Goal: Task Accomplishment & Management: Manage account settings

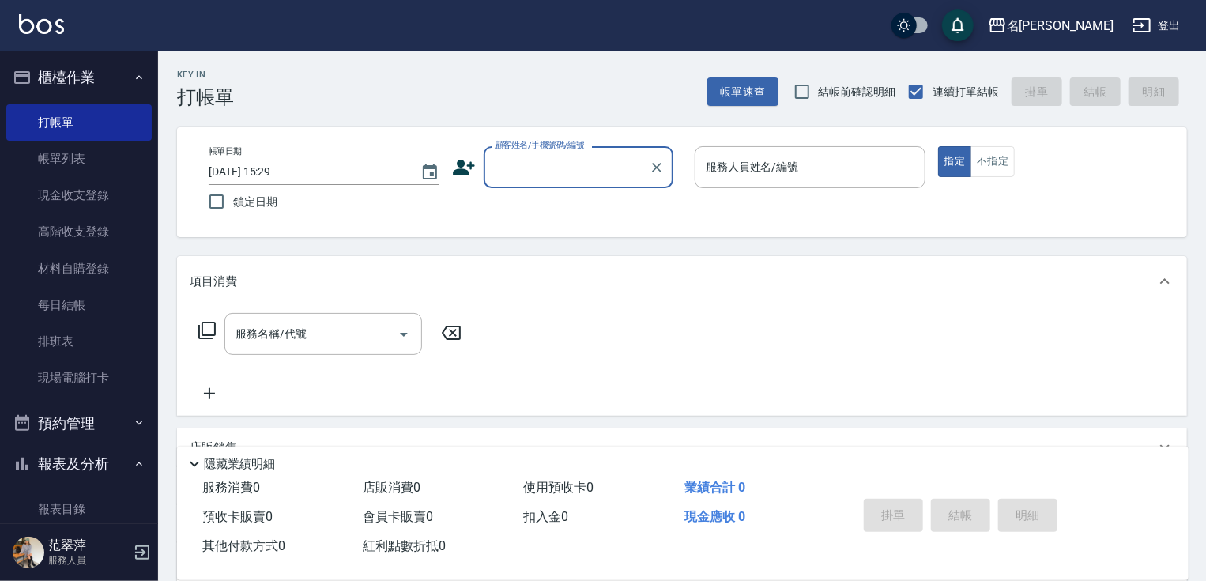
scroll to position [5, 0]
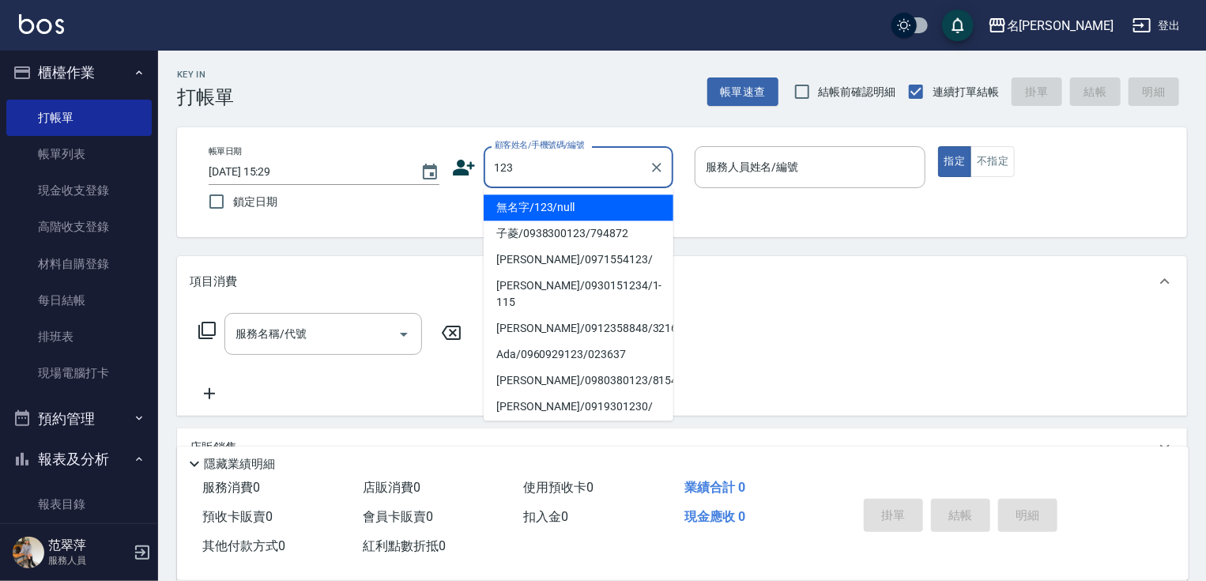
click at [563, 199] on li "無名字/123/null" at bounding box center [579, 207] width 190 height 26
type input "無名字/123/null"
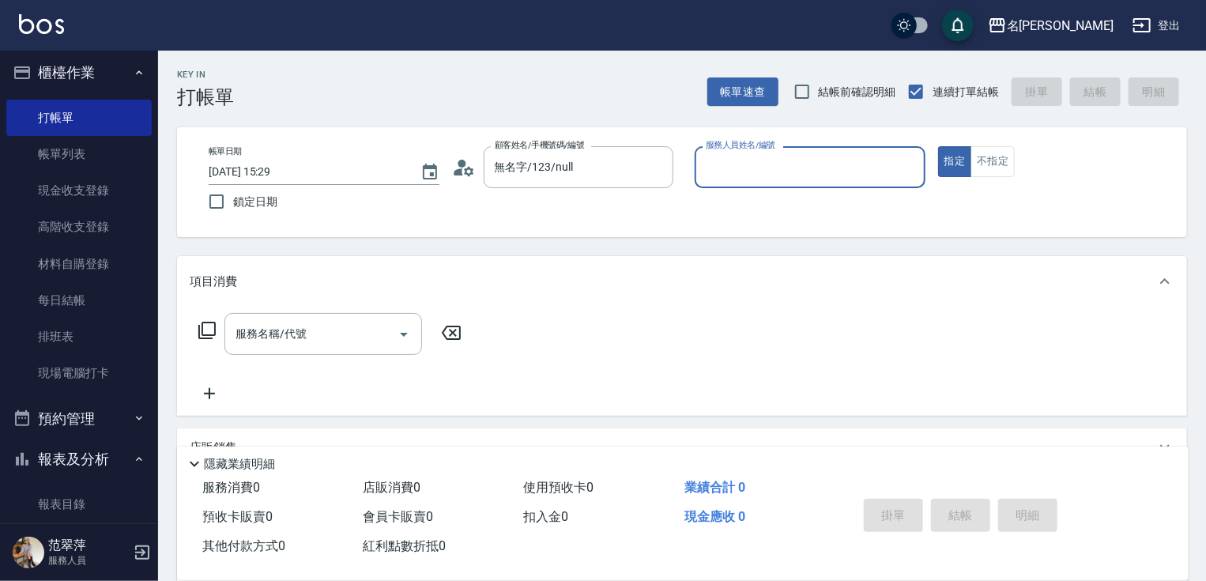
click at [739, 168] on input "服務人員姓名/編號" at bounding box center [810, 167] width 217 height 28
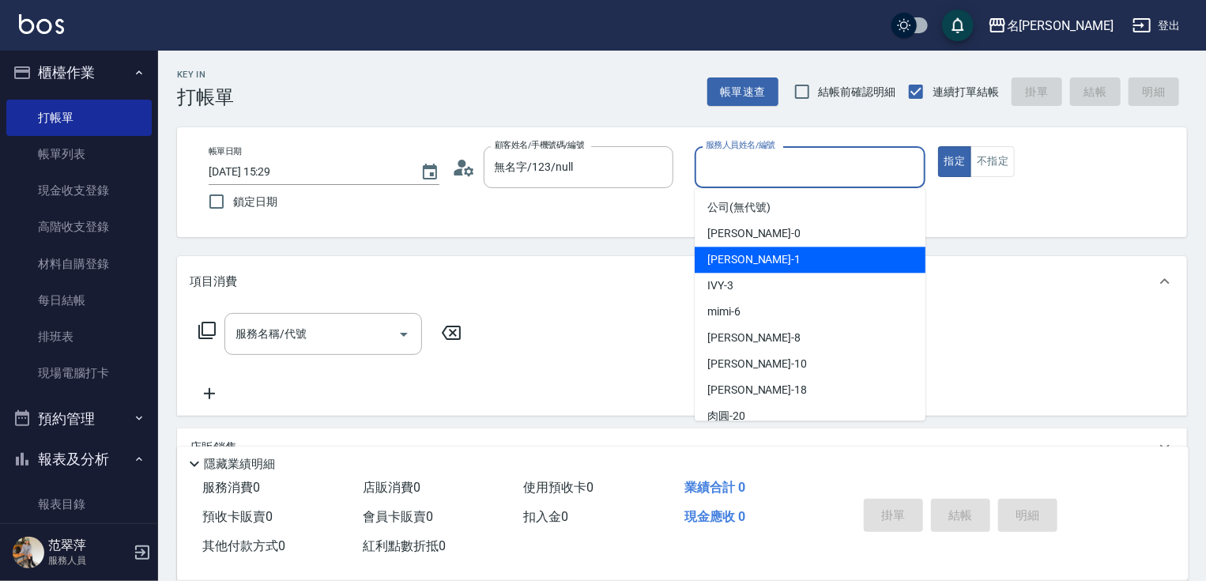
click at [744, 259] on span "[PERSON_NAME] -1" at bounding box center [754, 259] width 93 height 17
type input "Joanne-1"
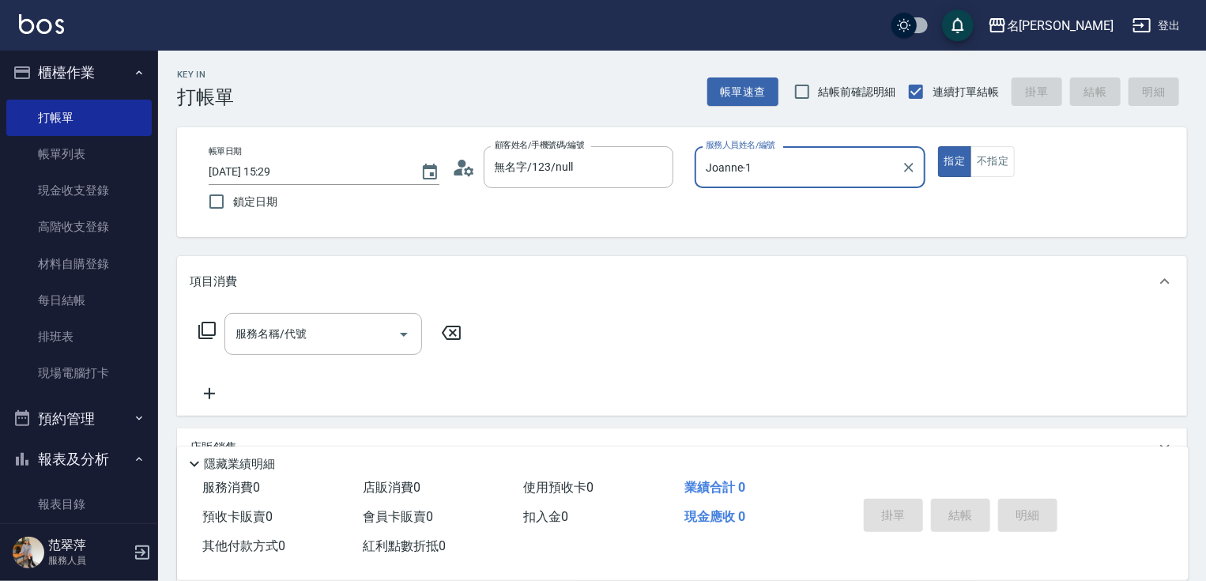
click at [206, 329] on icon at bounding box center [207, 330] width 19 height 19
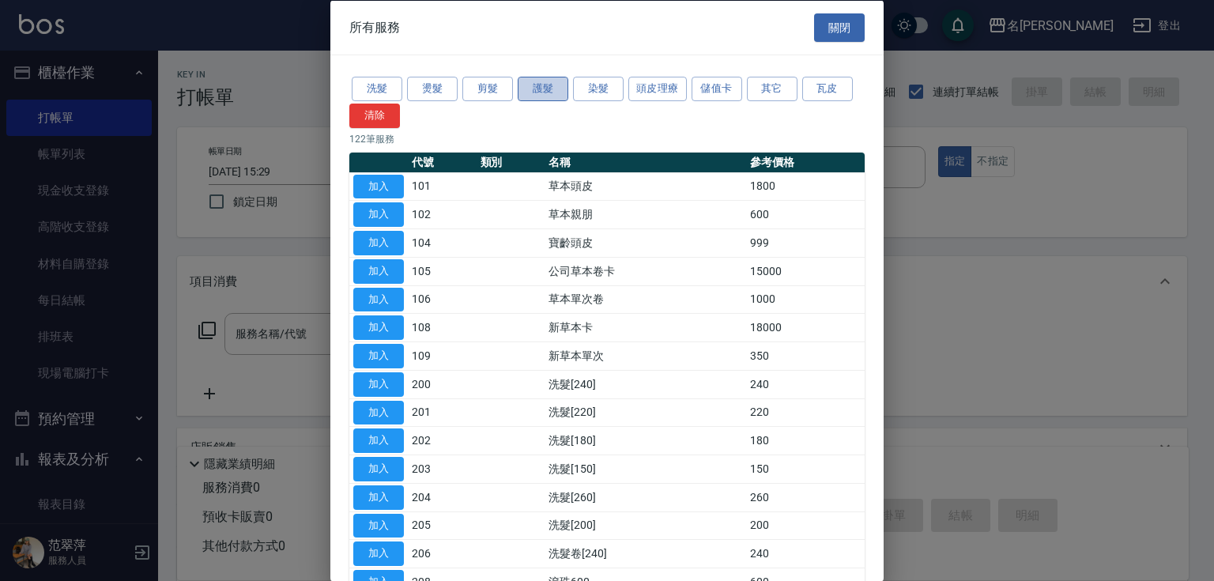
click at [544, 90] on button "護髮" at bounding box center [543, 89] width 51 height 25
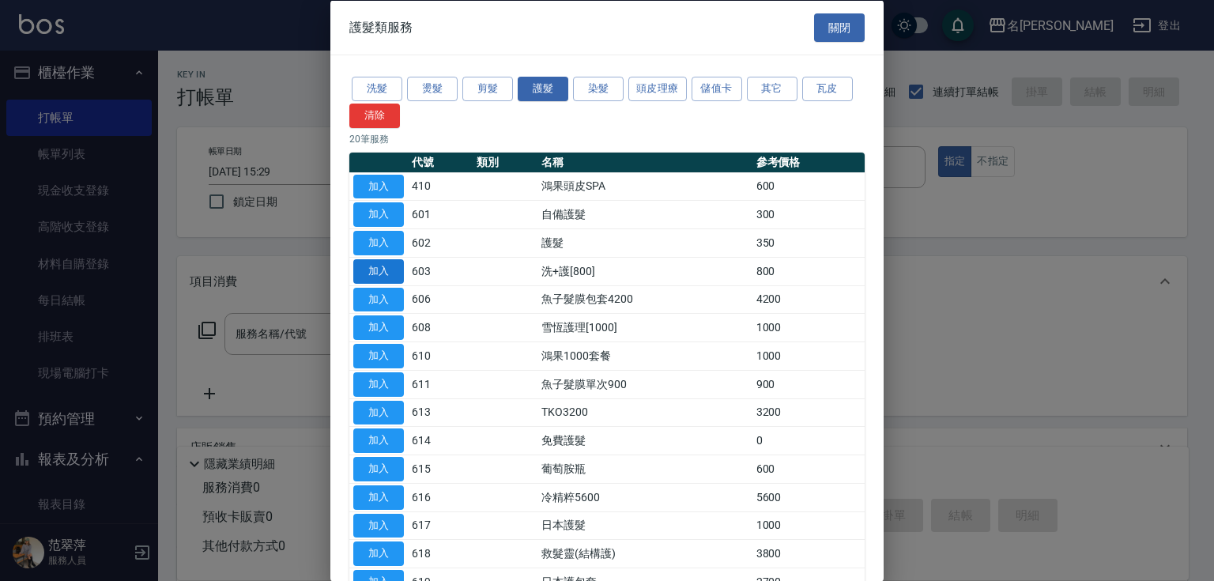
click at [383, 272] on button "加入" at bounding box center [378, 270] width 51 height 25
type input "洗+護[800](603)"
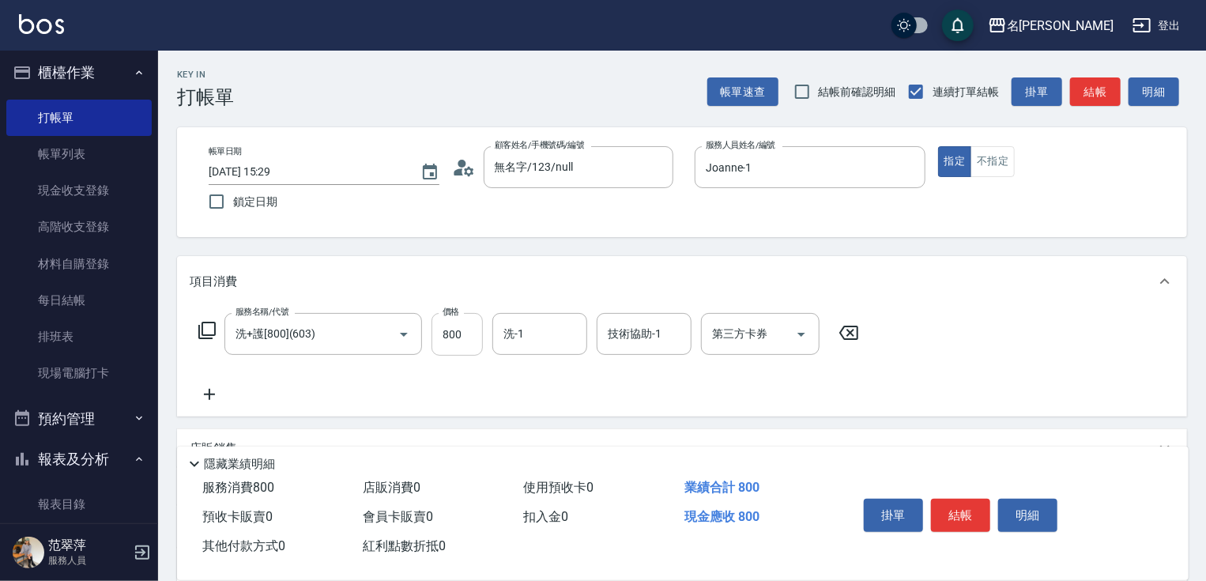
click at [467, 343] on input "800" at bounding box center [457, 334] width 51 height 43
type input "0"
type input "Joanne-1"
drag, startPoint x: 209, startPoint y: 395, endPoint x: 213, endPoint y: 328, distance: 67.4
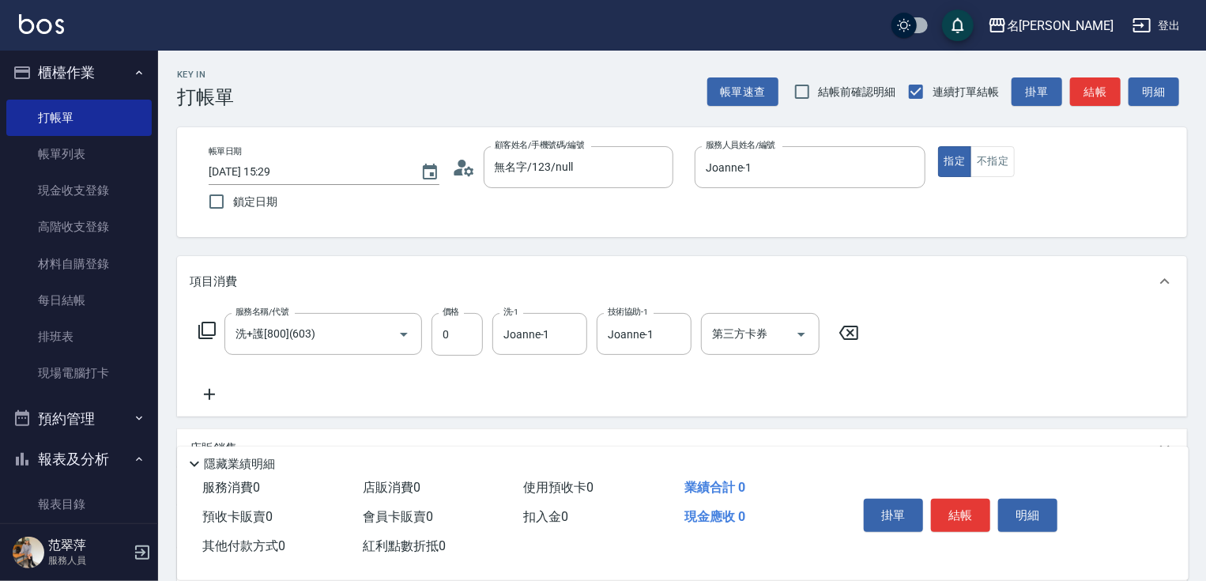
click at [209, 390] on icon at bounding box center [209, 394] width 11 height 11
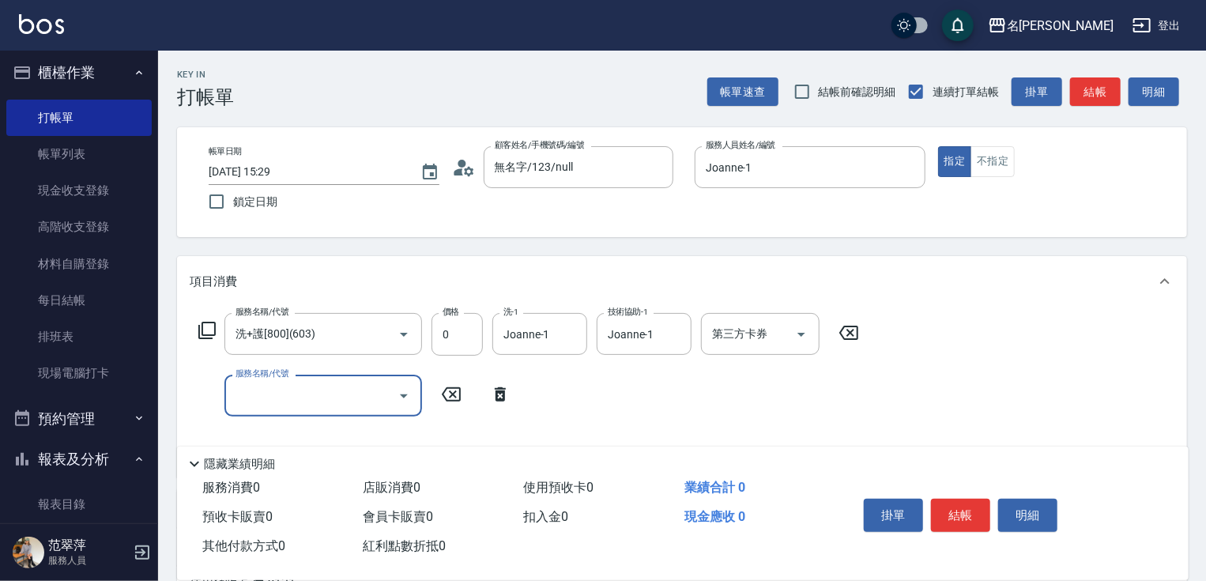
click at [214, 323] on icon at bounding box center [206, 330] width 17 height 17
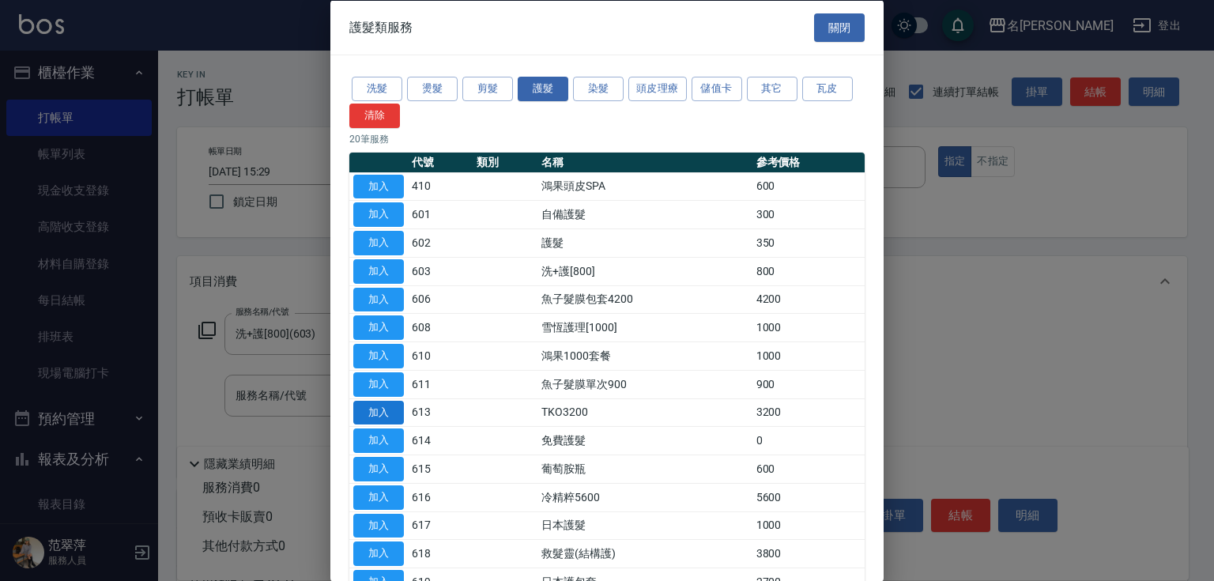
click at [367, 409] on button "加入" at bounding box center [378, 412] width 51 height 25
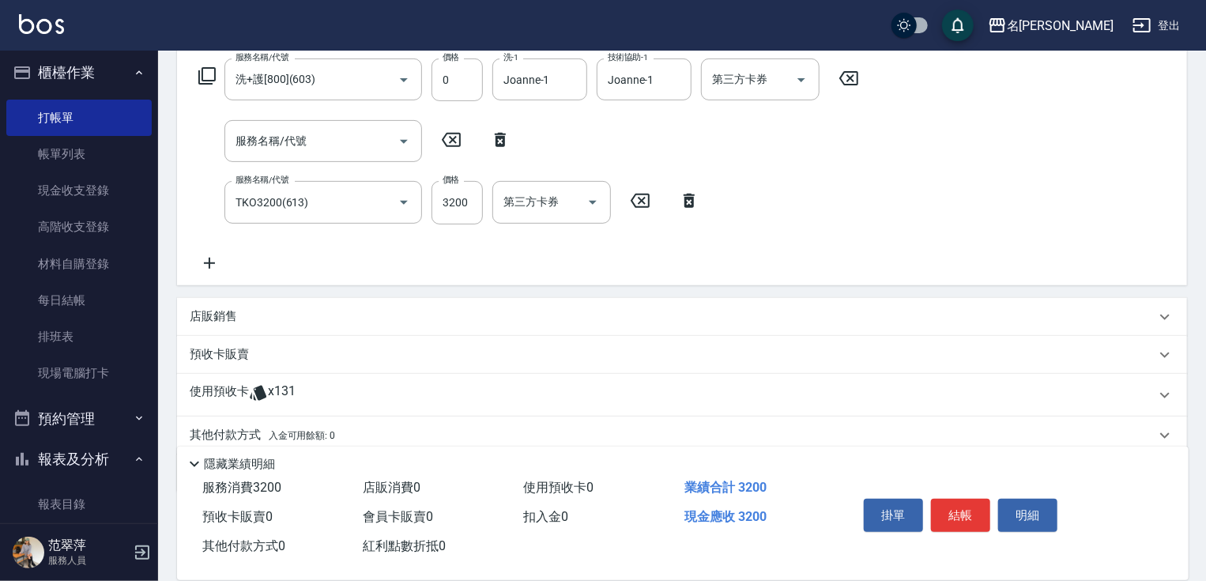
scroll to position [315, 0]
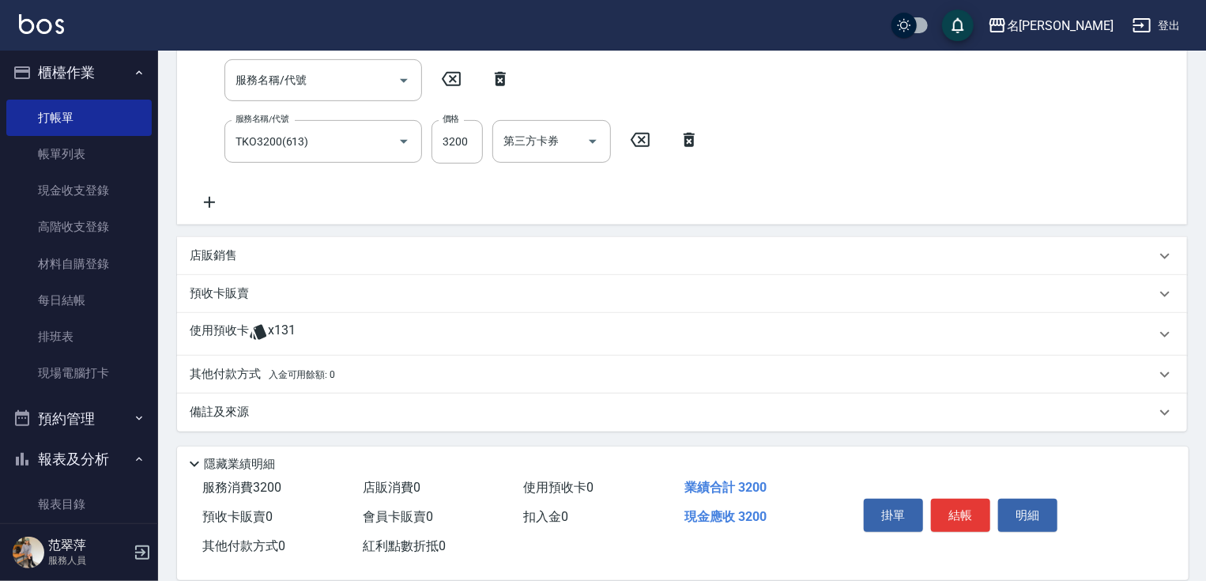
click at [212, 258] on p "店販銷售" at bounding box center [213, 255] width 47 height 17
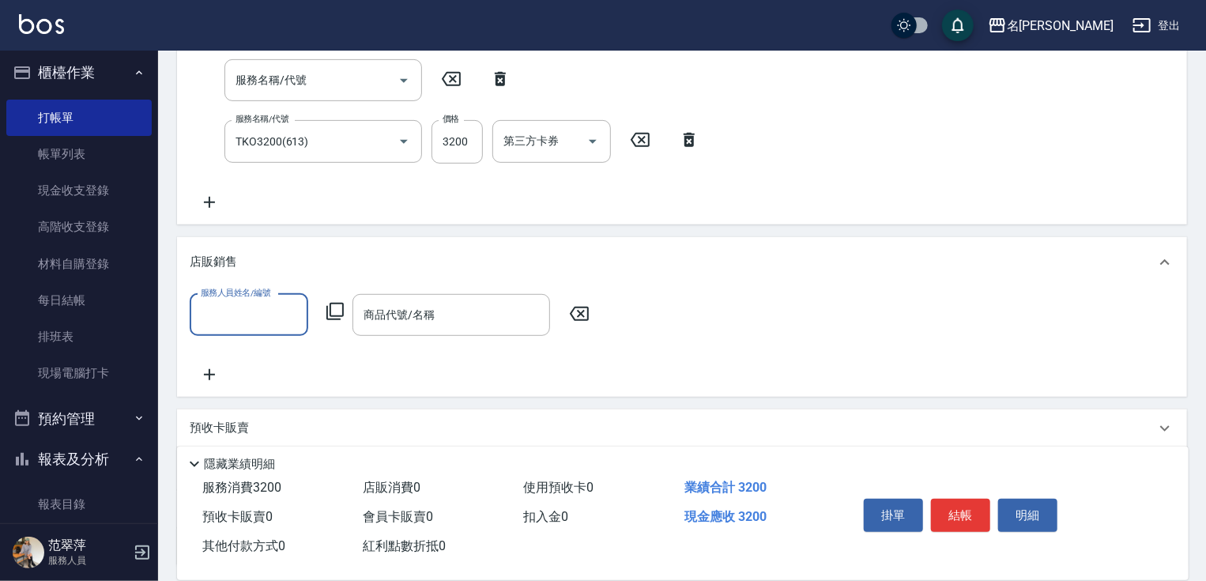
scroll to position [0, 0]
click at [236, 316] on input "服務人員姓名/編號" at bounding box center [249, 315] width 104 height 28
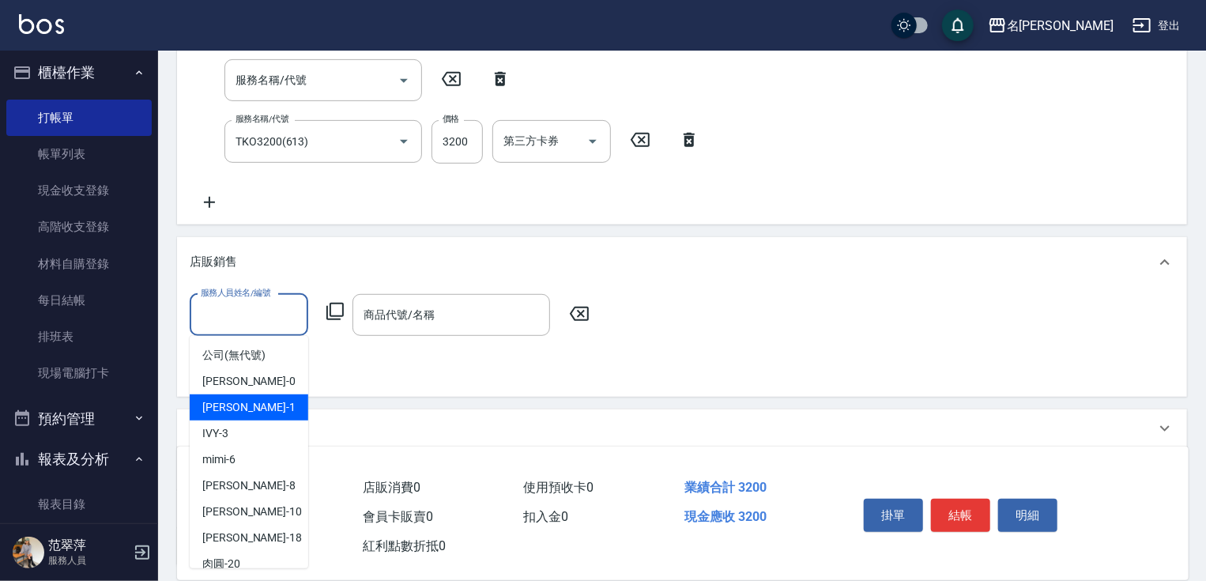
click at [250, 399] on div "[PERSON_NAME] -1" at bounding box center [249, 407] width 119 height 26
type input "Joanne-1"
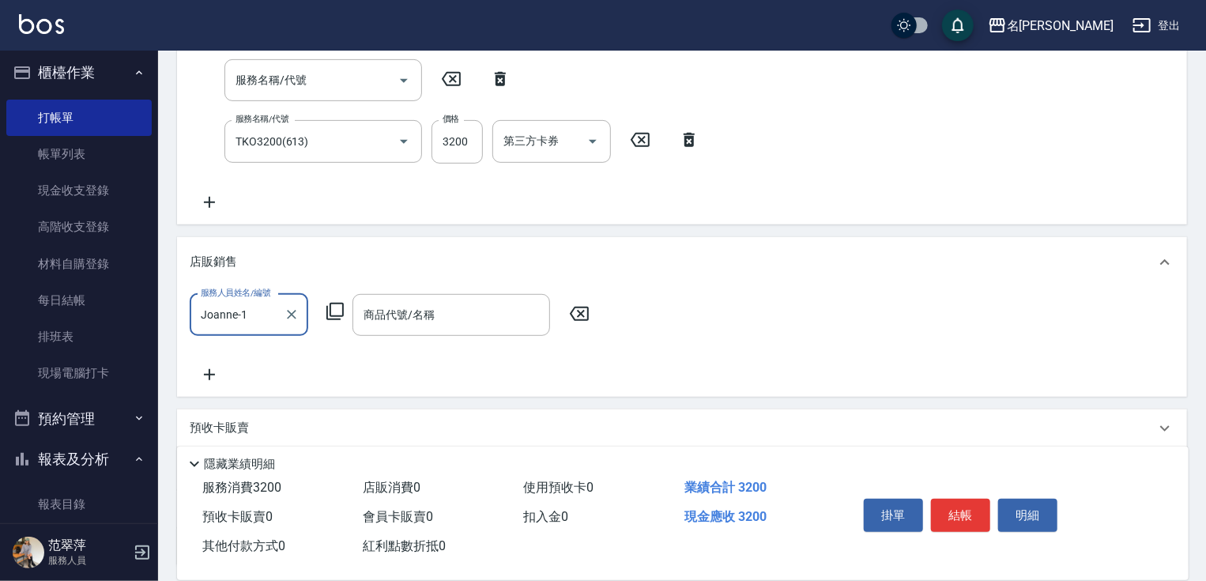
click at [326, 311] on icon at bounding box center [334, 311] width 17 height 17
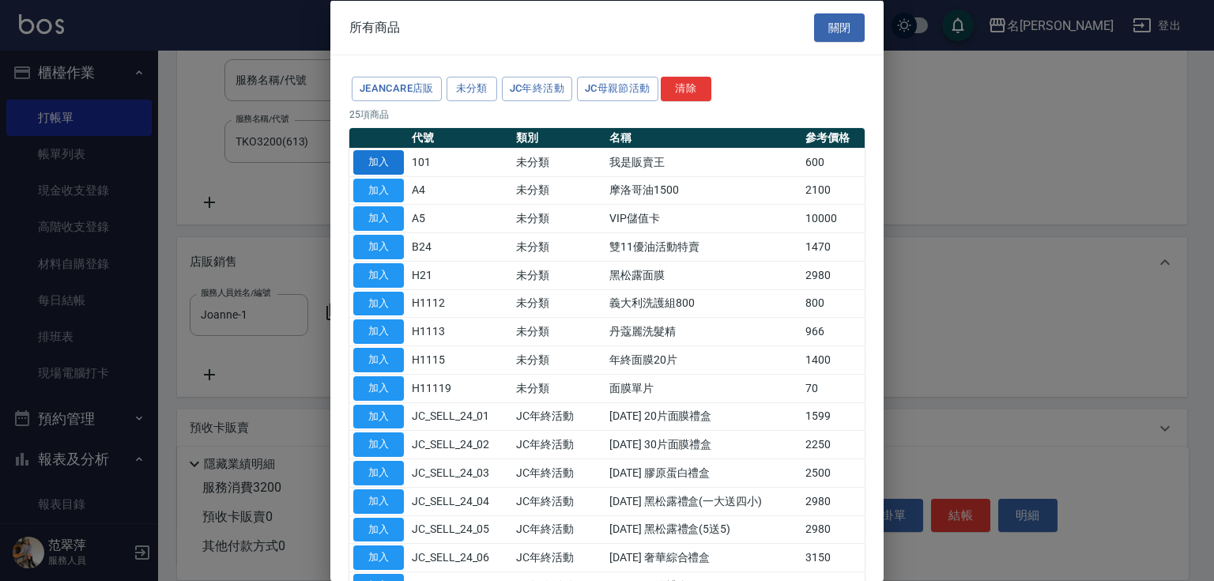
click at [384, 158] on button "加入" at bounding box center [378, 161] width 51 height 25
type input "我是販賣王"
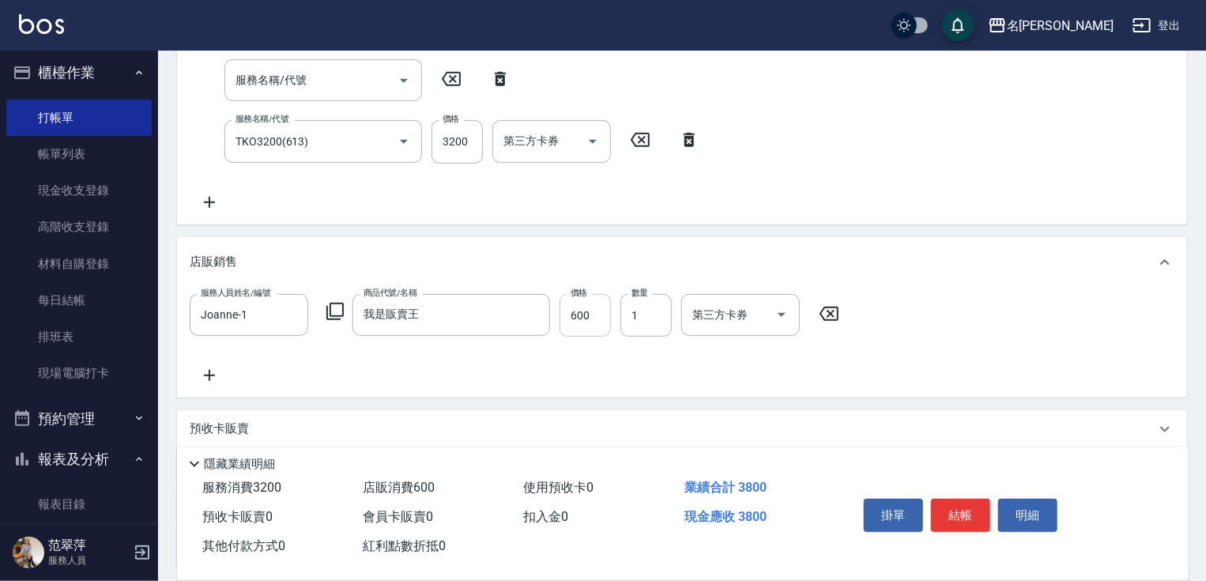
click at [566, 310] on input "600" at bounding box center [585, 315] width 51 height 43
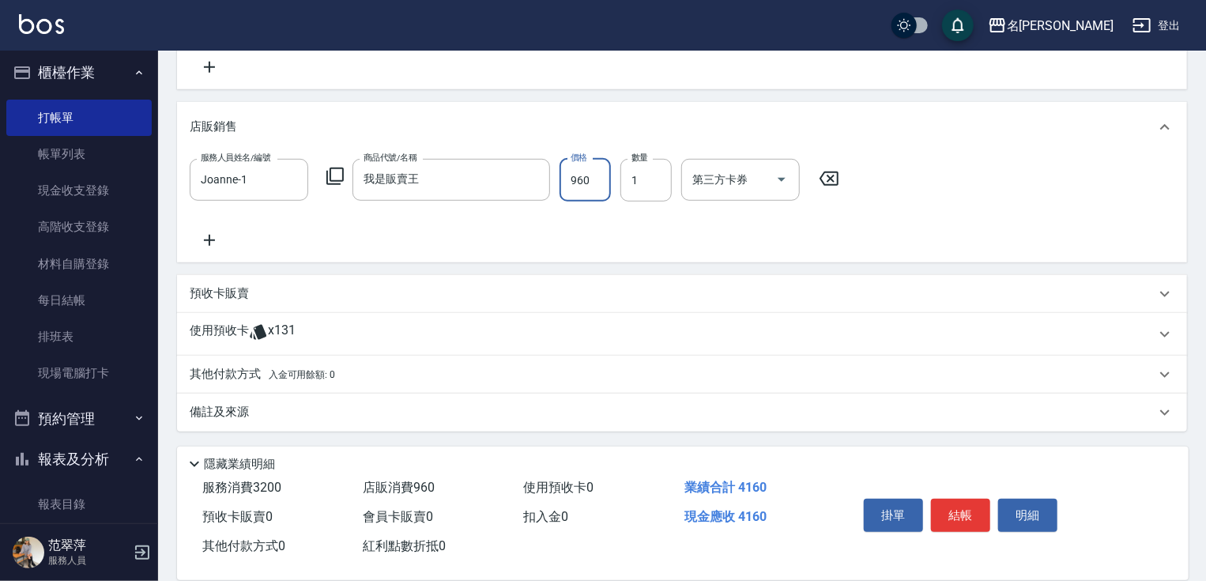
type input "960"
click at [241, 375] on p "其他付款方式 入金可用餘額: 0" at bounding box center [262, 374] width 145 height 17
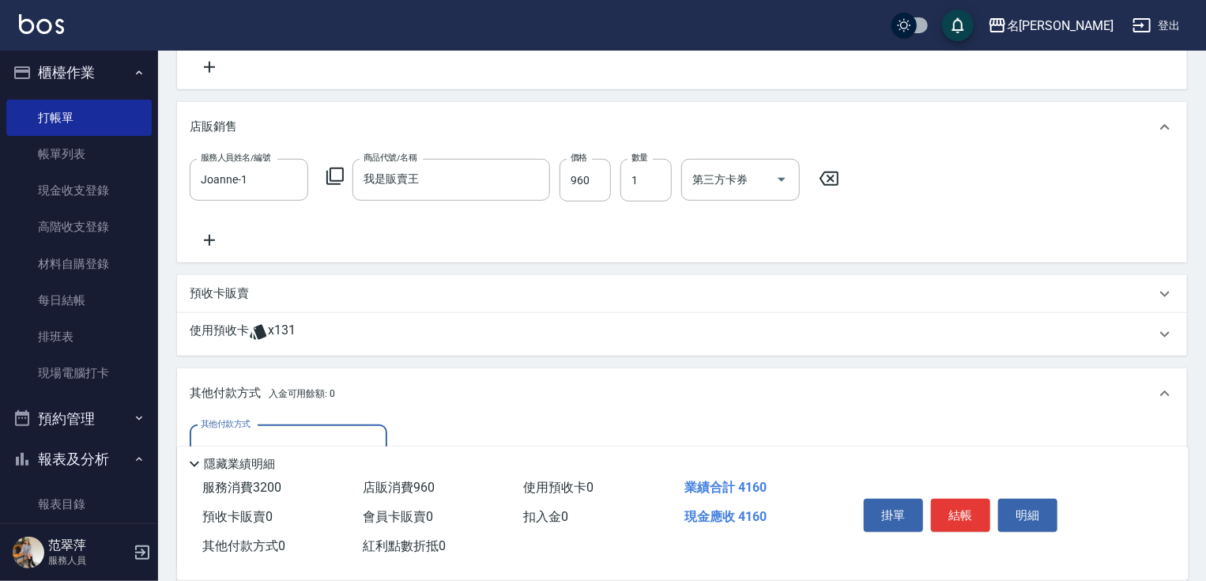
scroll to position [0, 0]
click at [307, 432] on input "其他付款方式" at bounding box center [288, 446] width 183 height 28
click at [305, 506] on span "信用卡" at bounding box center [289, 513] width 198 height 26
type input "信用卡"
click at [409, 437] on input "0" at bounding box center [456, 446] width 119 height 43
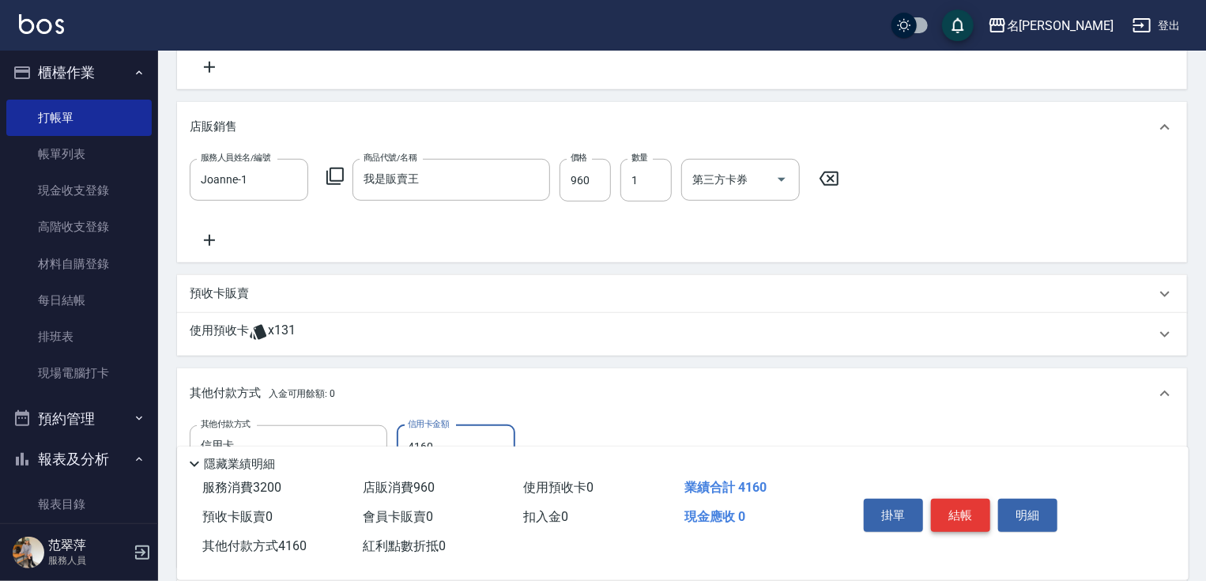
type input "4160"
click at [960, 513] on button "結帳" at bounding box center [960, 515] width 59 height 33
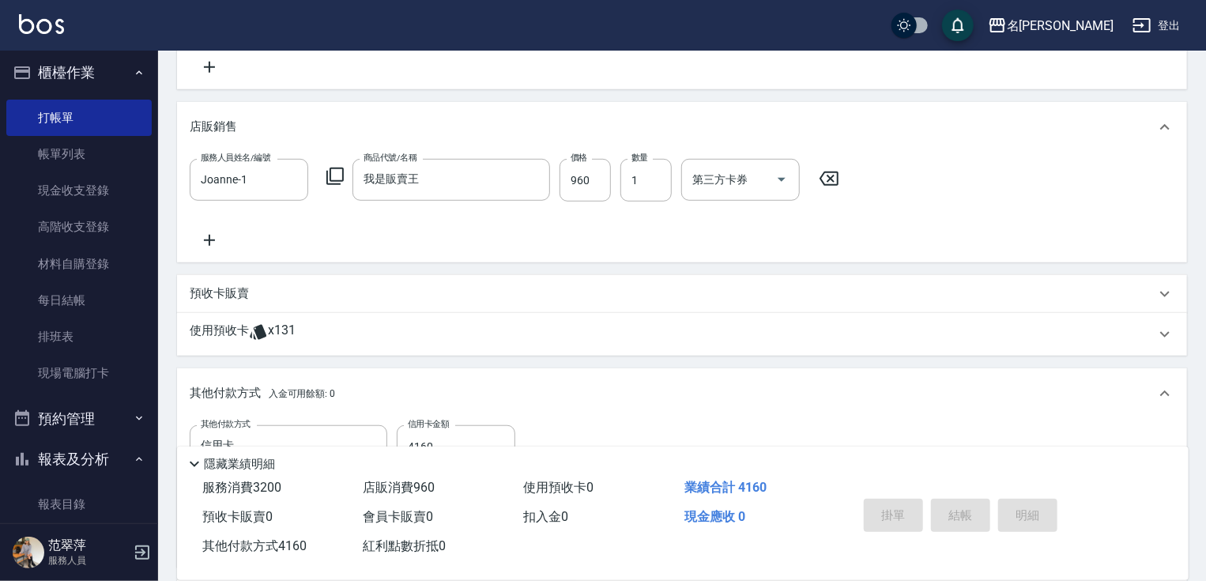
type input "[DATE] 17:43"
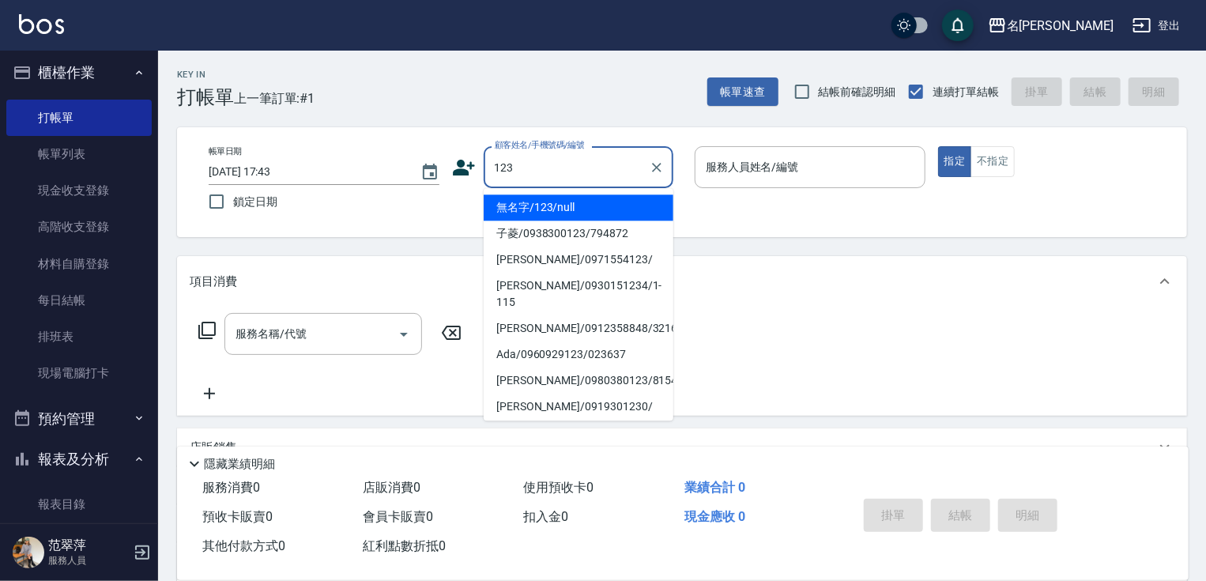
click at [598, 201] on li "無名字/123/null" at bounding box center [579, 207] width 190 height 26
type input "無名字/123/null"
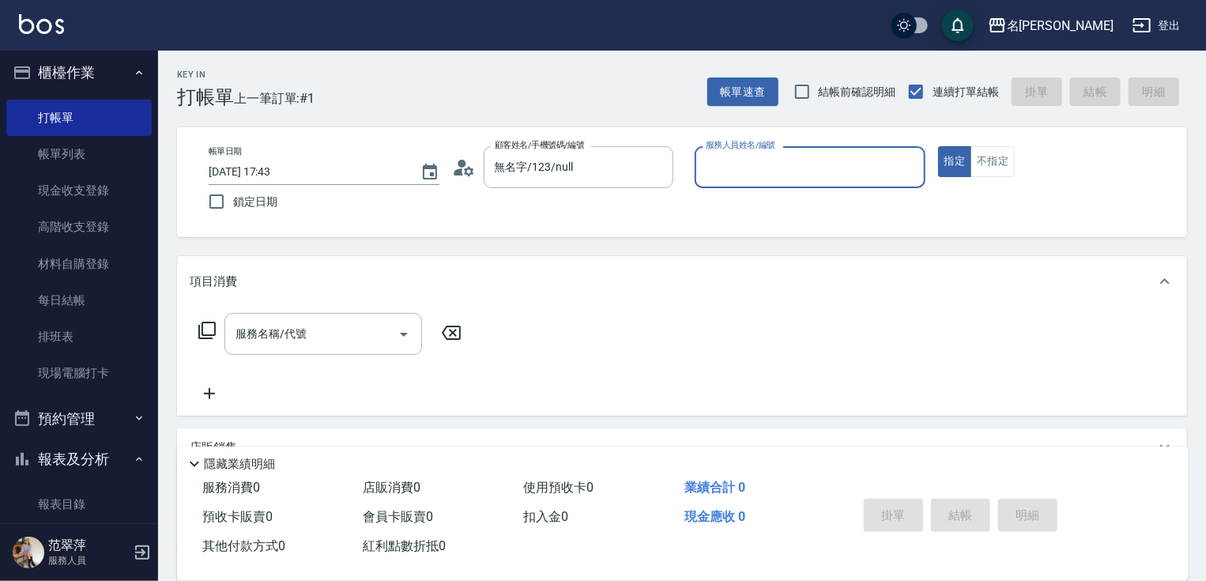
click at [732, 169] on input "服務人員姓名/編號" at bounding box center [810, 167] width 217 height 28
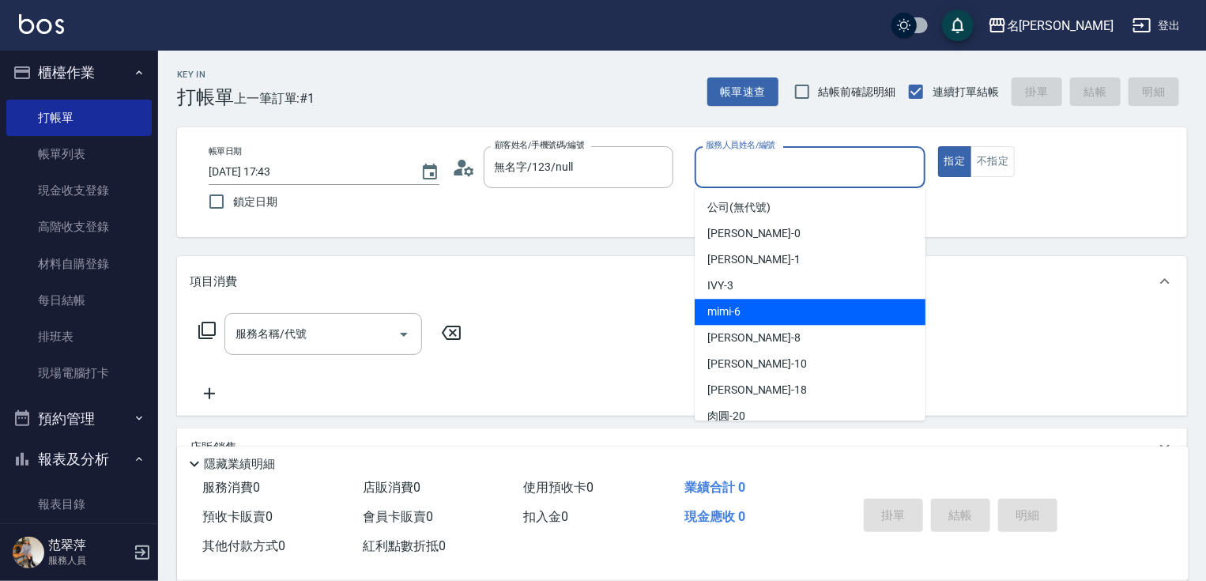
click at [734, 311] on span "mimi -6" at bounding box center [724, 312] width 33 height 17
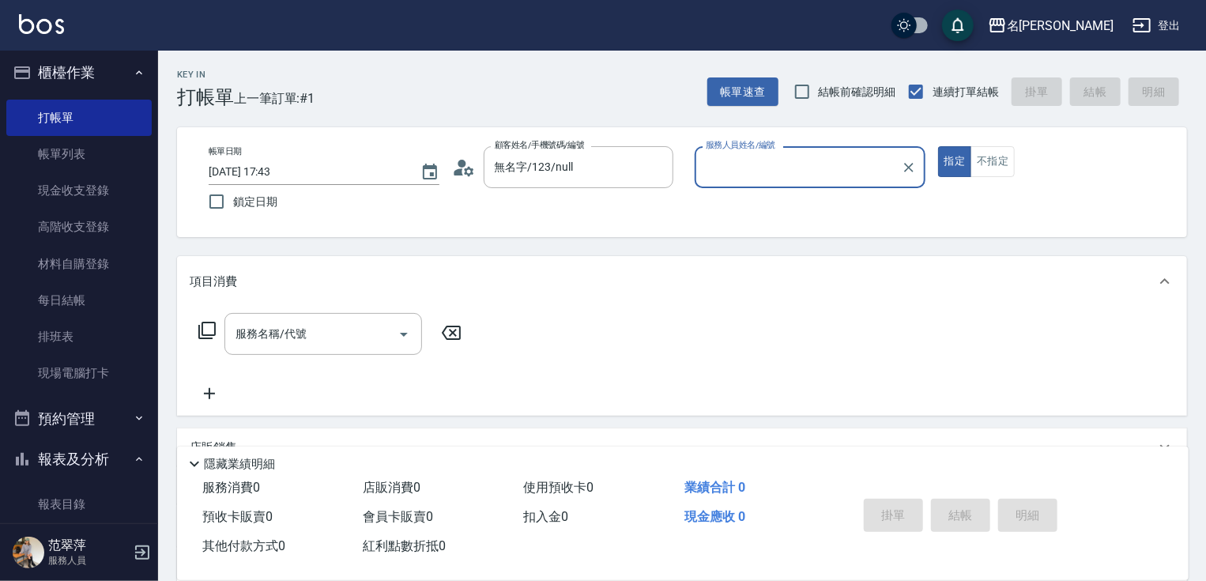
type input "mimi-6"
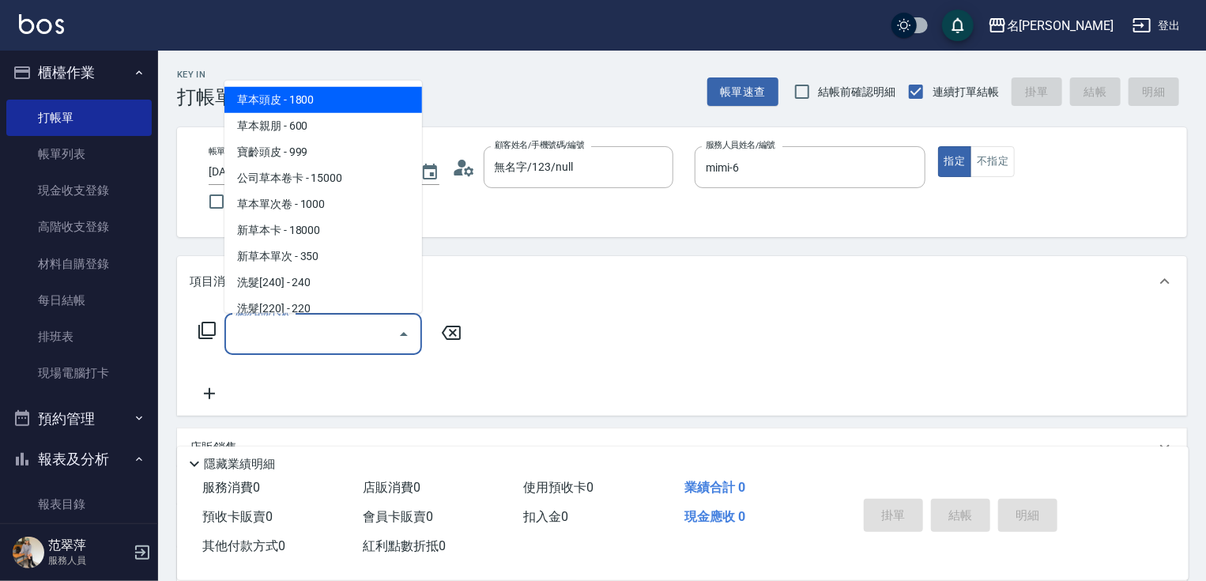
drag, startPoint x: 352, startPoint y: 326, endPoint x: 345, endPoint y: 292, distance: 34.7
click at [352, 326] on input "服務名稱/代號" at bounding box center [312, 334] width 160 height 28
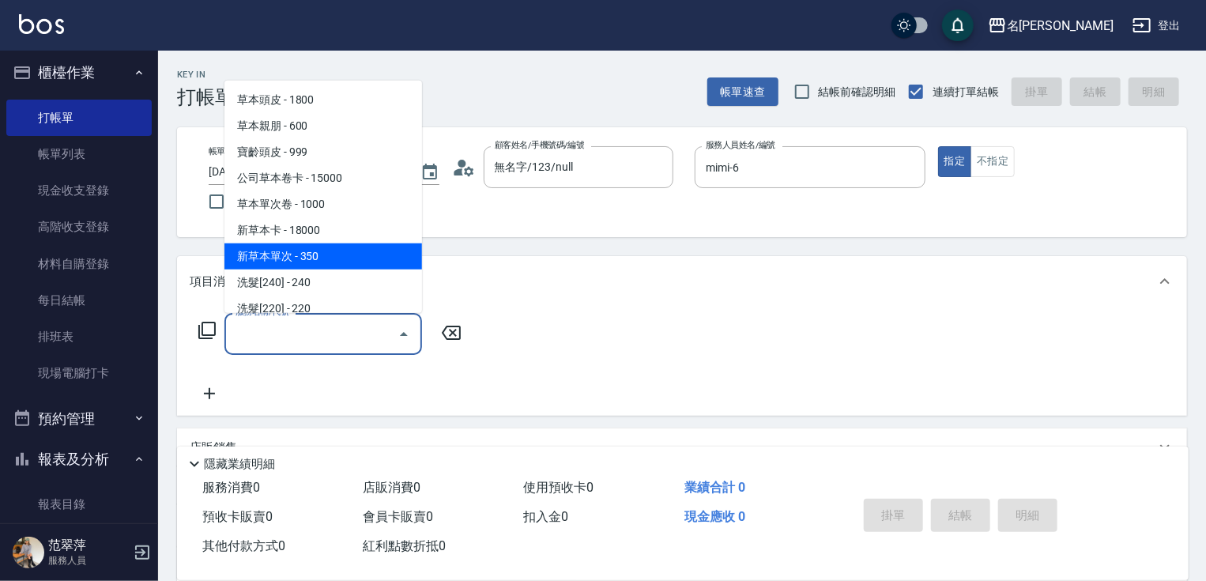
click at [351, 260] on span "新草本單次 - 350" at bounding box center [324, 256] width 198 height 26
type input "新草本單次(109)"
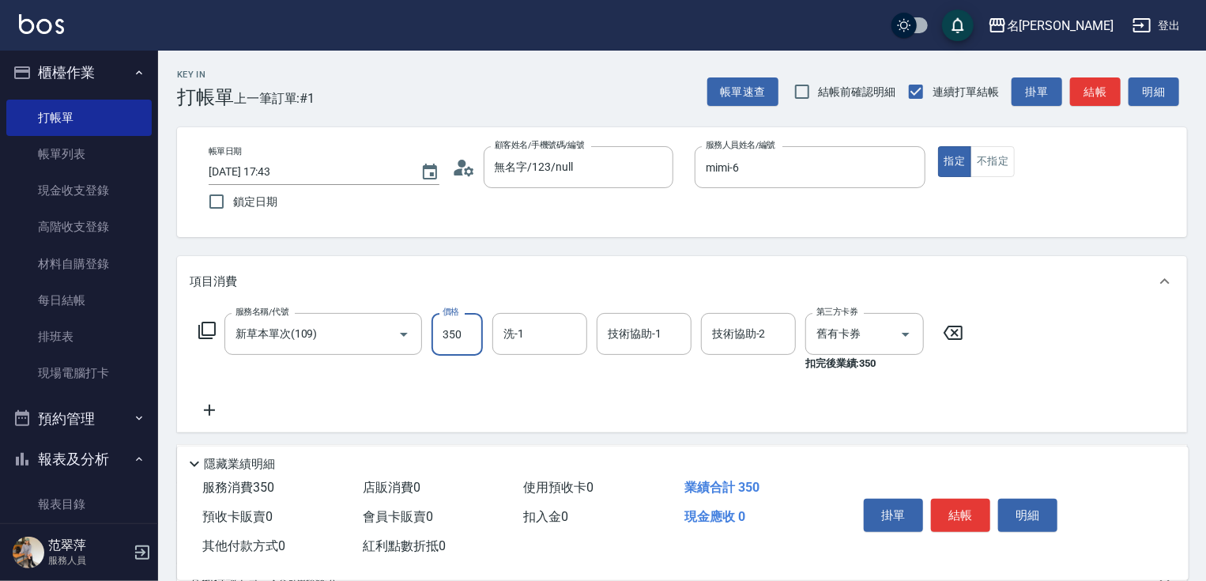
click at [448, 331] on input "350" at bounding box center [457, 334] width 51 height 43
type input "52"
type input "mimi-6"
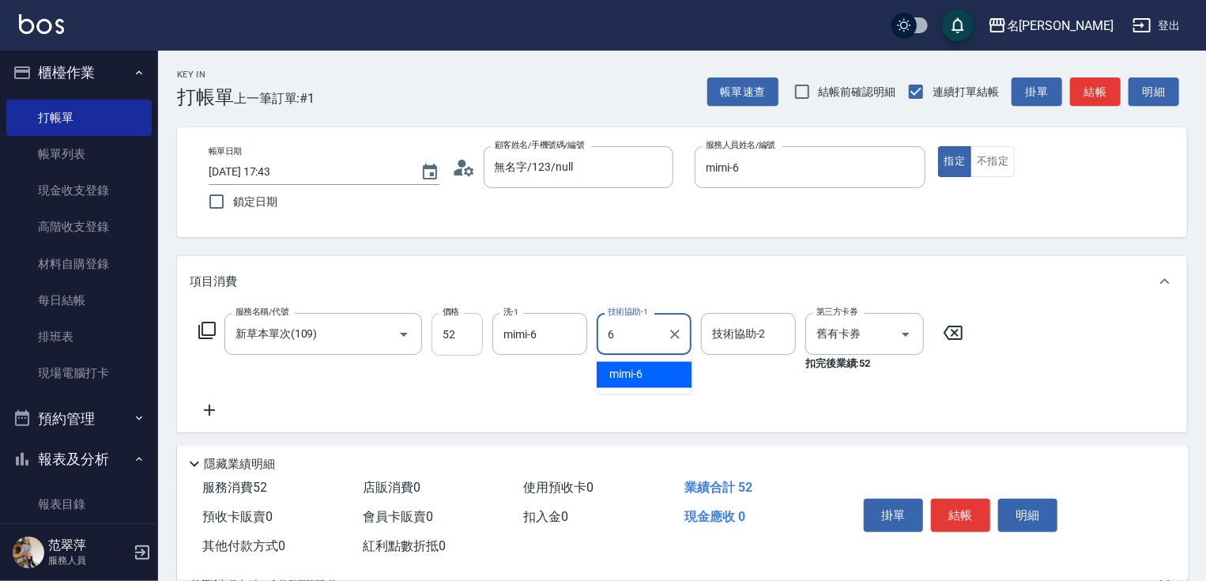
type input "mimi-6"
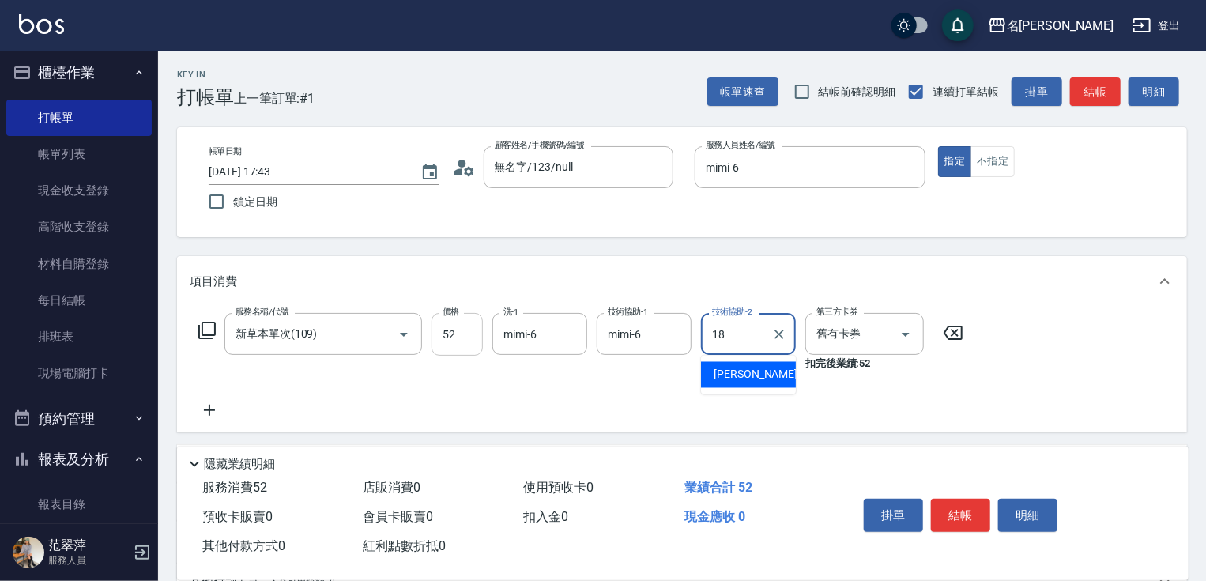
type input "[PERSON_NAME]-18"
click at [206, 409] on icon at bounding box center [209, 410] width 11 height 11
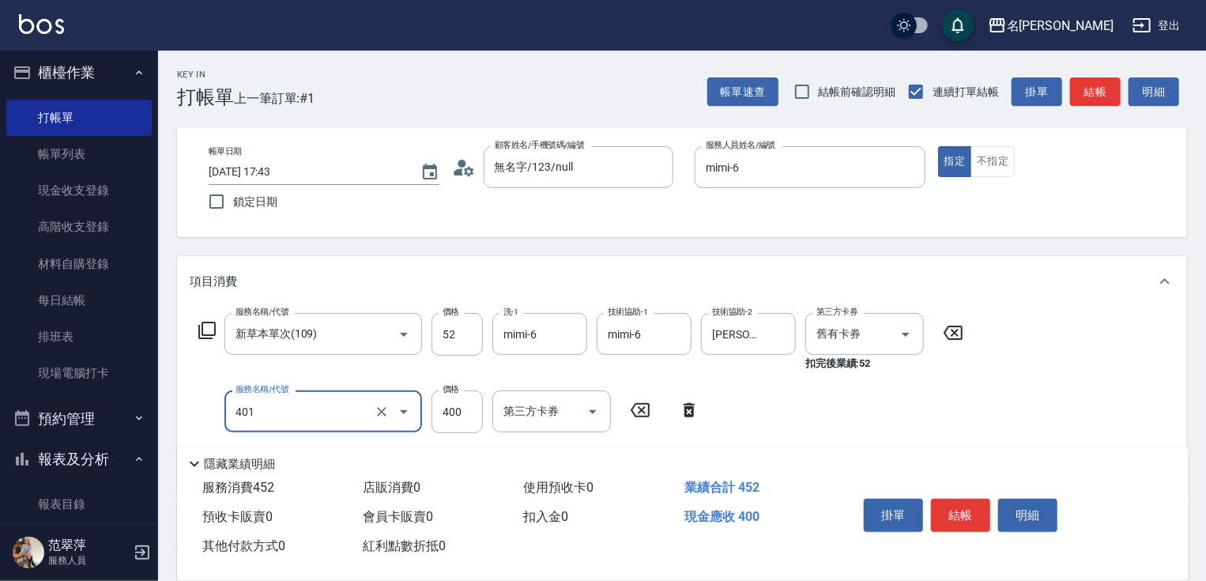
type input "剪髮(400)(401)"
type input "300"
click at [471, 338] on input "52" at bounding box center [457, 334] width 51 height 43
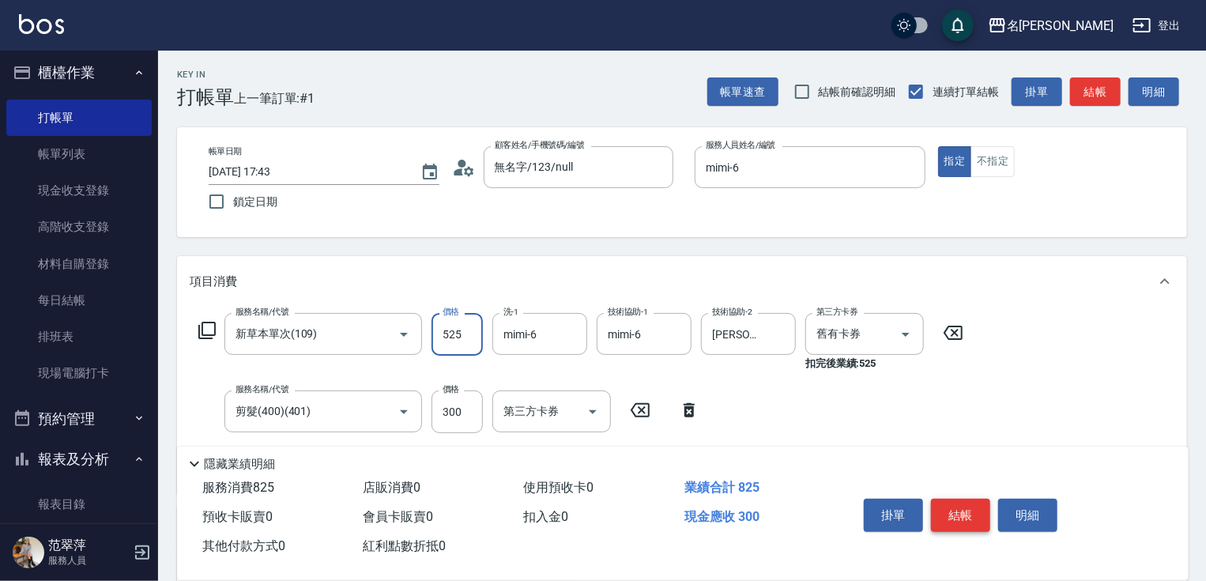
type input "525"
click at [974, 515] on button "結帳" at bounding box center [960, 515] width 59 height 33
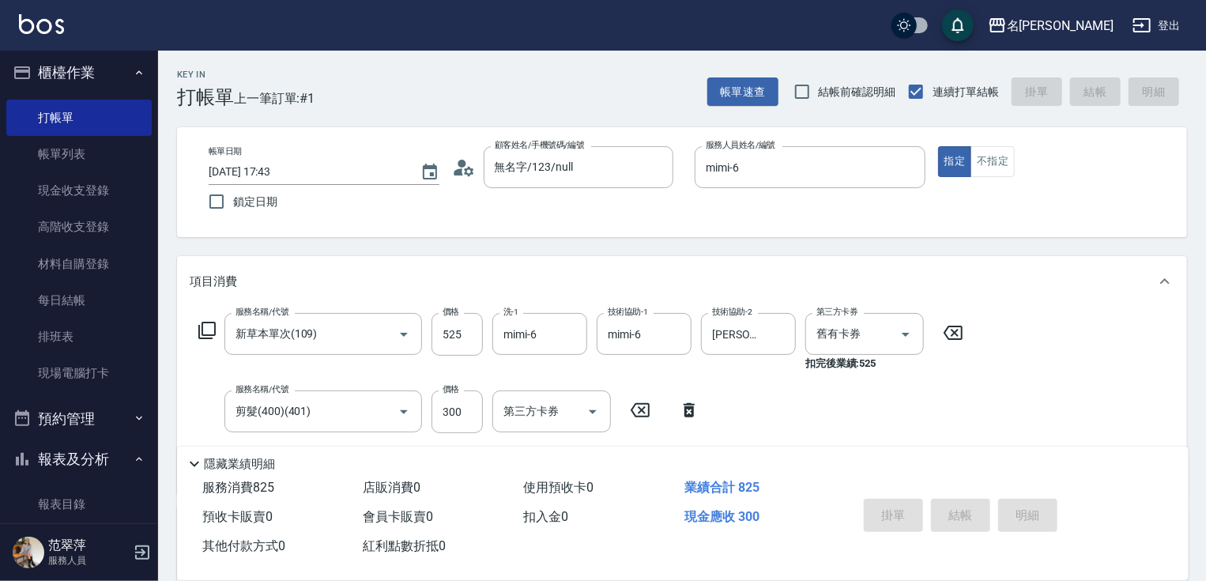
type input "[DATE] 17:44"
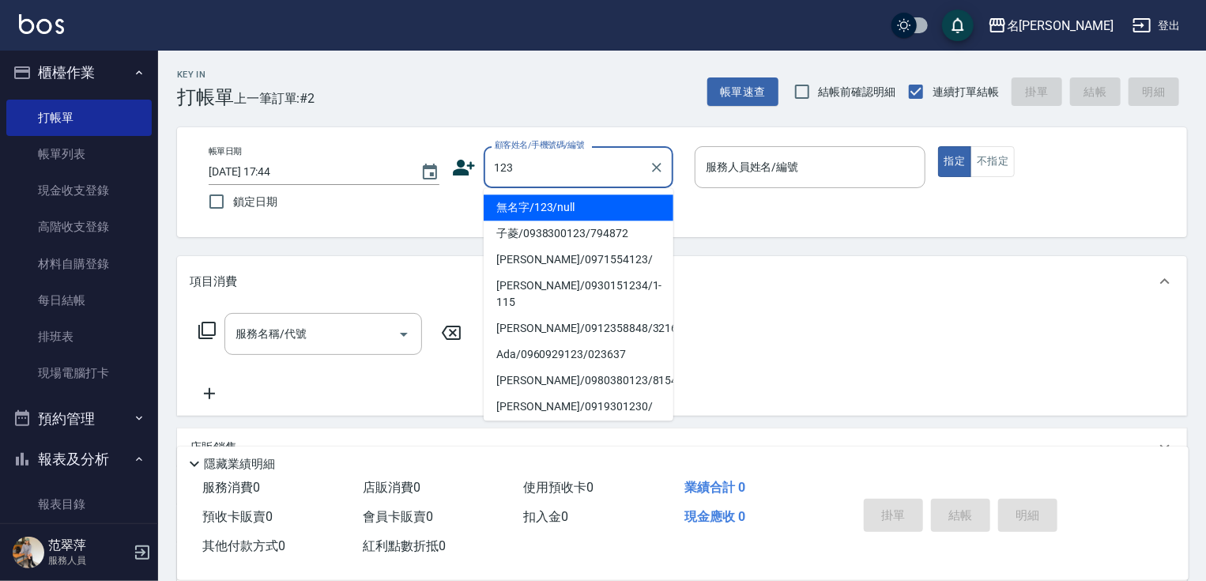
click at [556, 209] on li "無名字/123/null" at bounding box center [579, 207] width 190 height 26
type input "無名字/123/null"
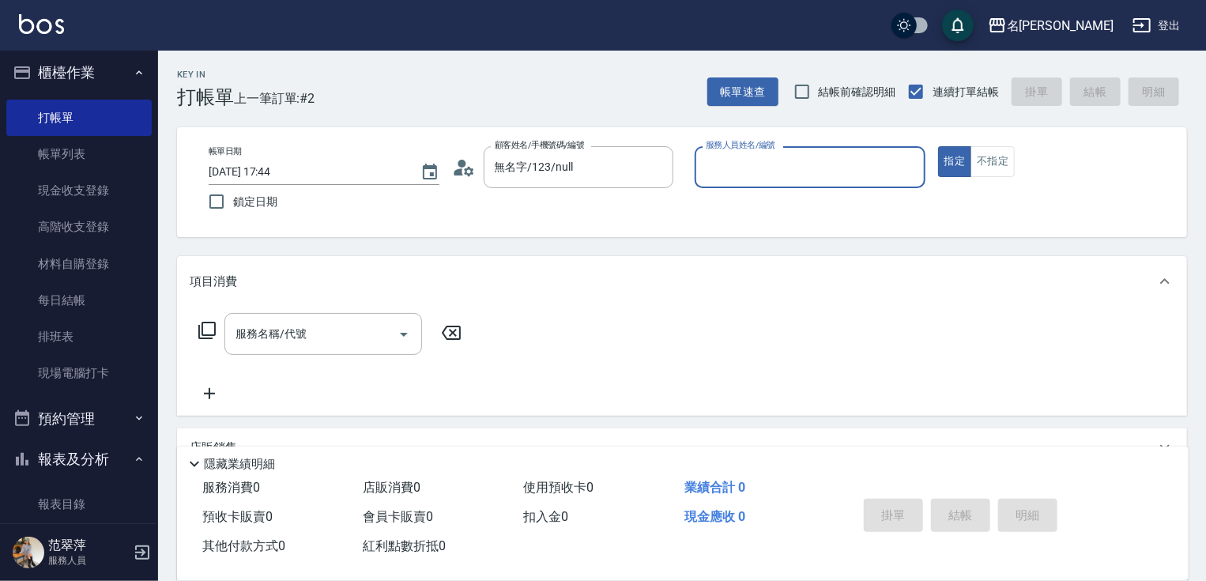
drag, startPoint x: 775, startPoint y: 168, endPoint x: 775, endPoint y: 187, distance: 19.0
click at [775, 168] on input "服務人員姓名/編號" at bounding box center [810, 167] width 217 height 28
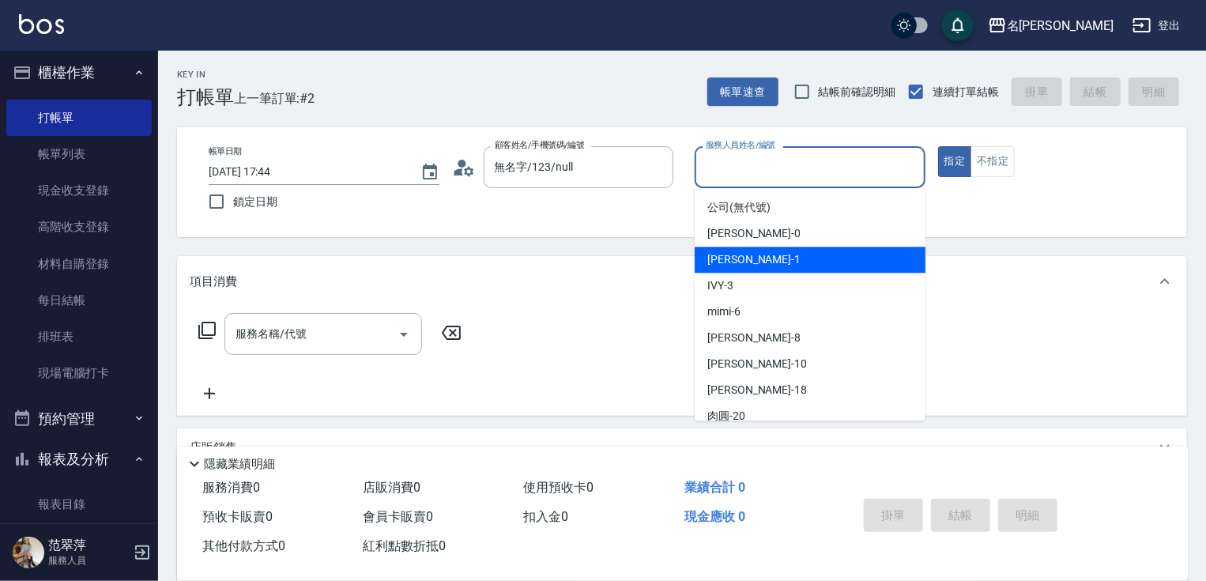
click at [735, 256] on span "[PERSON_NAME] -1" at bounding box center [754, 259] width 93 height 17
type input "Joanne-1"
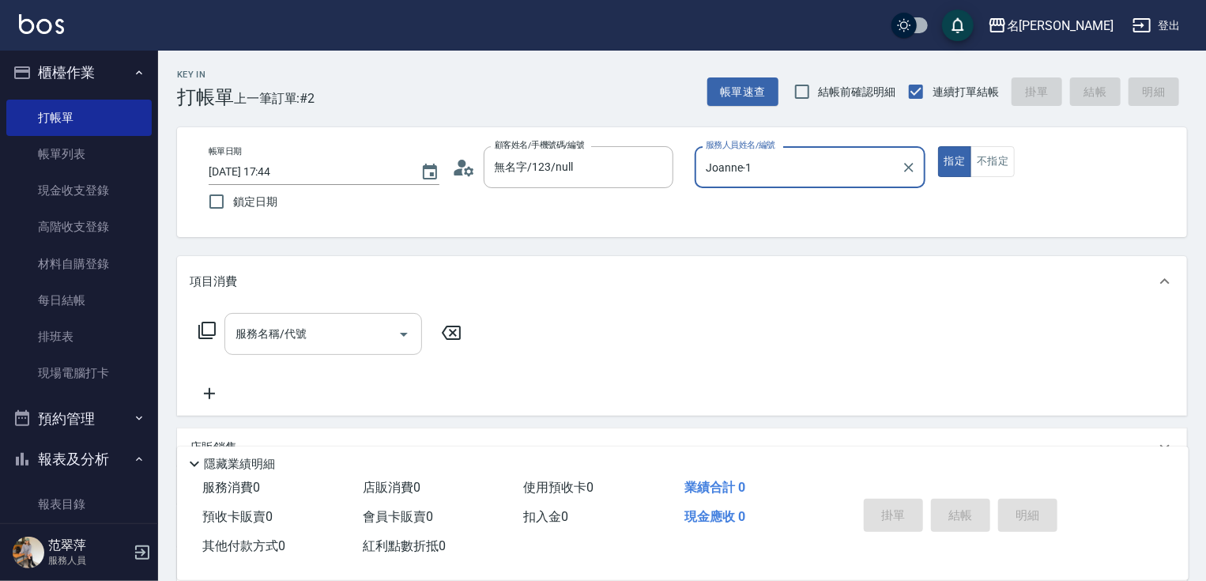
click at [349, 326] on input "服務名稱/代號" at bounding box center [312, 334] width 160 height 28
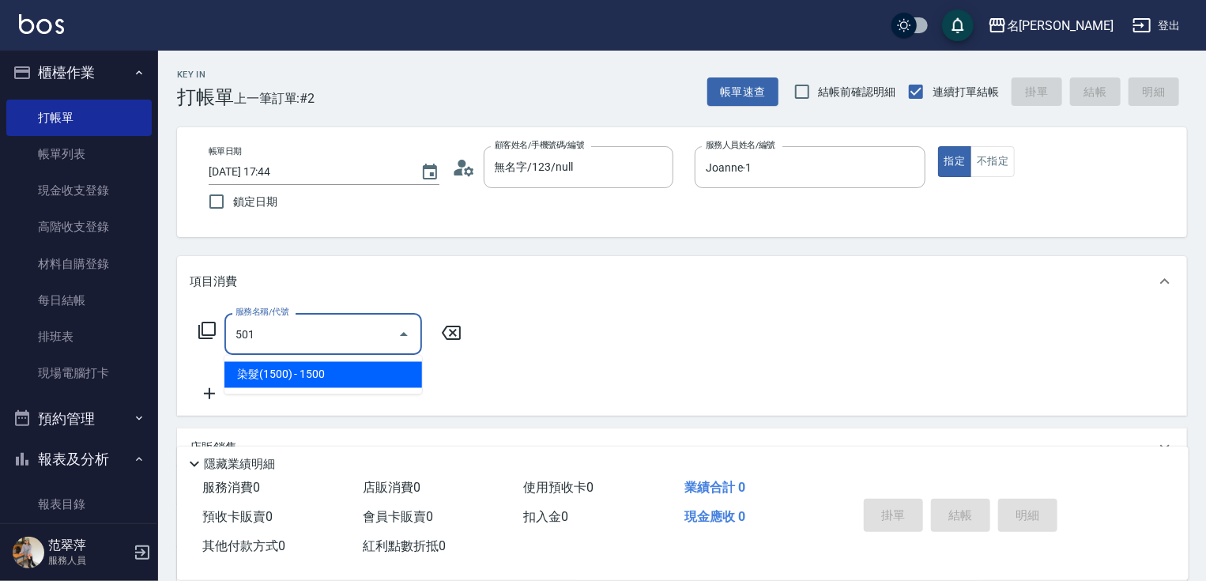
type input "染髮(1500)(501)"
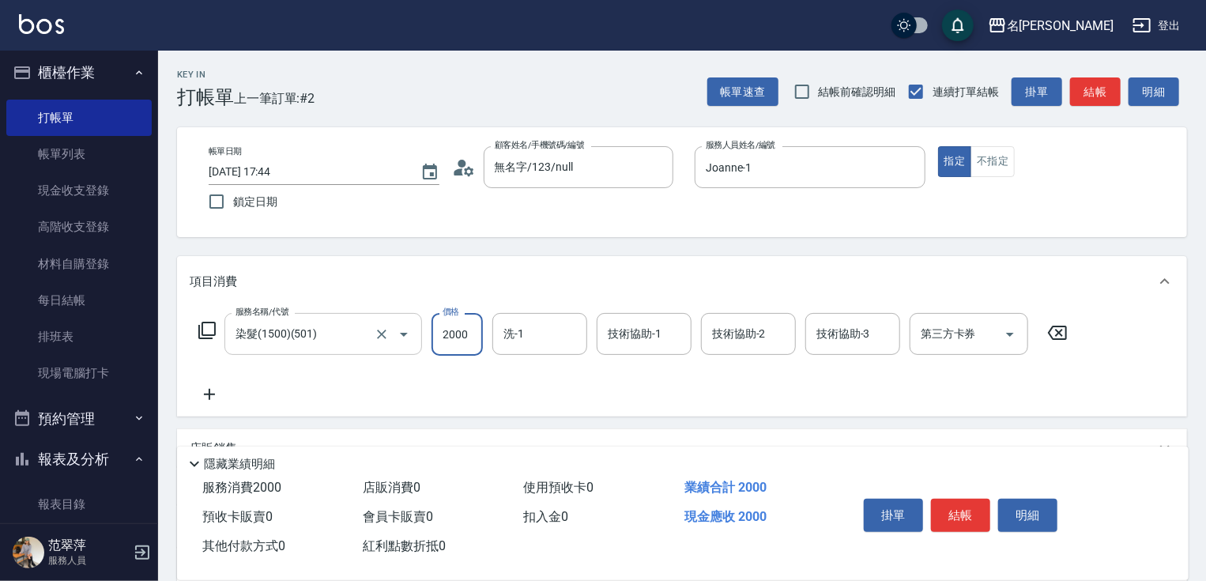
type input "2000"
type input "[PERSON_NAME]-18"
type input "Joanne-1"
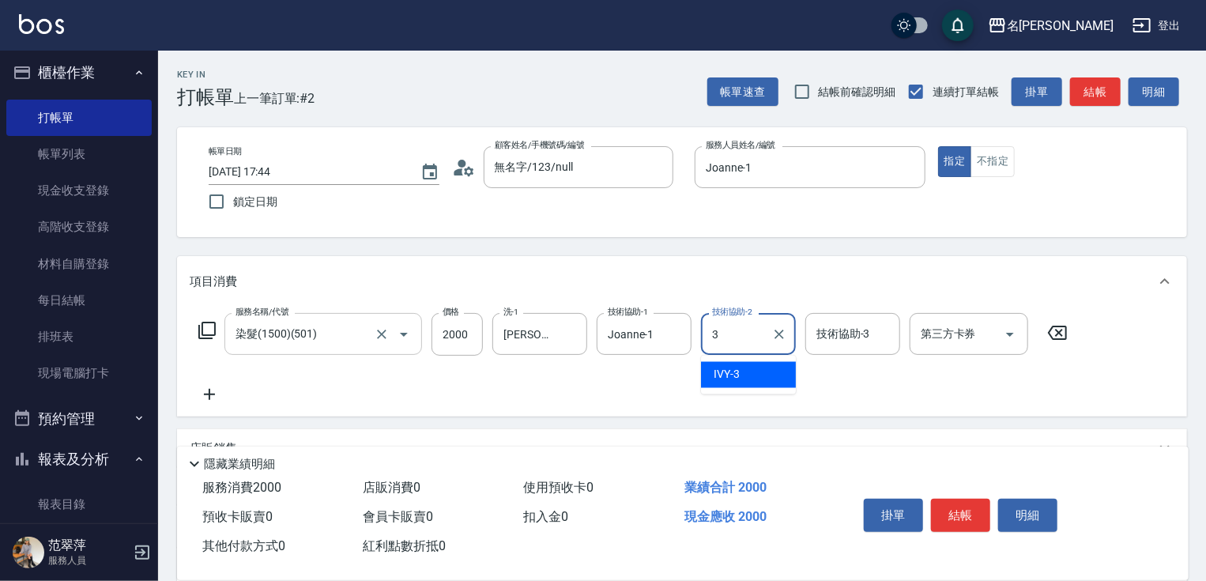
type input "IVY-3"
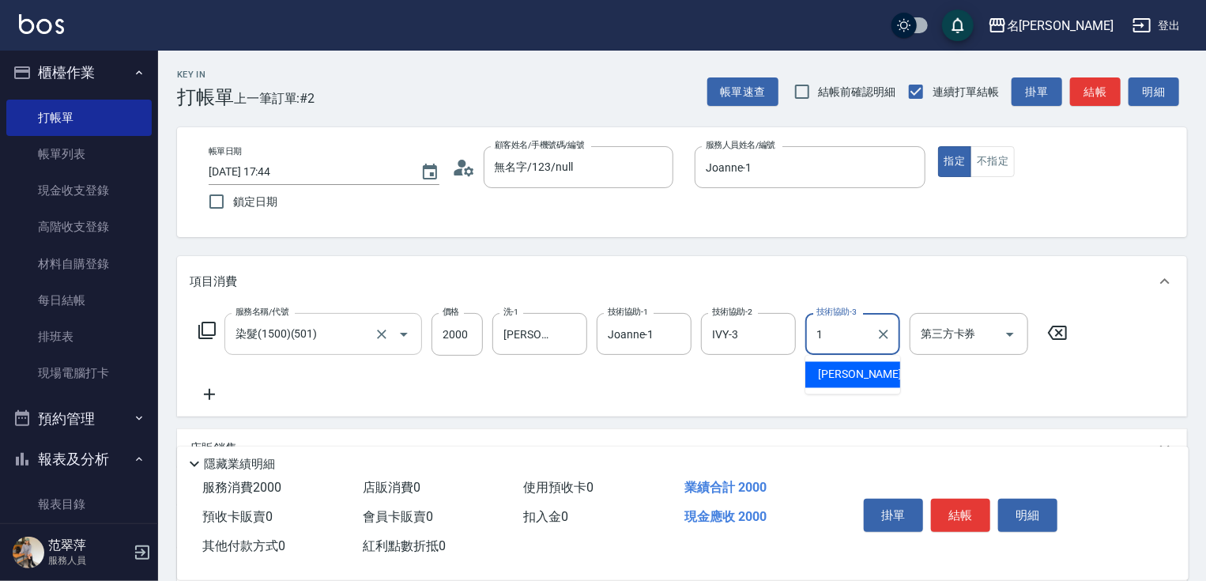
type input "Joanne-1"
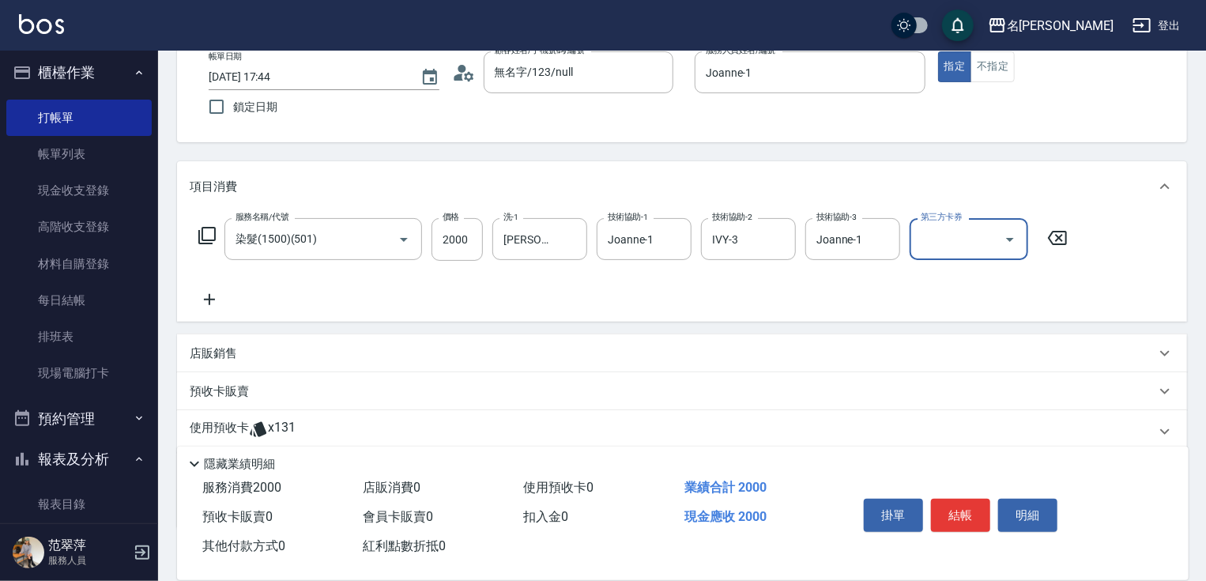
scroll to position [193, 0]
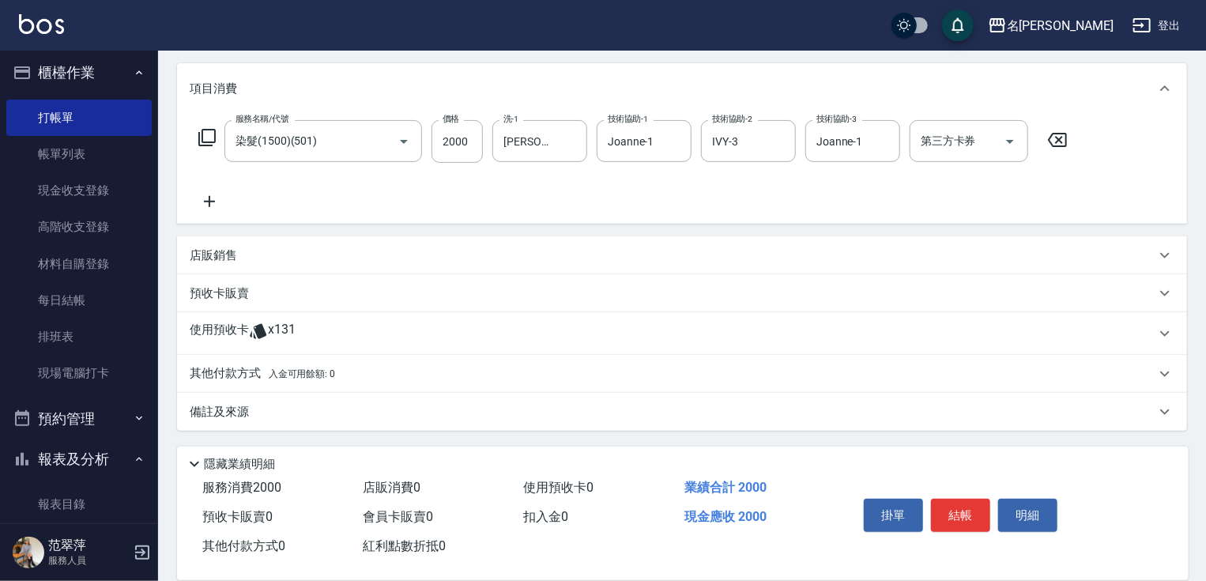
click at [225, 370] on p "其他付款方式 入金可用餘額: 0" at bounding box center [262, 373] width 145 height 17
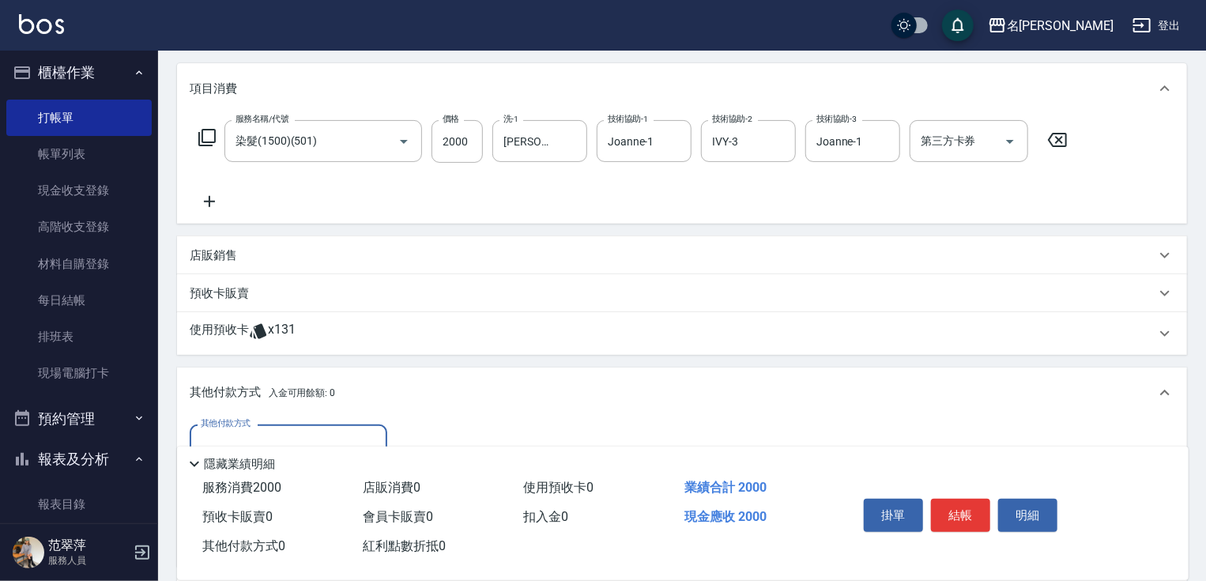
scroll to position [0, 0]
drag, startPoint x: 297, startPoint y: 432, endPoint x: 307, endPoint y: 469, distance: 38.3
click at [300, 436] on input "其他付款方式" at bounding box center [288, 446] width 183 height 28
click at [296, 510] on span "信用卡" at bounding box center [289, 512] width 198 height 26
type input "信用卡"
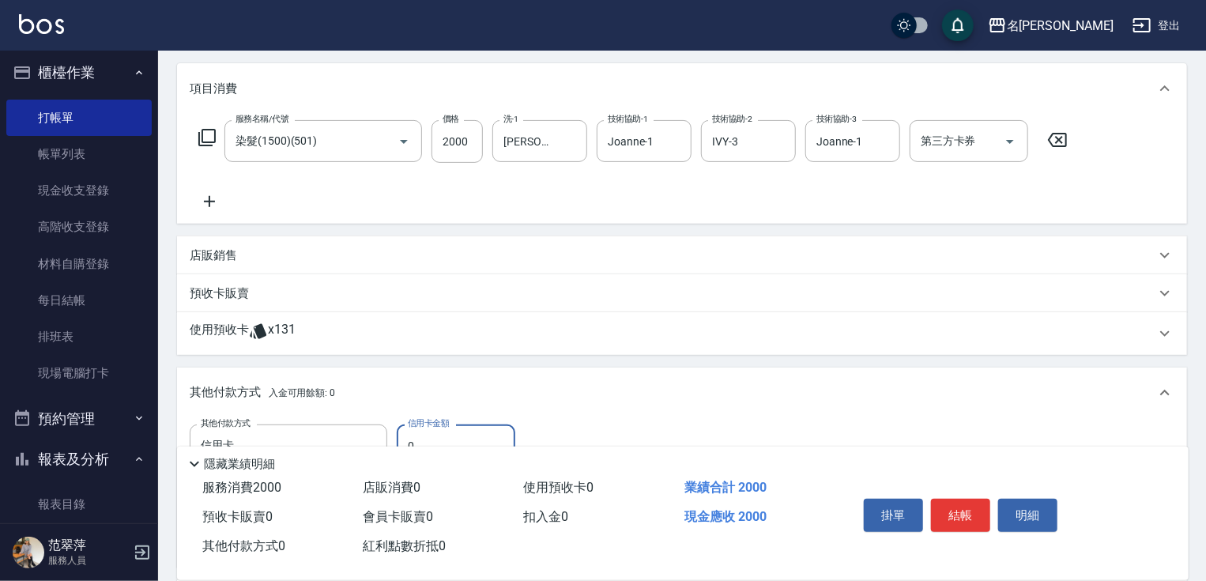
click at [402, 432] on input "0" at bounding box center [456, 446] width 119 height 43
type input "2000"
click at [954, 500] on button "結帳" at bounding box center [960, 515] width 59 height 33
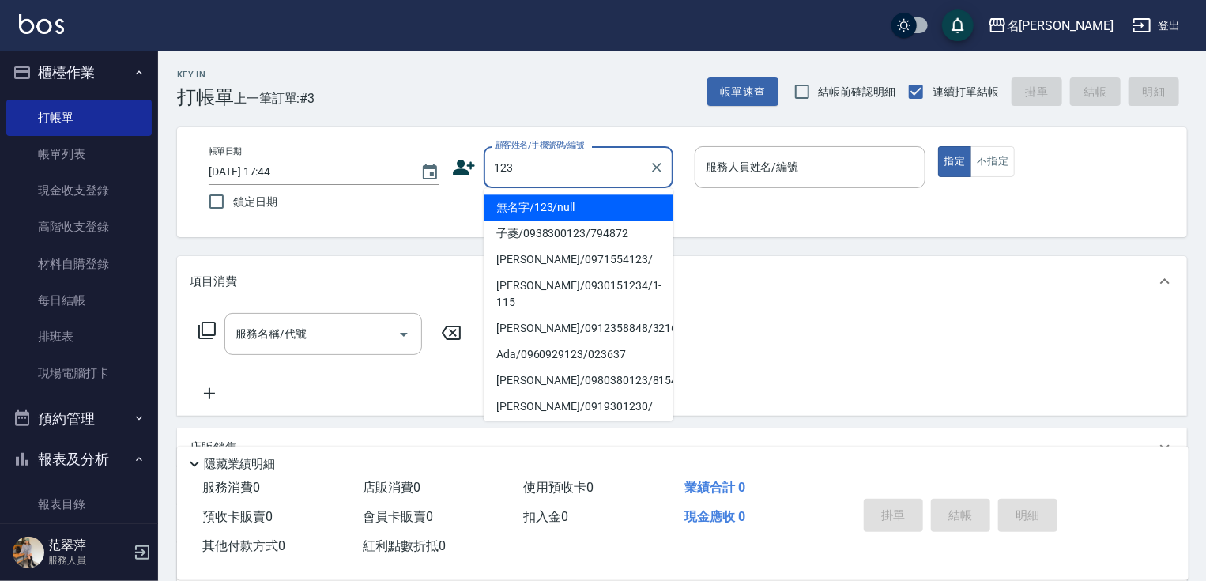
click at [575, 209] on li "無名字/123/null" at bounding box center [579, 207] width 190 height 26
type input "無名字/123/null"
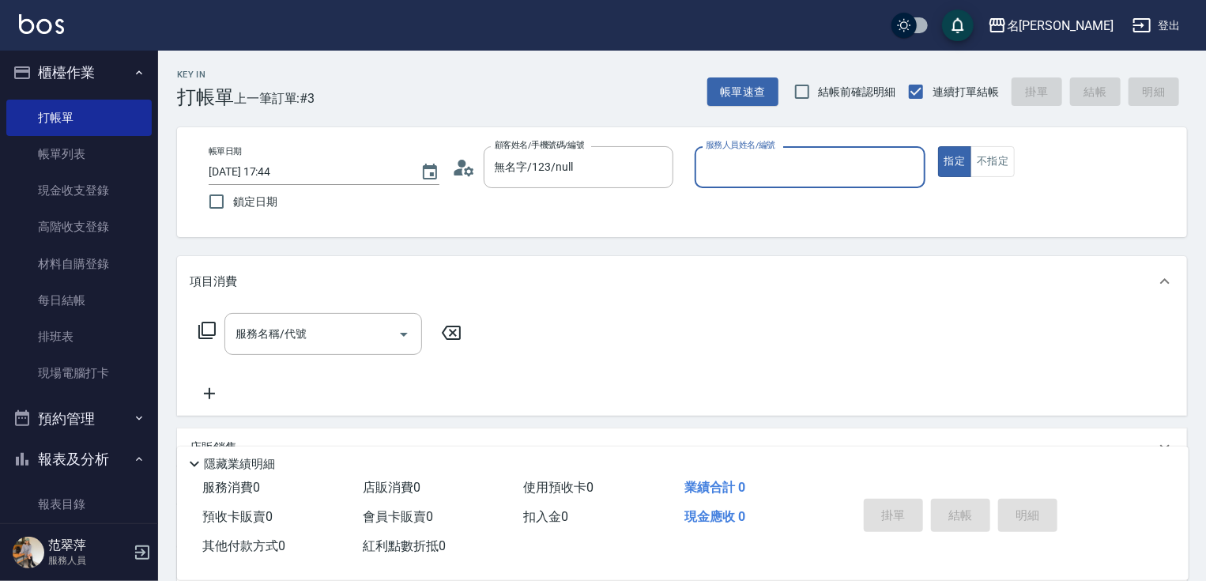
click at [740, 168] on input "服務人員姓名/編號" at bounding box center [810, 167] width 217 height 28
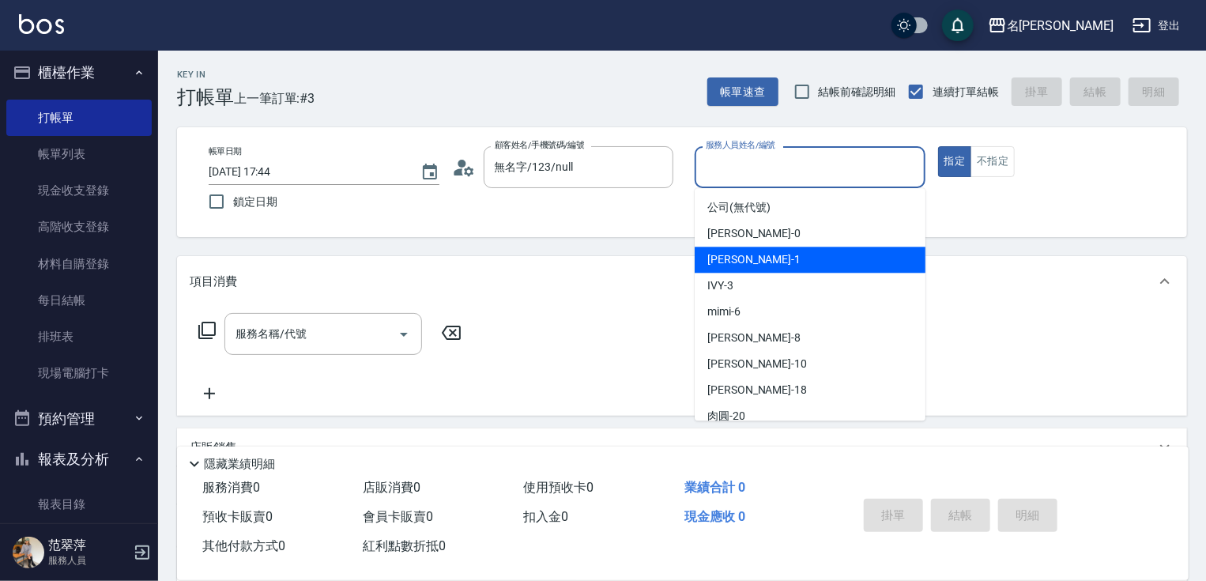
click at [740, 259] on span "[PERSON_NAME] -1" at bounding box center [754, 259] width 93 height 17
type input "Joanne-1"
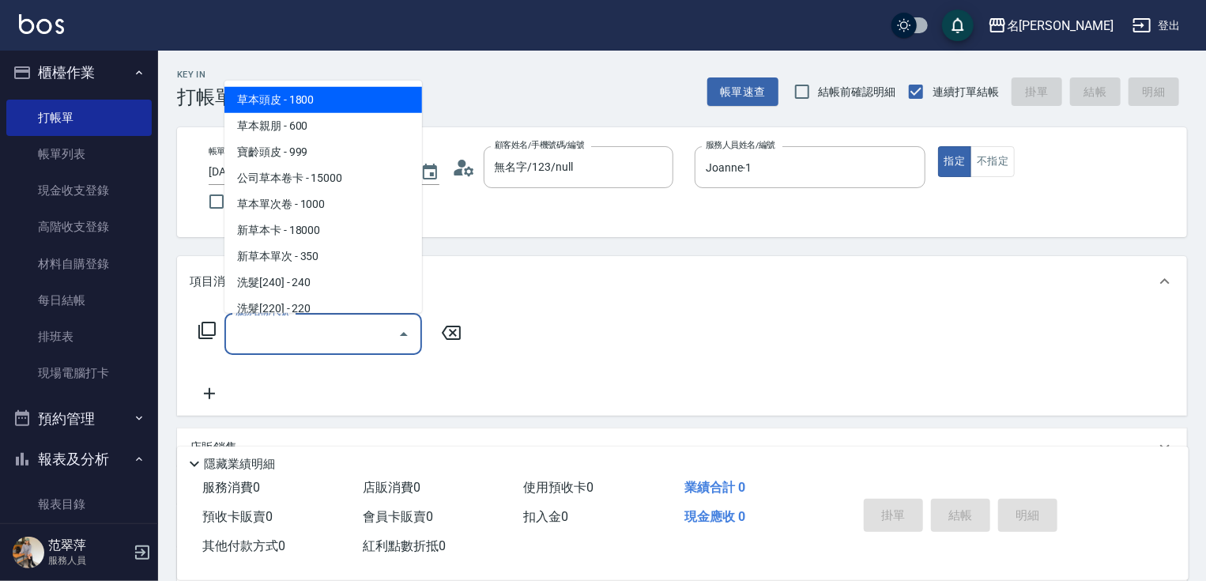
click at [351, 337] on input "服務名稱/代號" at bounding box center [312, 334] width 160 height 28
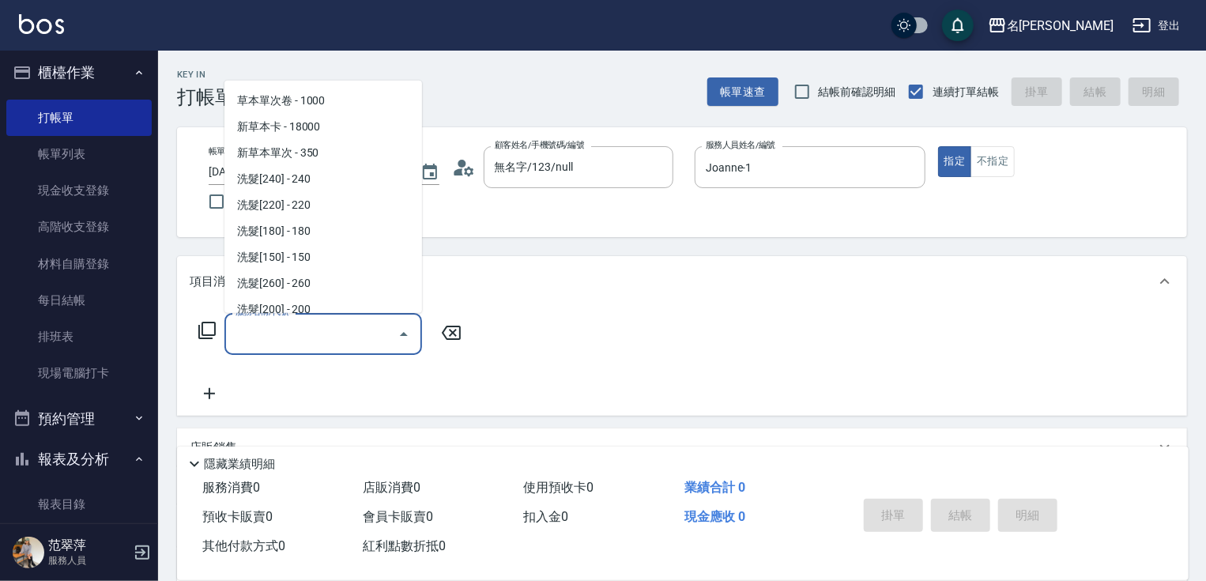
scroll to position [157, 0]
click at [315, 258] on span "洗髮[200] - 200" at bounding box center [324, 256] width 198 height 26
type input "洗髮[200](205)"
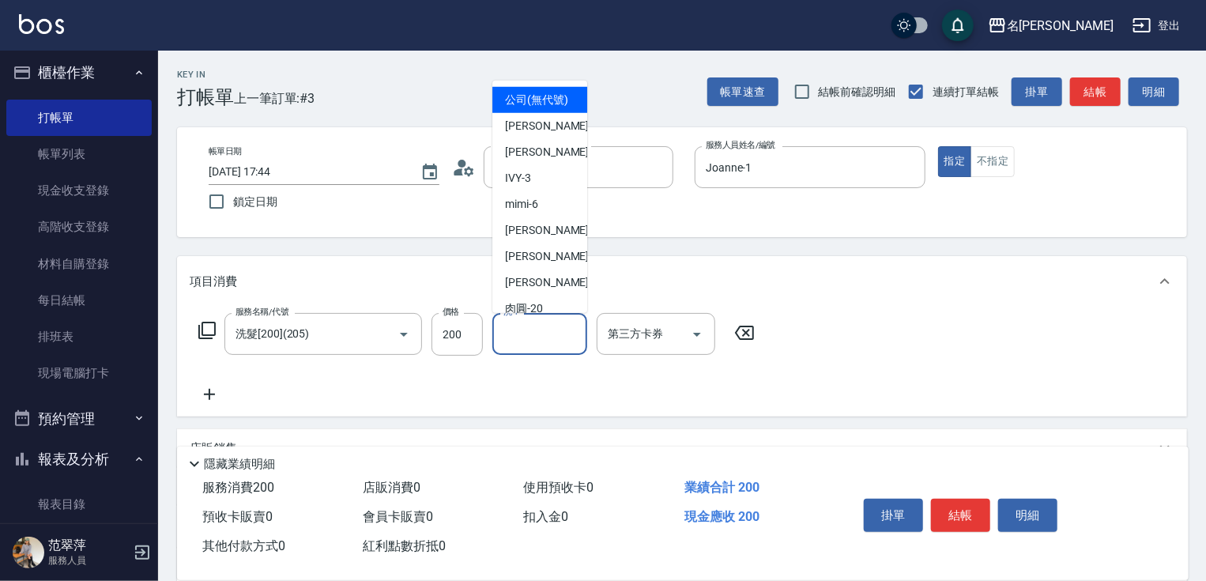
click at [537, 331] on input "洗-1" at bounding box center [540, 334] width 81 height 28
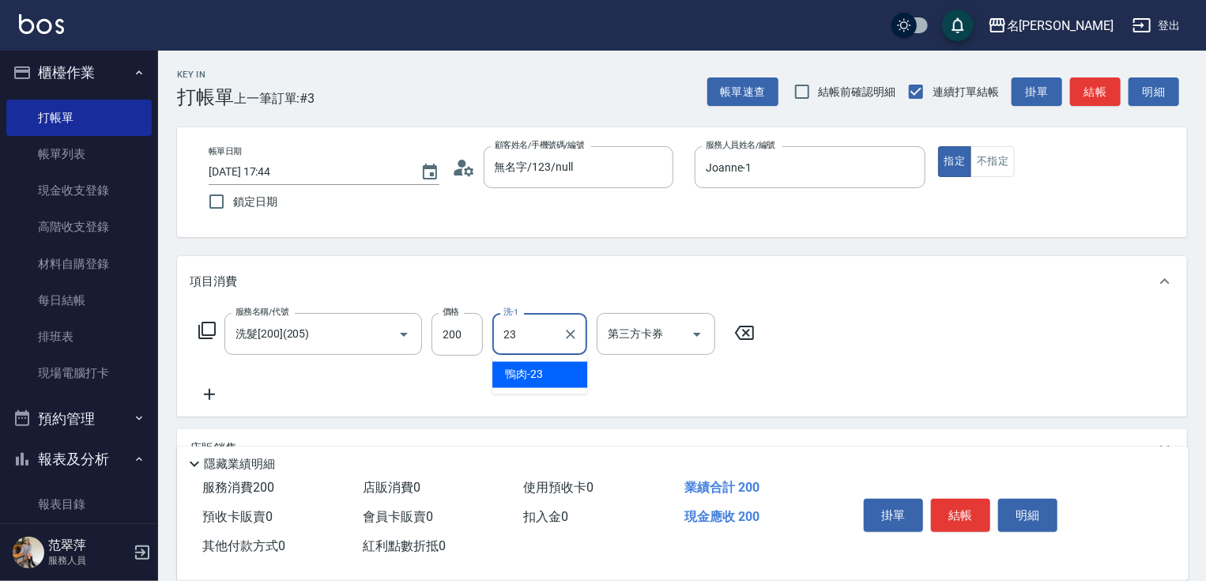
type input "鴨肉-23"
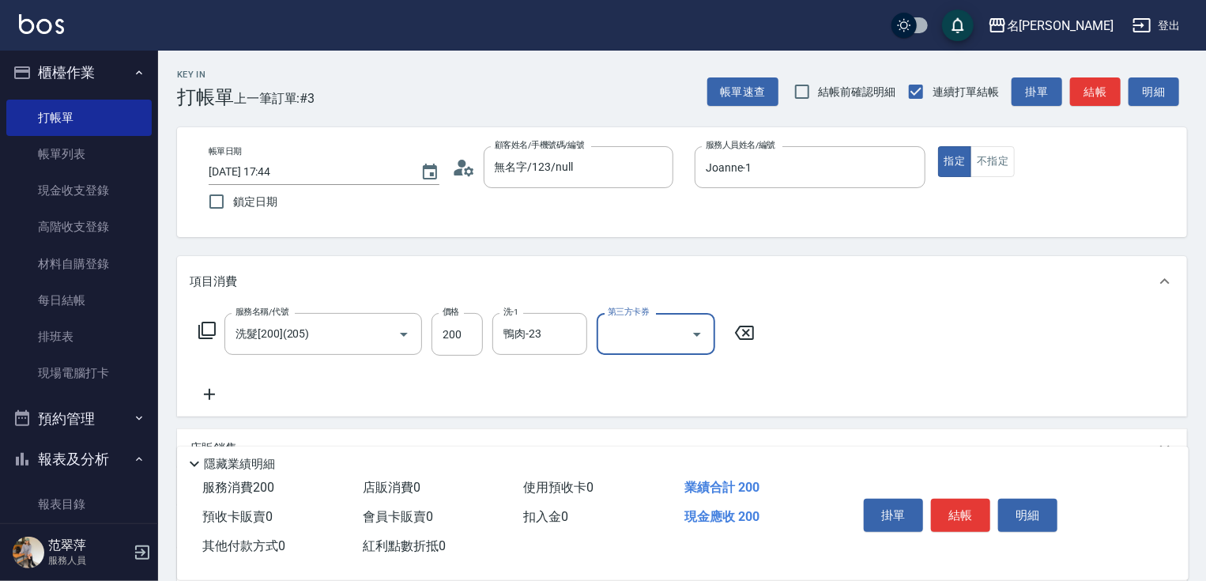
click at [209, 397] on icon at bounding box center [209, 394] width 11 height 11
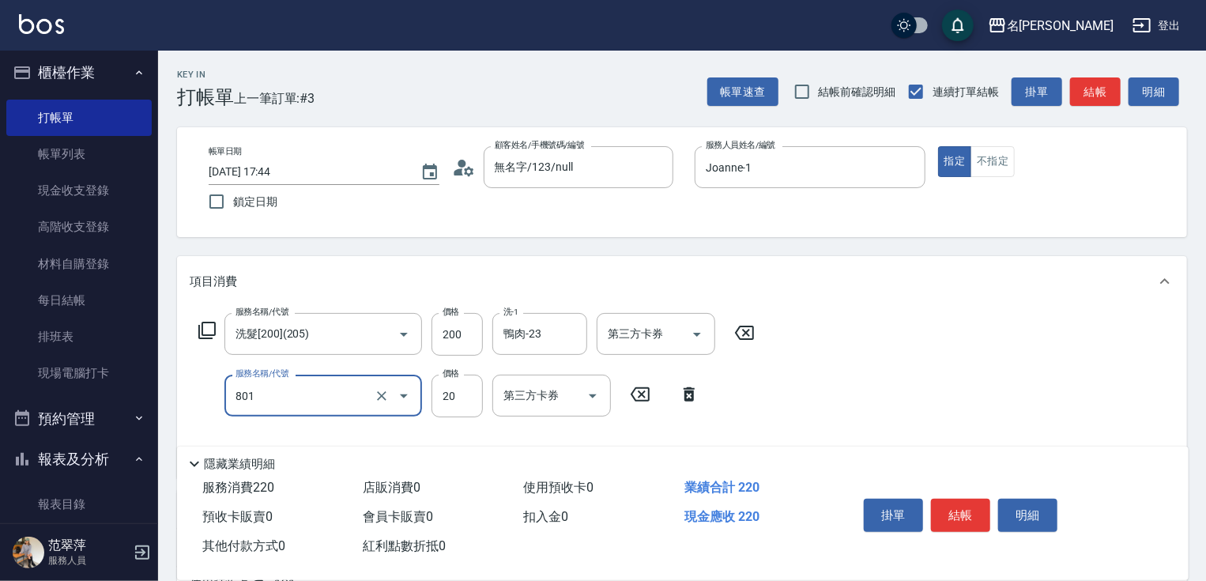
type input "潤絲20(801)"
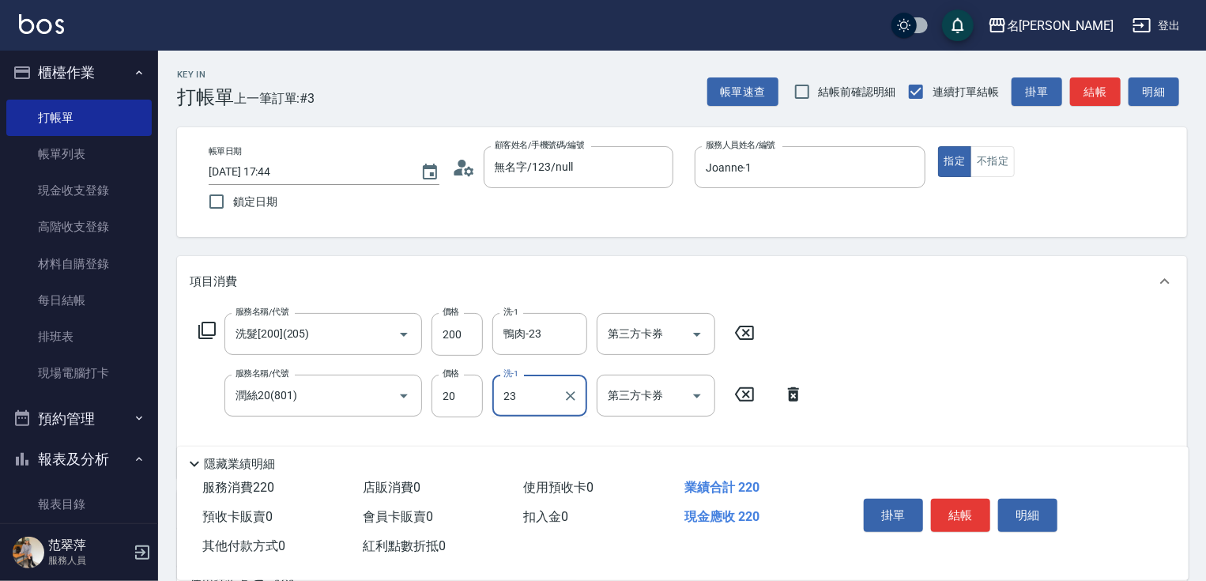
type input "鴨肉-23"
click at [962, 508] on button "結帳" at bounding box center [960, 515] width 59 height 33
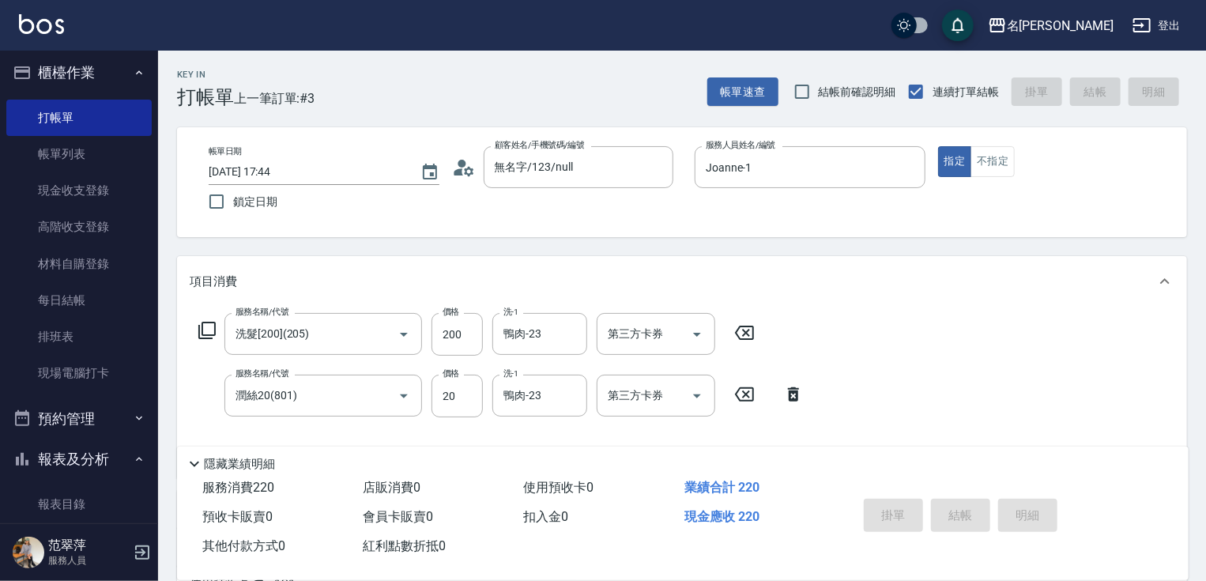
type input "[DATE] 17:45"
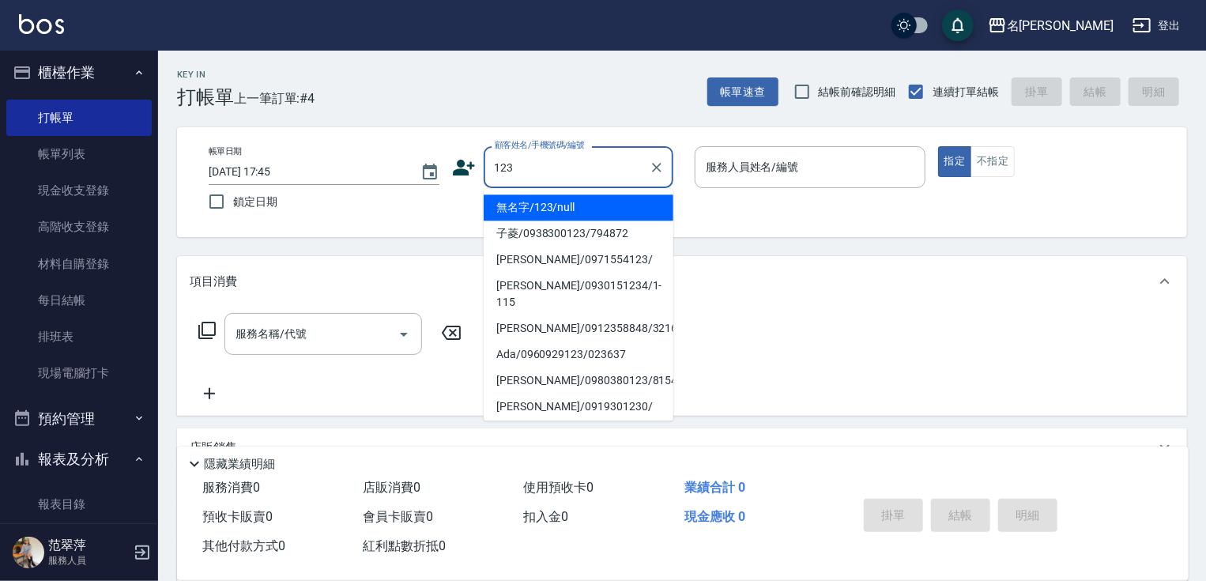
click at [583, 208] on li "無名字/123/null" at bounding box center [579, 207] width 190 height 26
type input "無名字/123/null"
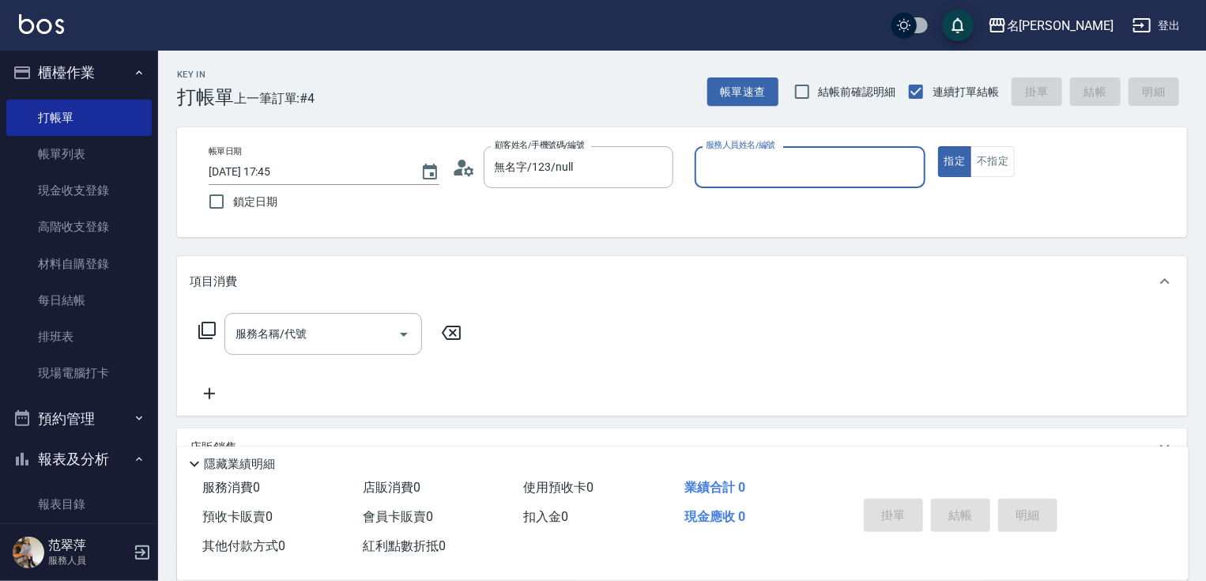
click at [716, 177] on input "服務人員姓名/編號" at bounding box center [810, 167] width 217 height 28
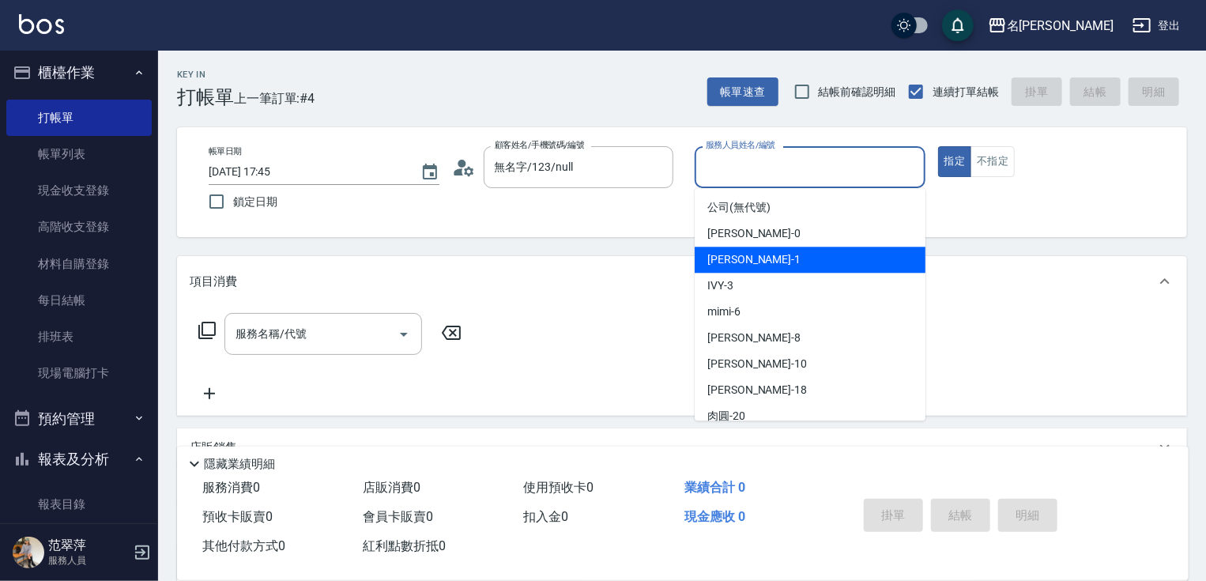
click at [740, 262] on span "[PERSON_NAME] -1" at bounding box center [754, 259] width 93 height 17
type input "Joanne-1"
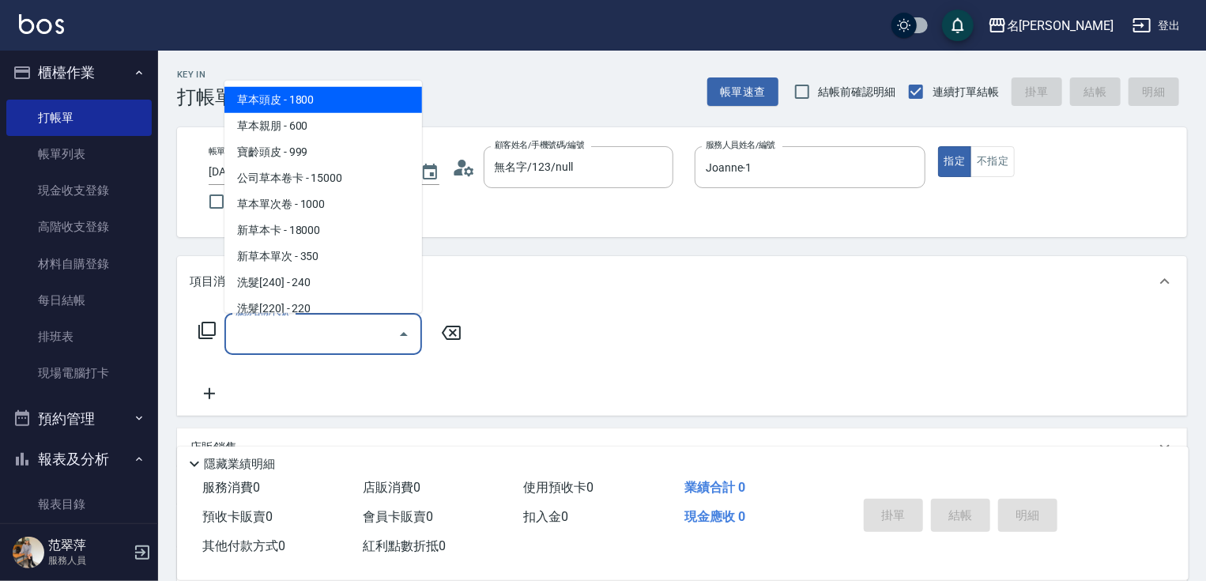
click at [337, 336] on input "服務名稱/代號" at bounding box center [312, 334] width 160 height 28
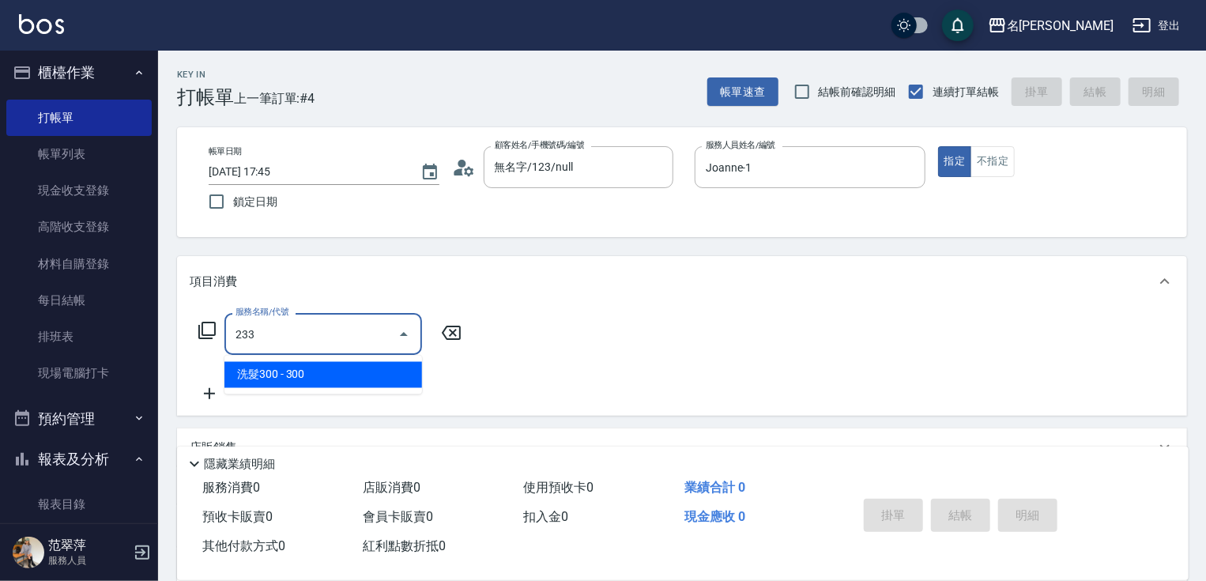
type input "洗髮300(233)"
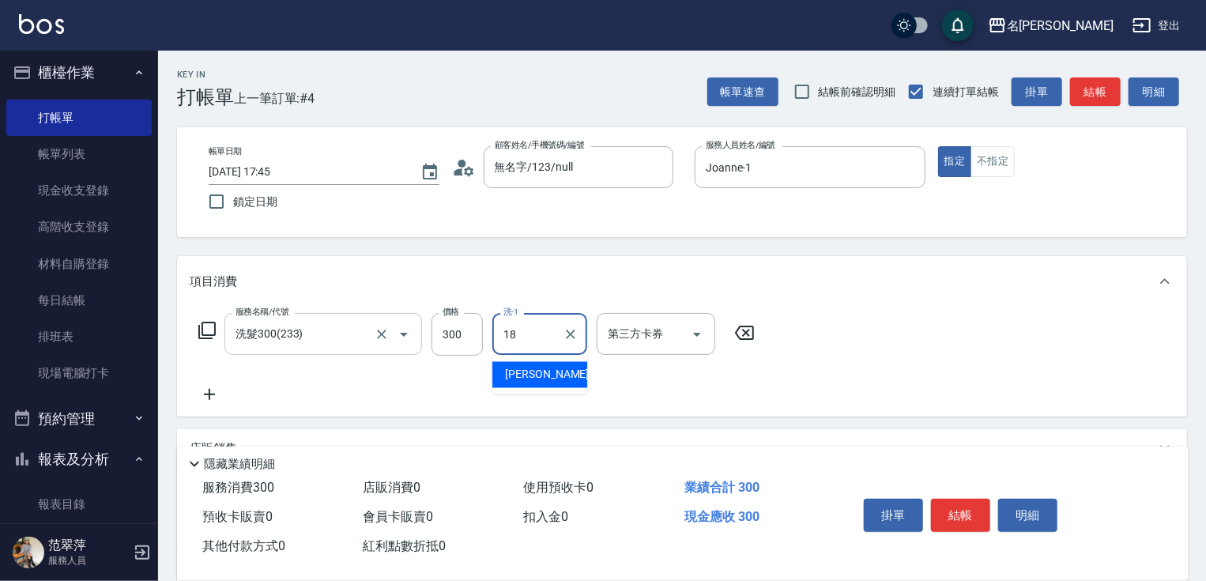
type input "[PERSON_NAME]-18"
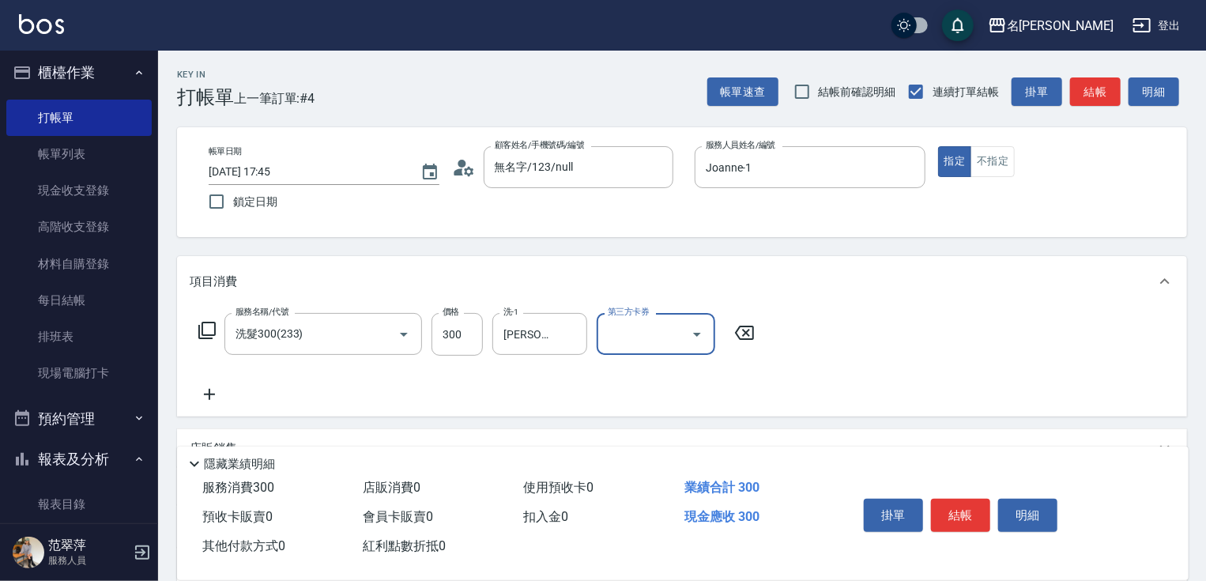
click at [208, 392] on icon at bounding box center [210, 394] width 40 height 19
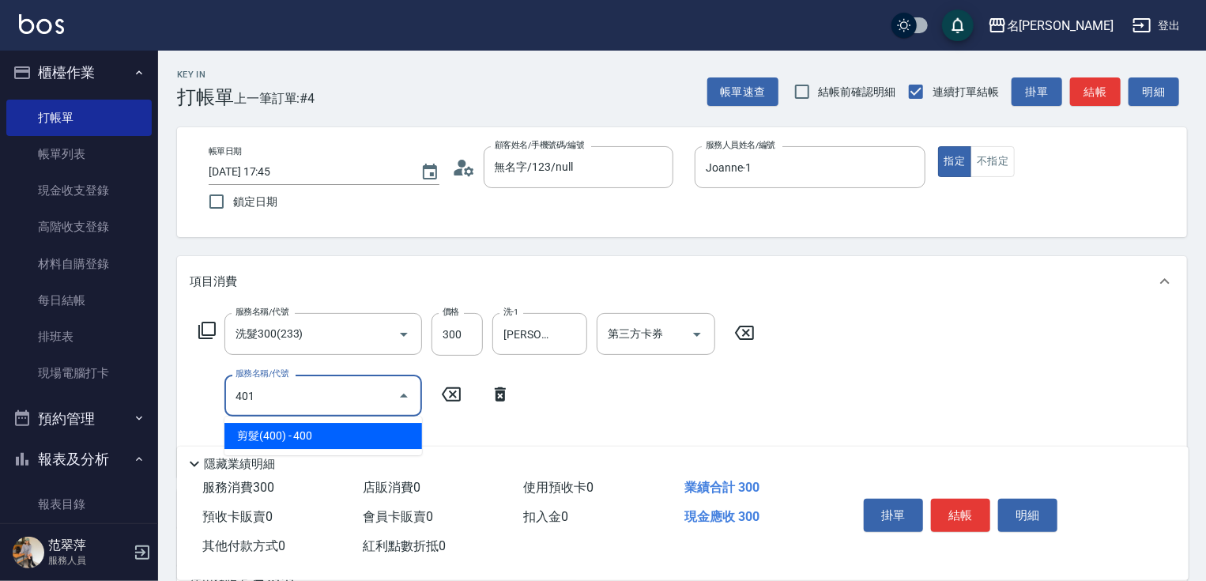
type input "剪髮(400)(401)"
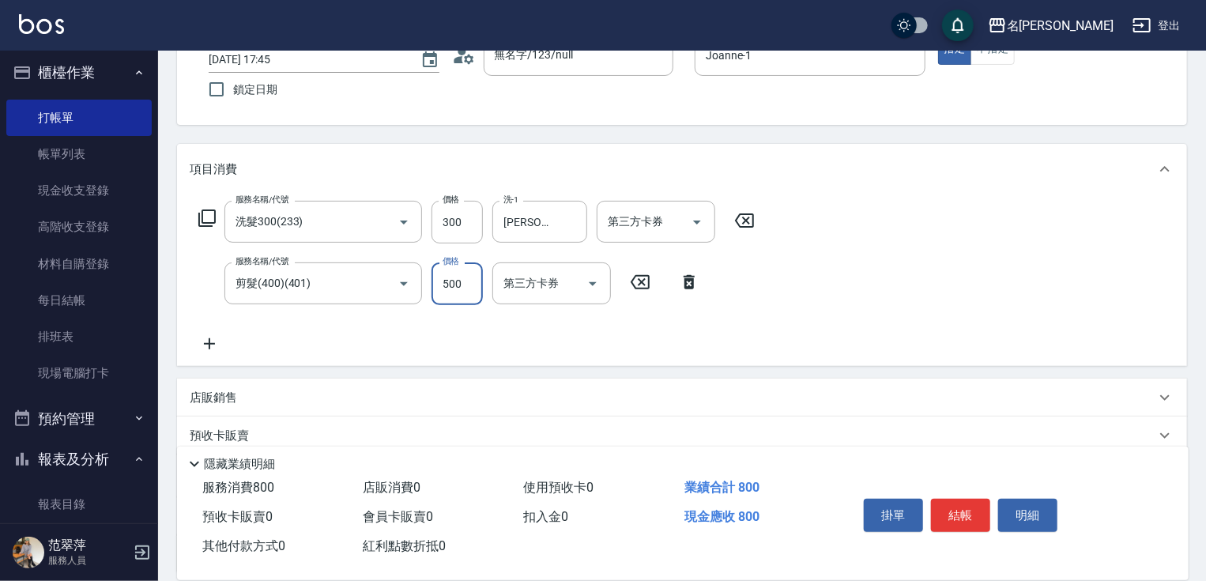
scroll to position [254, 0]
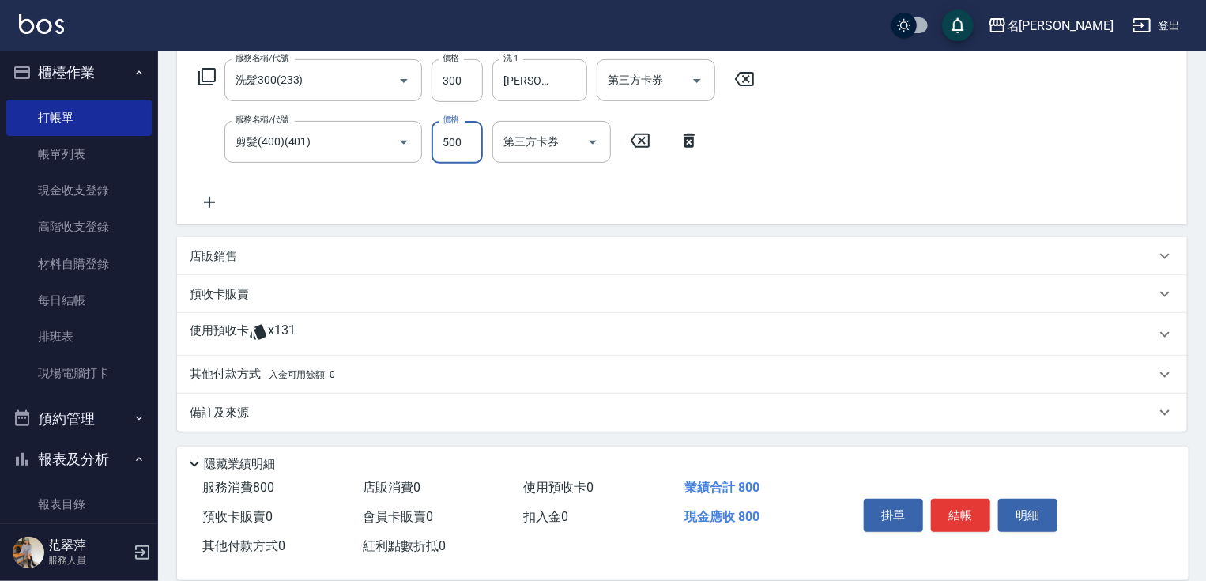
type input "500"
click at [212, 198] on icon at bounding box center [210, 202] width 40 height 19
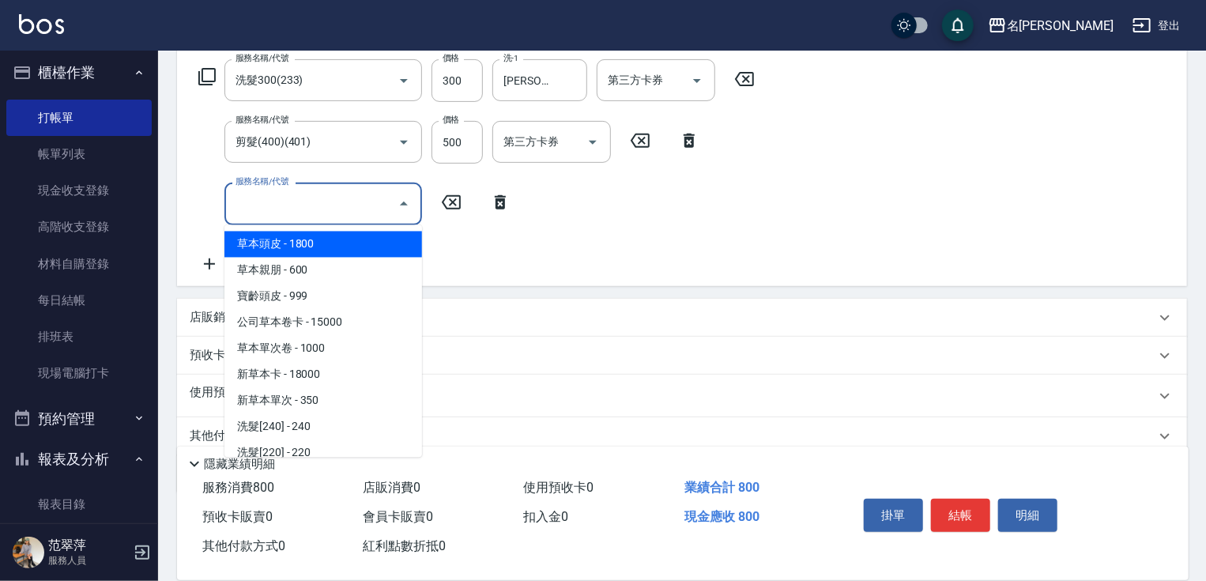
click at [243, 208] on input "服務名稱/代號" at bounding box center [312, 204] width 160 height 28
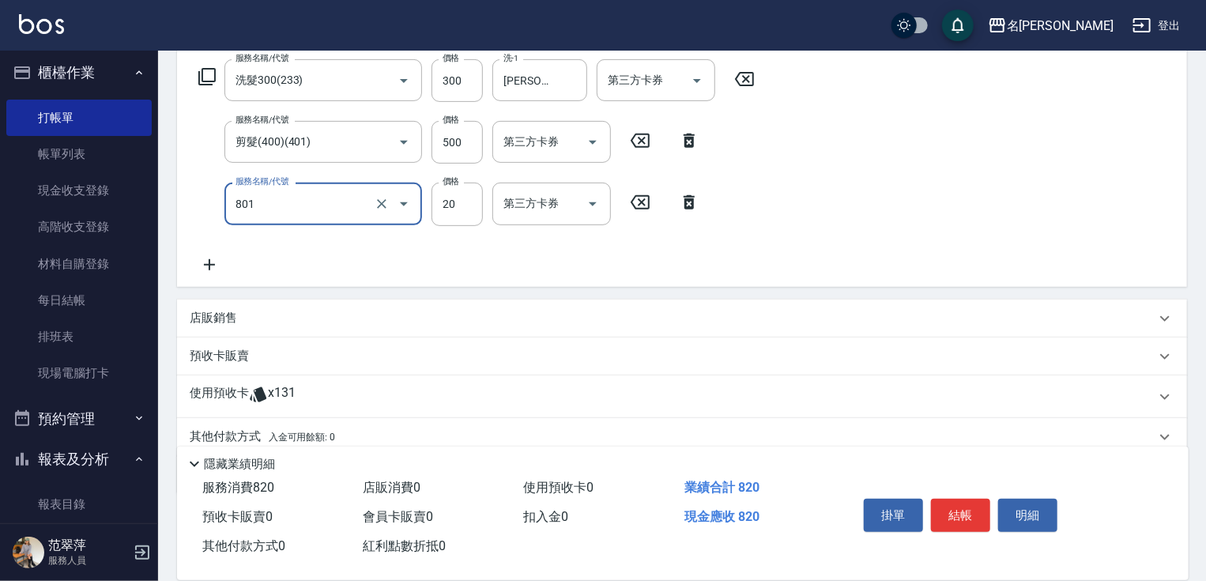
type input "潤絲20(801)"
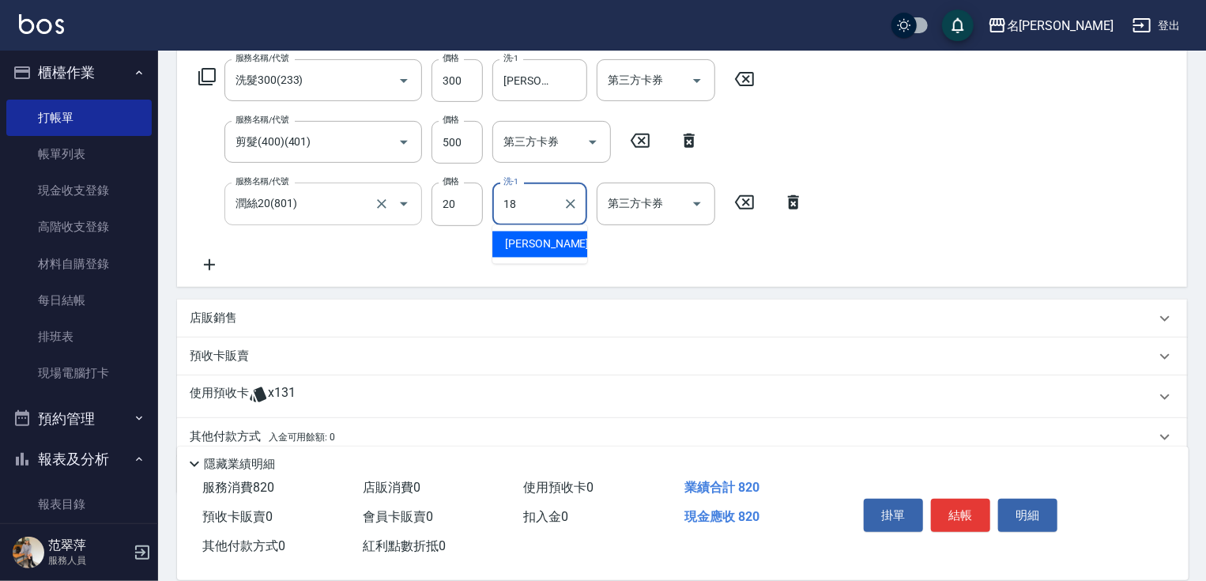
type input "[PERSON_NAME]-18"
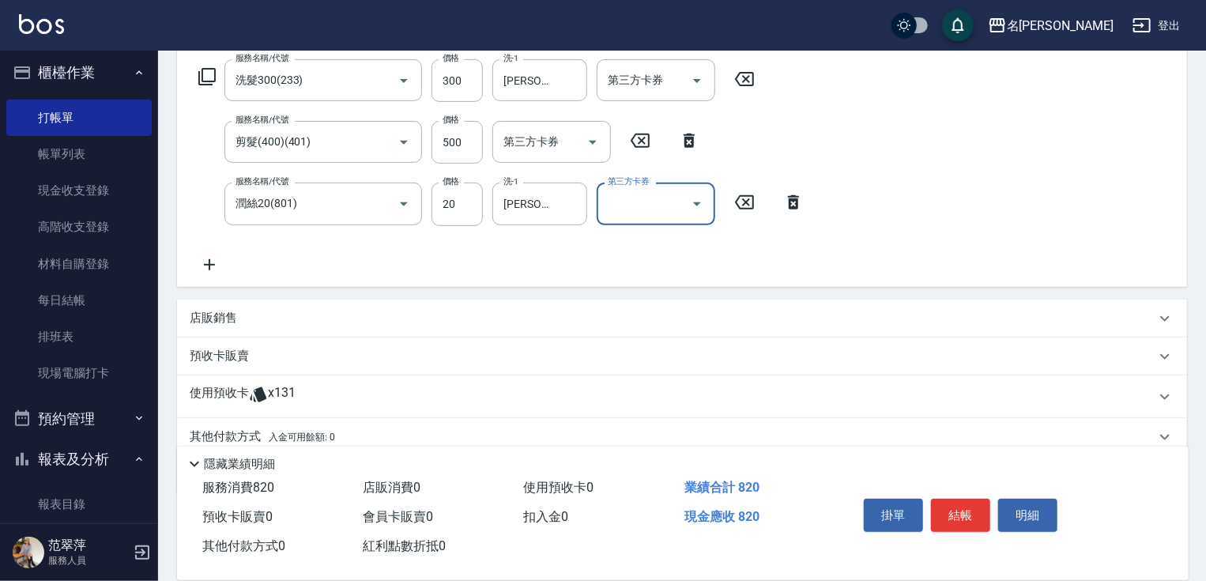
click at [970, 500] on button "結帳" at bounding box center [960, 515] width 59 height 33
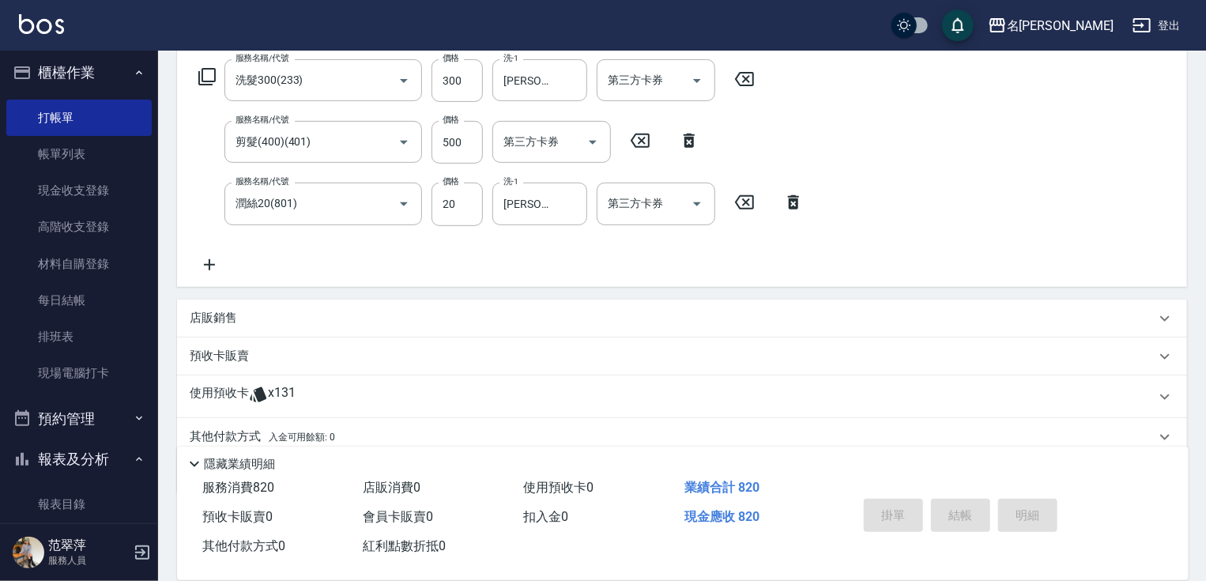
type input "[DATE] 17:46"
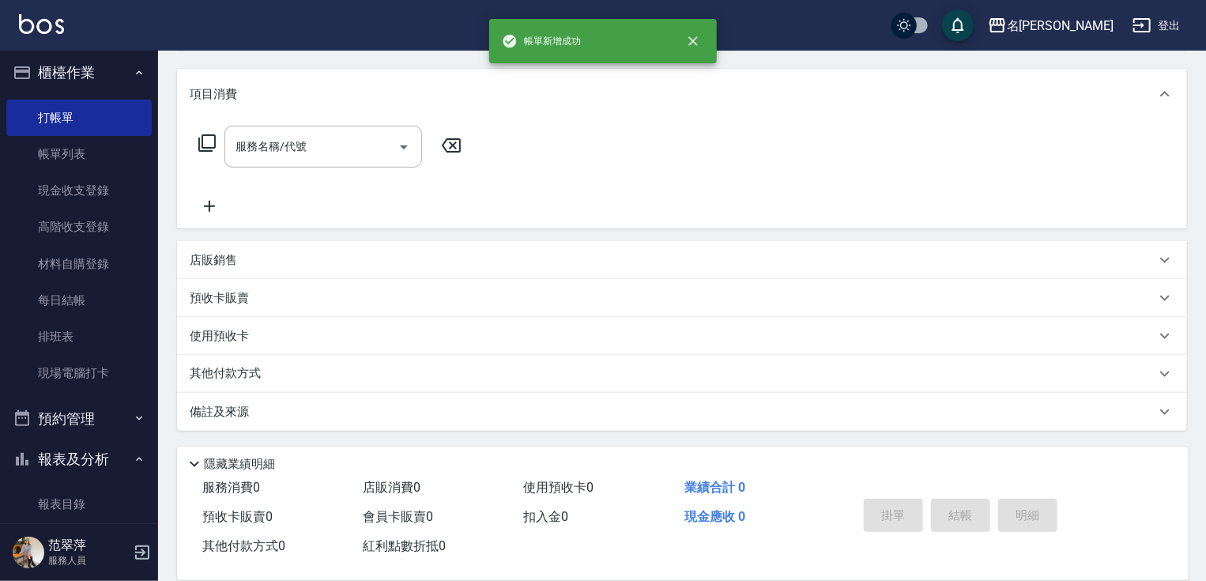
scroll to position [0, 0]
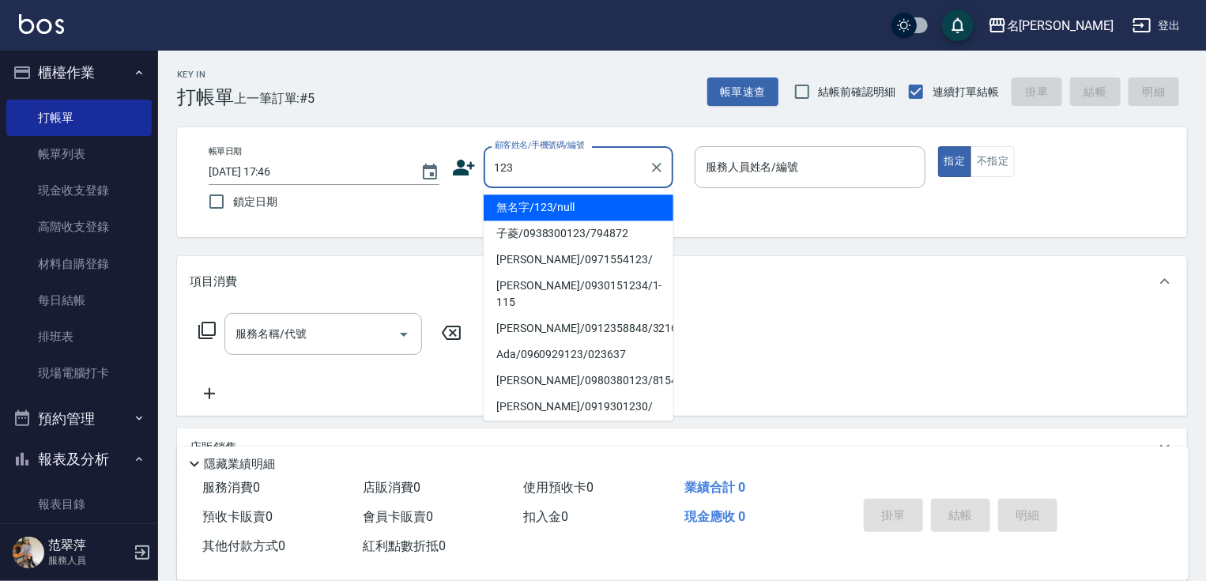
click at [584, 206] on li "無名字/123/null" at bounding box center [579, 207] width 190 height 26
type input "無名字/123/null"
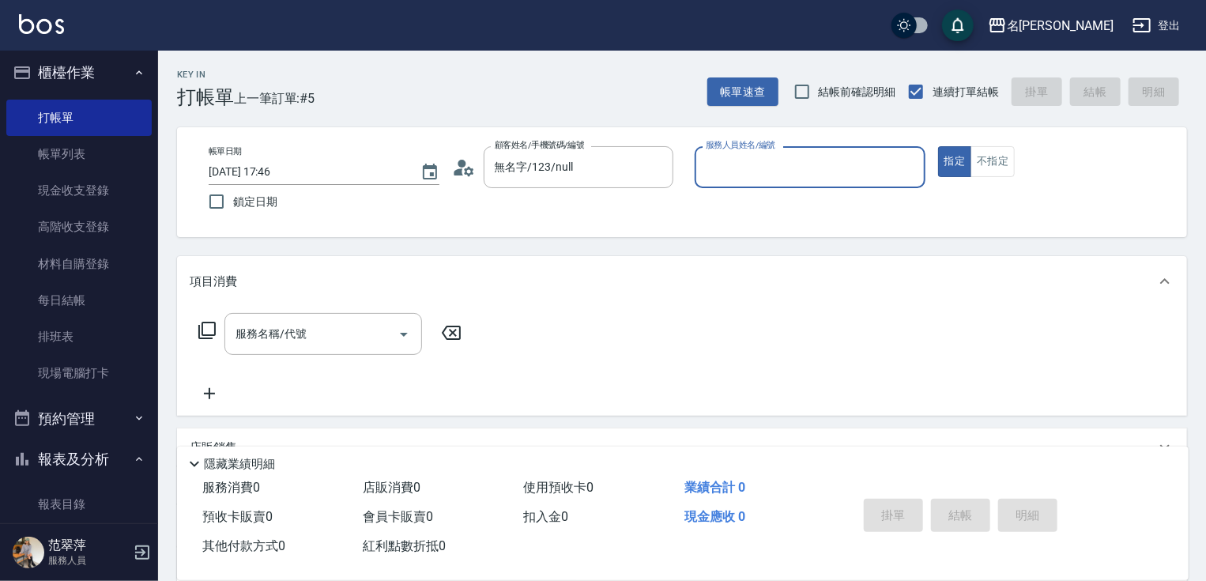
click at [768, 168] on input "服務人員姓名/編號" at bounding box center [810, 167] width 217 height 28
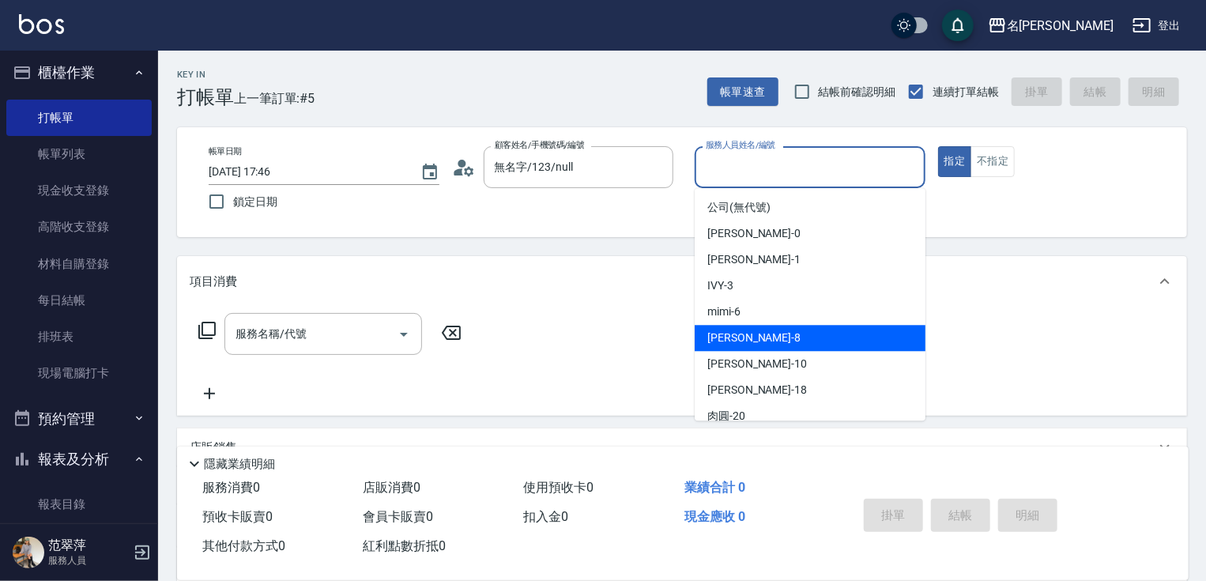
drag, startPoint x: 744, startPoint y: 326, endPoint x: 733, endPoint y: 338, distance: 15.7
click at [744, 327] on div "曉容 -8" at bounding box center [810, 338] width 231 height 26
type input "曉容-8"
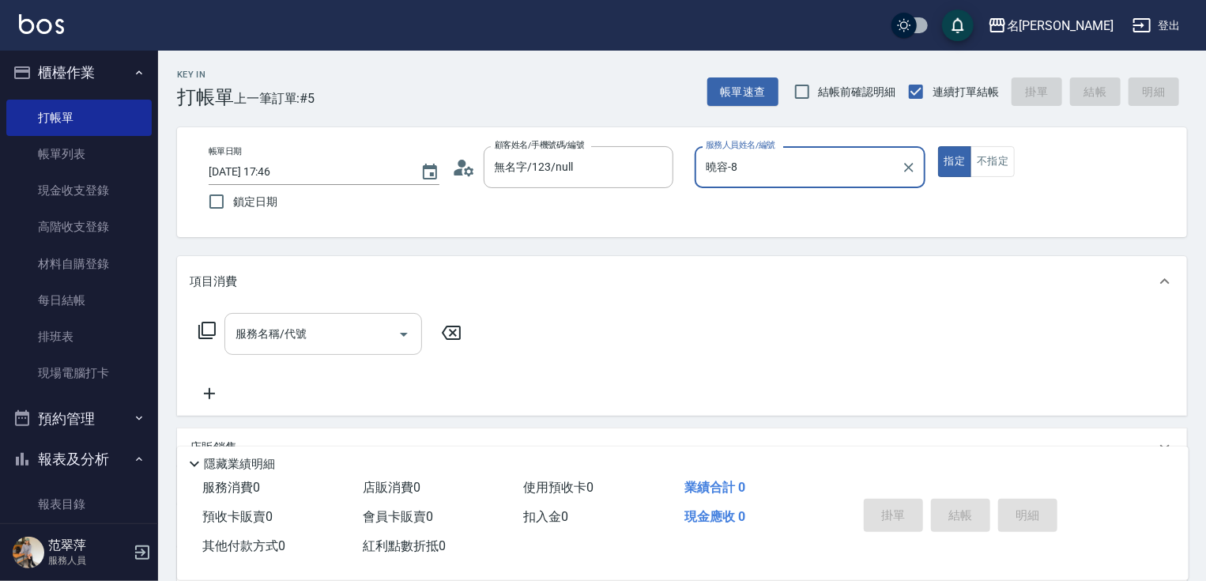
click at [357, 342] on input "服務名稱/代號" at bounding box center [312, 334] width 160 height 28
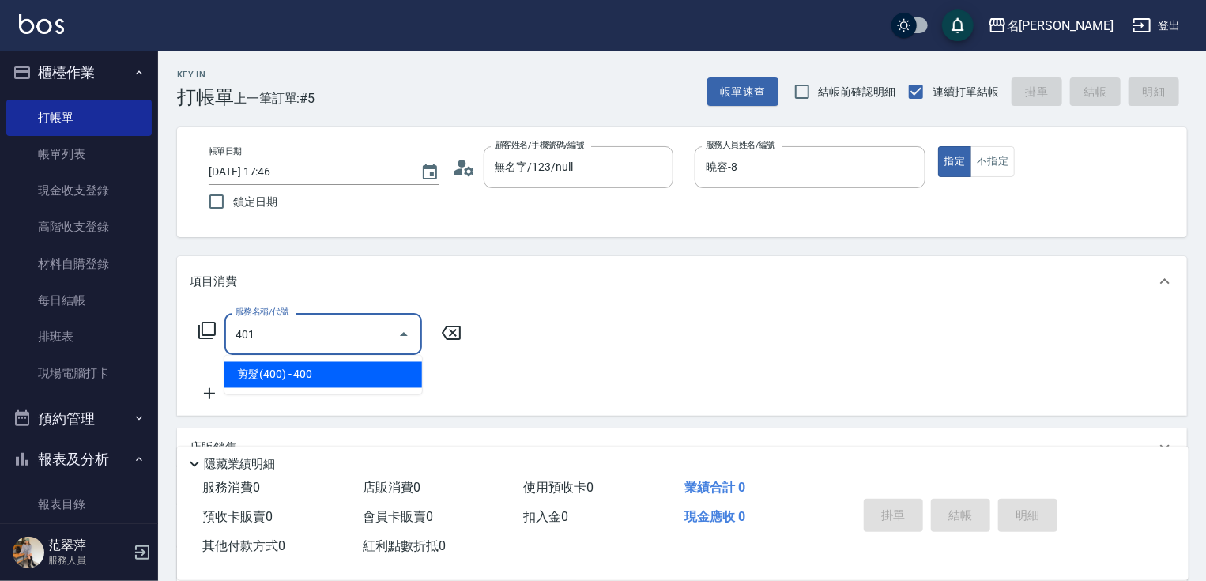
type input "剪髮(400)(401)"
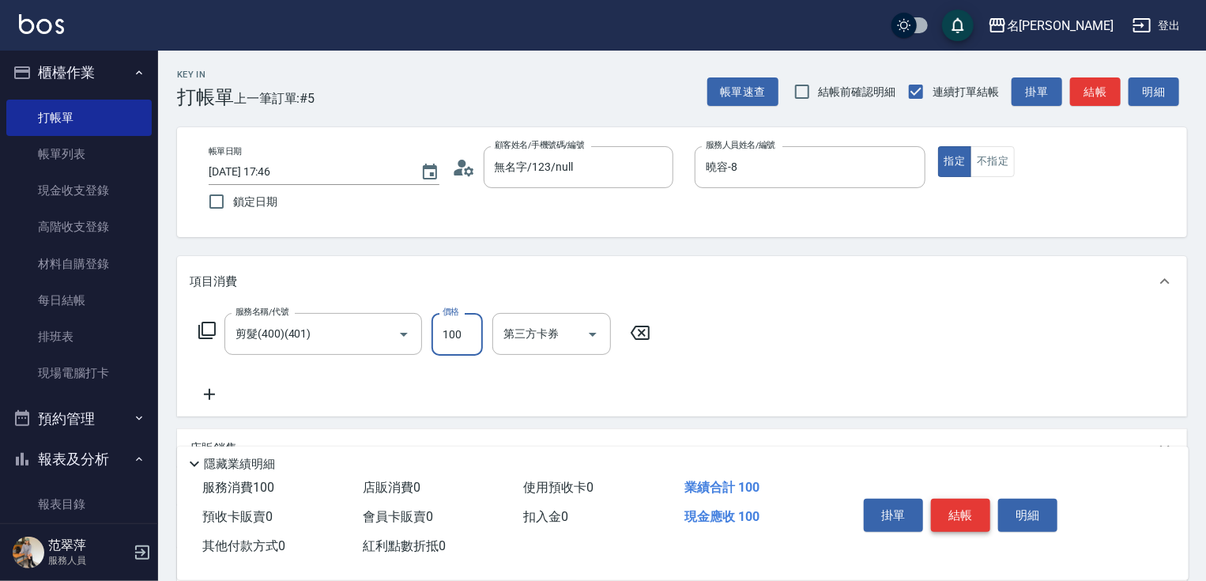
type input "100"
click at [957, 506] on button "結帳" at bounding box center [960, 515] width 59 height 33
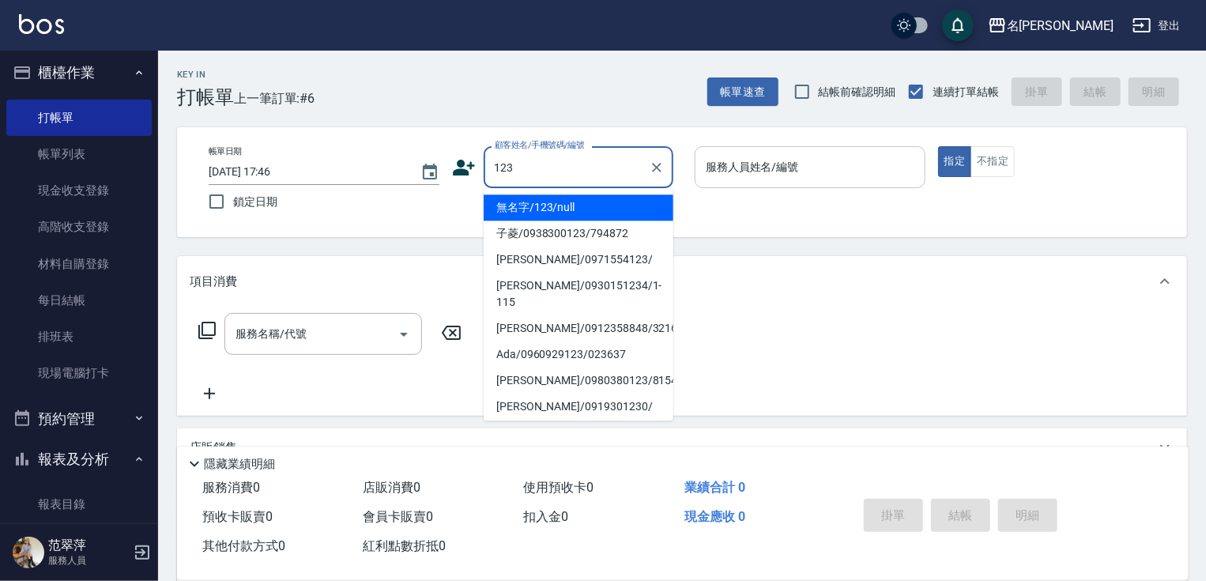
drag, startPoint x: 598, startPoint y: 202, endPoint x: 695, endPoint y: 183, distance: 98.4
click at [602, 202] on li "無名字/123/null" at bounding box center [579, 207] width 190 height 26
type input "無名字/123/null"
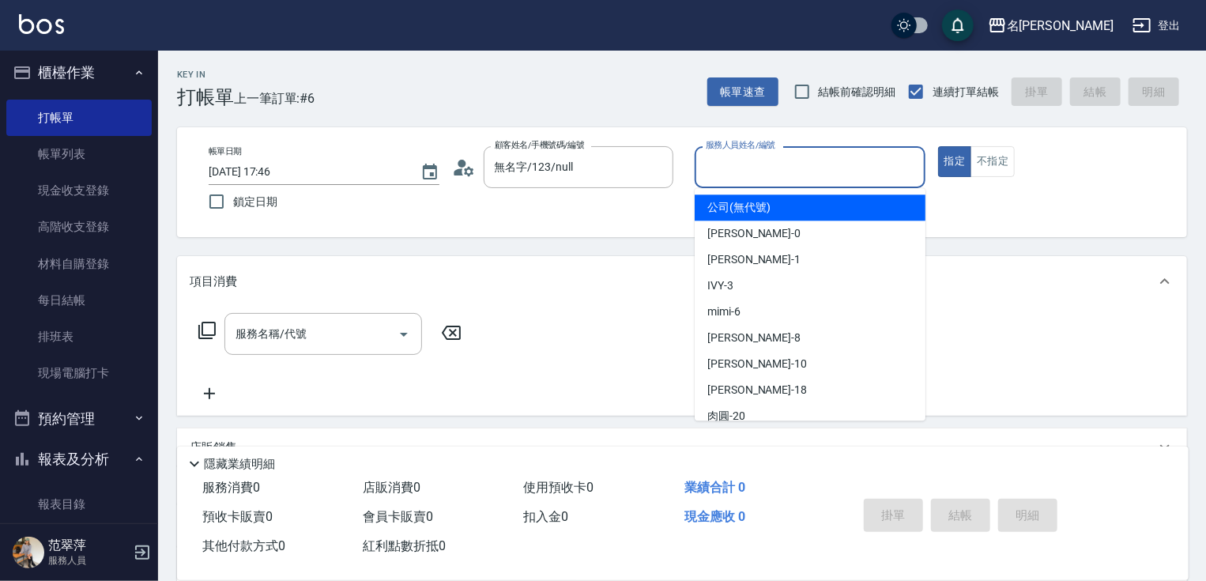
click at [716, 170] on input "服務人員姓名/編號" at bounding box center [810, 167] width 217 height 28
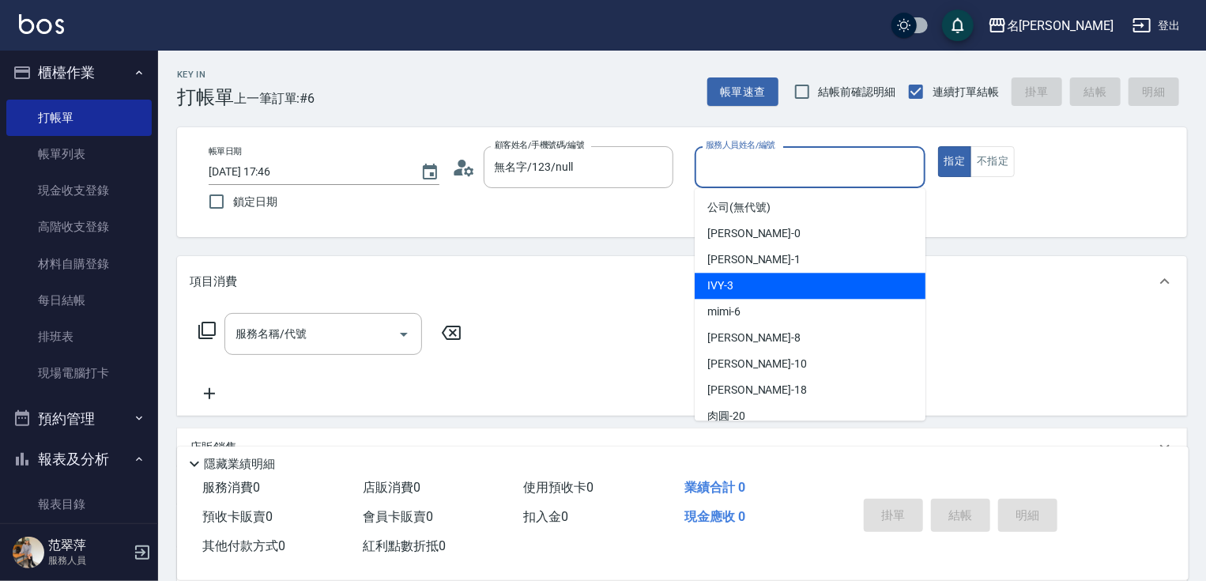
click at [741, 290] on div "IVY -3" at bounding box center [810, 286] width 231 height 26
type input "IVY-3"
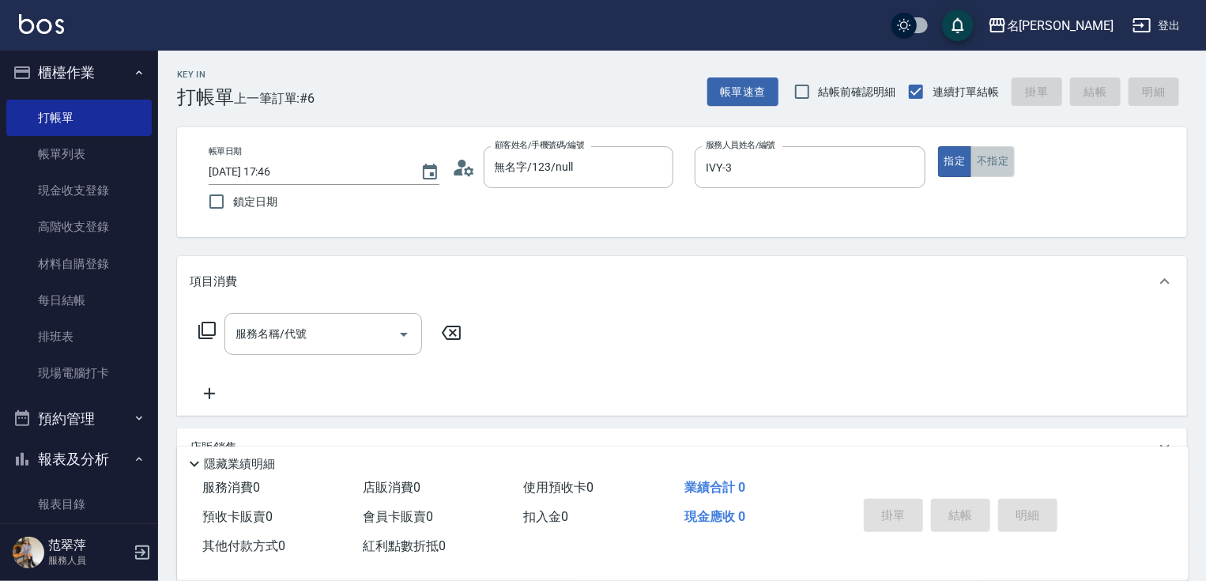
click at [1003, 162] on button "不指定" at bounding box center [993, 161] width 44 height 31
click at [321, 332] on input "服務名稱/代號" at bounding box center [312, 334] width 160 height 28
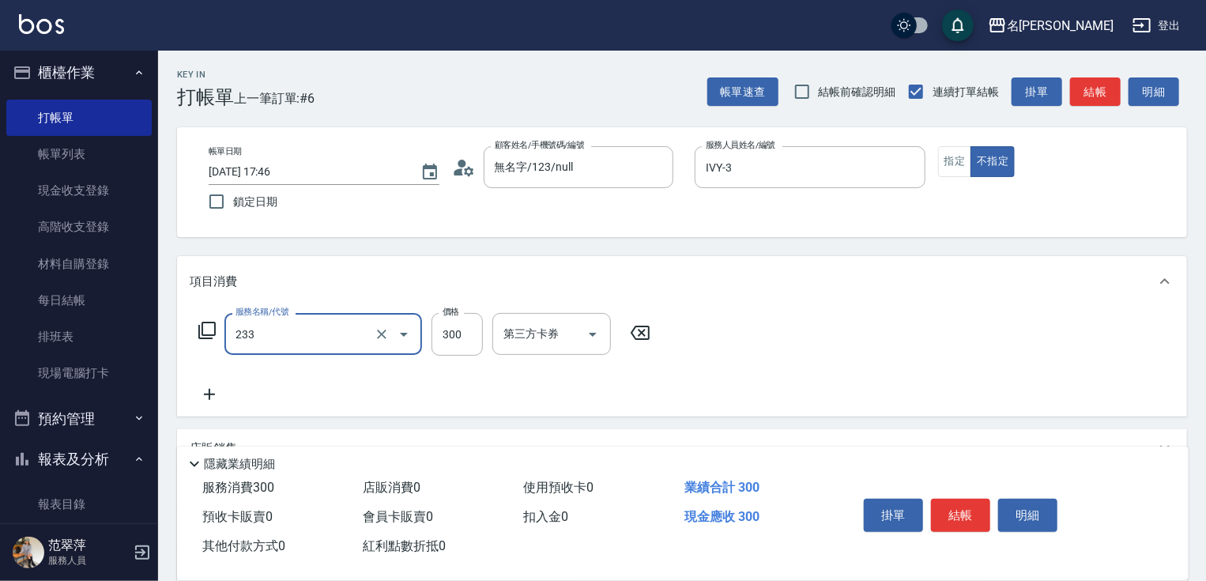
type input "洗髮300(233)"
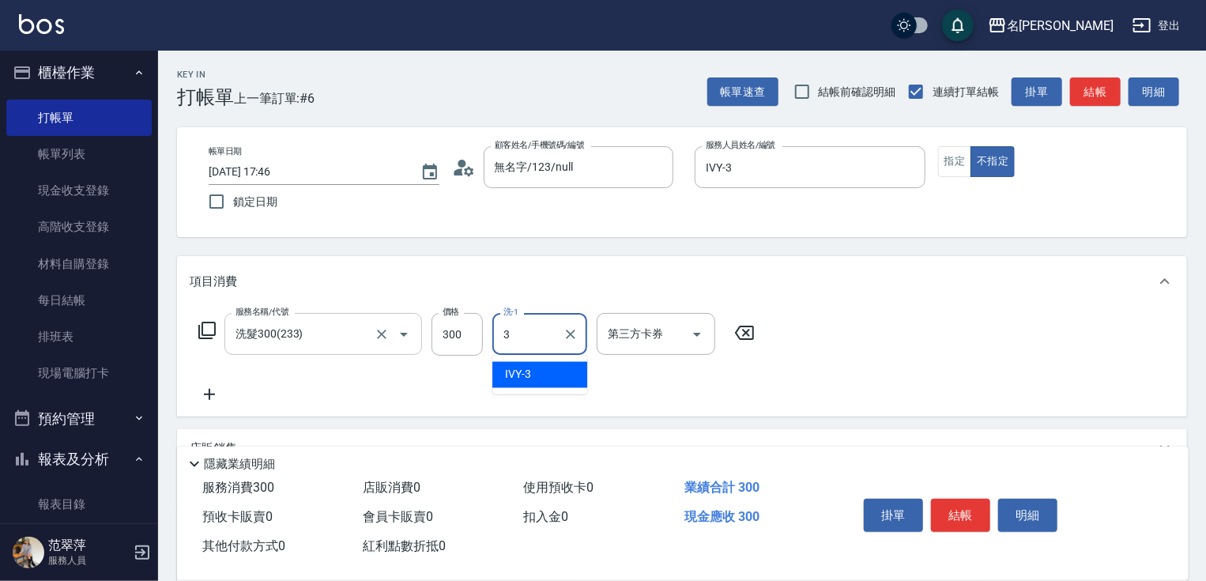
type input "IVY-3"
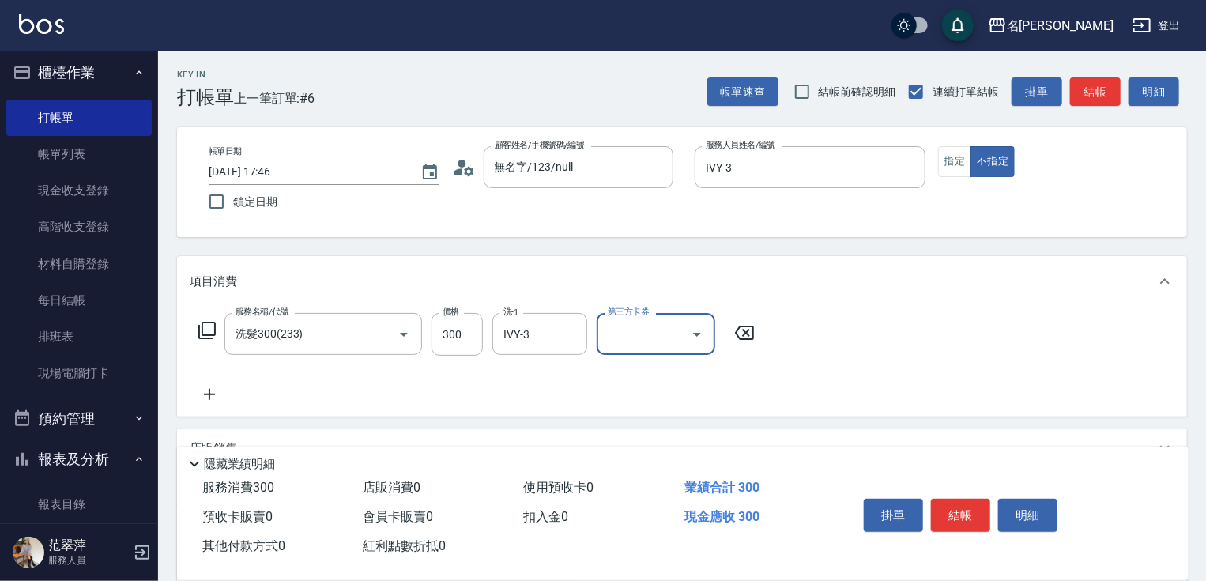
click at [207, 391] on icon at bounding box center [210, 394] width 40 height 19
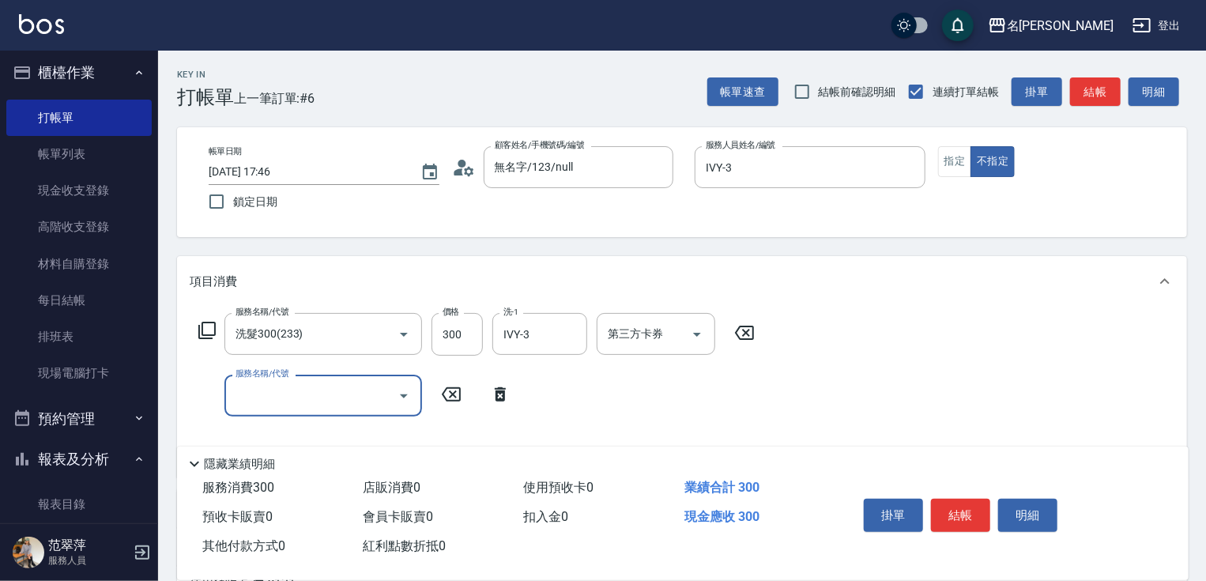
type input "0"
type input "剪髮(400)(401)"
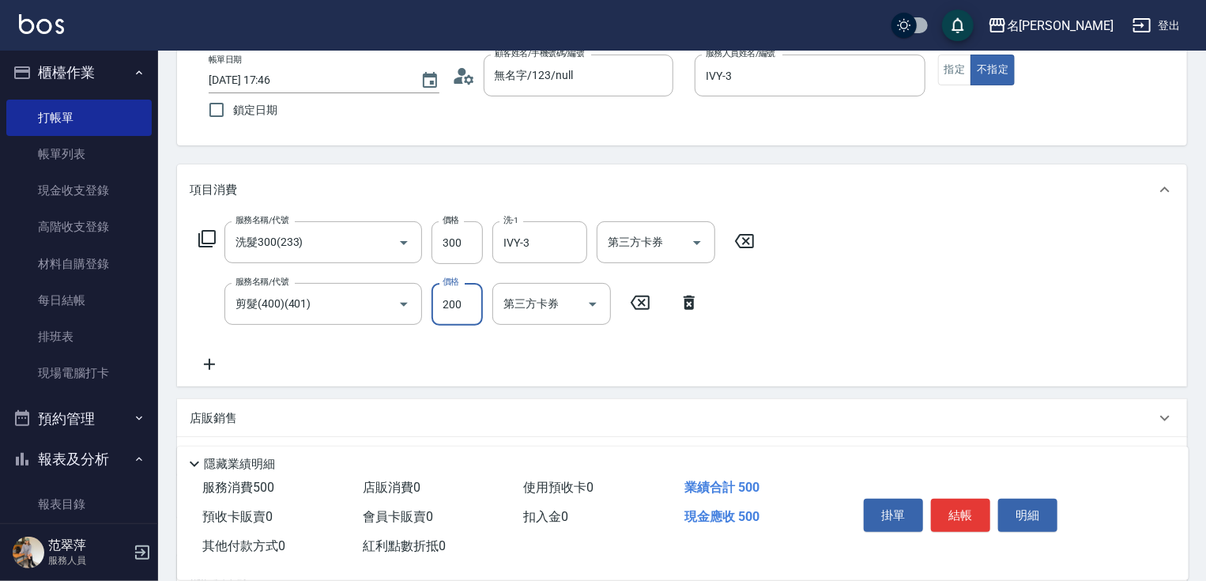
scroll to position [189, 0]
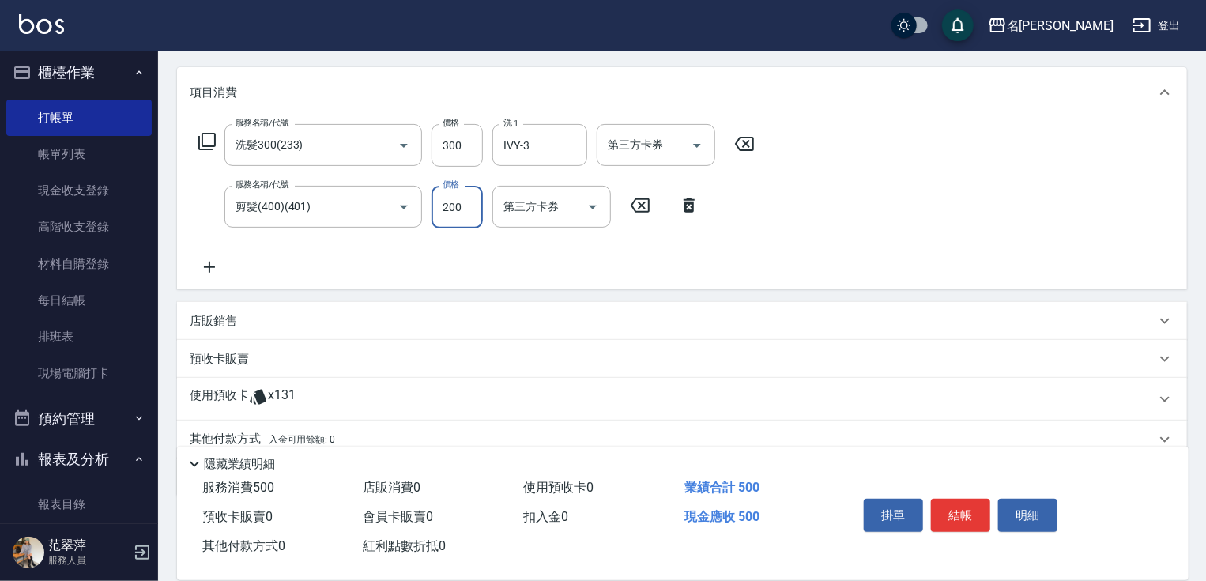
type input "200"
click at [213, 269] on icon at bounding box center [210, 267] width 40 height 19
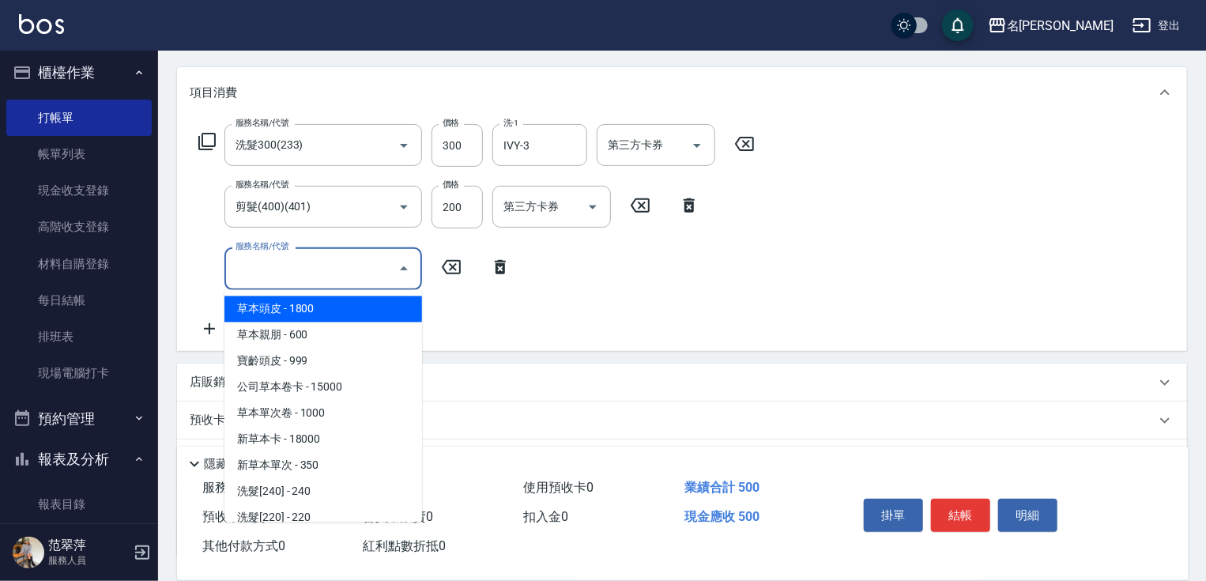
click at [254, 273] on input "服務名稱/代號" at bounding box center [312, 269] width 160 height 28
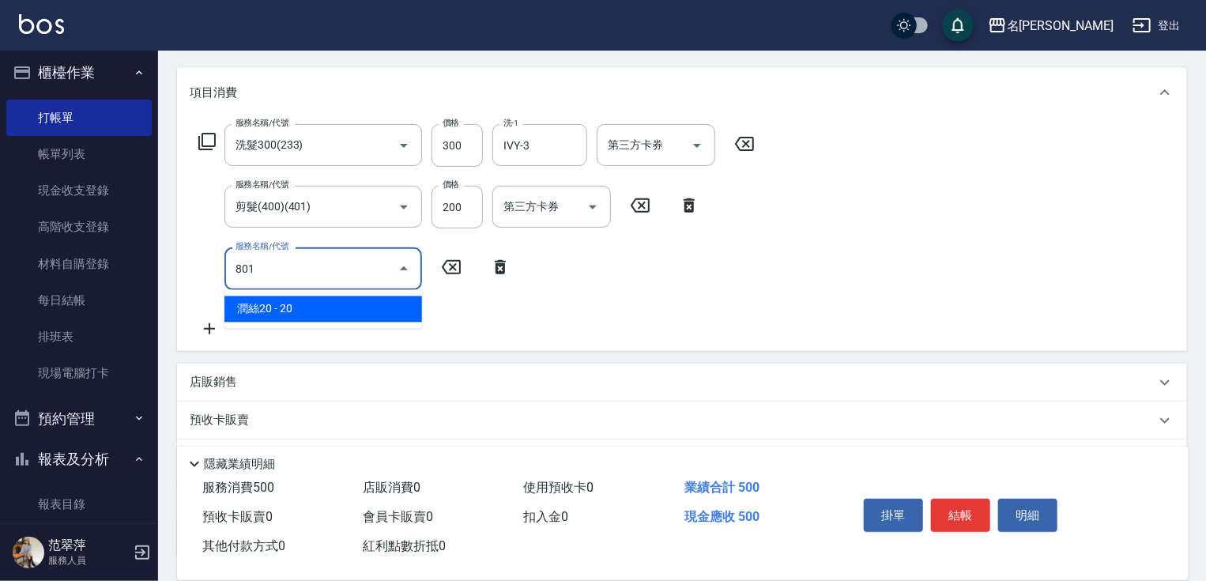
type input "潤絲20(801)"
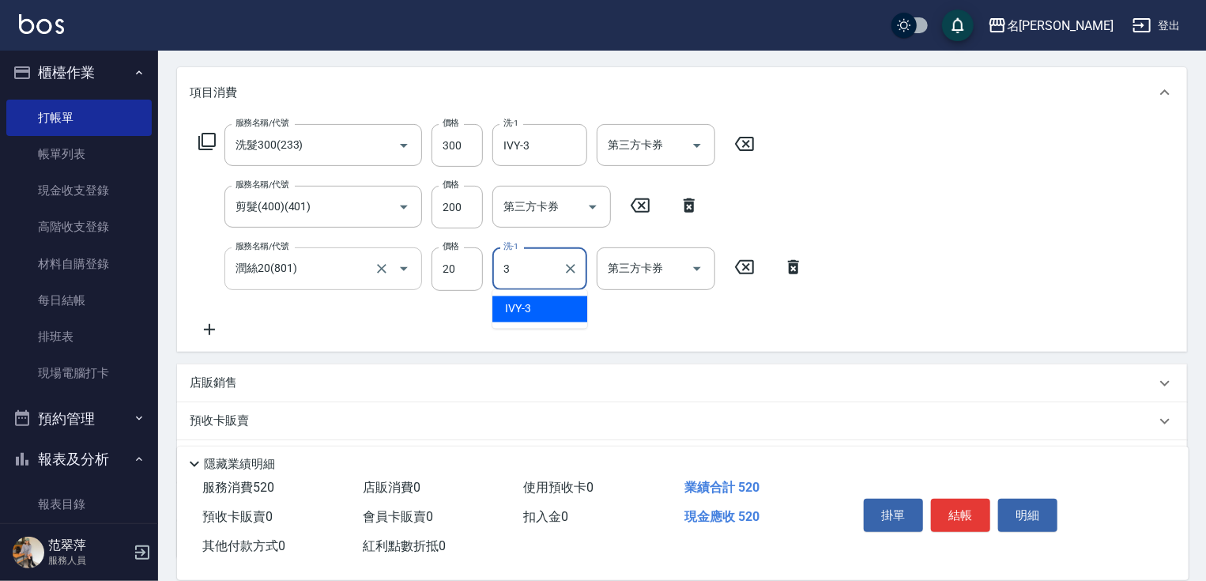
type input "IVY-3"
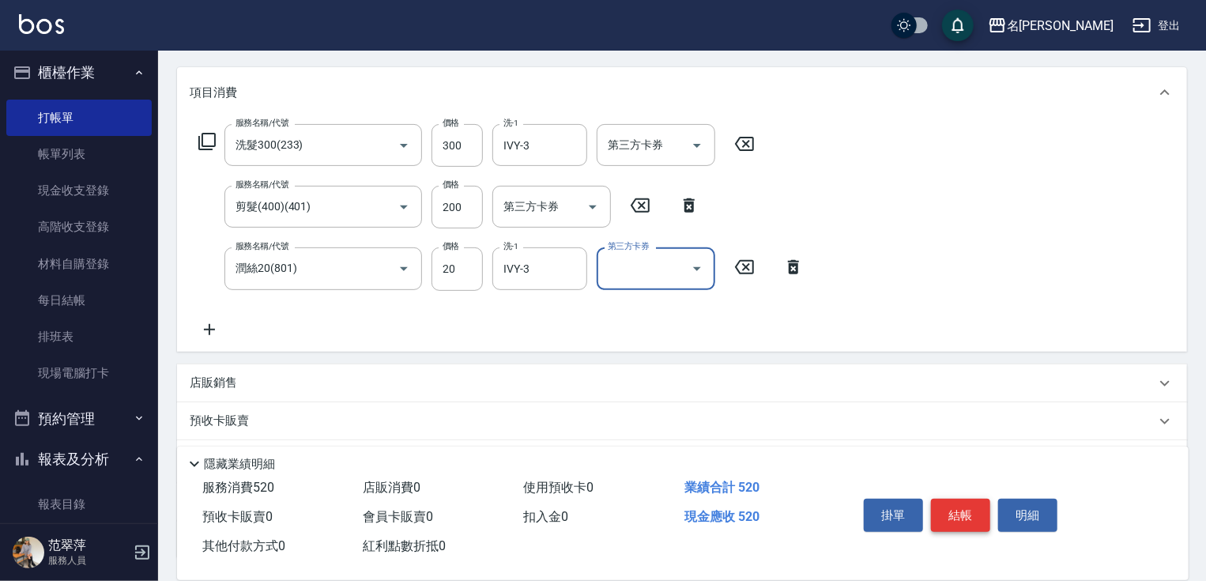
click at [960, 517] on button "結帳" at bounding box center [960, 515] width 59 height 33
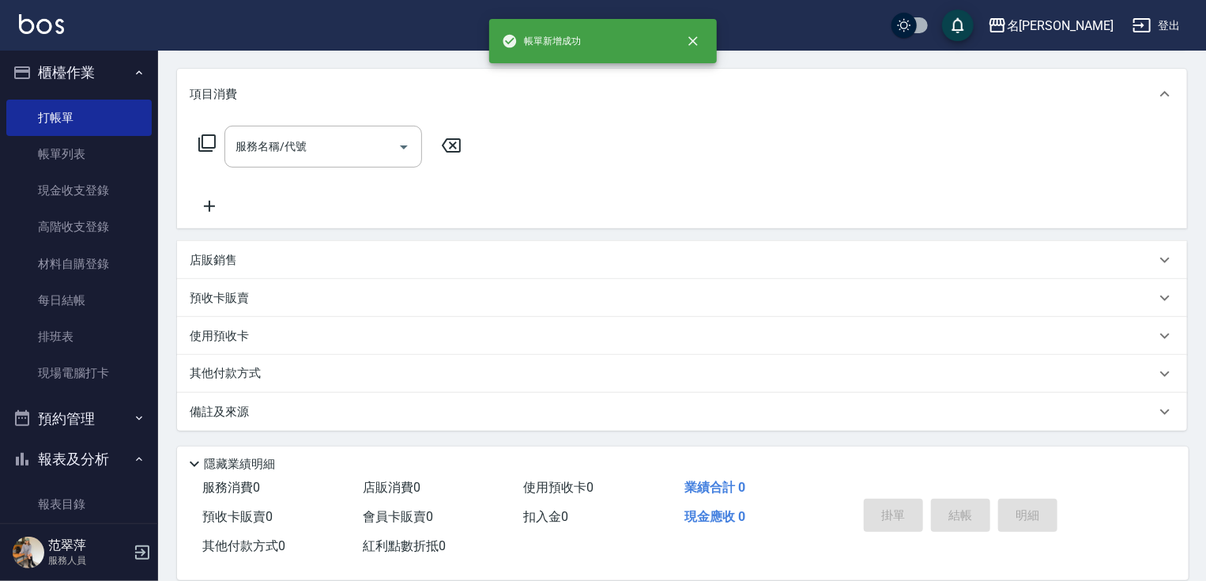
scroll to position [0, 0]
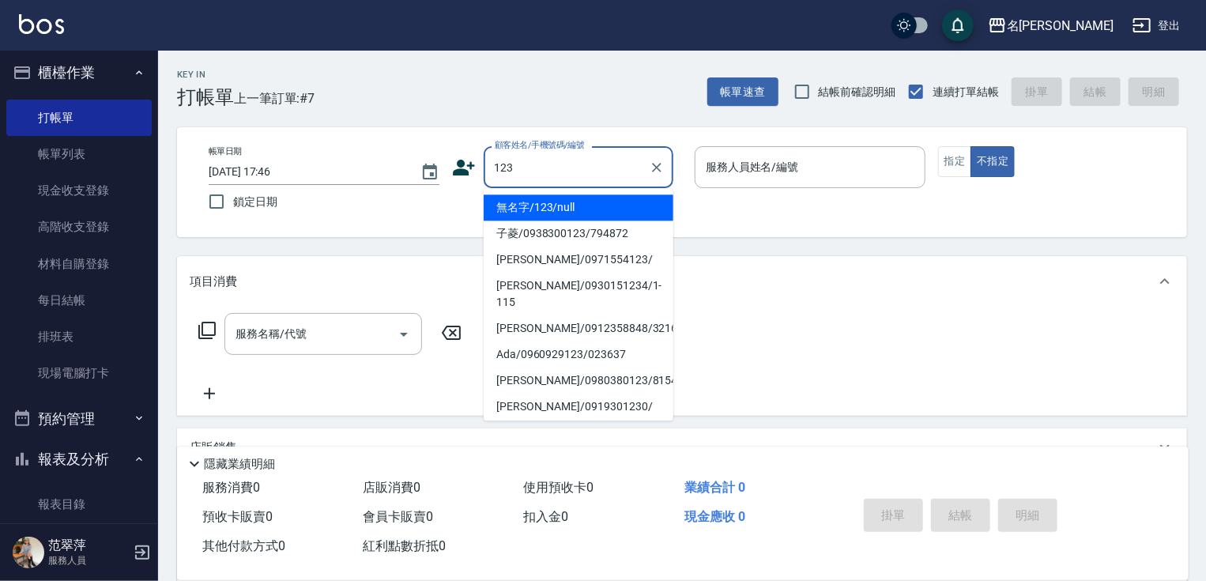
click at [588, 212] on li "無名字/123/null" at bounding box center [579, 207] width 190 height 26
type input "無名字/123/null"
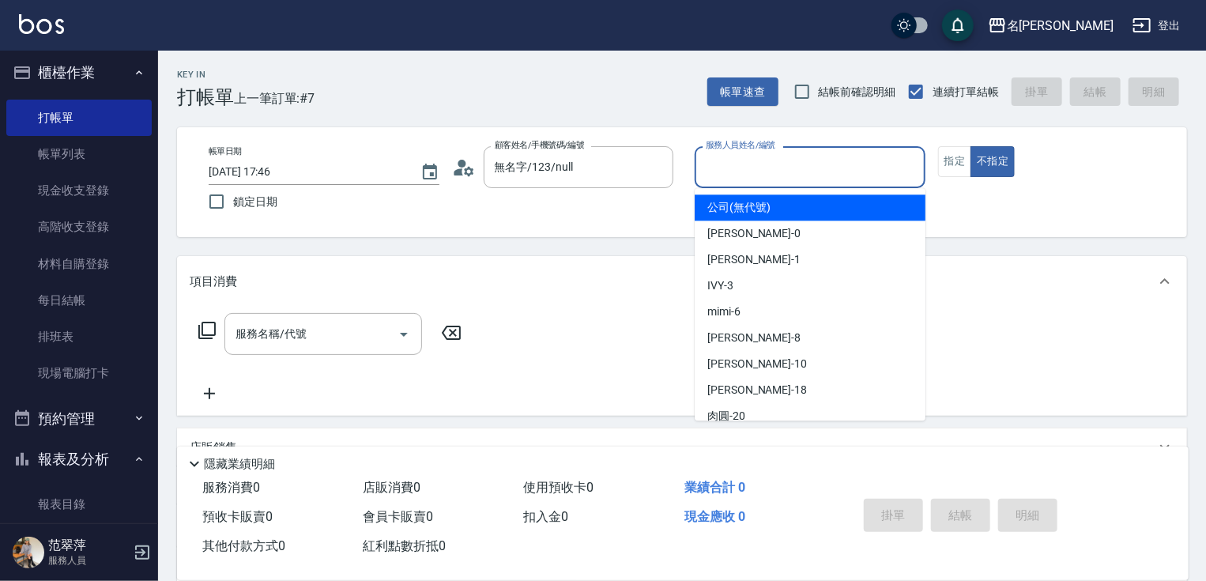
click at [753, 174] on input "服務人員姓名/編號" at bounding box center [810, 167] width 217 height 28
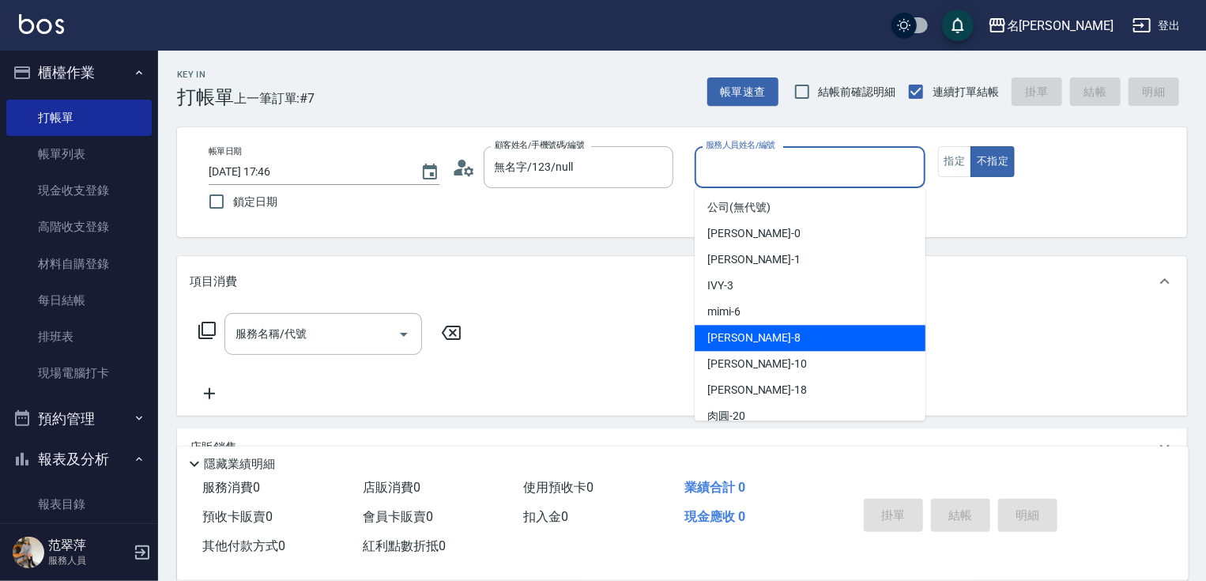
click at [760, 337] on div "曉容 -8" at bounding box center [810, 338] width 231 height 26
type input "曉容-8"
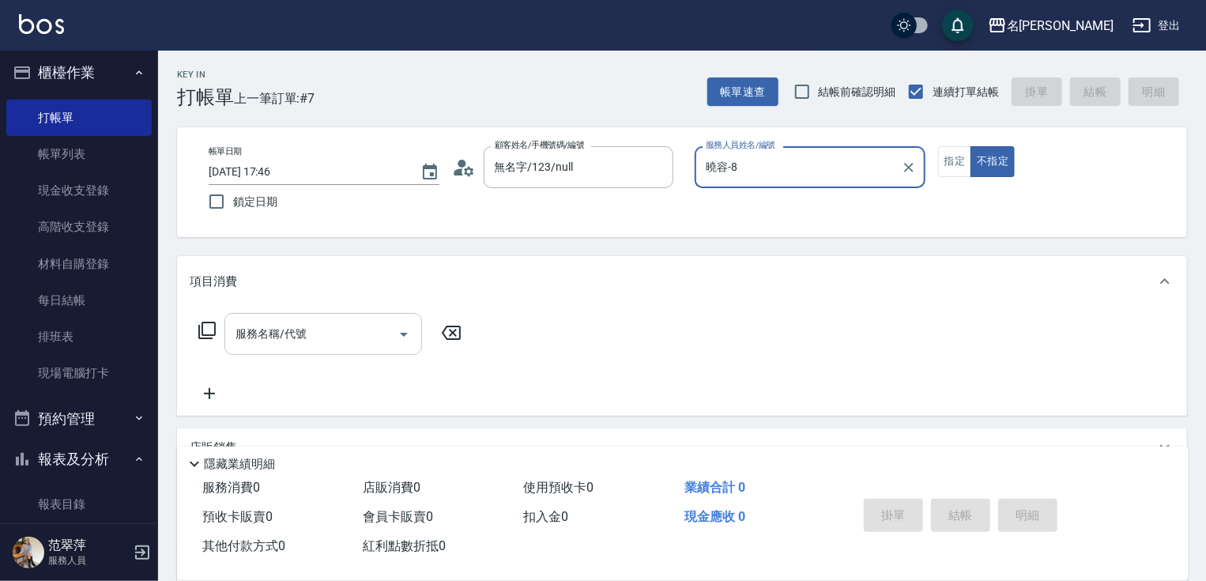
click at [348, 341] on input "服務名稱/代號" at bounding box center [312, 334] width 160 height 28
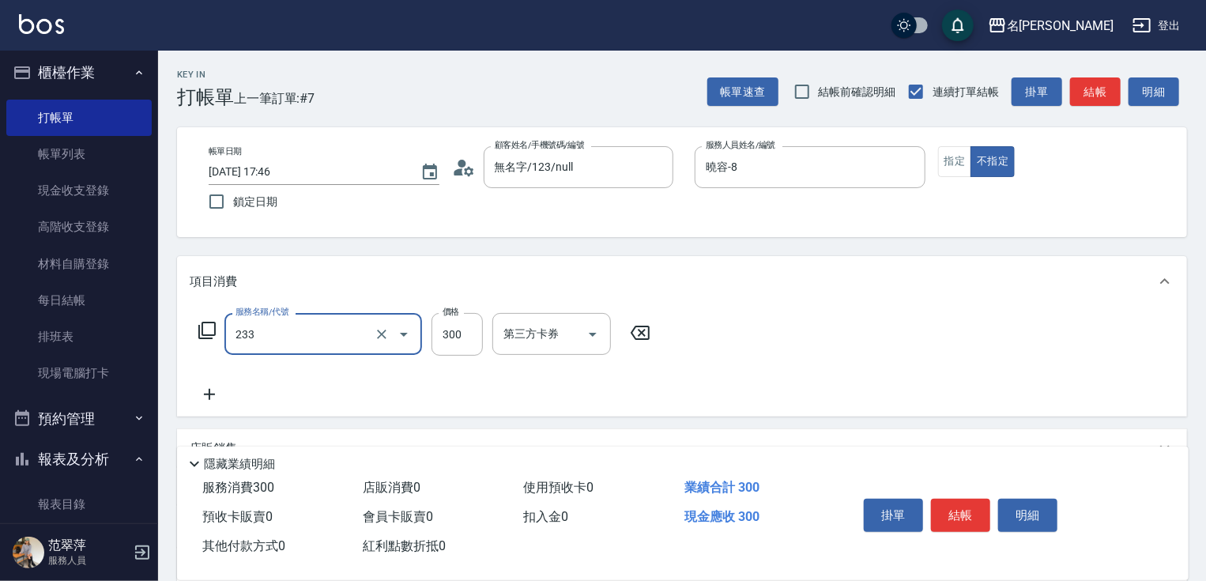
type input "洗髮300(233)"
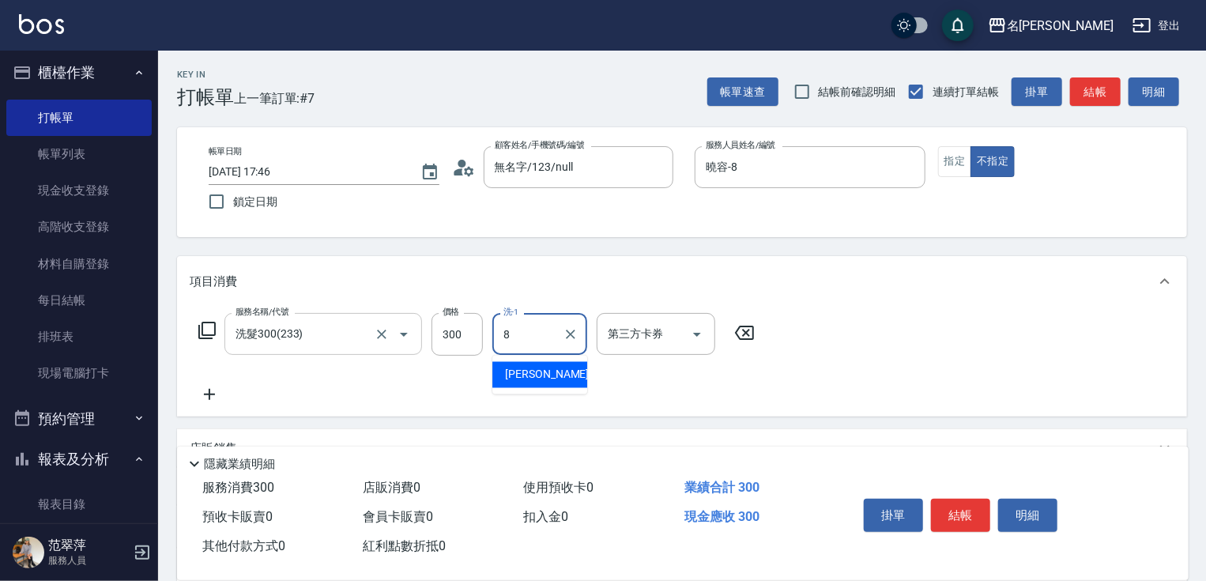
type input "曉容-8"
click at [218, 396] on icon at bounding box center [210, 394] width 40 height 19
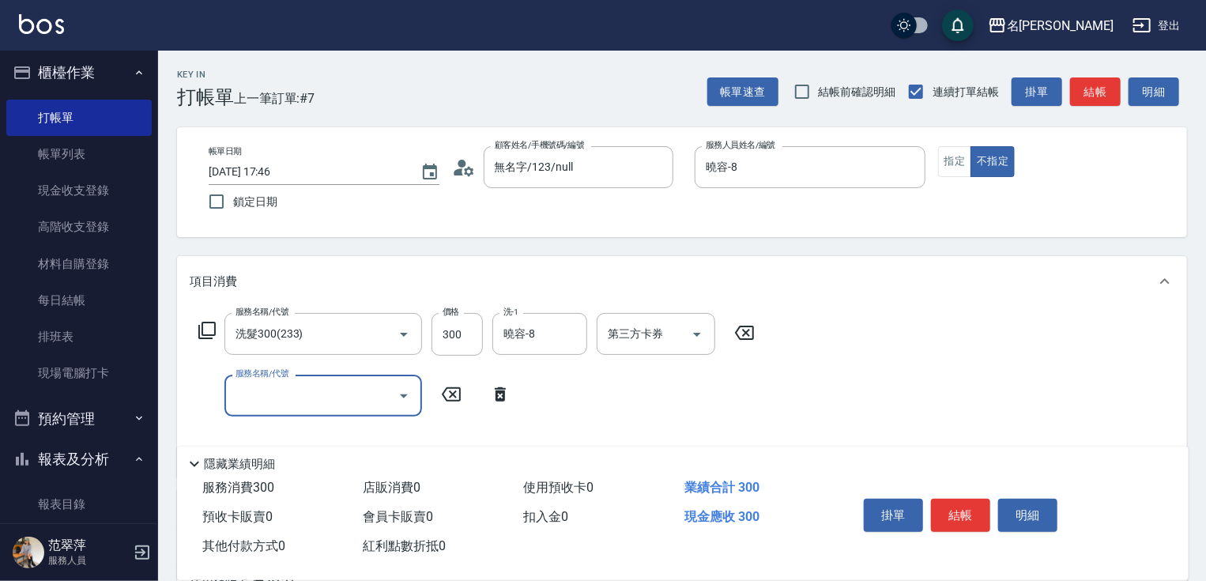
click at [233, 393] on input "服務名稱/代號" at bounding box center [312, 396] width 160 height 28
type input "剪髮(400)(401)"
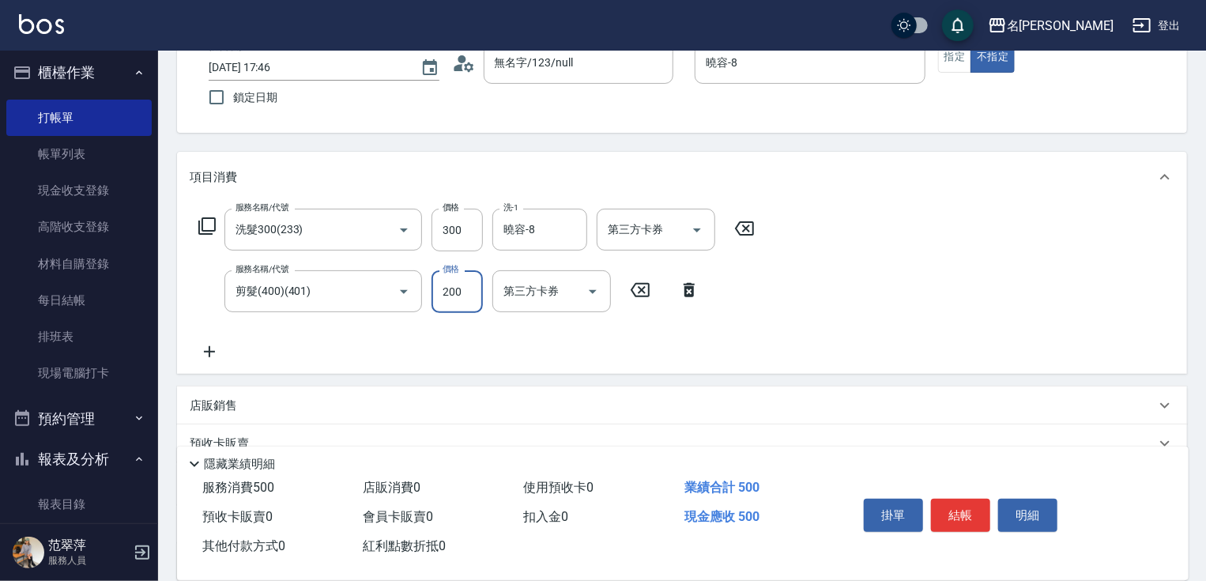
scroll to position [112, 0]
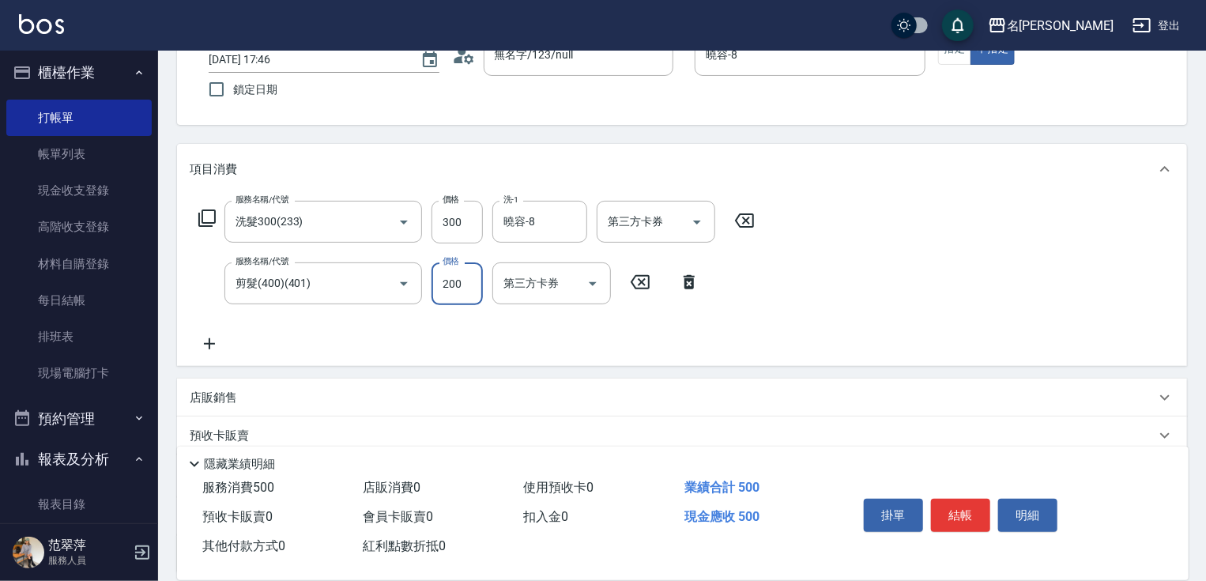
type input "200"
click at [207, 344] on icon at bounding box center [209, 343] width 11 height 11
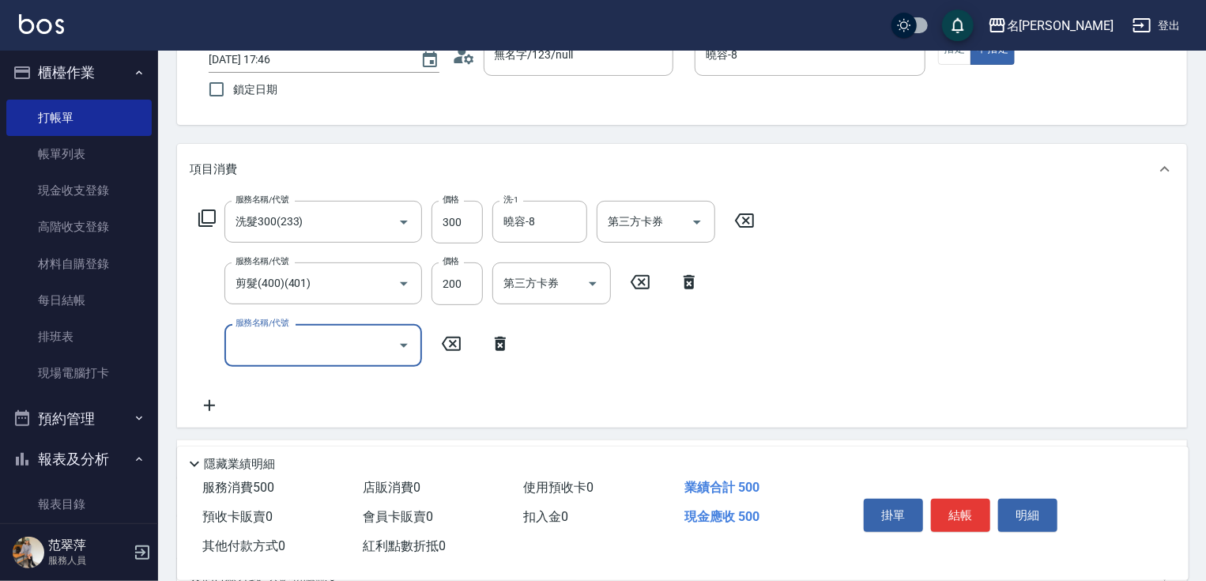
click at [249, 344] on input "服務名稱/代號" at bounding box center [312, 345] width 160 height 28
type input "潤絲20(801)"
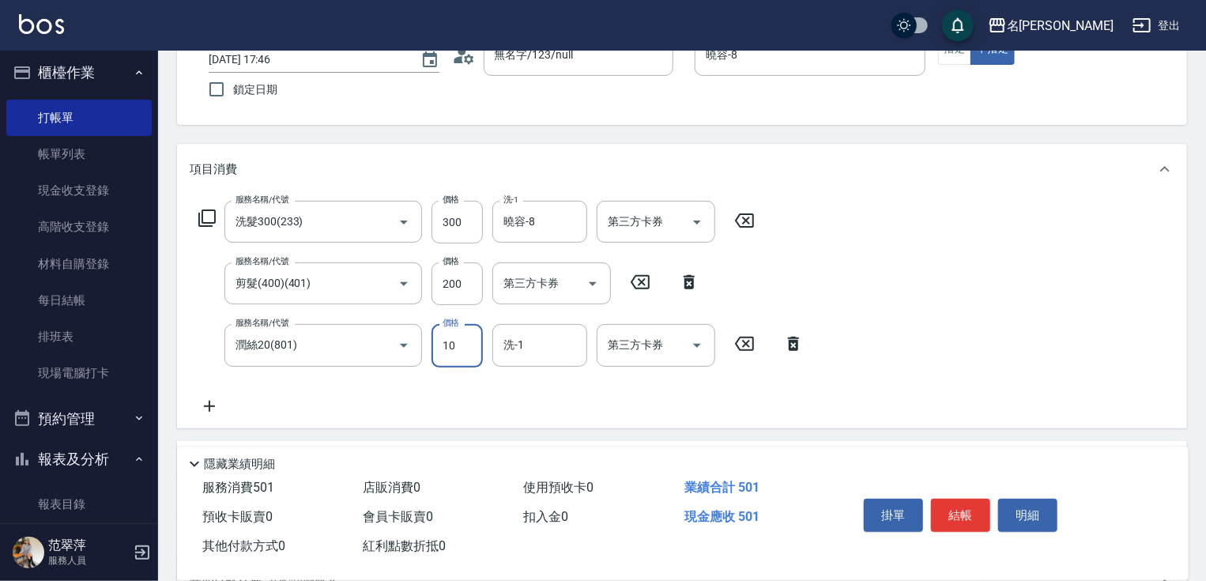
type input "10"
type input "曉容-8"
click at [972, 499] on button "結帳" at bounding box center [960, 515] width 59 height 33
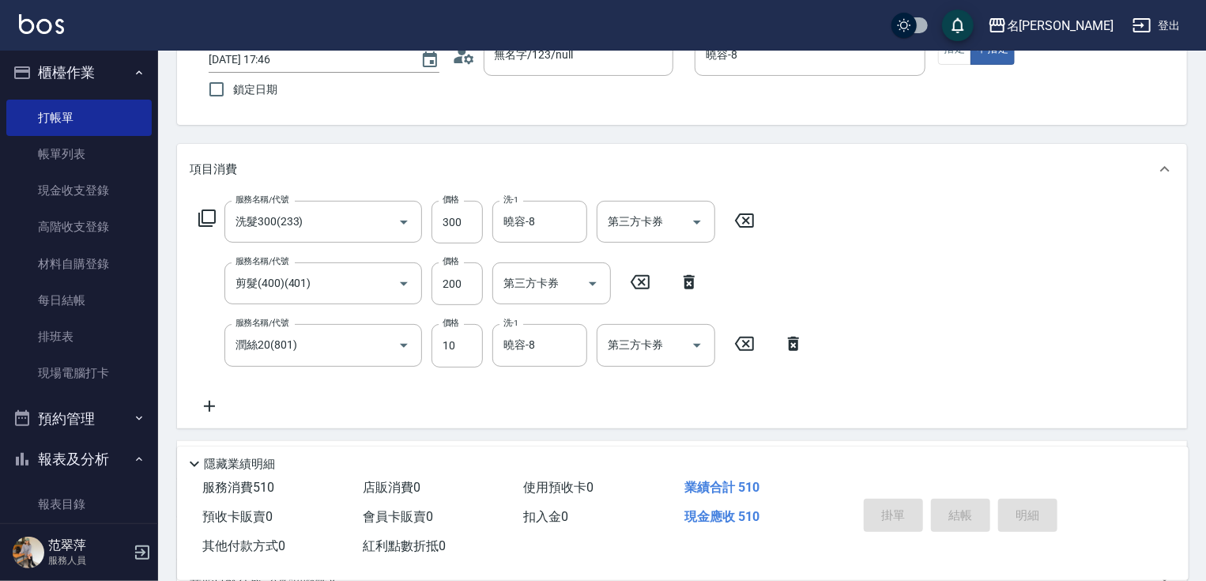
type input "[DATE] 17:47"
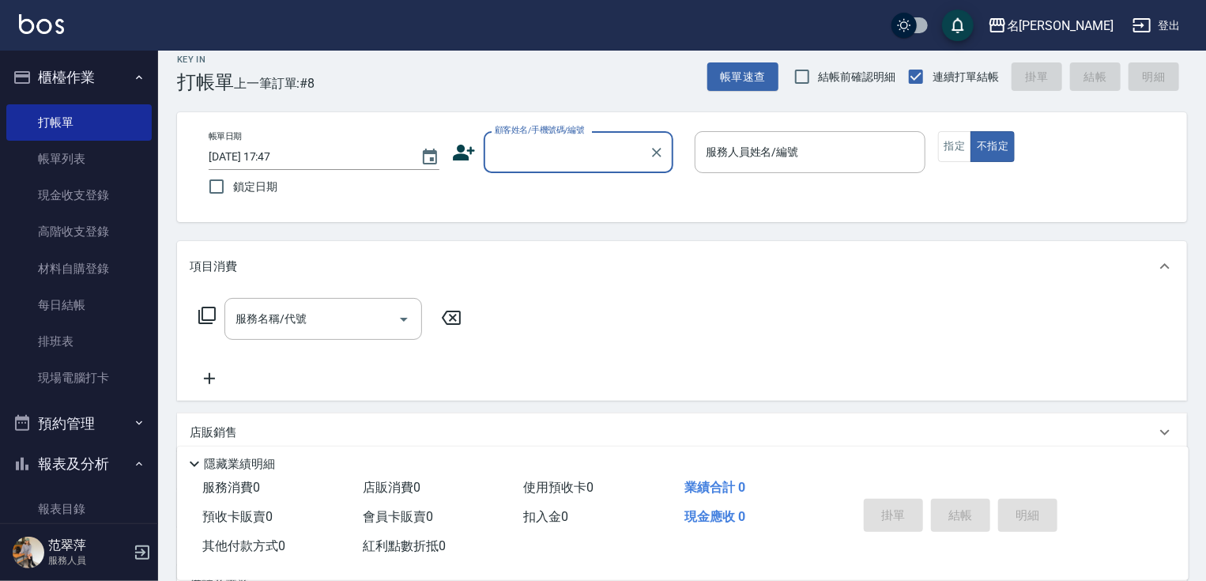
scroll to position [0, 0]
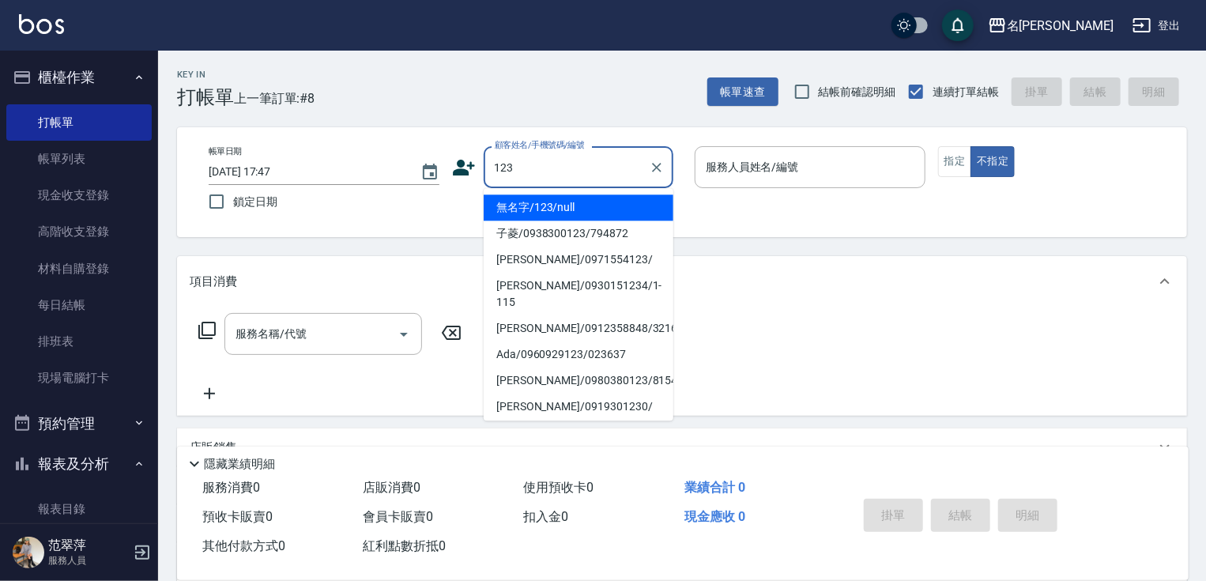
click at [597, 206] on li "無名字/123/null" at bounding box center [579, 207] width 190 height 26
type input "無名字/123/null"
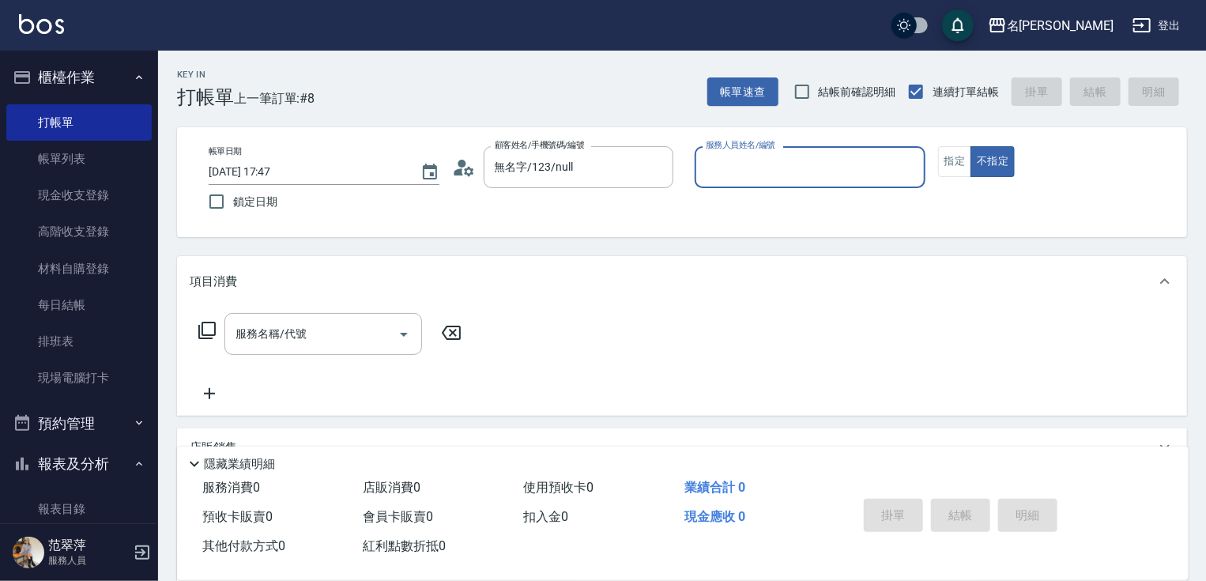
click at [747, 175] on input "服務人員姓名/編號" at bounding box center [810, 167] width 217 height 28
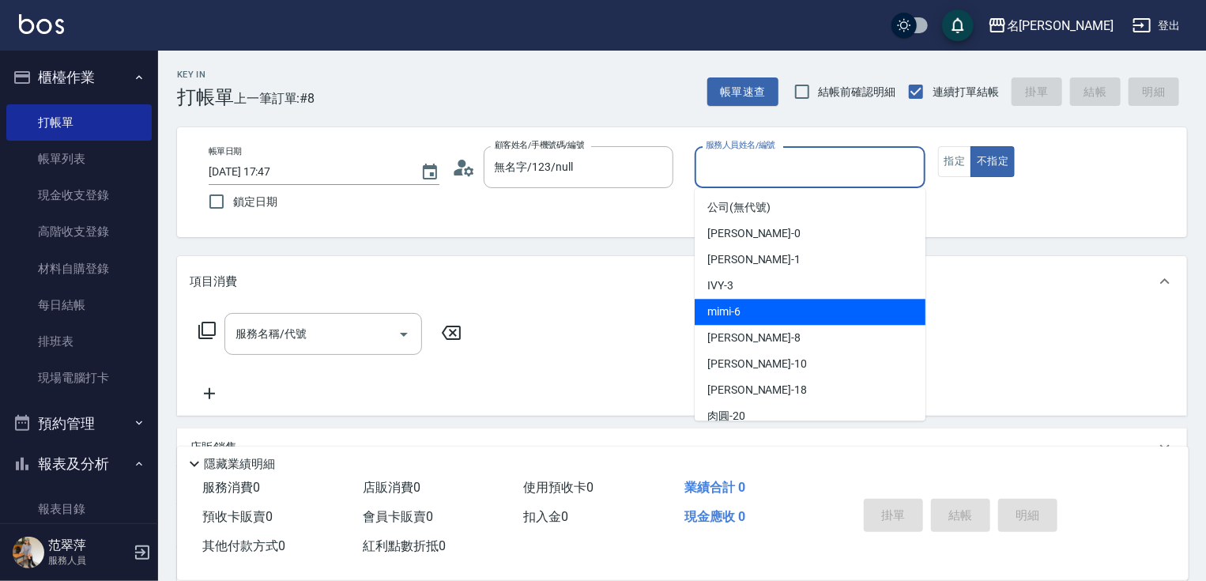
click at [752, 316] on div "mimi -6" at bounding box center [810, 312] width 231 height 26
type input "mimi-6"
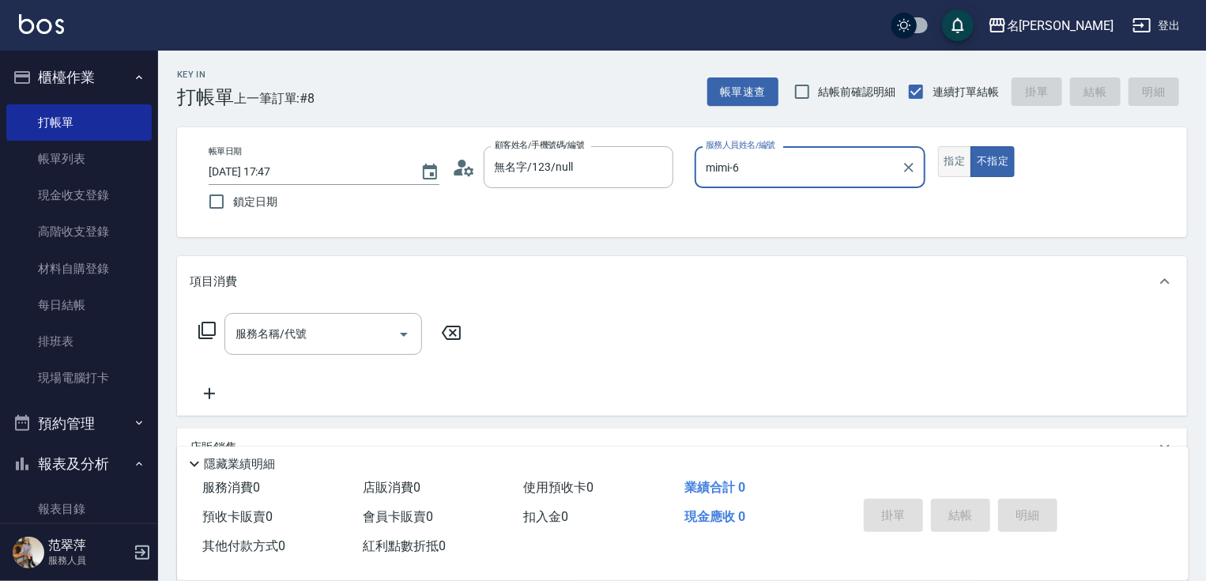
click at [957, 164] on button "指定" at bounding box center [955, 161] width 34 height 31
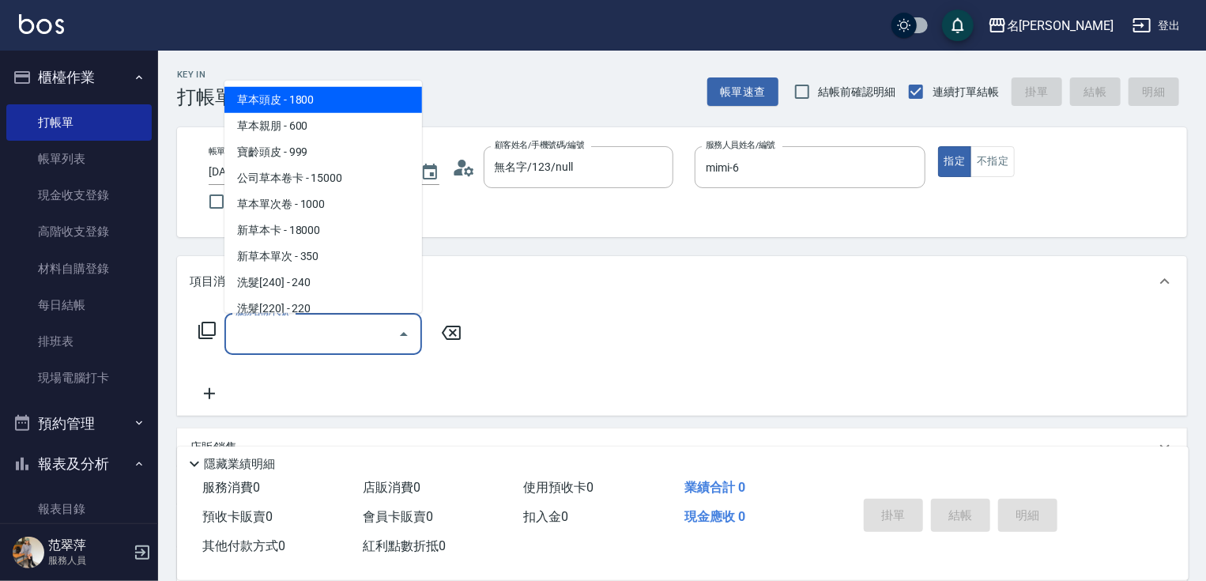
click at [330, 334] on input "服務名稱/代號" at bounding box center [312, 334] width 160 height 28
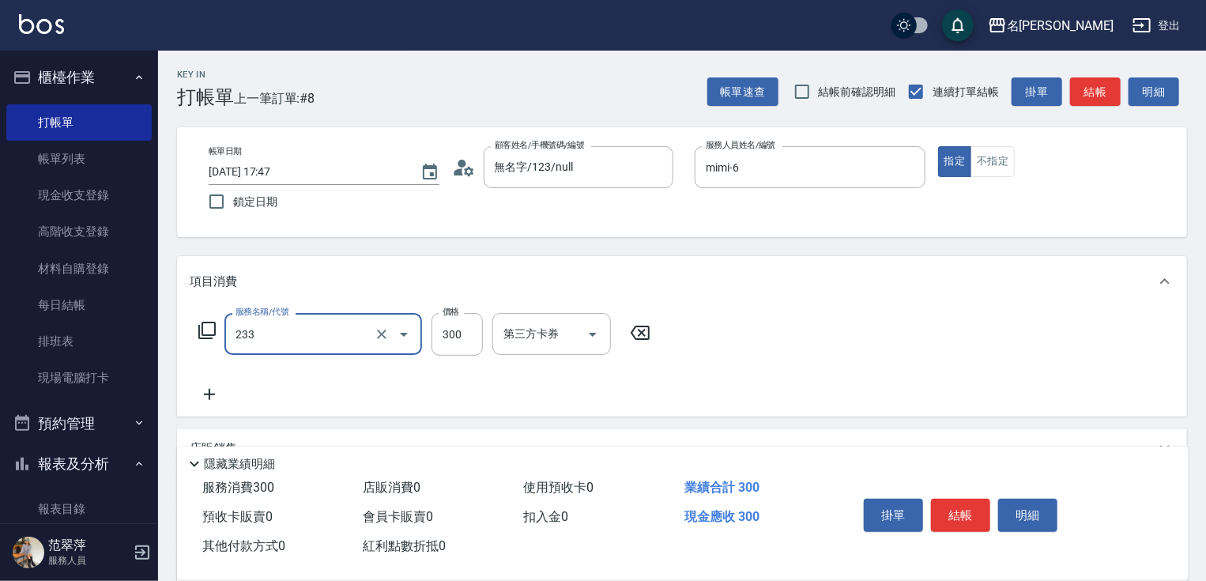
type input "洗髮300(233)"
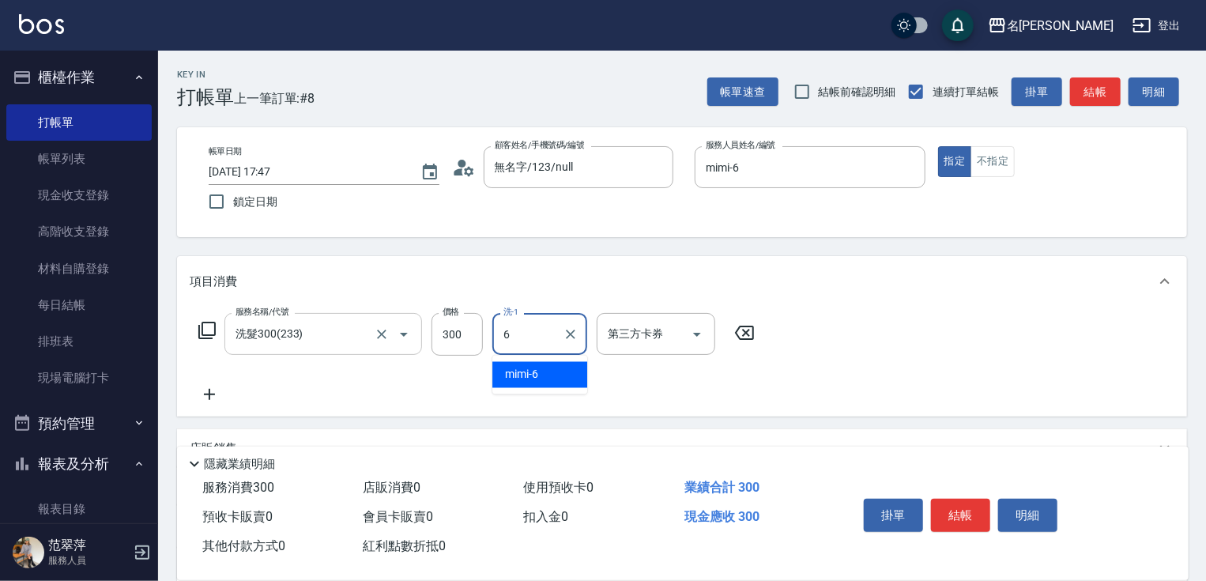
type input "mimi-6"
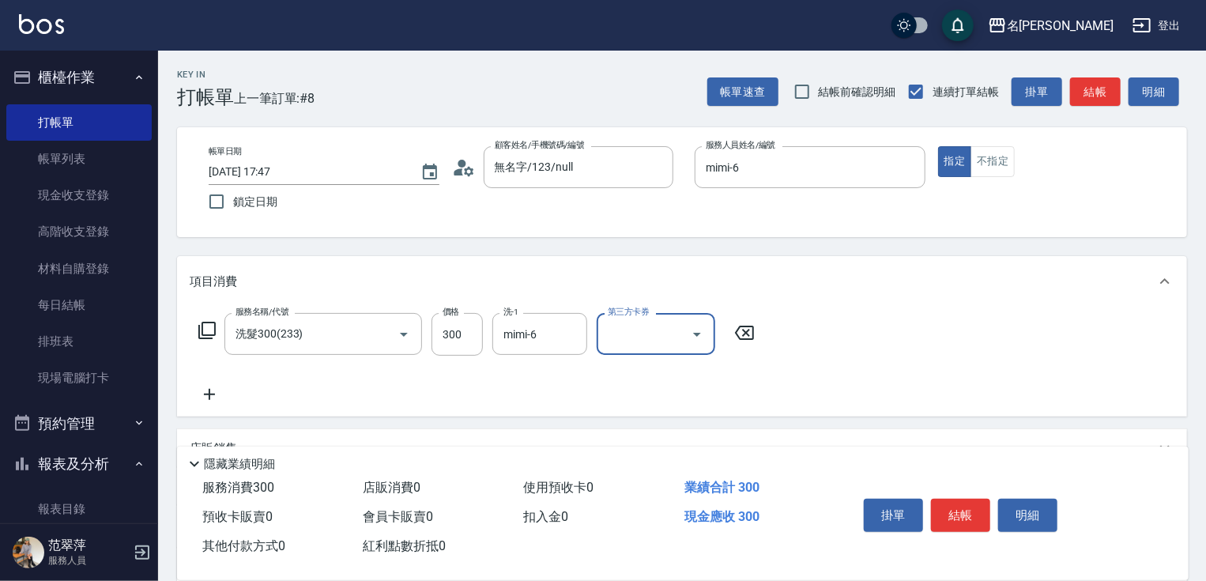
click at [211, 392] on icon at bounding box center [210, 394] width 40 height 19
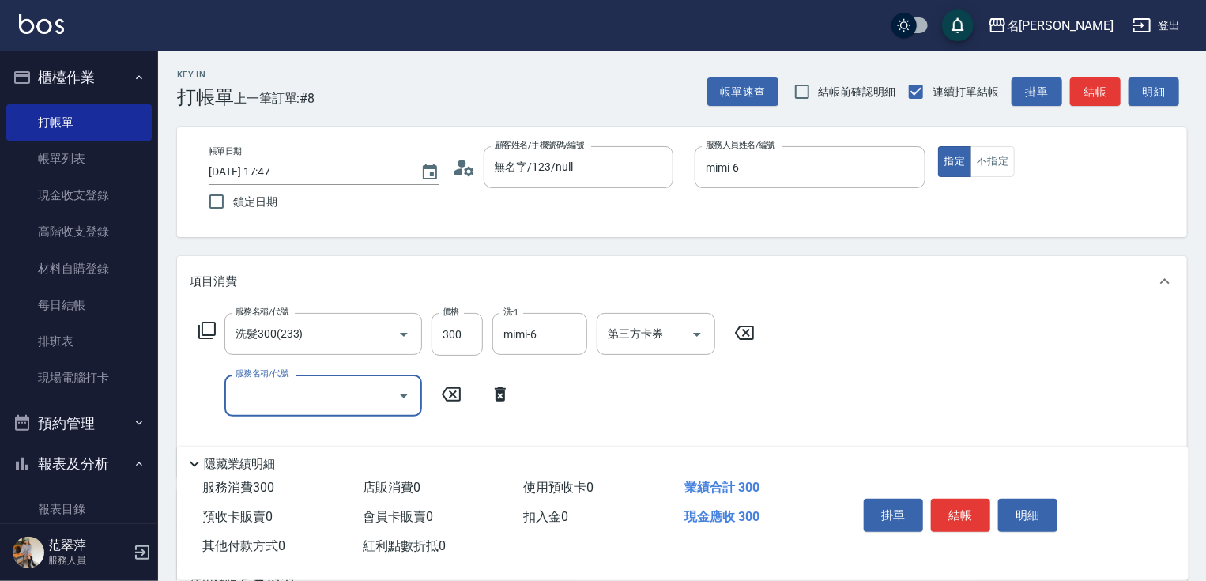
click at [258, 390] on input "服務名稱/代號" at bounding box center [312, 396] width 160 height 28
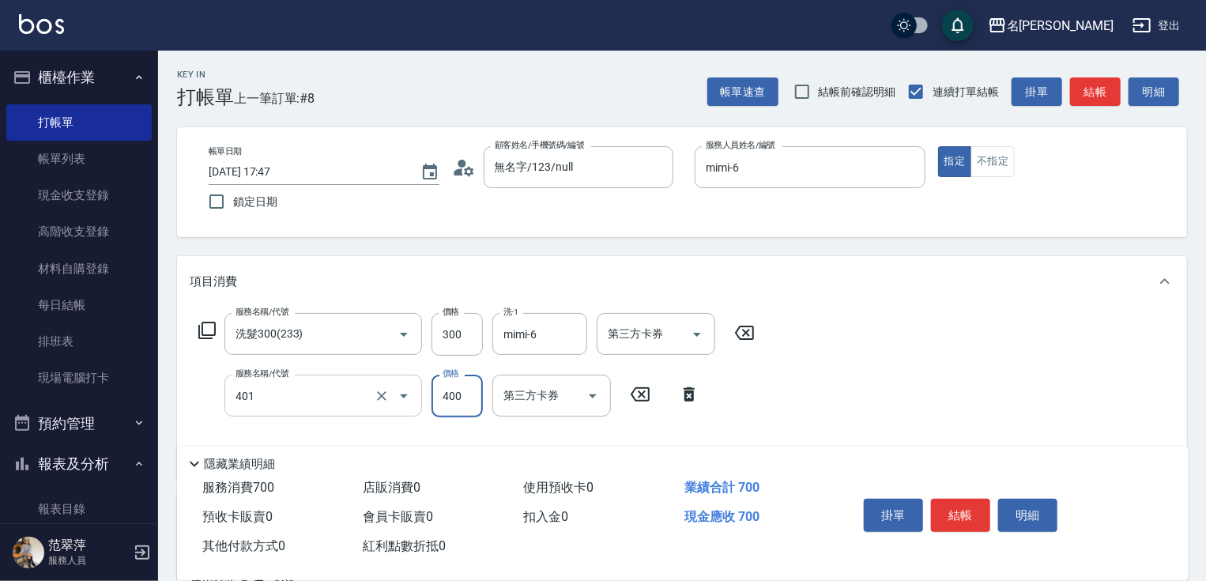
type input "剪髮(400)(401)"
type input "500"
click at [967, 500] on button "結帳" at bounding box center [960, 515] width 59 height 33
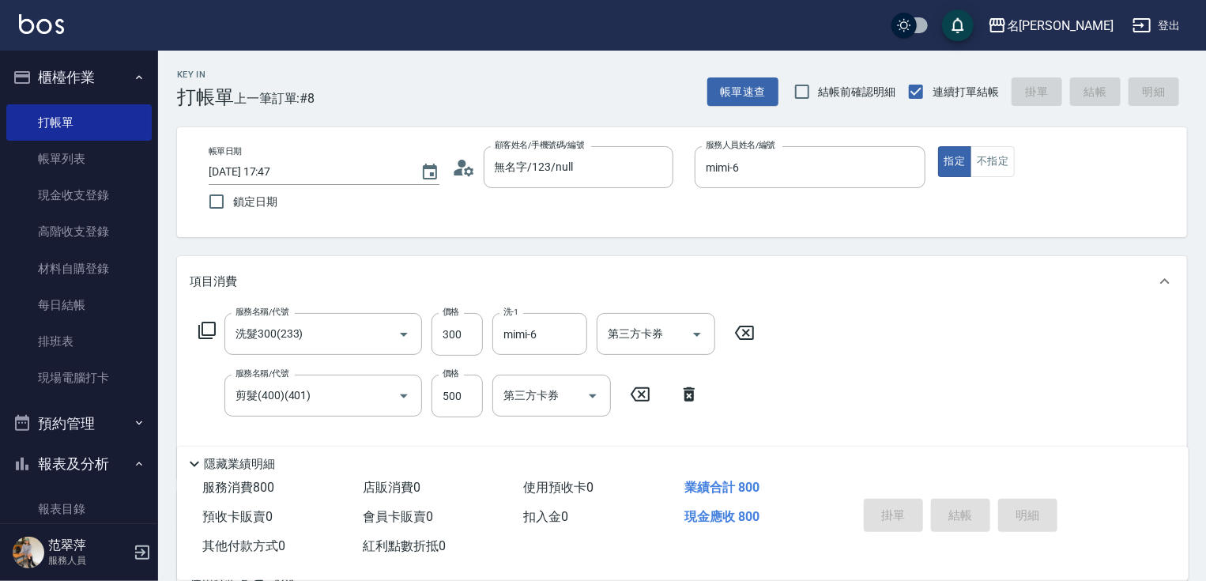
type input "[DATE] 17:48"
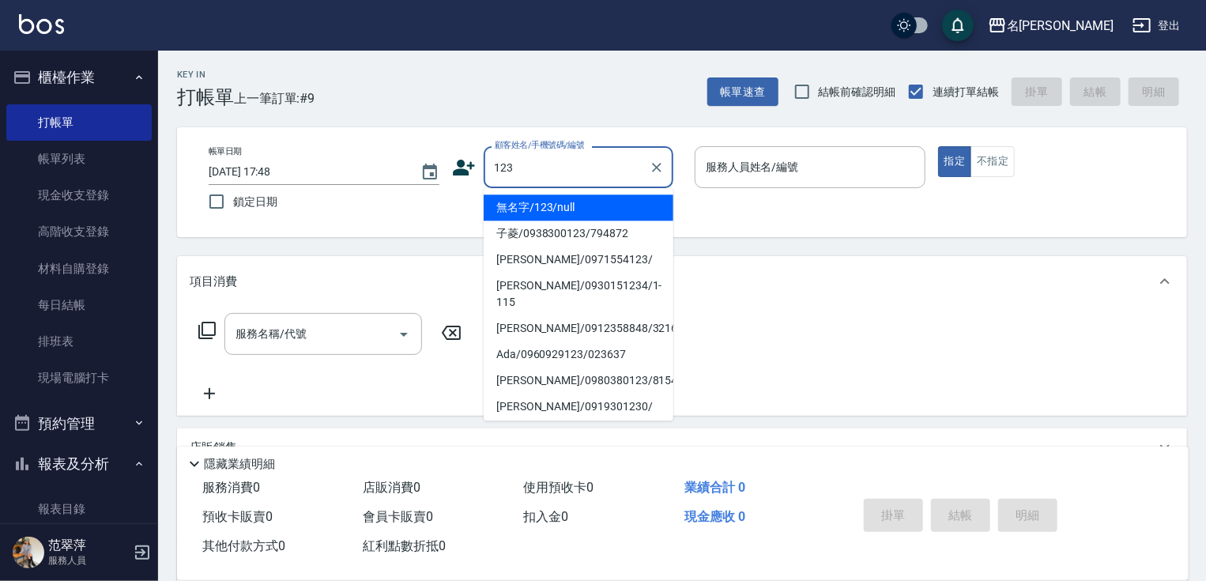
click at [582, 206] on li "無名字/123/null" at bounding box center [579, 207] width 190 height 26
type input "無名字/123/null"
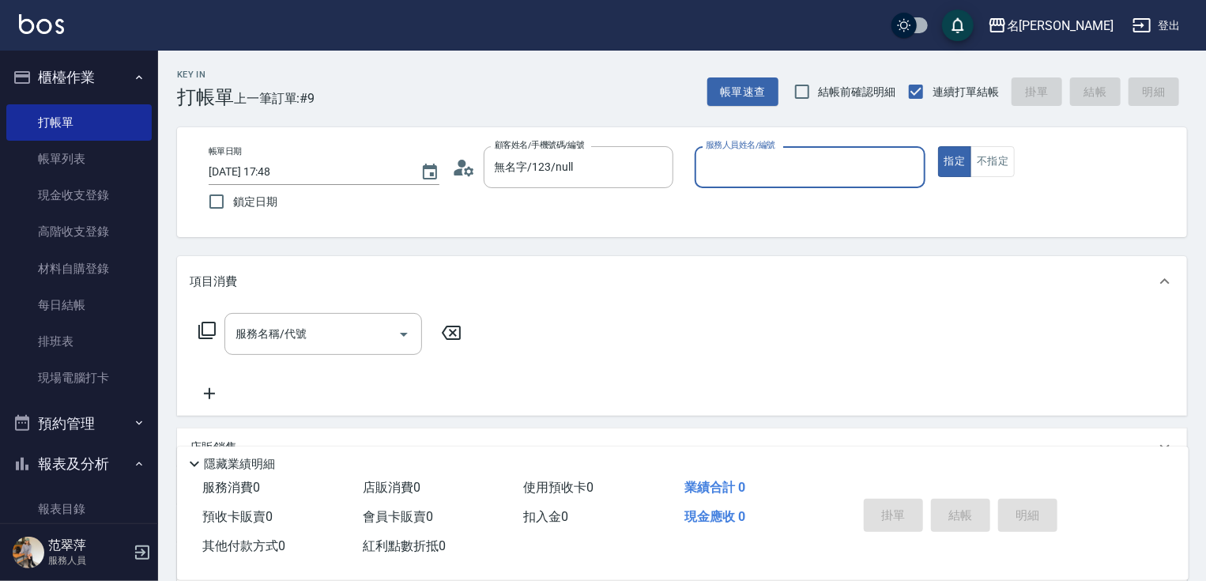
click at [754, 166] on input "服務人員姓名/編號" at bounding box center [810, 167] width 217 height 28
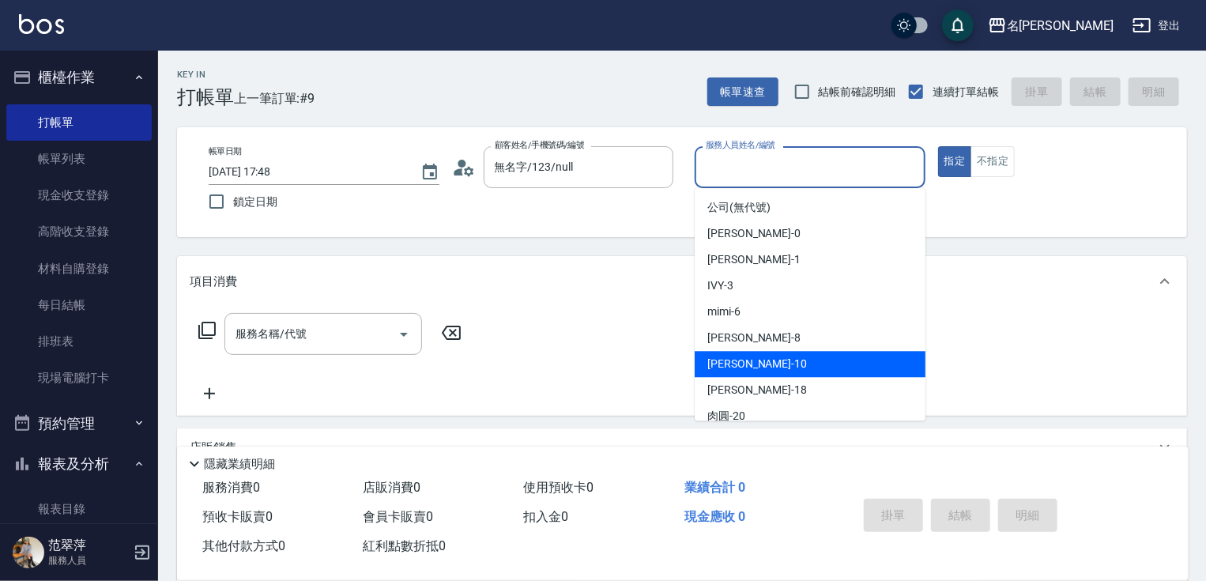
click at [756, 360] on div "[PERSON_NAME] -10" at bounding box center [810, 364] width 231 height 26
type input "[PERSON_NAME]-10"
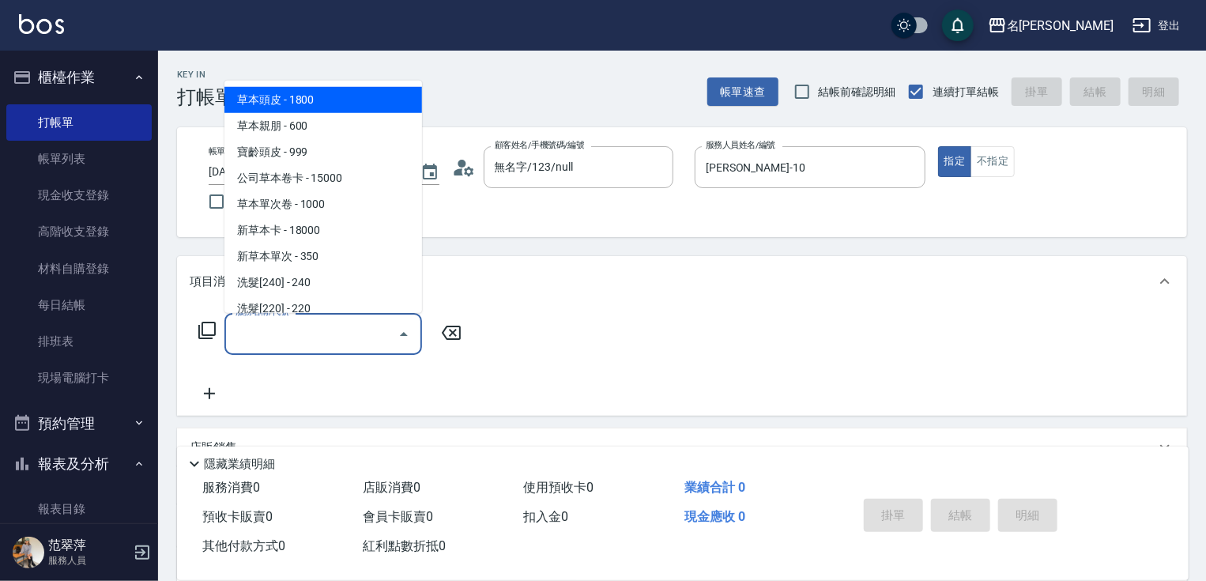
click at [354, 335] on input "服務名稱/代號" at bounding box center [312, 334] width 160 height 28
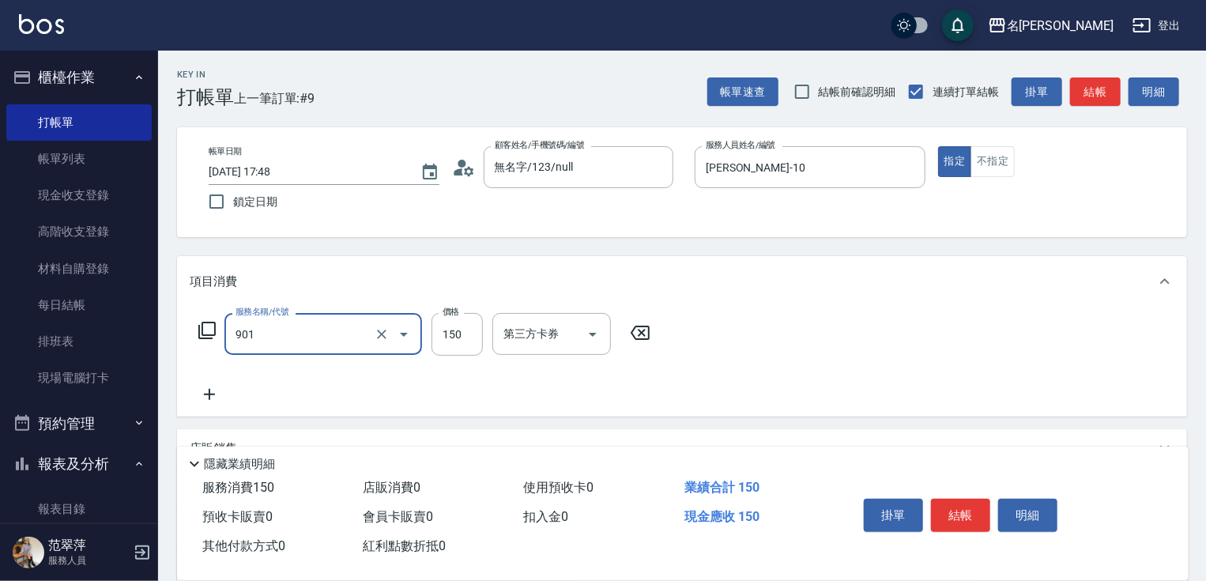
type input "修手[150](901)"
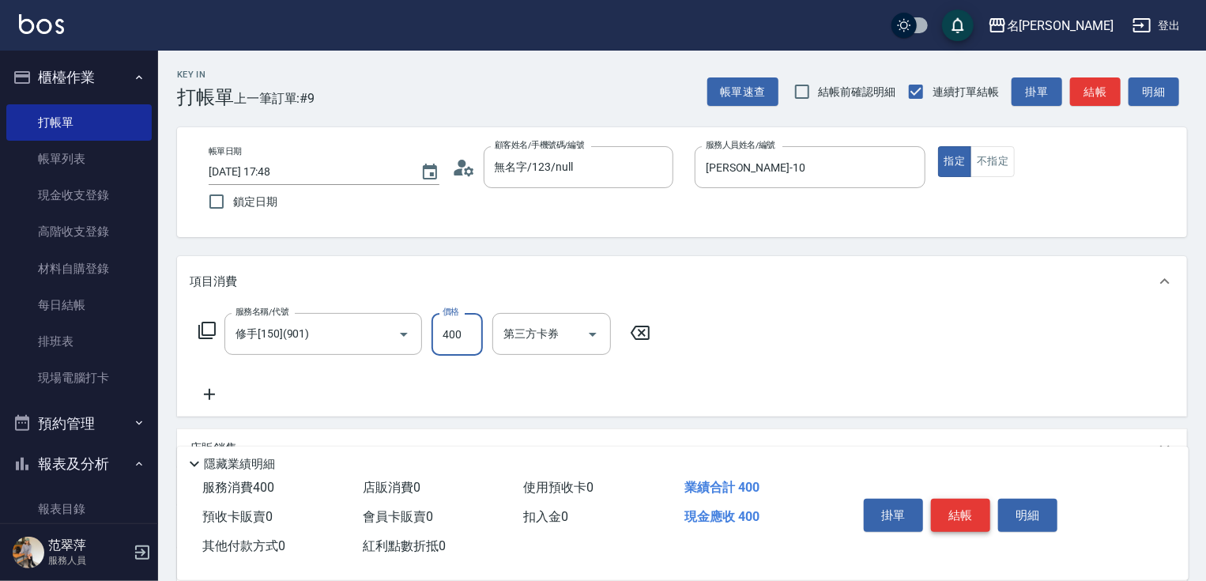
type input "400"
drag, startPoint x: 961, startPoint y: 513, endPoint x: 966, endPoint y: 523, distance: 10.6
click at [963, 514] on button "結帳" at bounding box center [960, 515] width 59 height 33
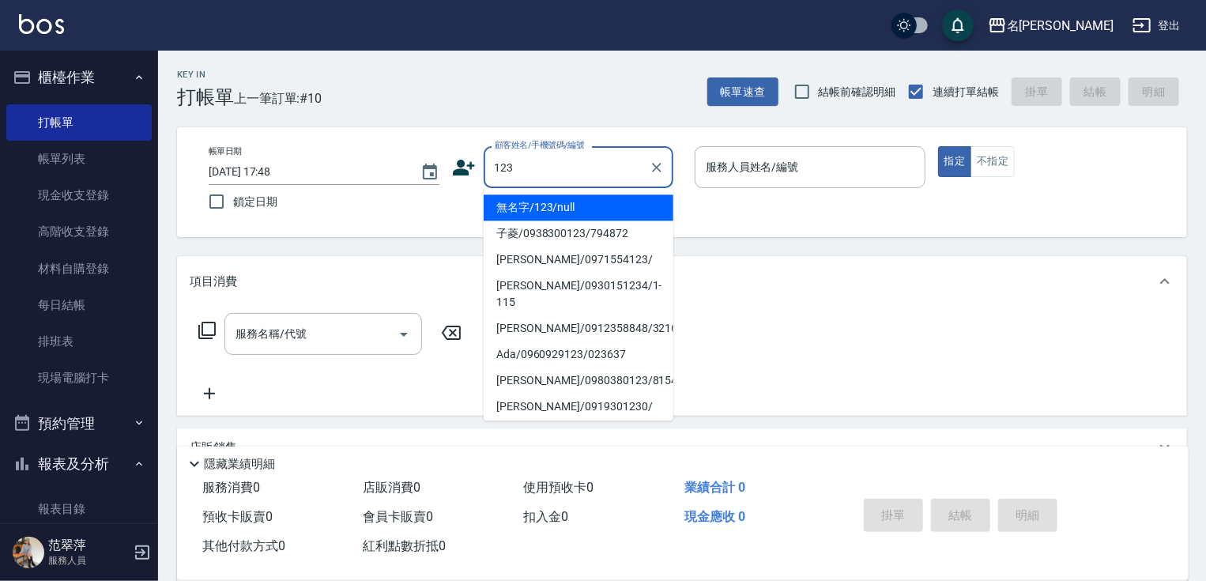
click at [579, 195] on li "無名字/123/null" at bounding box center [579, 207] width 190 height 26
type input "無名字/123/null"
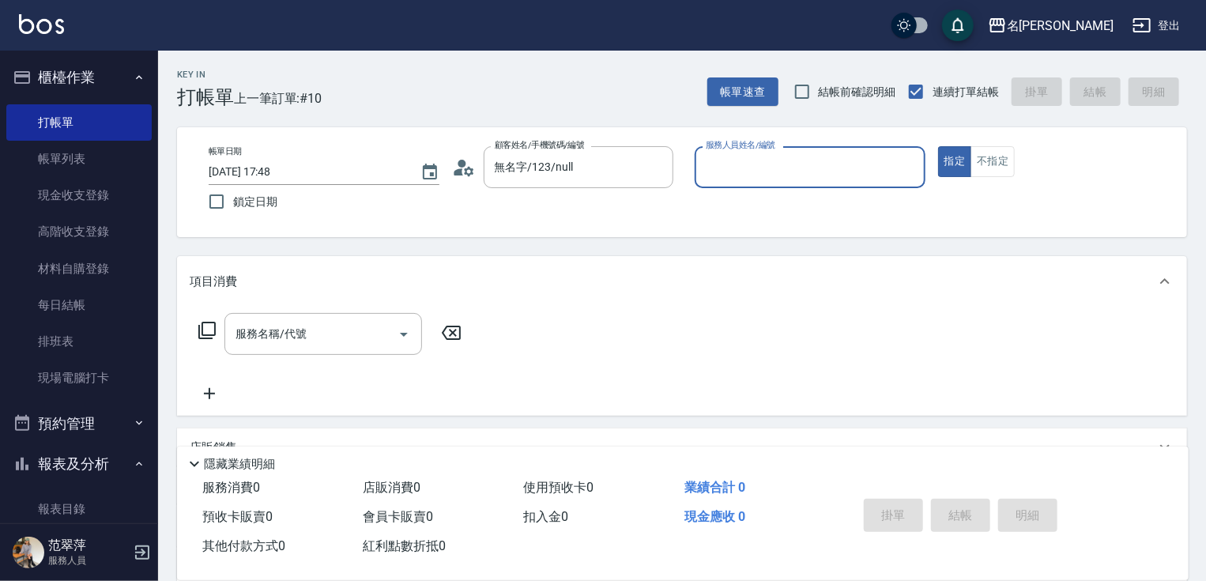
click at [759, 183] on div "服務人員姓名/編號" at bounding box center [810, 167] width 231 height 42
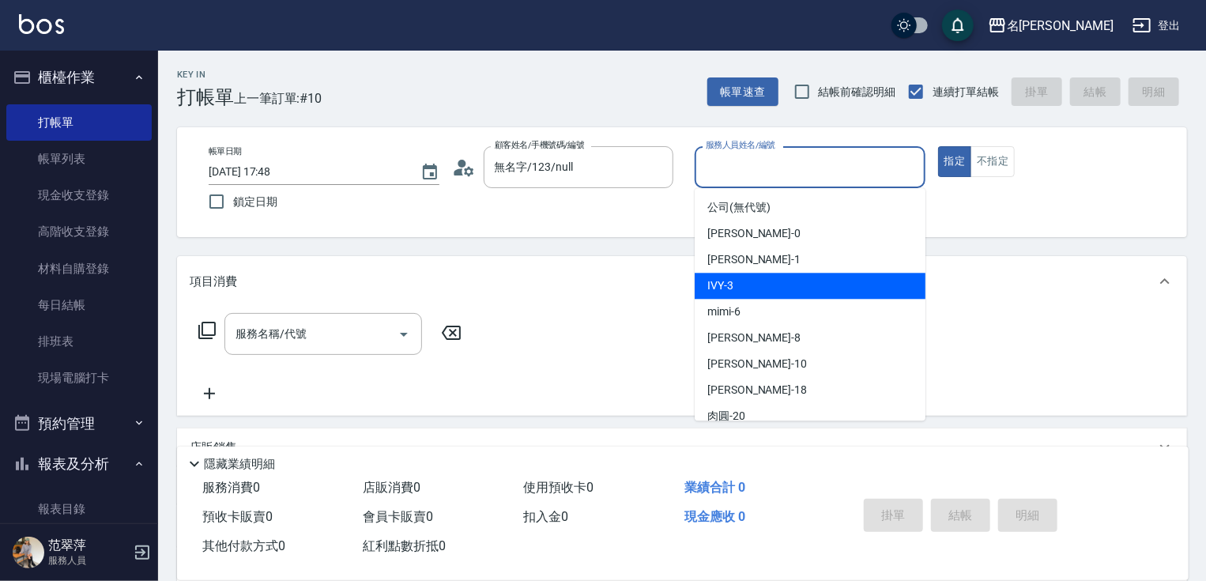
click at [743, 281] on div "IVY -3" at bounding box center [810, 286] width 231 height 26
type input "IVY-3"
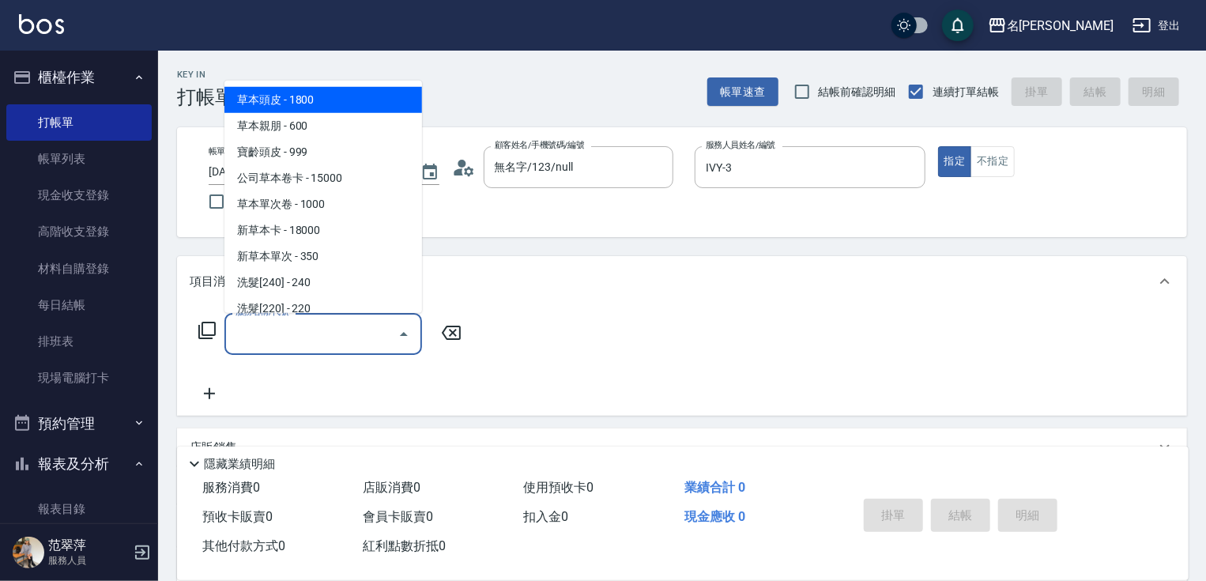
click at [319, 335] on input "服務名稱/代號" at bounding box center [312, 334] width 160 height 28
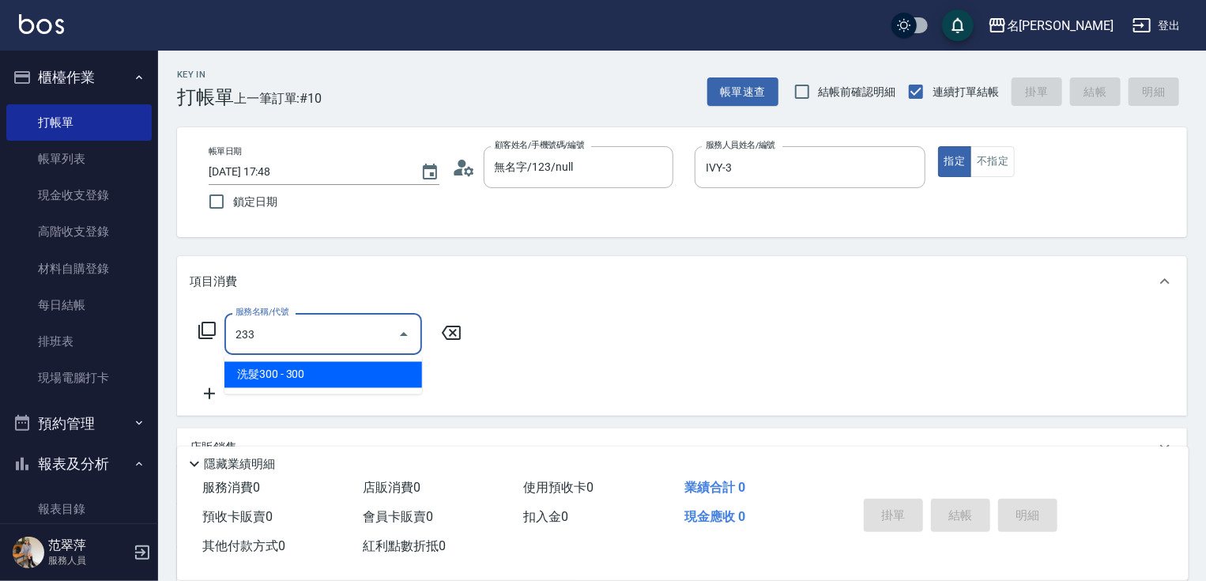
type input "洗髮300(233)"
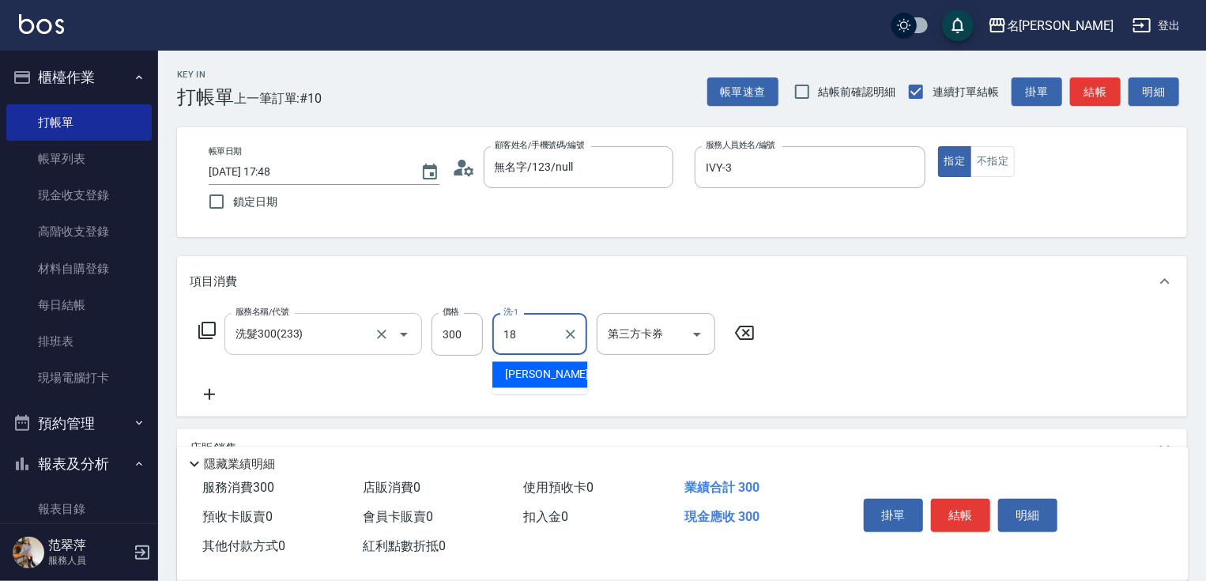
type input "[PERSON_NAME]-18"
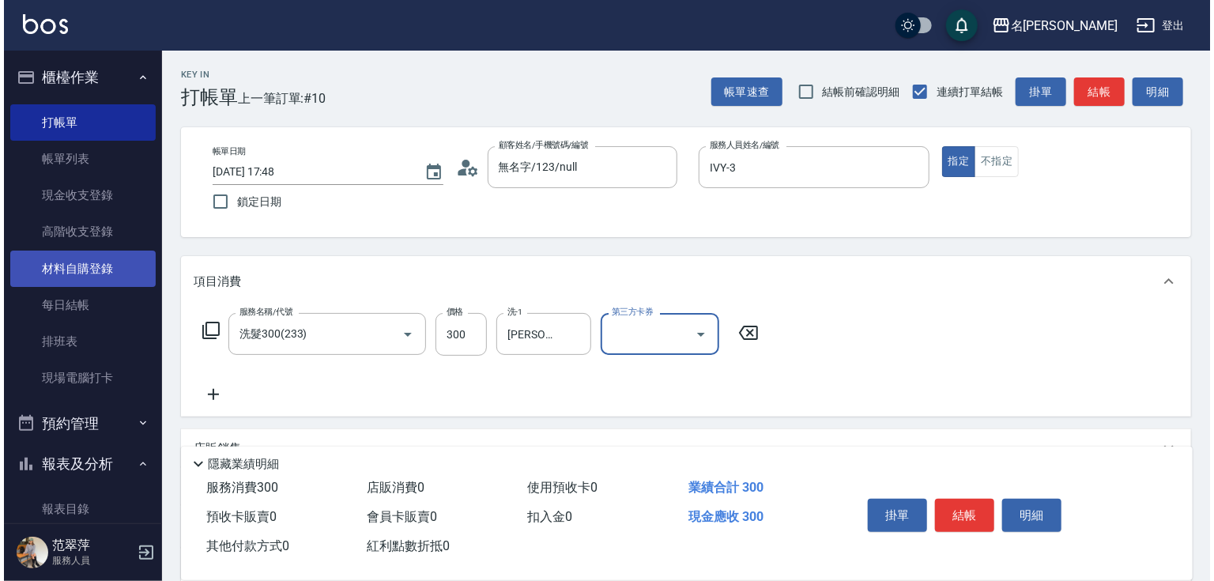
scroll to position [63, 0]
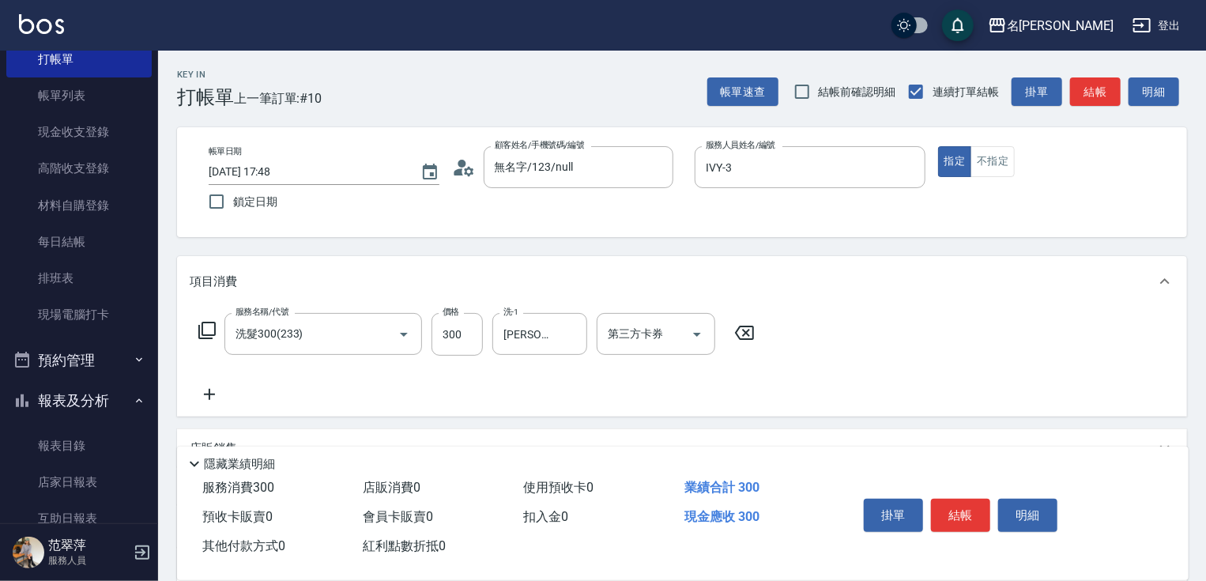
drag, startPoint x: 210, startPoint y: 398, endPoint x: 213, endPoint y: 354, distance: 44.4
click at [210, 389] on icon at bounding box center [210, 394] width 40 height 19
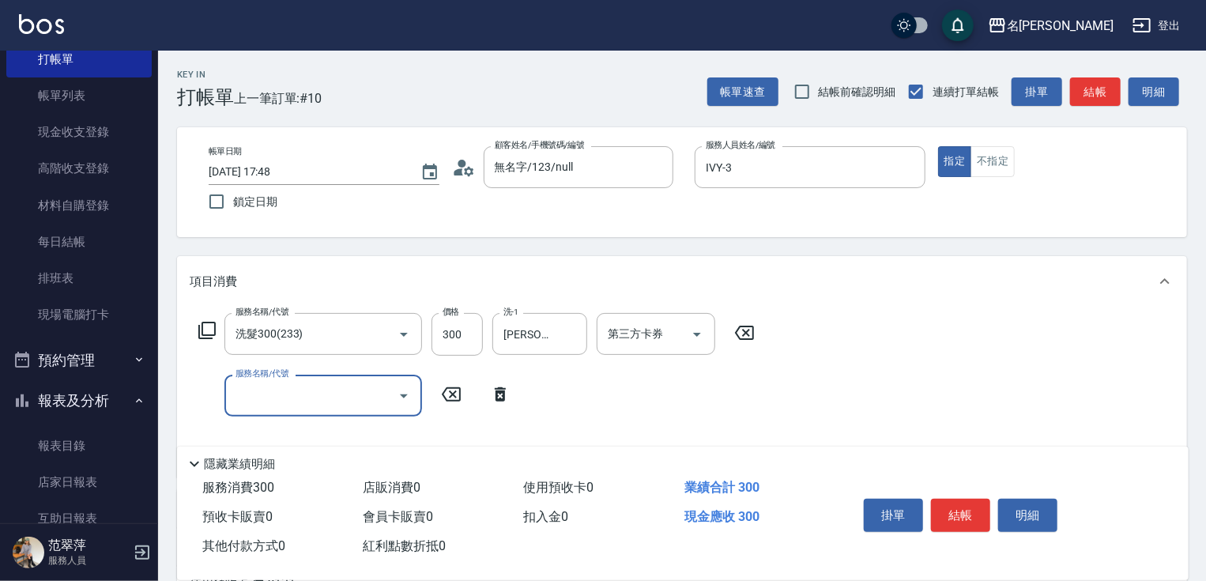
click at [212, 326] on icon at bounding box center [207, 330] width 19 height 19
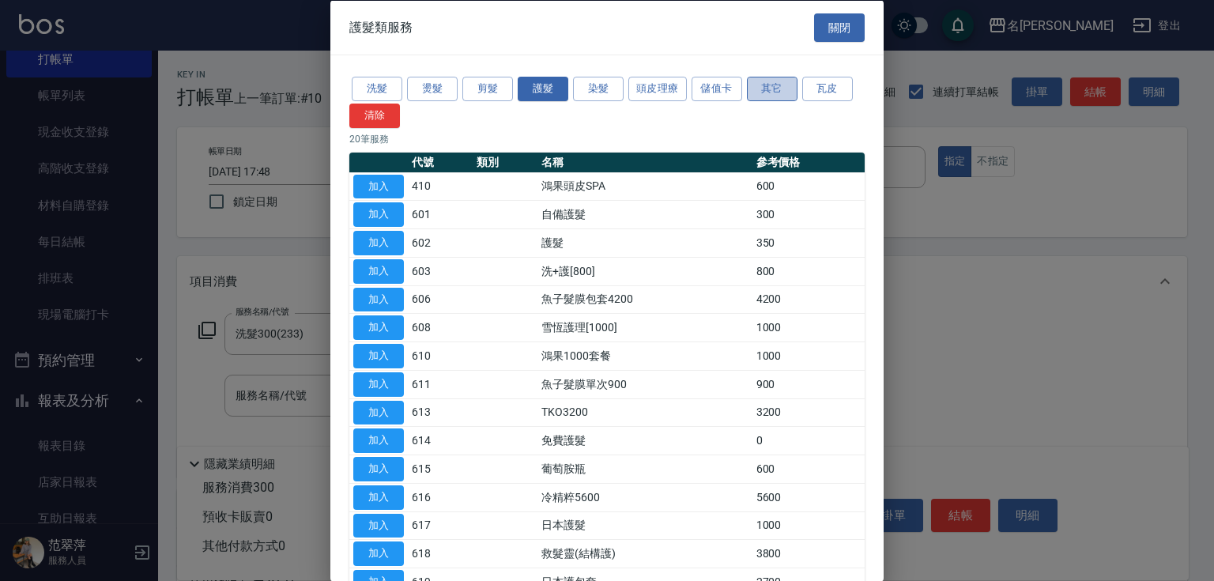
click at [783, 88] on button "其它" at bounding box center [772, 89] width 51 height 25
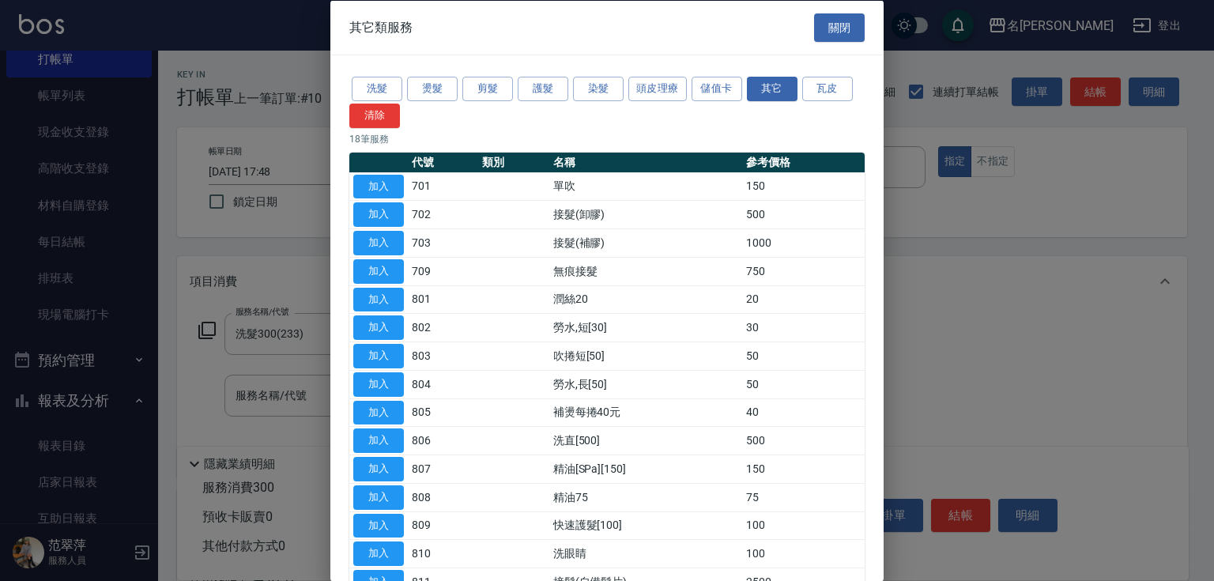
click at [873, 358] on div "洗髮 燙髮 剪髮 護髮 染髮 頭皮理療 儲值卡 其它 瓦皮 清除 18 筆服務 代號 類別 名稱 參考價格 加入 701 單吹 150 加入 702 接髮(卸…" at bounding box center [606, 377] width 553 height 645
drag, startPoint x: 875, startPoint y: 378, endPoint x: 876, endPoint y: 388, distance: 10.3
click at [875, 385] on div "洗髮 燙髮 剪髮 護髮 染髮 頭皮理療 儲值卡 其它 瓦皮 清除 18 筆服務 代號 類別 名稱 參考價格 加入 701 單吹 150 加入 702 接髮(卸…" at bounding box center [606, 377] width 553 height 645
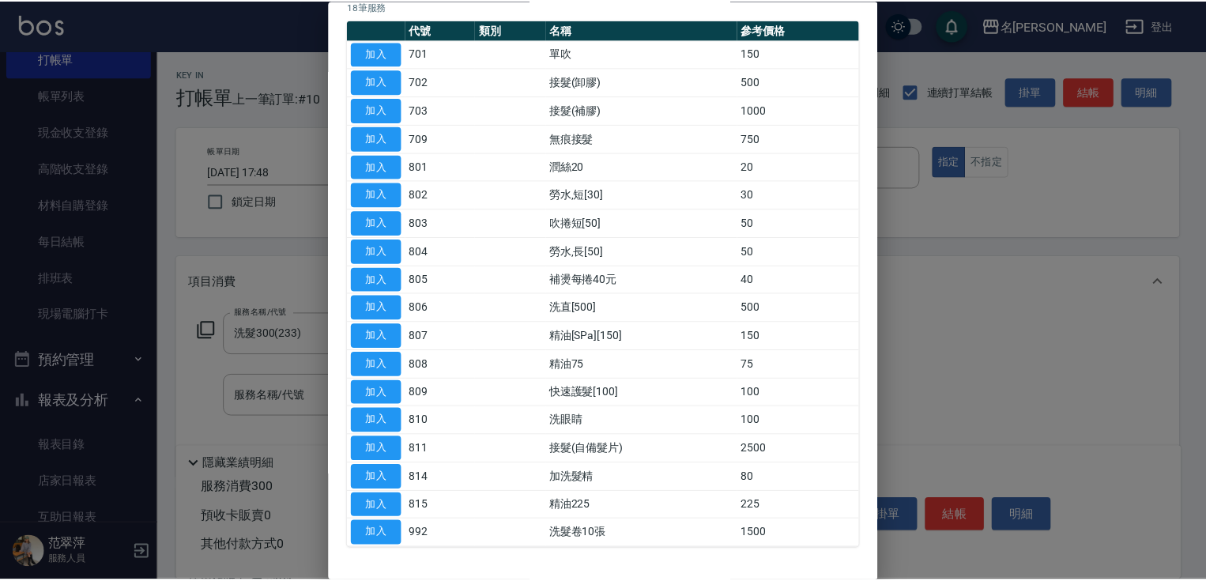
scroll to position [183, 0]
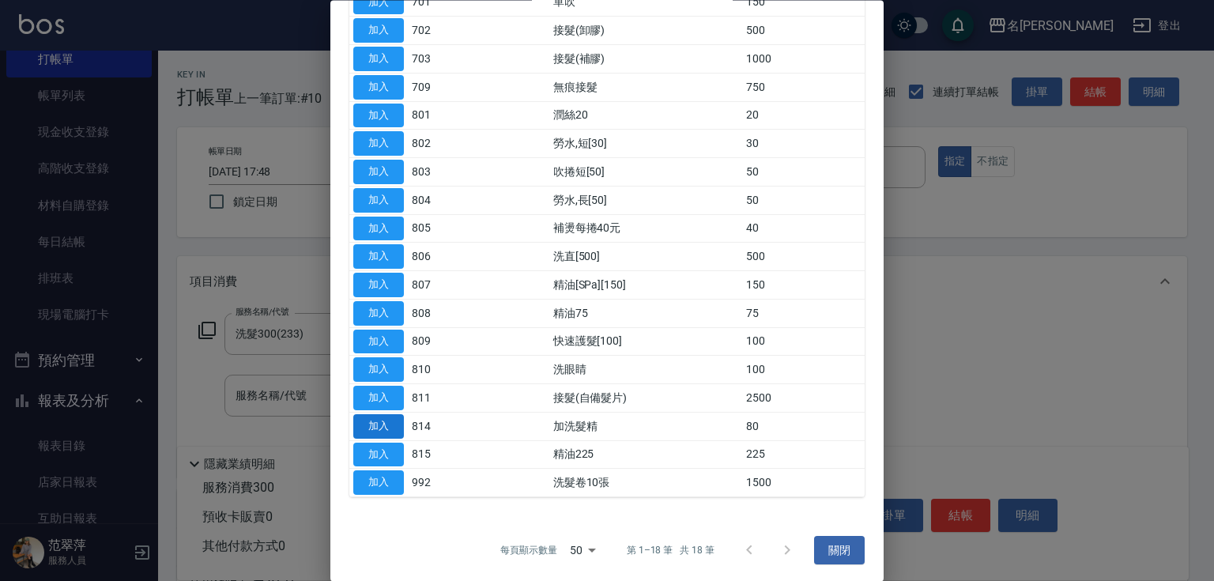
click at [393, 428] on button "加入" at bounding box center [378, 426] width 51 height 25
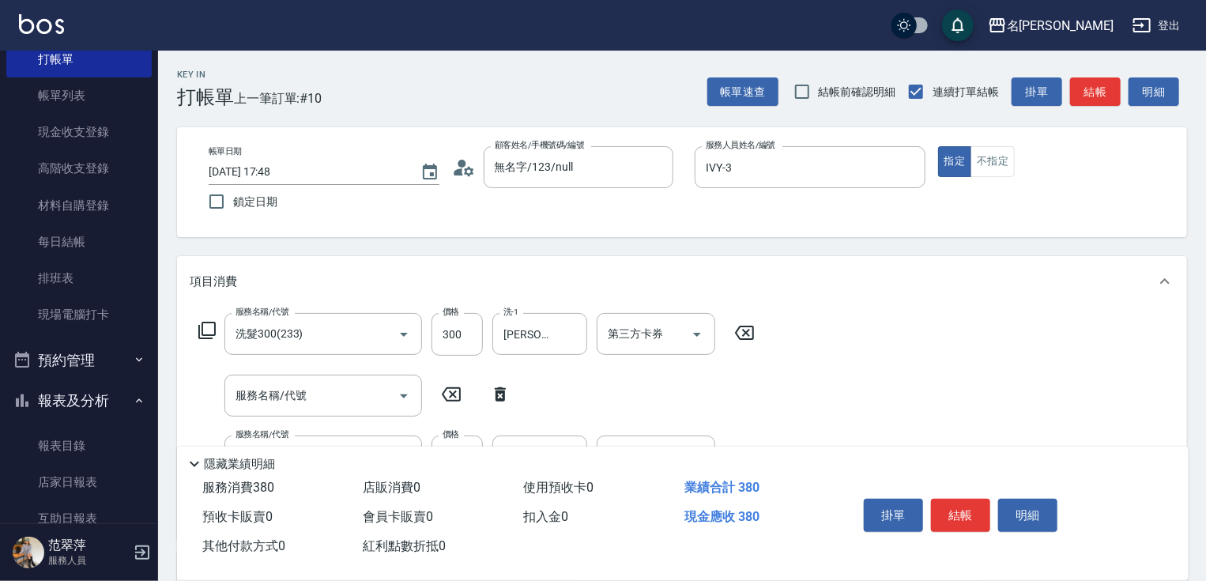
scroll to position [287, 0]
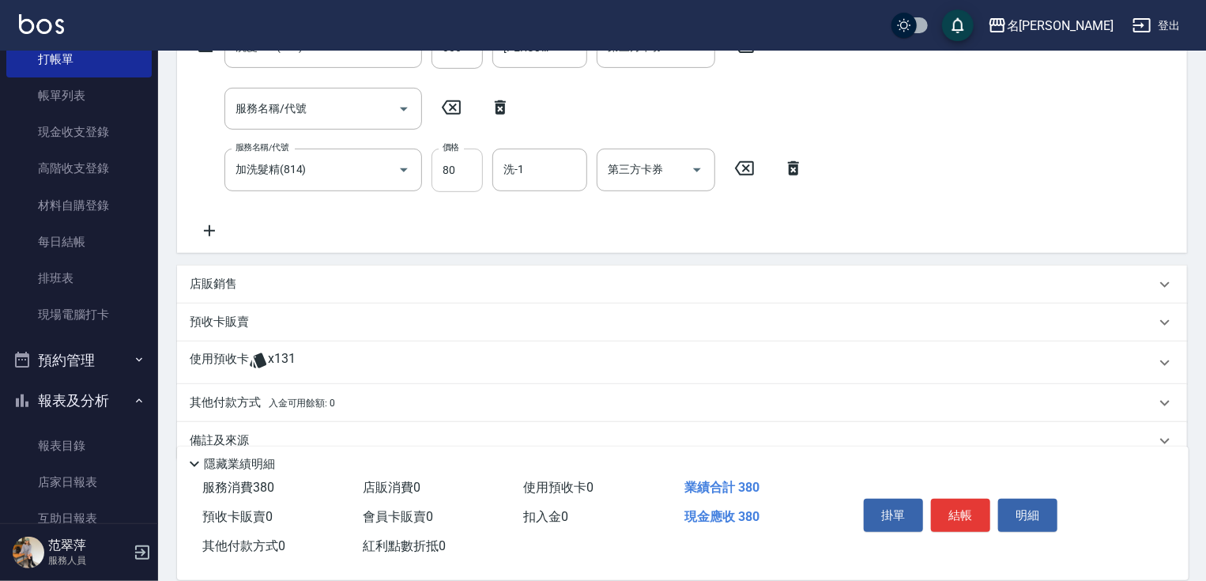
click at [462, 173] on input "80" at bounding box center [457, 170] width 51 height 43
type input "100"
type input "[PERSON_NAME]-18"
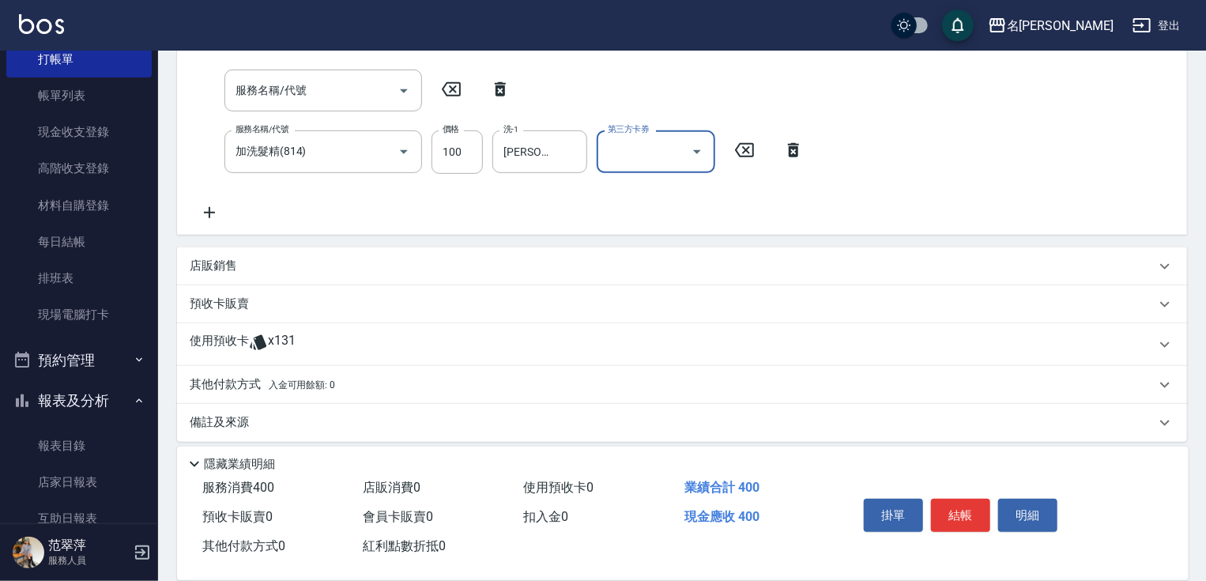
scroll to position [315, 0]
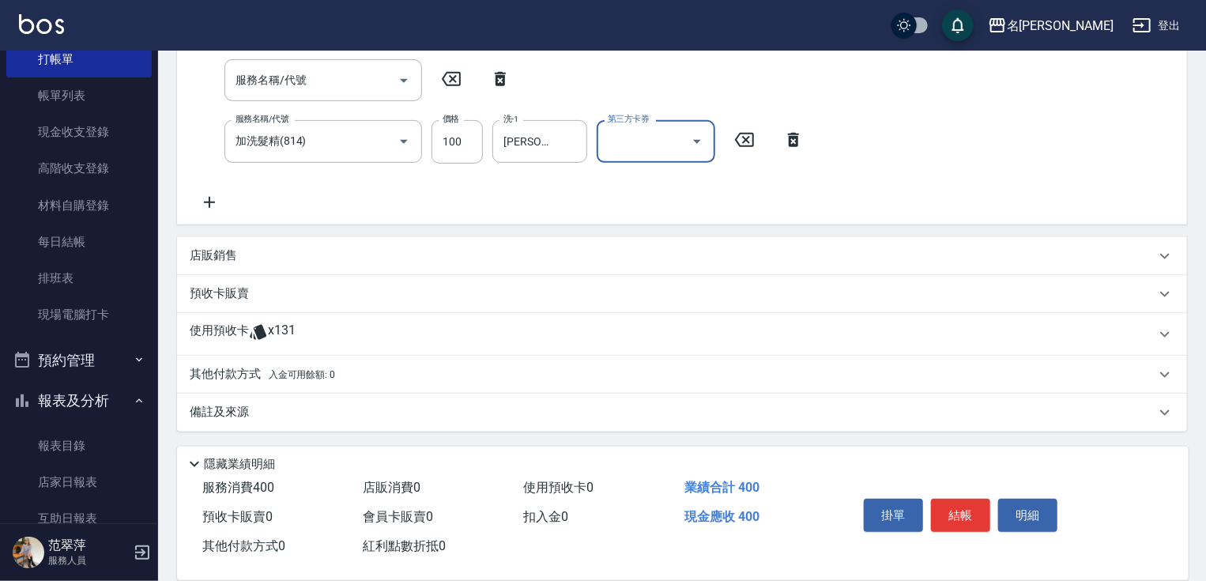
click at [202, 204] on icon at bounding box center [210, 202] width 40 height 19
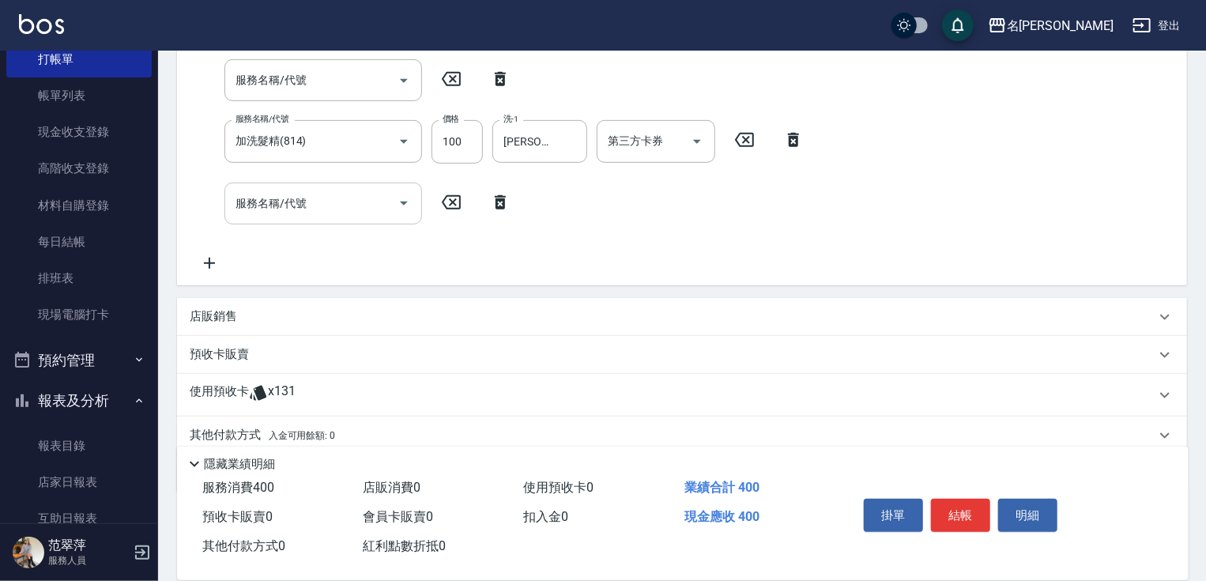
click at [245, 198] on div "服務名稱/代號 服務名稱/代號" at bounding box center [324, 204] width 198 height 42
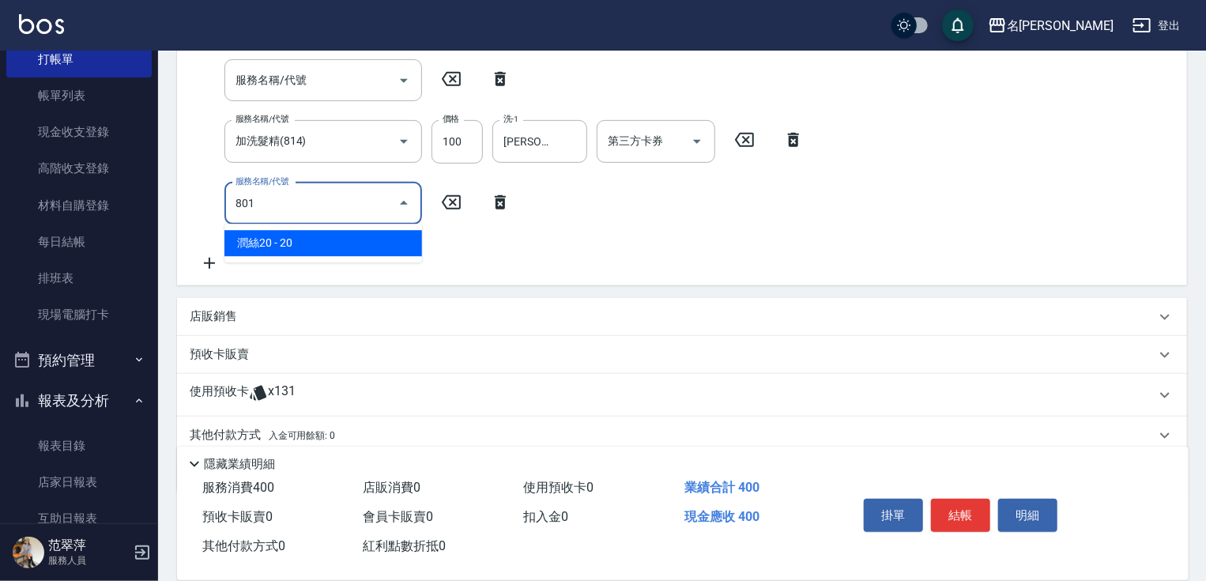
type input "潤絲20(801)"
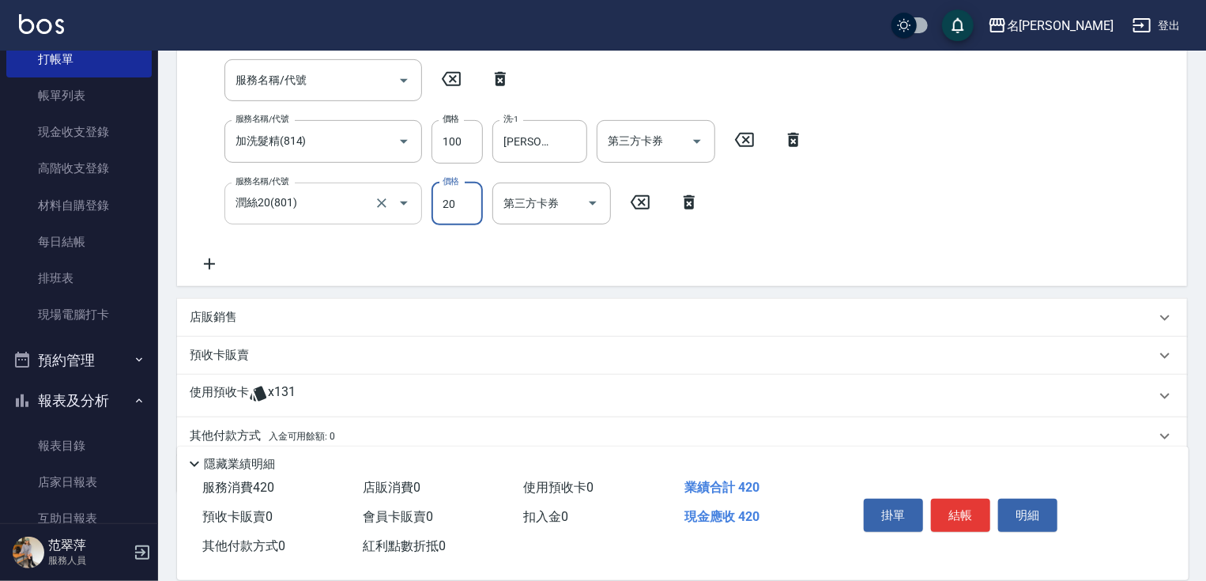
scroll to position [313, 0]
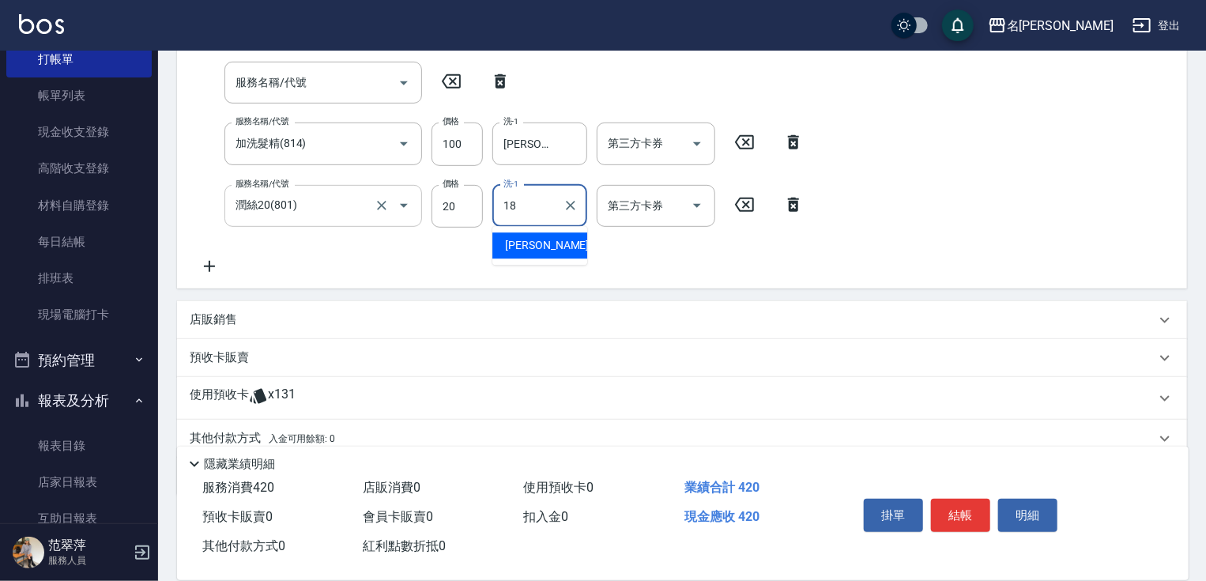
type input "[PERSON_NAME]-18"
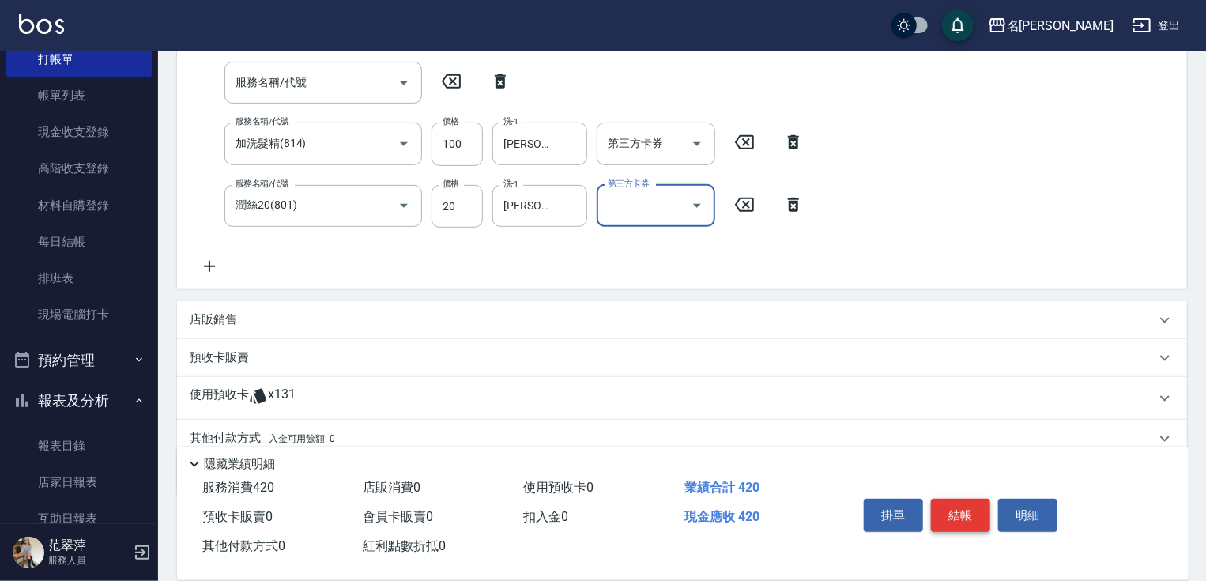
click at [957, 512] on button "結帳" at bounding box center [960, 515] width 59 height 33
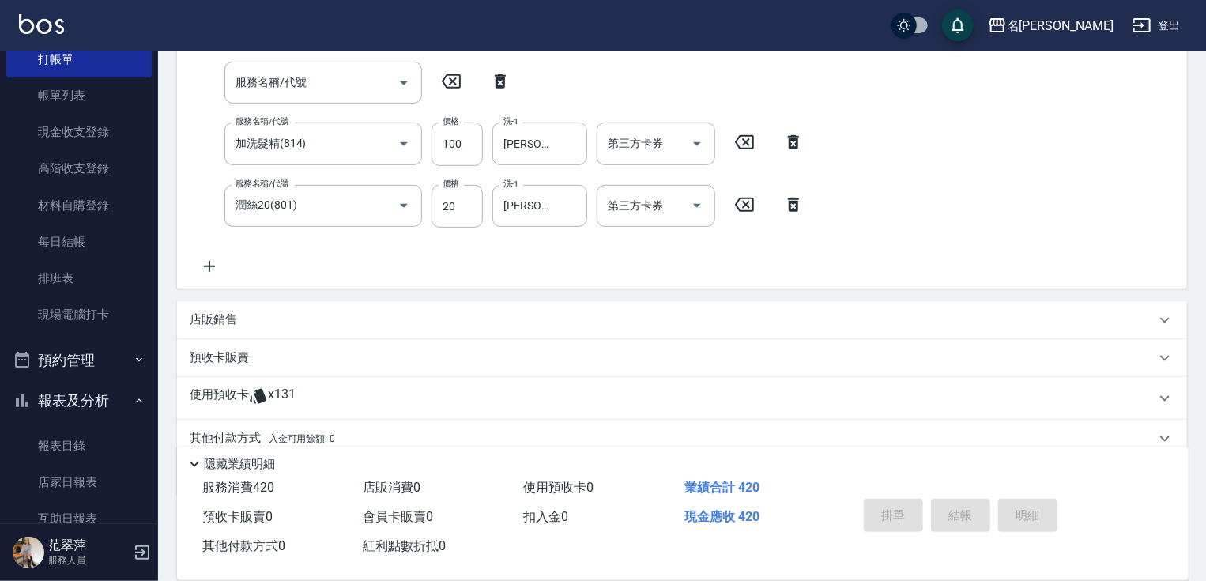
type input "[DATE] 17:49"
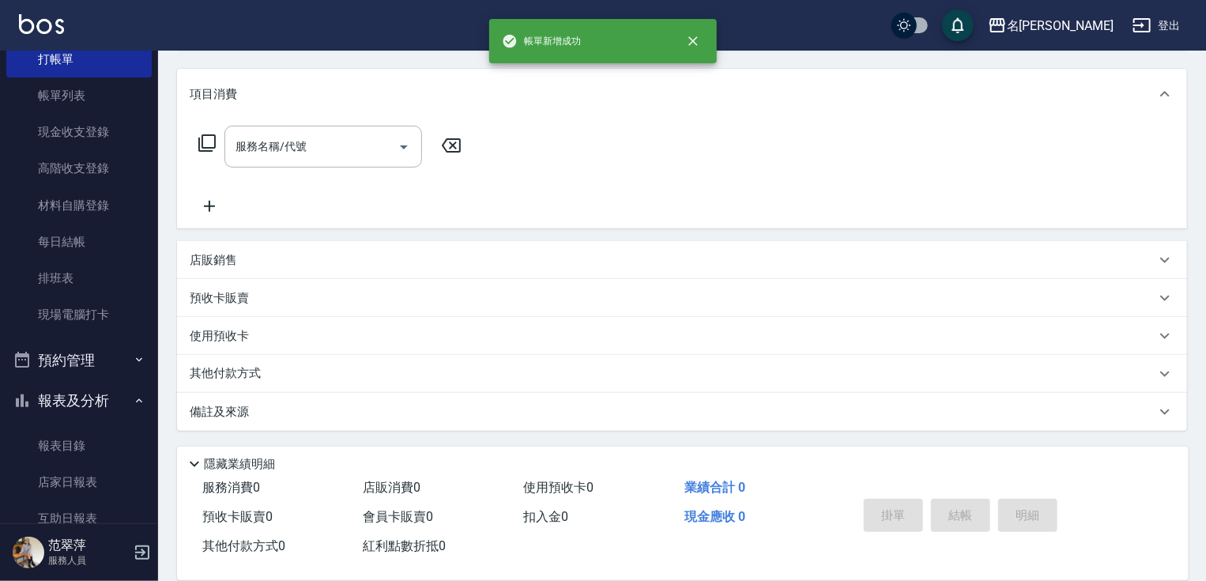
scroll to position [0, 0]
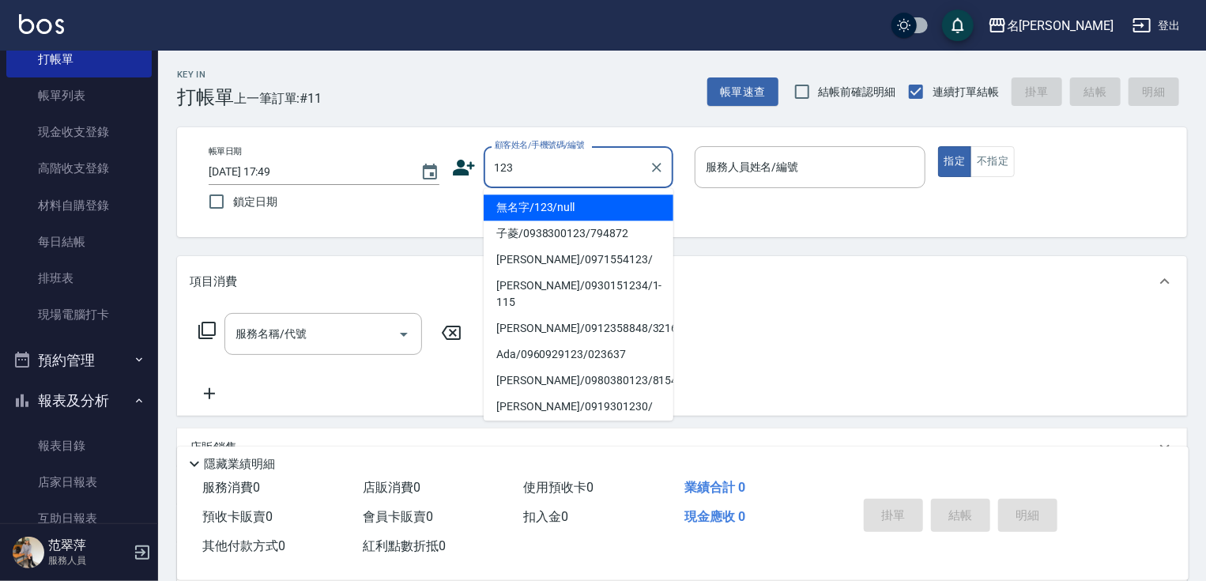
click at [583, 206] on li "無名字/123/null" at bounding box center [579, 207] width 190 height 26
type input "無名字/123/null"
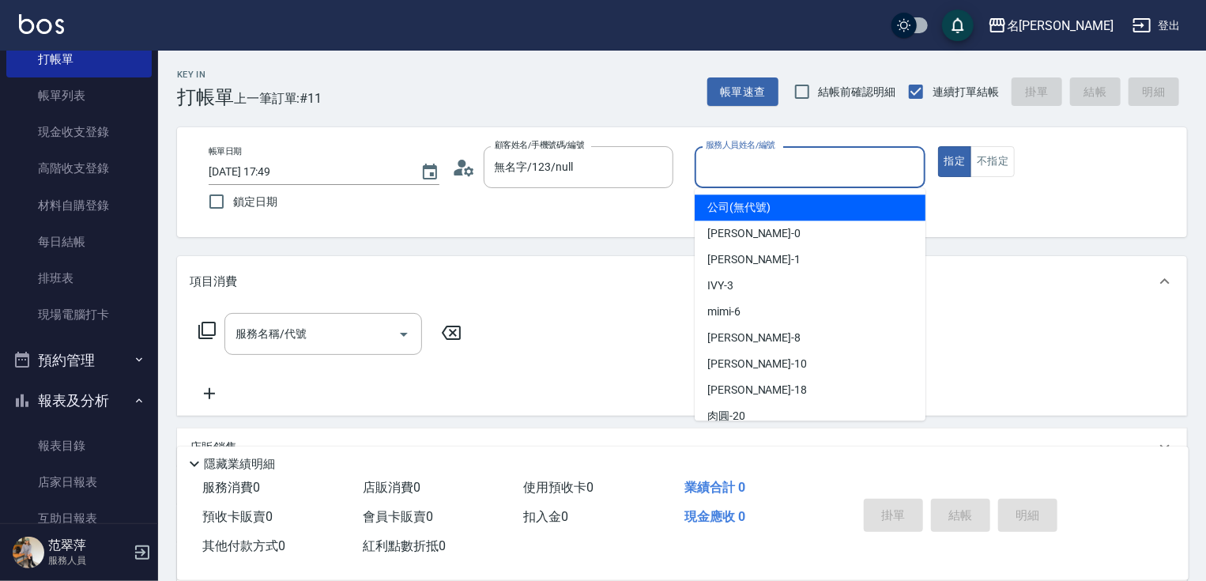
click at [751, 175] on input "服務人員姓名/編號" at bounding box center [810, 167] width 217 height 28
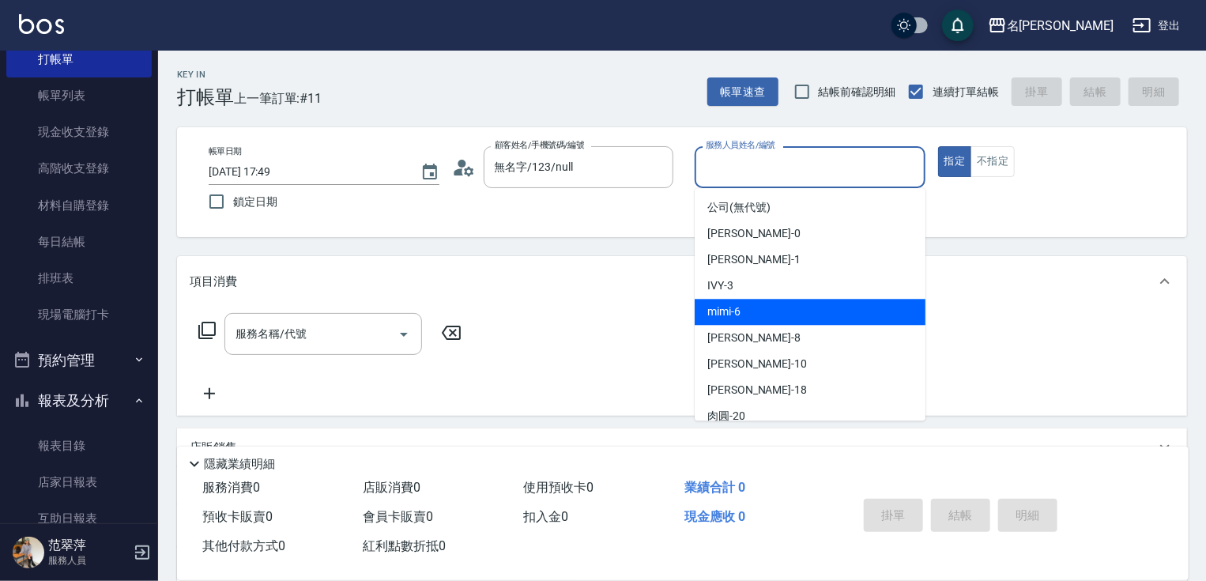
click at [767, 305] on div "mimi -6" at bounding box center [810, 312] width 231 height 26
type input "mimi-6"
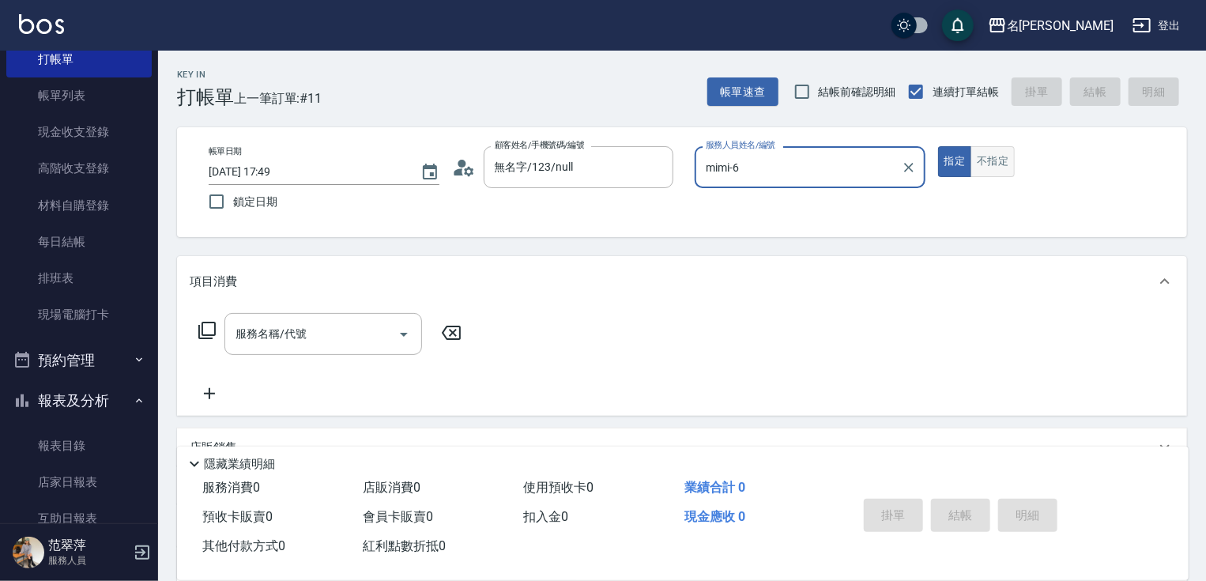
click at [999, 165] on button "不指定" at bounding box center [993, 161] width 44 height 31
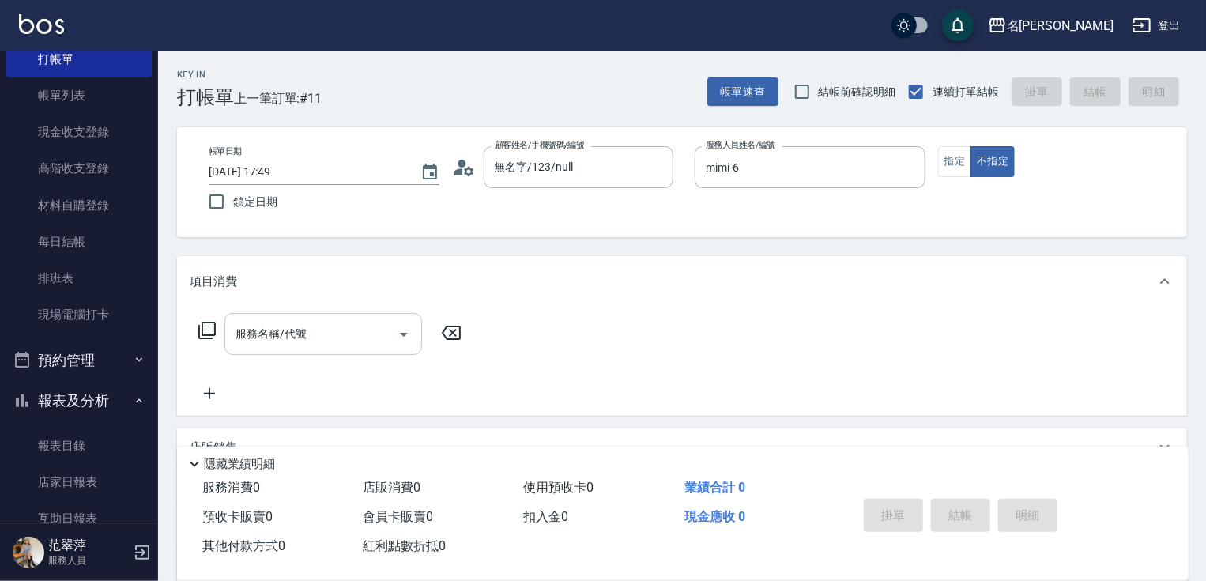
click at [326, 337] on input "服務名稱/代號" at bounding box center [312, 334] width 160 height 28
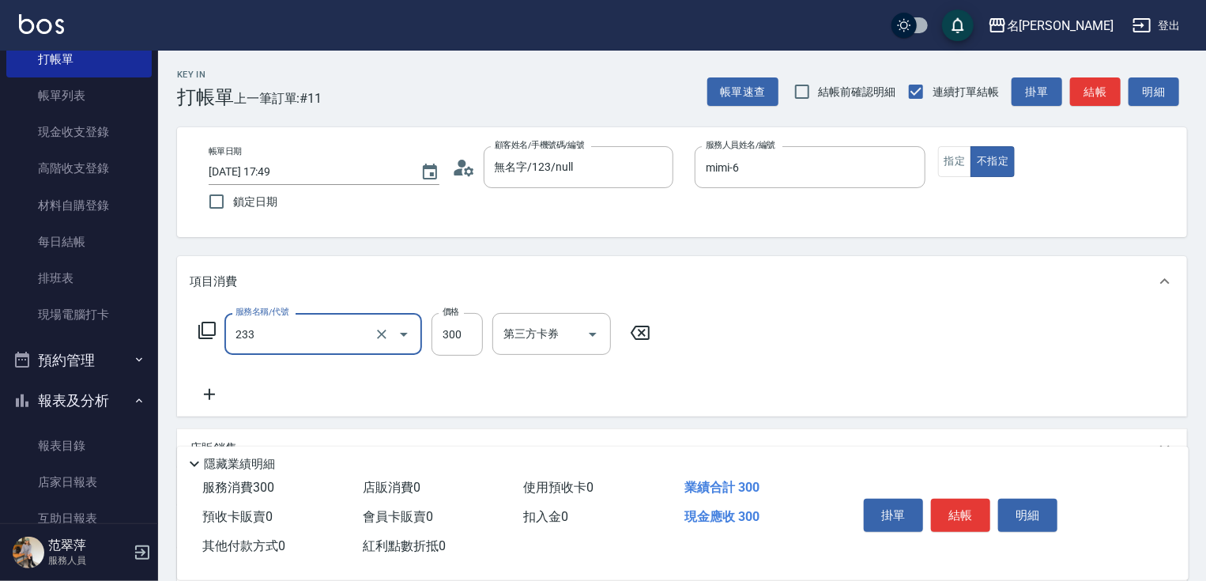
type input "洗髮300(233)"
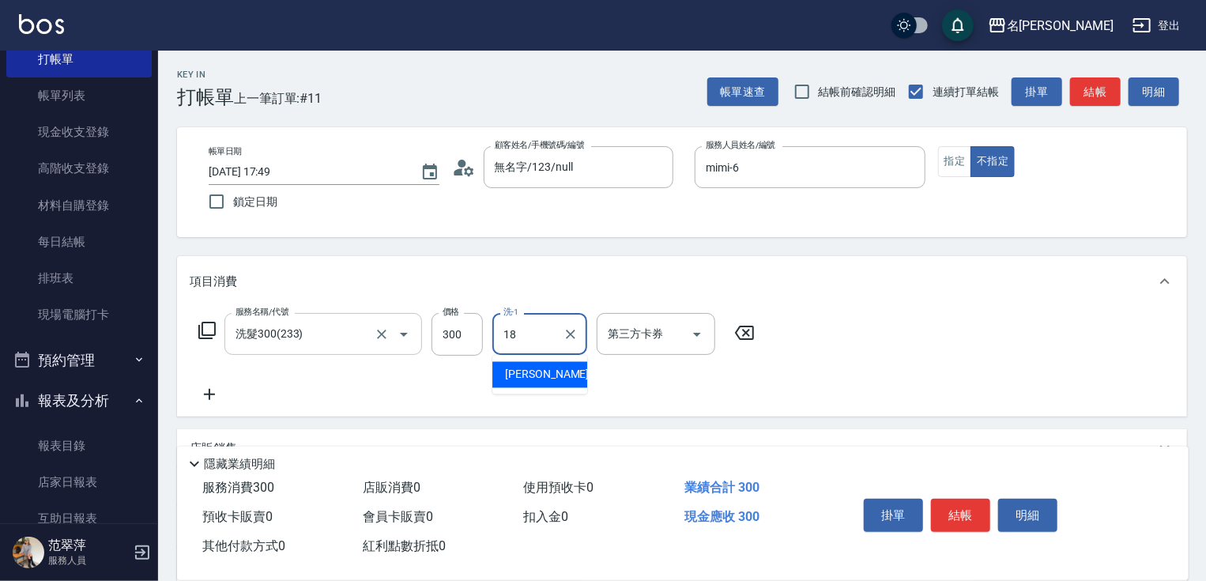
type input "[PERSON_NAME]-18"
click at [214, 396] on icon at bounding box center [210, 394] width 40 height 19
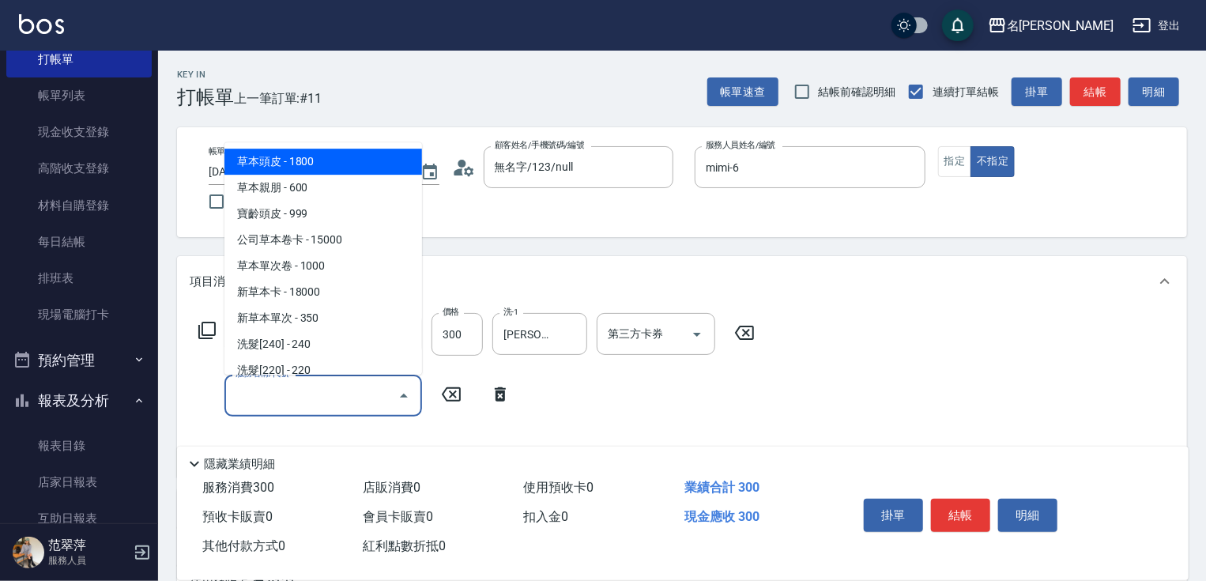
click at [260, 389] on input "服務名稱/代號" at bounding box center [312, 396] width 160 height 28
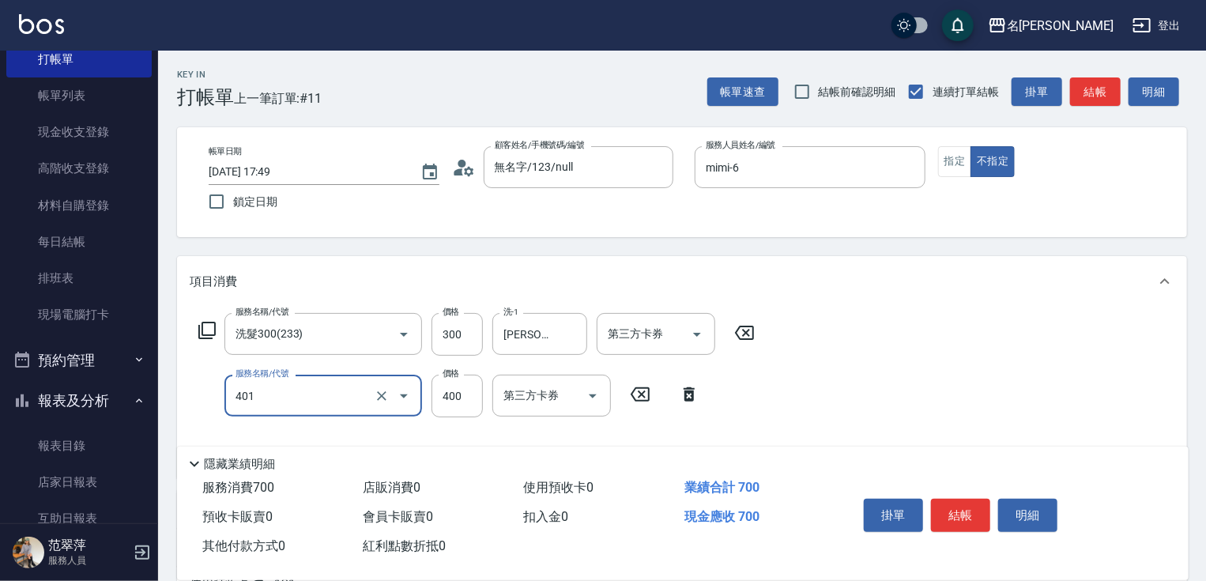
type input "剪髮(400)(401)"
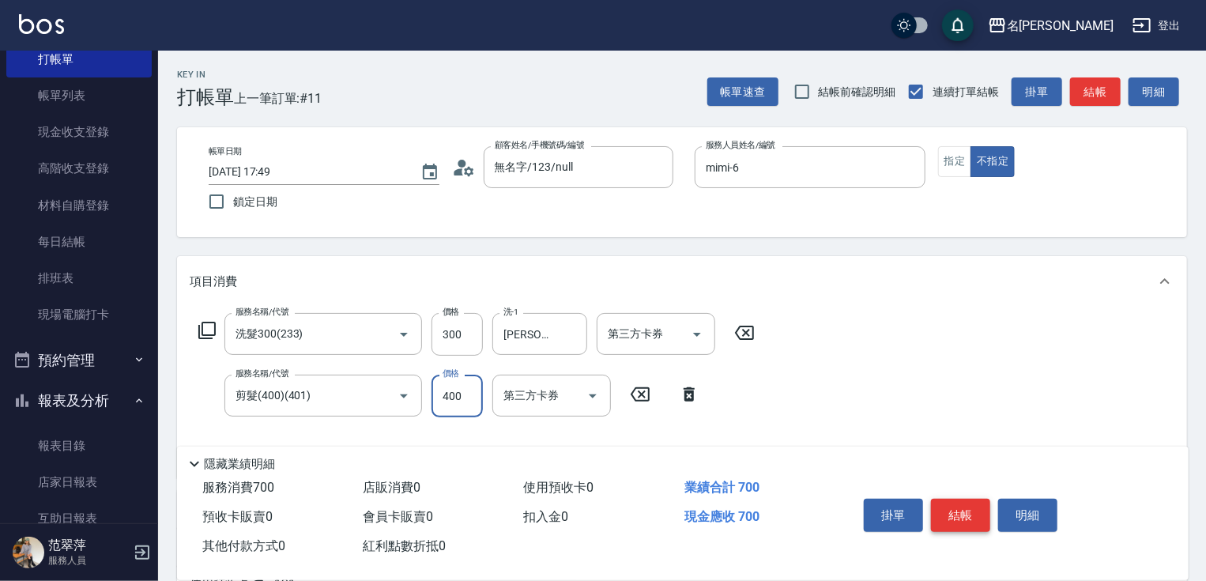
click at [968, 519] on button "結帳" at bounding box center [960, 515] width 59 height 33
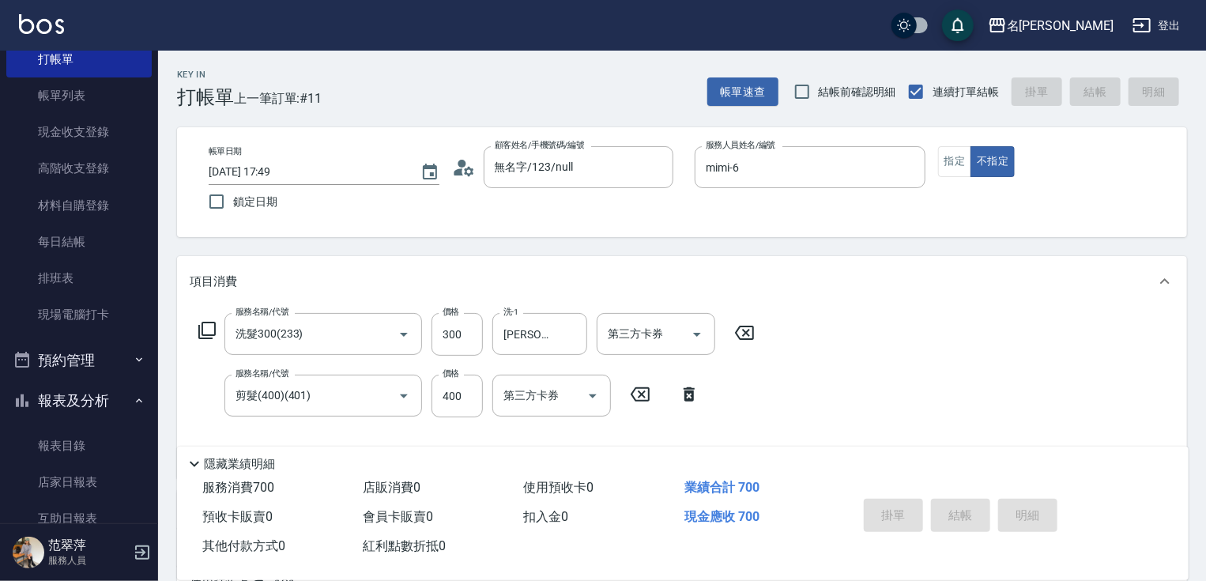
type input "[DATE] 18:23"
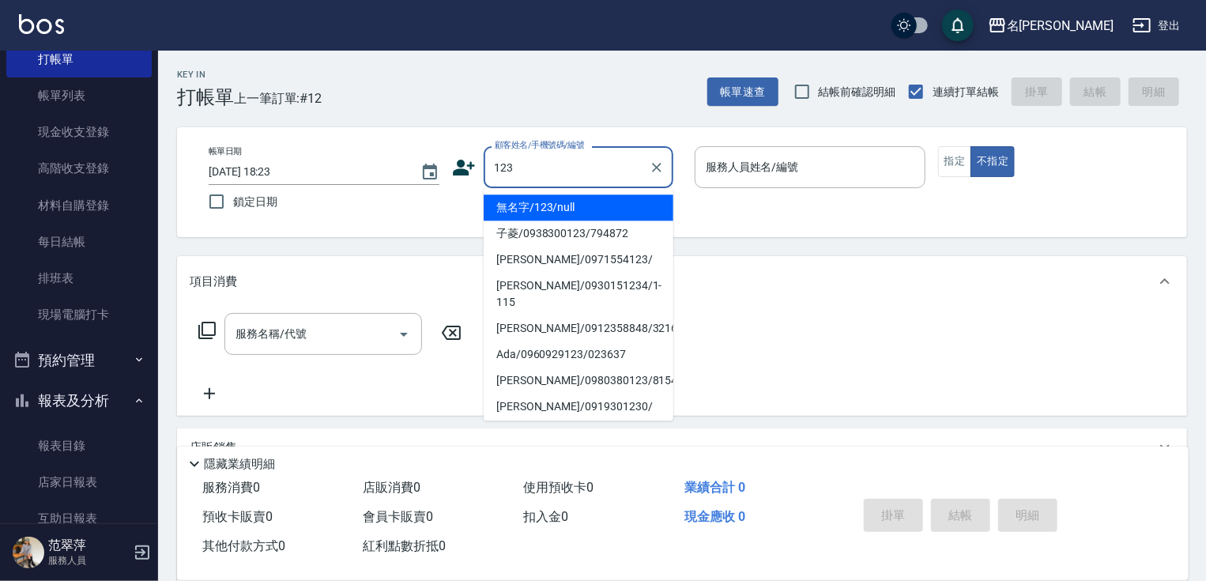
click at [547, 214] on li "無名字/123/null" at bounding box center [579, 207] width 190 height 26
type input "無名字/123/null"
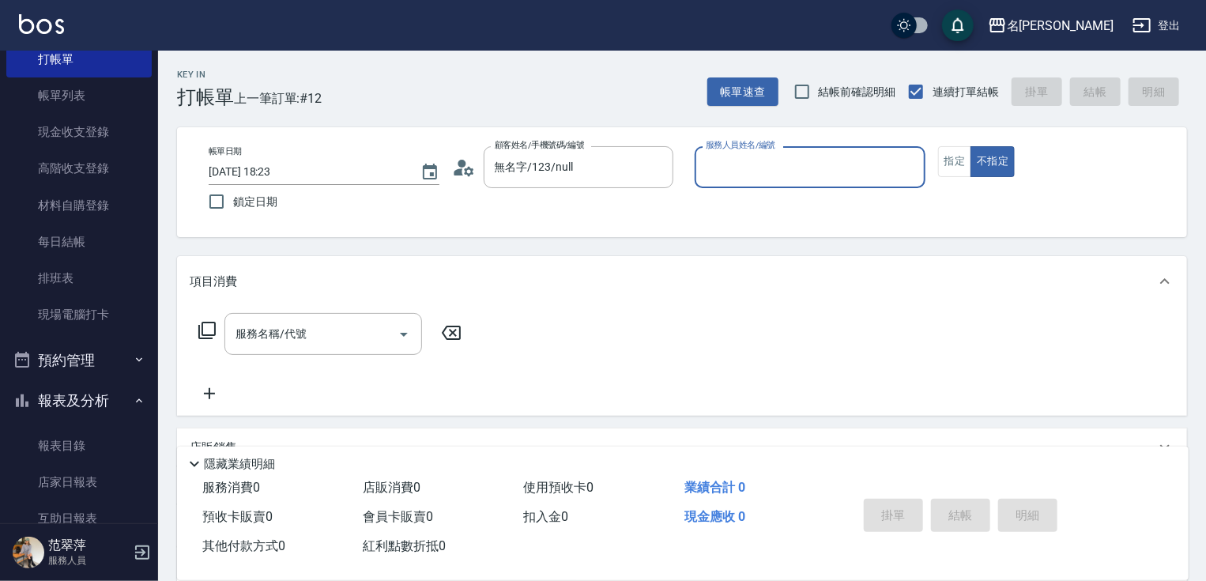
drag, startPoint x: 756, startPoint y: 176, endPoint x: 749, endPoint y: 186, distance: 11.4
click at [753, 179] on input "服務人員姓名/編號" at bounding box center [810, 167] width 217 height 28
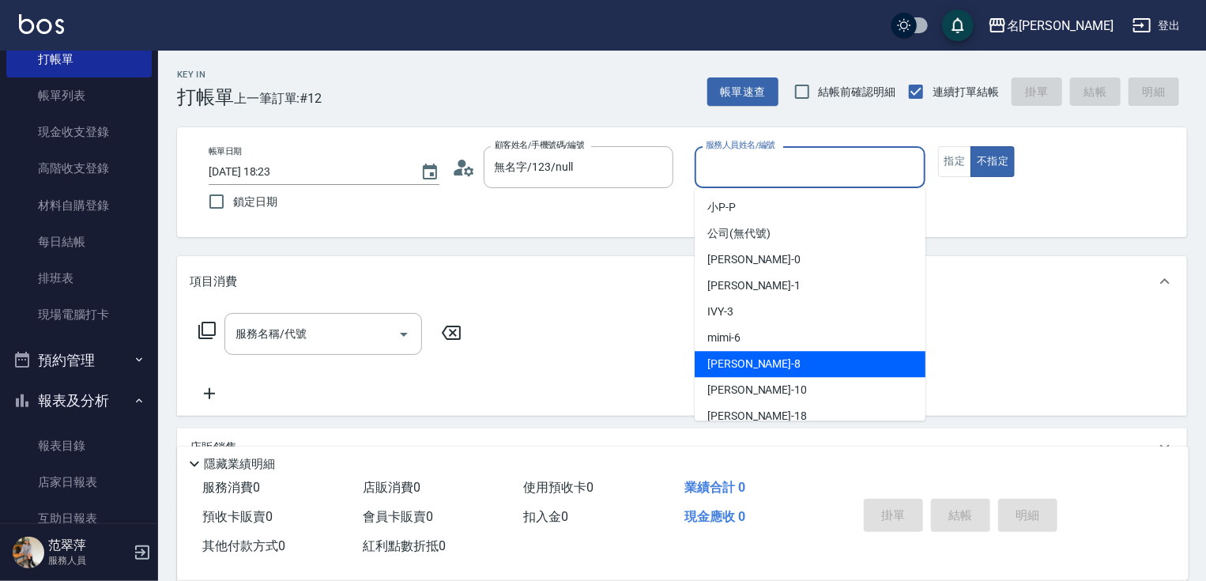
click at [734, 366] on span "曉容 -8" at bounding box center [754, 364] width 93 height 17
type input "曉容-8"
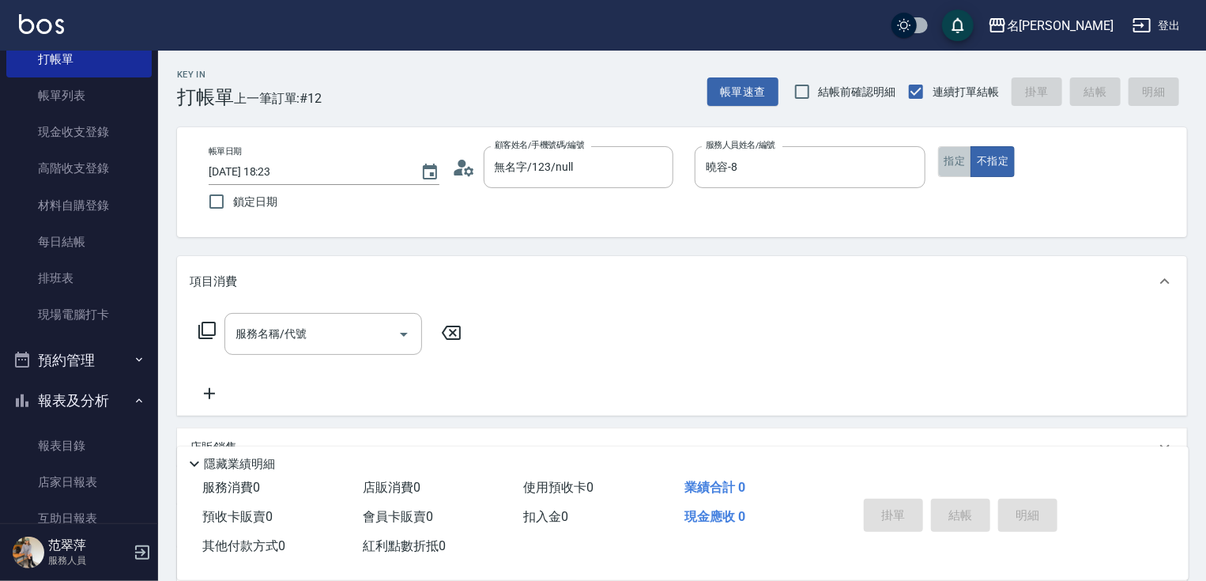
click at [939, 161] on button "指定" at bounding box center [955, 161] width 34 height 31
click at [331, 335] on input "服務名稱/代號" at bounding box center [312, 334] width 160 height 28
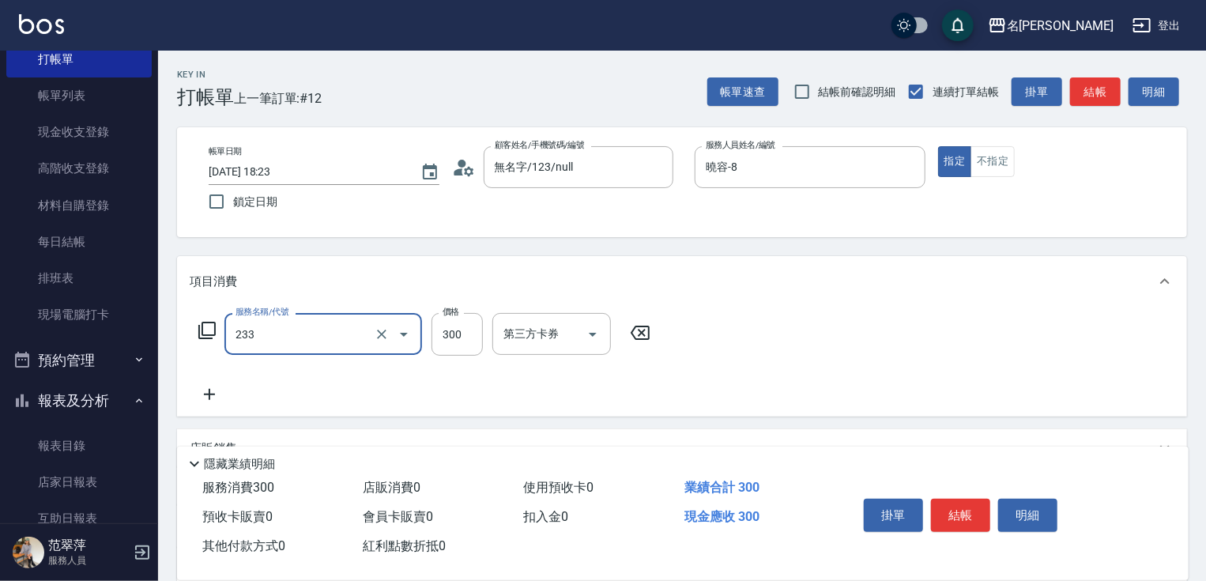
type input "洗髮300(233)"
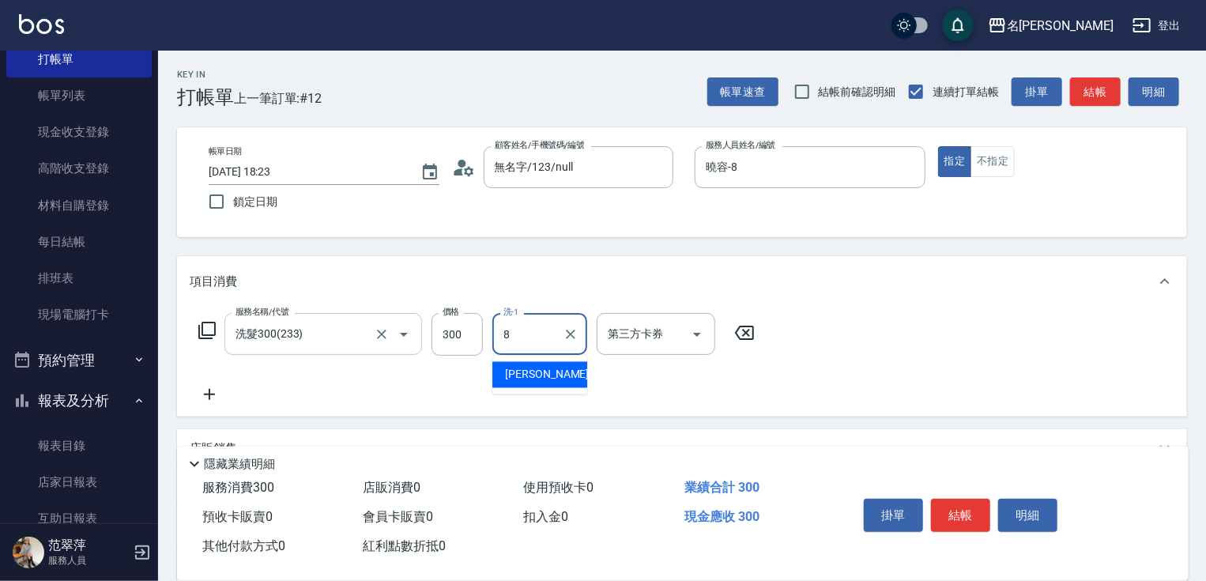
type input "曉容-8"
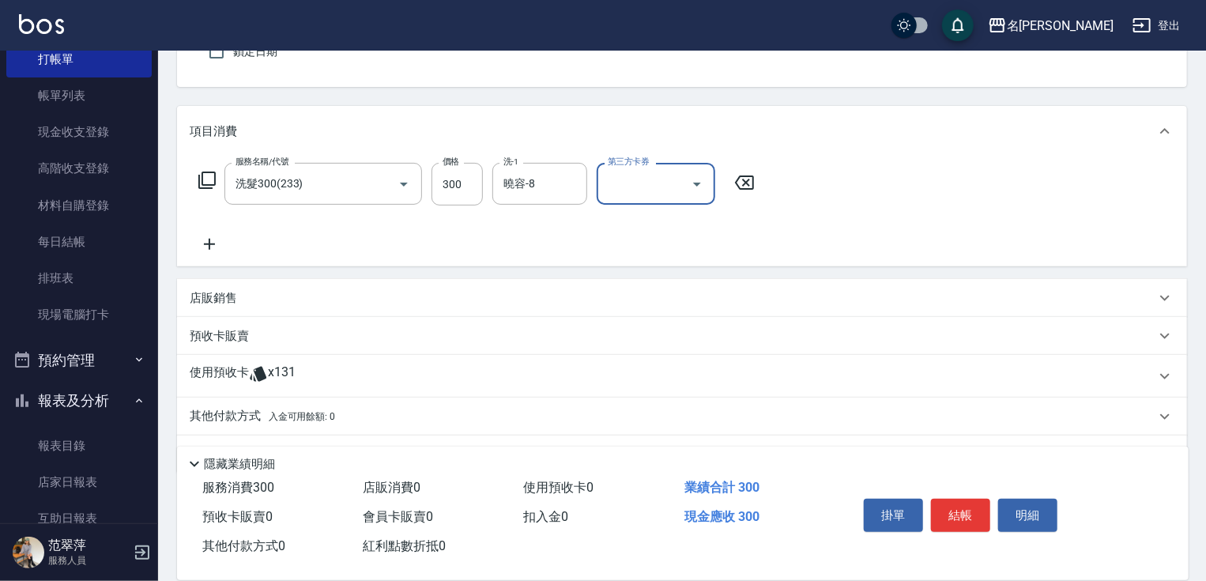
scroll to position [193, 0]
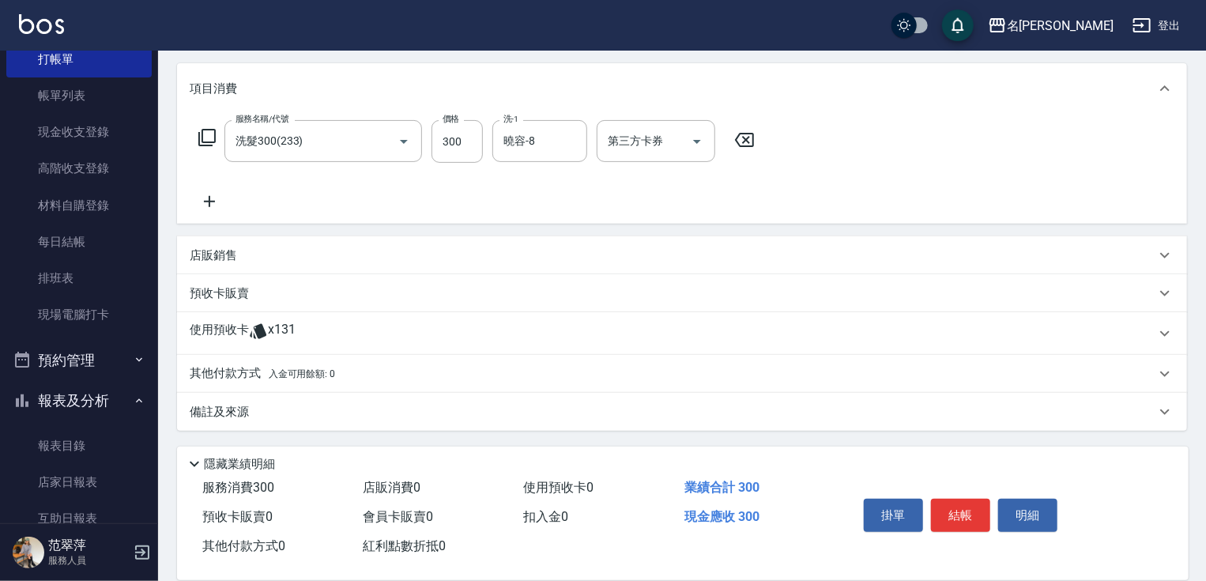
click at [211, 255] on p "店販銷售" at bounding box center [213, 255] width 47 height 17
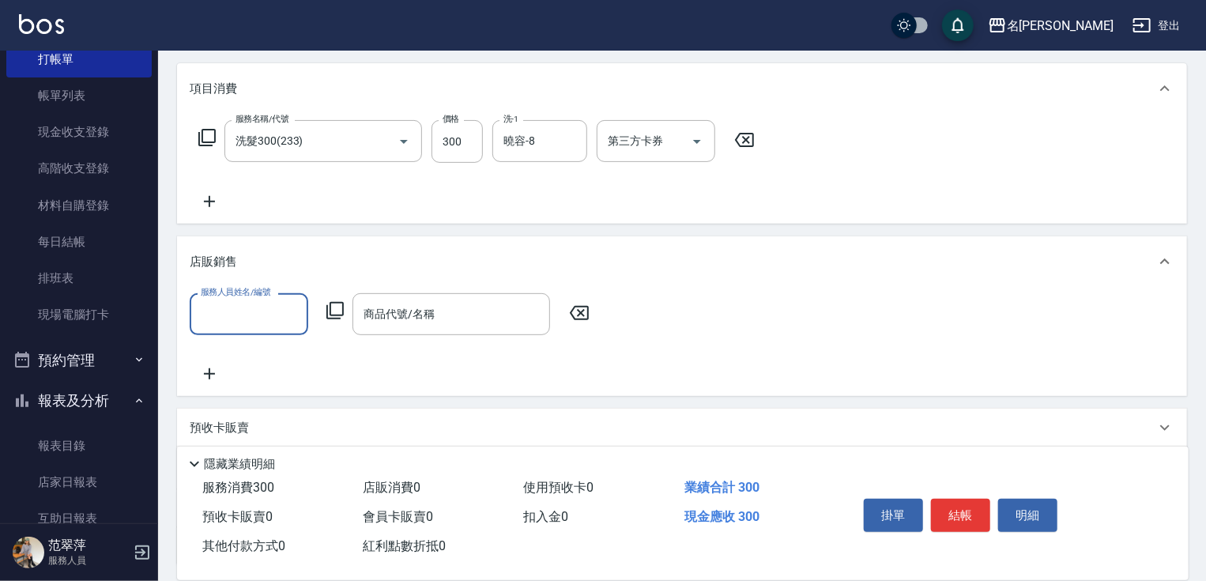
scroll to position [0, 0]
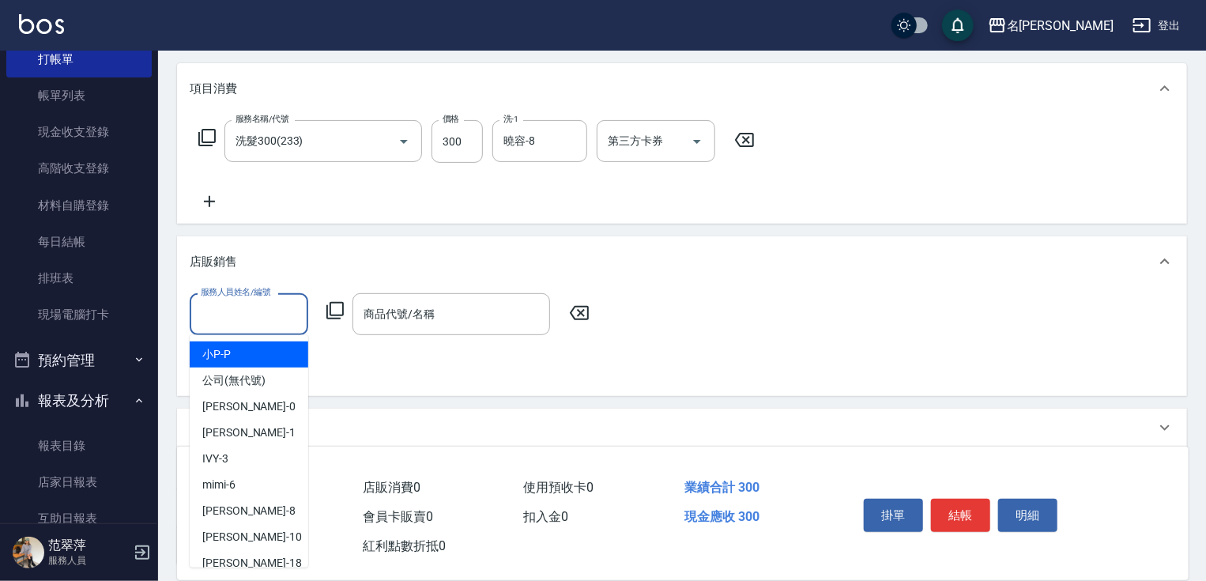
click at [221, 314] on input "服務人員姓名/編號" at bounding box center [249, 314] width 104 height 28
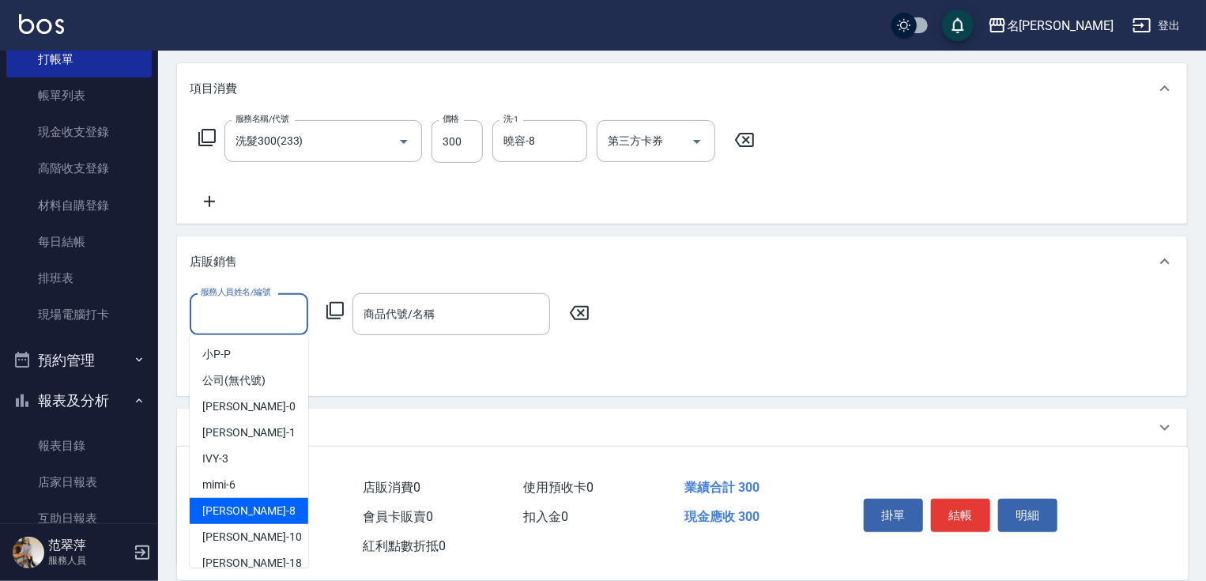
click at [250, 503] on div "曉容 -8" at bounding box center [249, 511] width 119 height 26
type input "曉容-8"
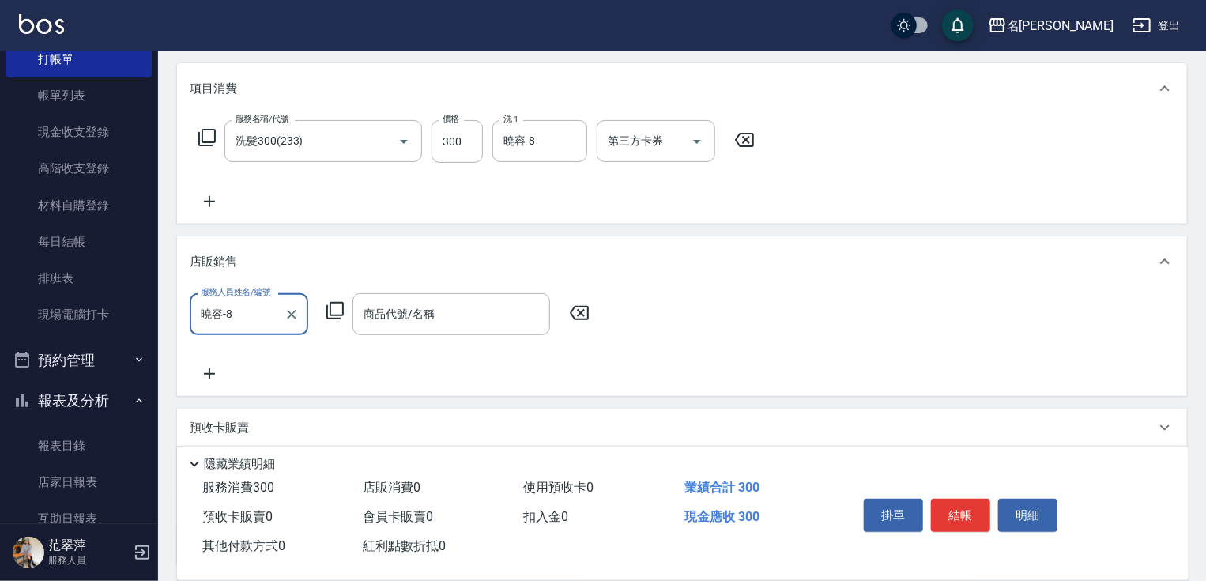
click at [338, 310] on icon at bounding box center [335, 310] width 19 height 19
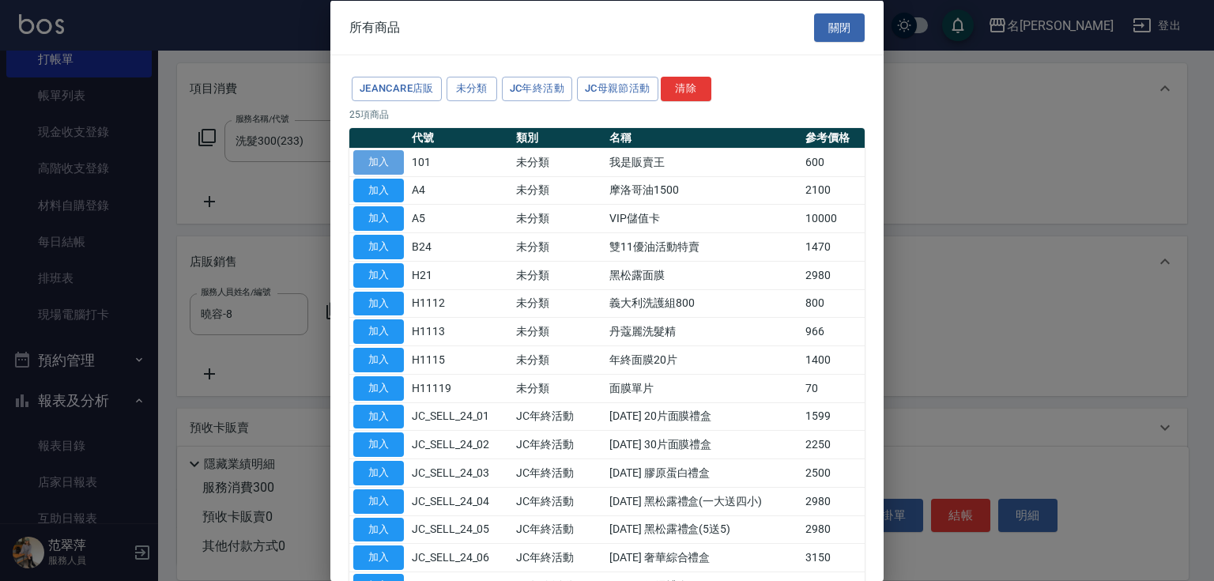
click at [379, 154] on button "加入" at bounding box center [378, 161] width 51 height 25
type input "我是販賣王"
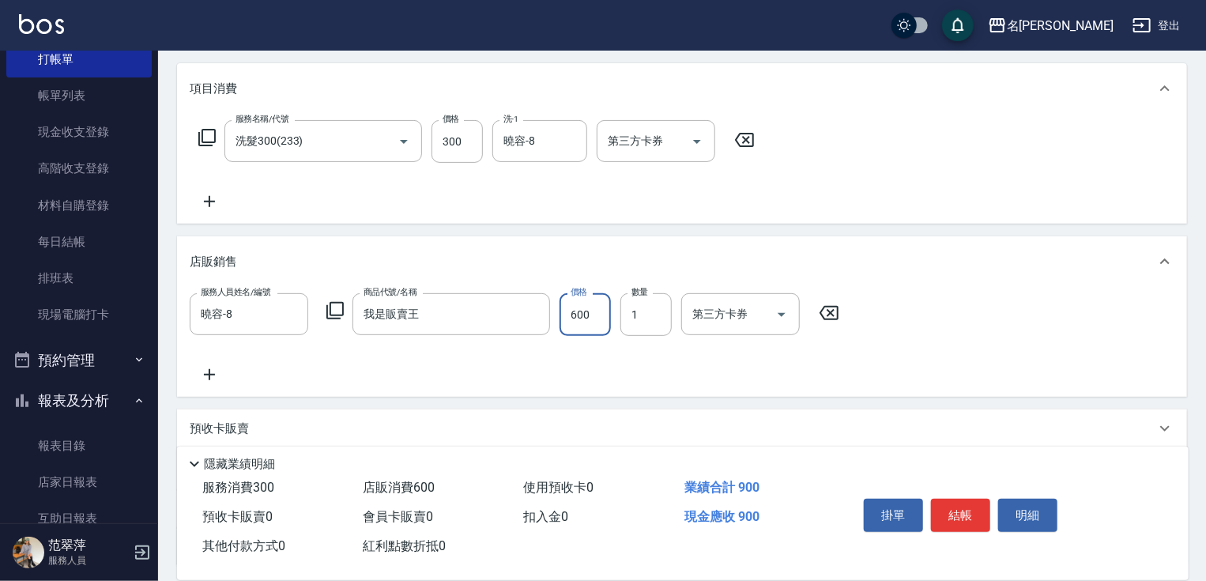
click at [579, 315] on input "600" at bounding box center [585, 314] width 51 height 43
type input "500"
click at [950, 504] on button "結帳" at bounding box center [960, 515] width 59 height 33
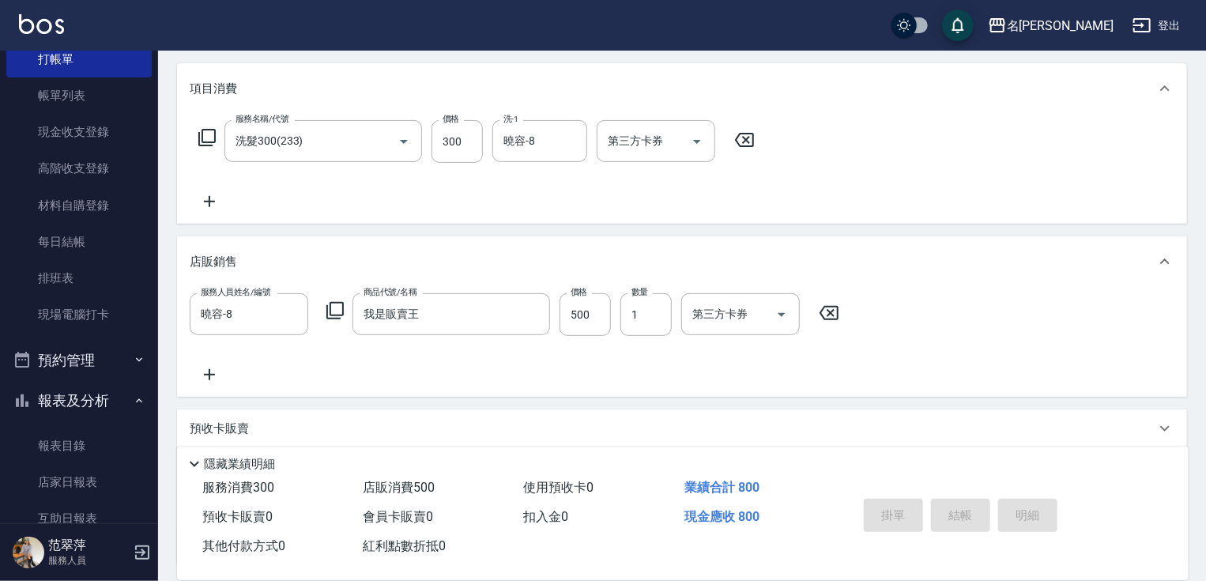
type input "[DATE] 18:24"
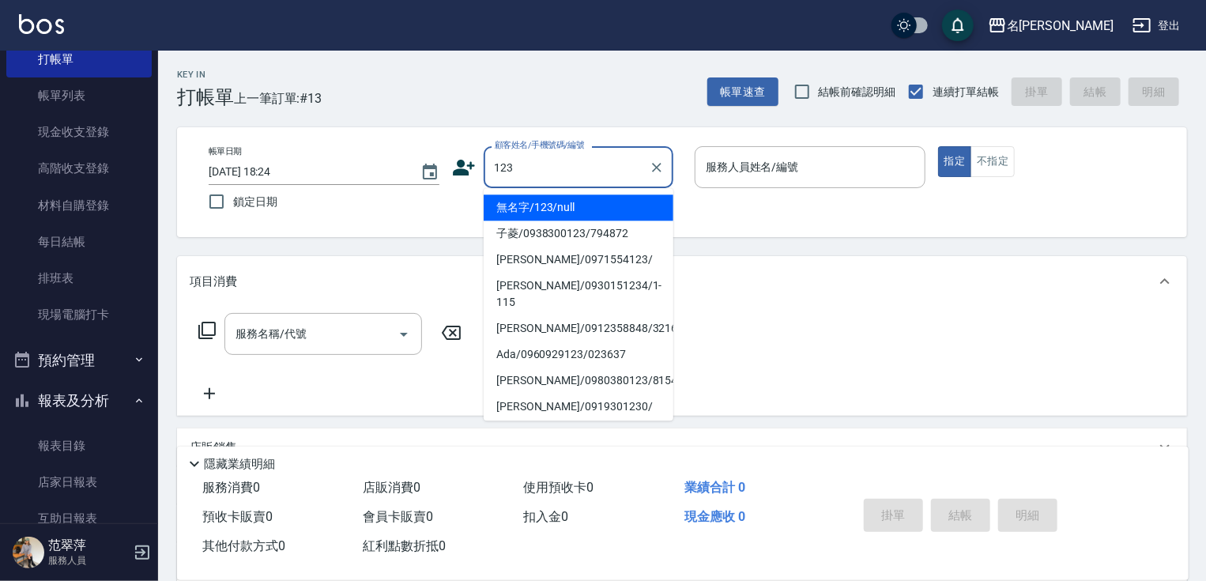
click at [567, 206] on li "無名字/123/null" at bounding box center [579, 207] width 190 height 26
type input "無名字/123/null"
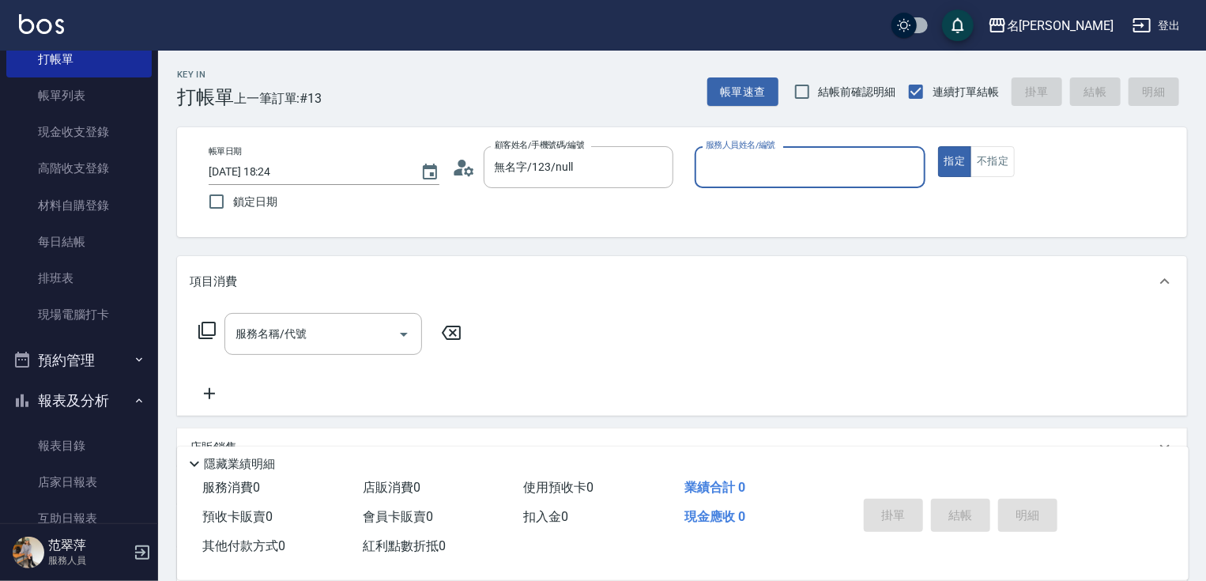
click at [741, 162] on input "服務人員姓名/編號" at bounding box center [810, 167] width 217 height 28
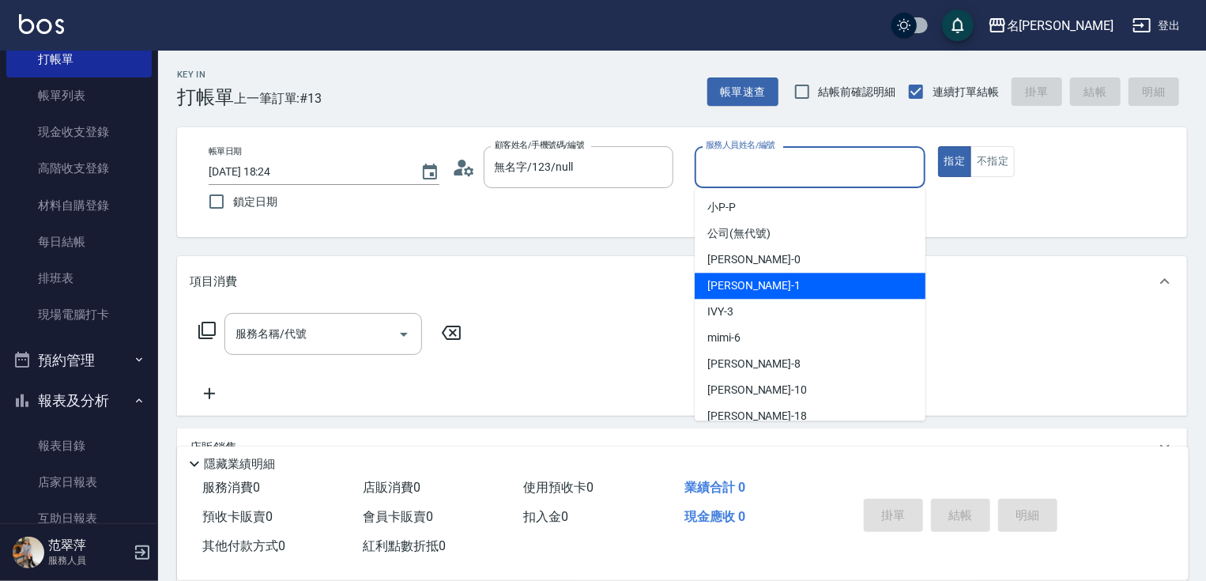
click at [737, 289] on span "[PERSON_NAME] -1" at bounding box center [754, 285] width 93 height 17
type input "Joanne-1"
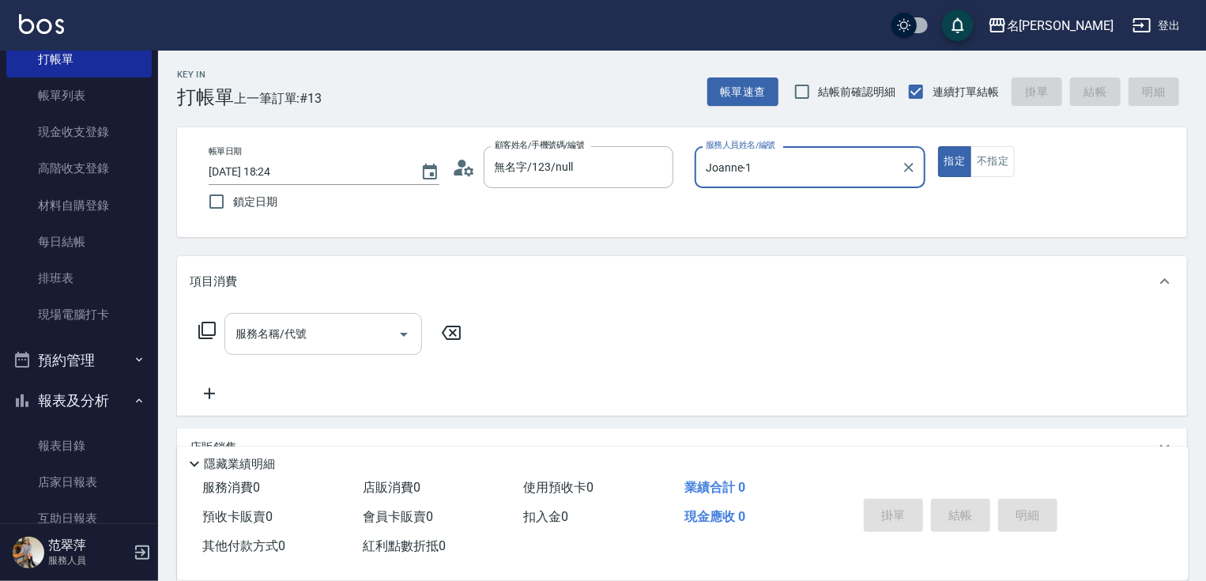
click at [310, 334] on input "服務名稱/代號" at bounding box center [312, 334] width 160 height 28
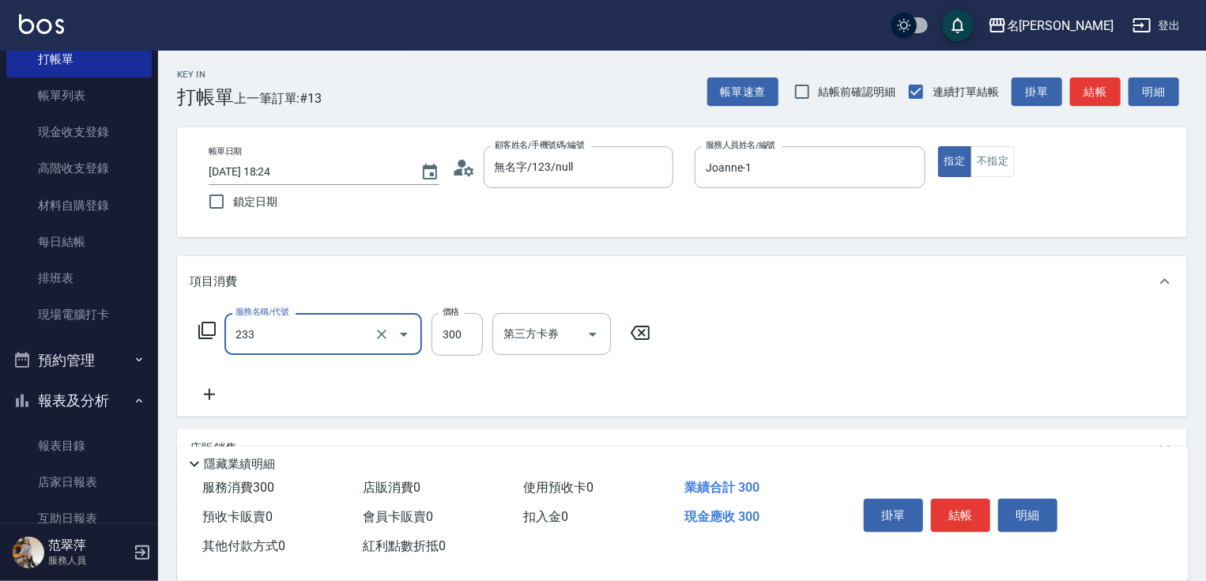
type input "洗髮300(233)"
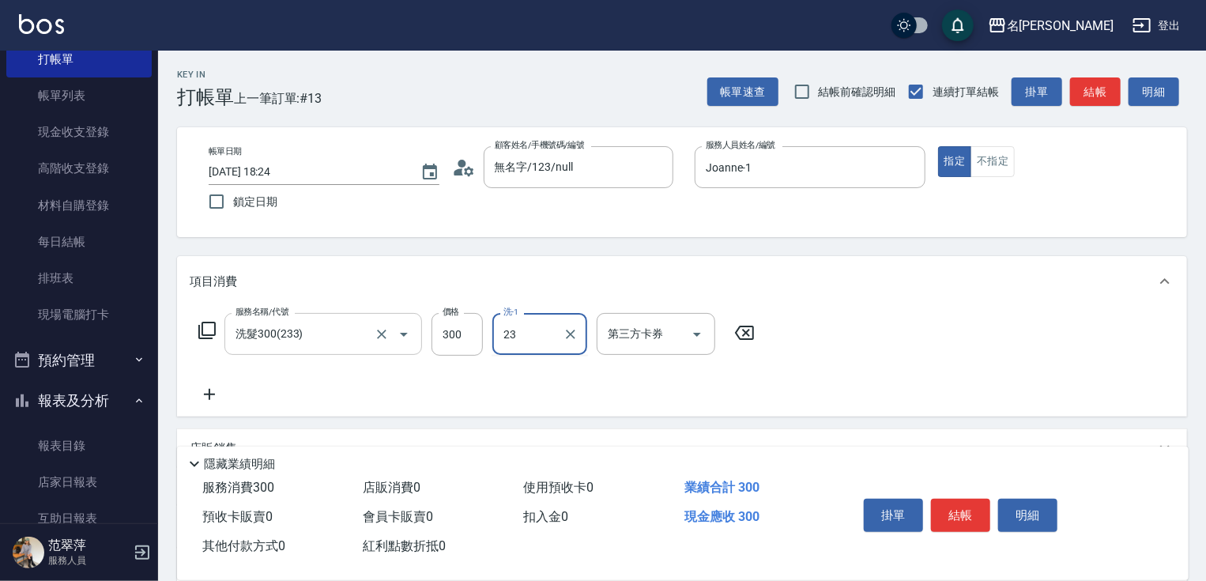
type input "鴨肉-23"
click at [205, 395] on icon at bounding box center [210, 394] width 40 height 19
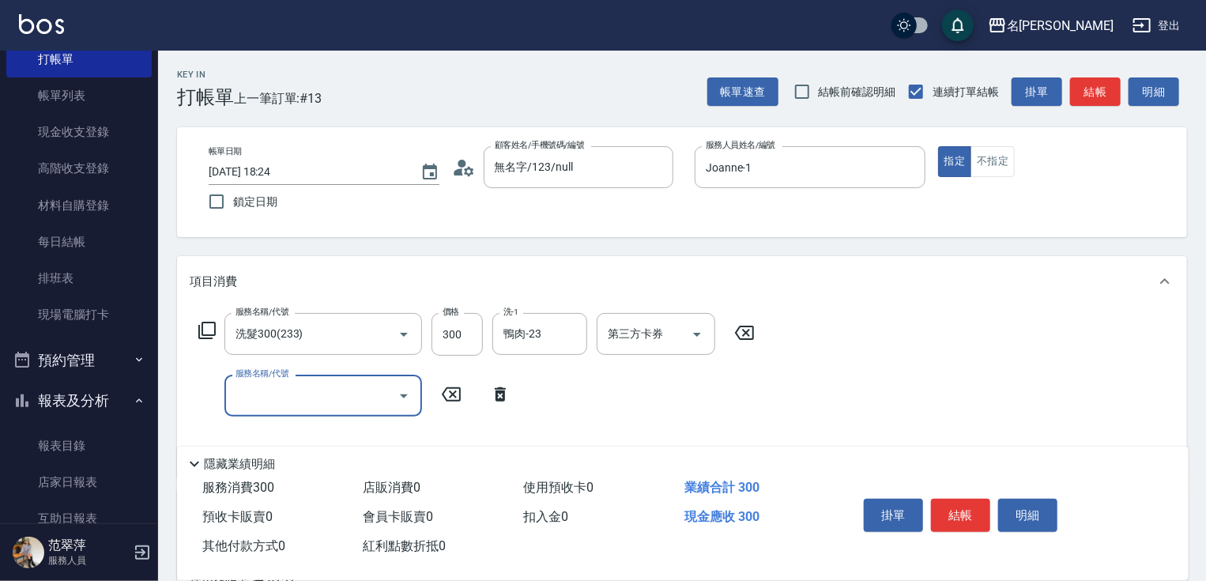
type input "0"
type input "剪髮(400)(401)"
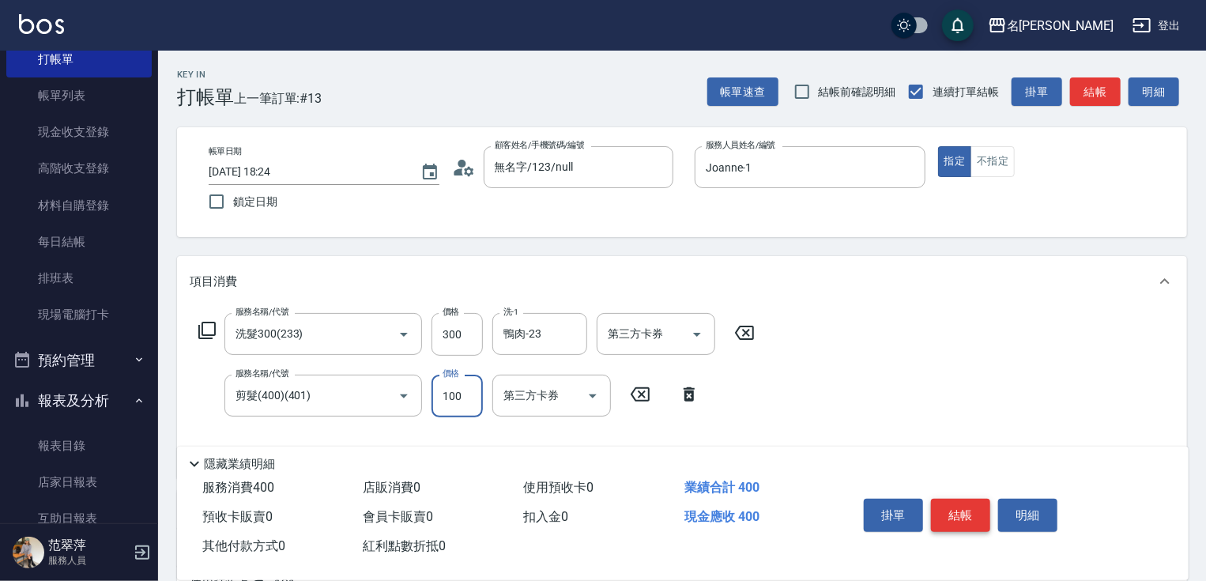
type input "100"
click at [950, 515] on button "結帳" at bounding box center [960, 515] width 59 height 33
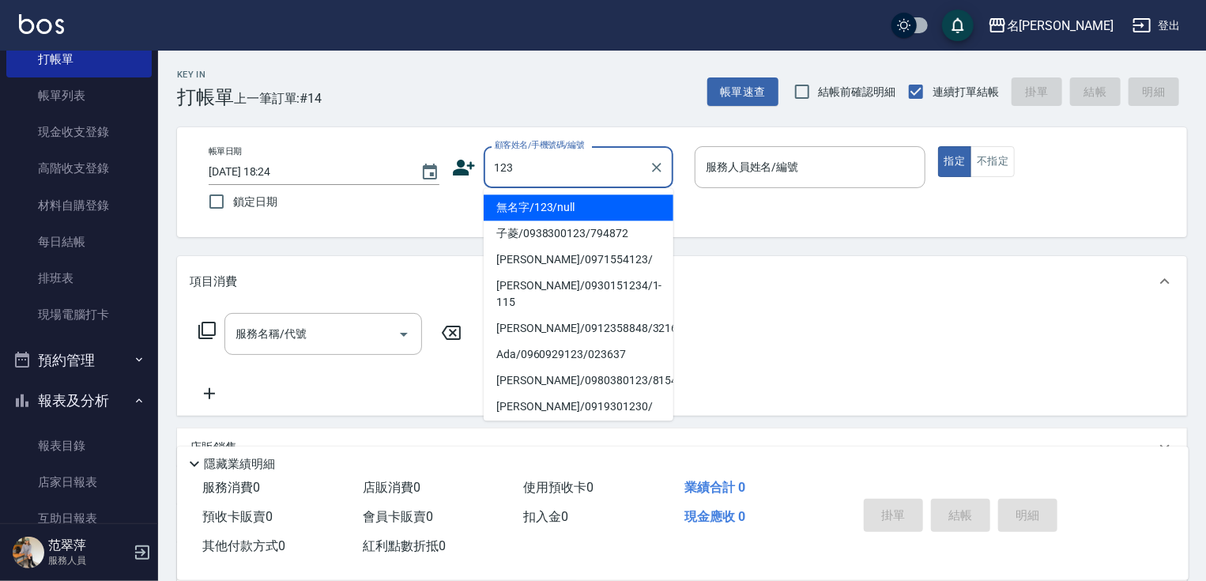
click at [542, 206] on li "無名字/123/null" at bounding box center [579, 207] width 190 height 26
type input "無名字/123/null"
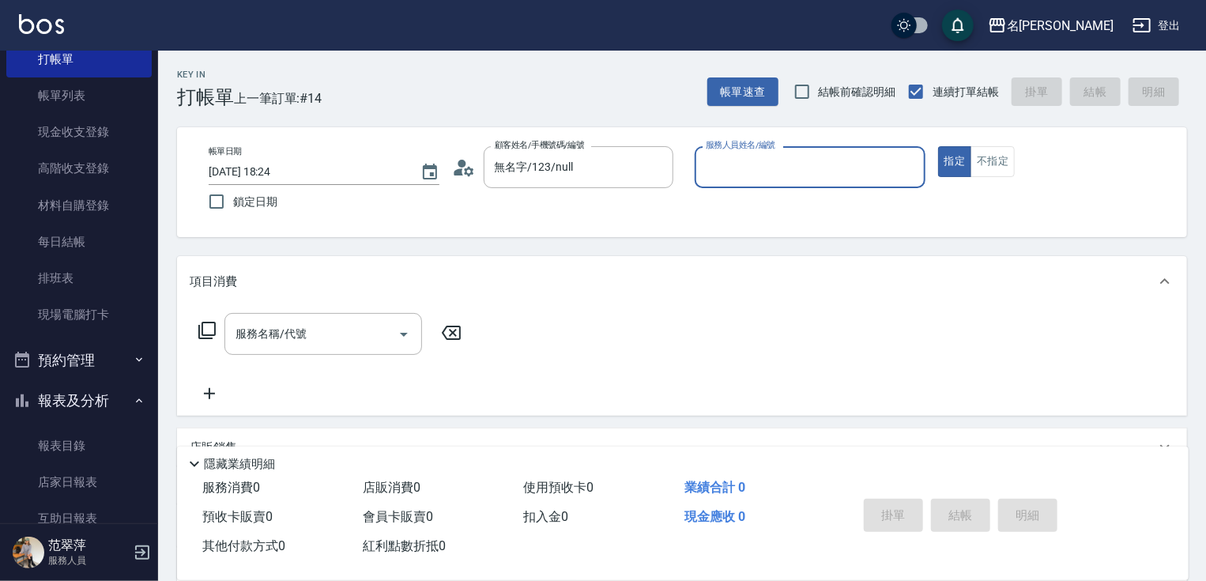
click at [753, 161] on input "服務人員姓名/編號" at bounding box center [810, 167] width 217 height 28
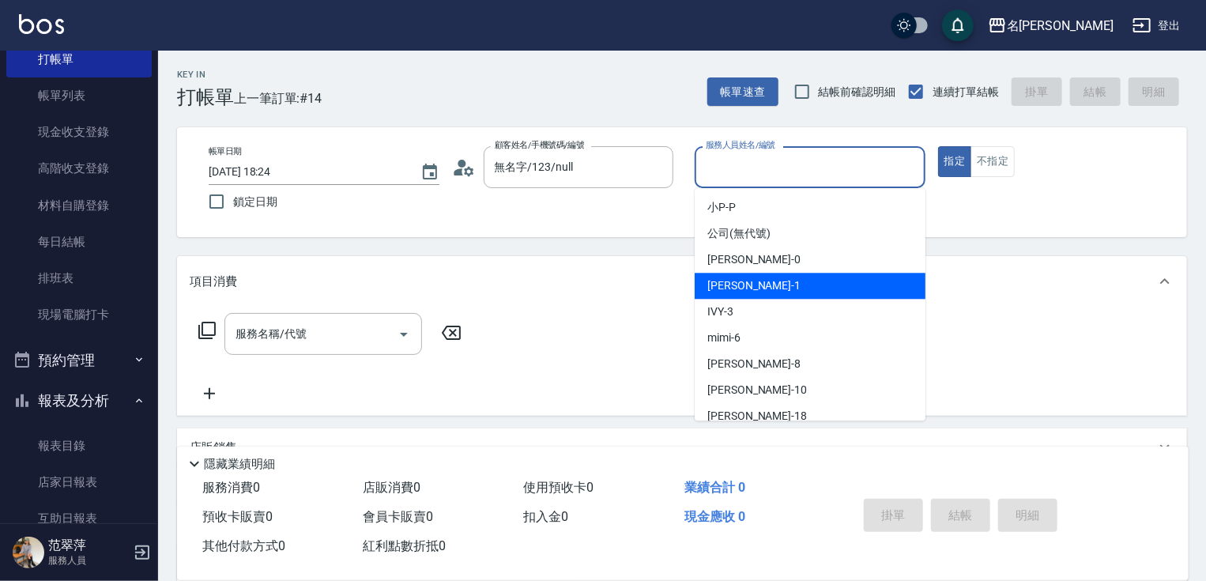
click at [751, 285] on span "[PERSON_NAME] -1" at bounding box center [754, 285] width 93 height 17
type input "Joanne-1"
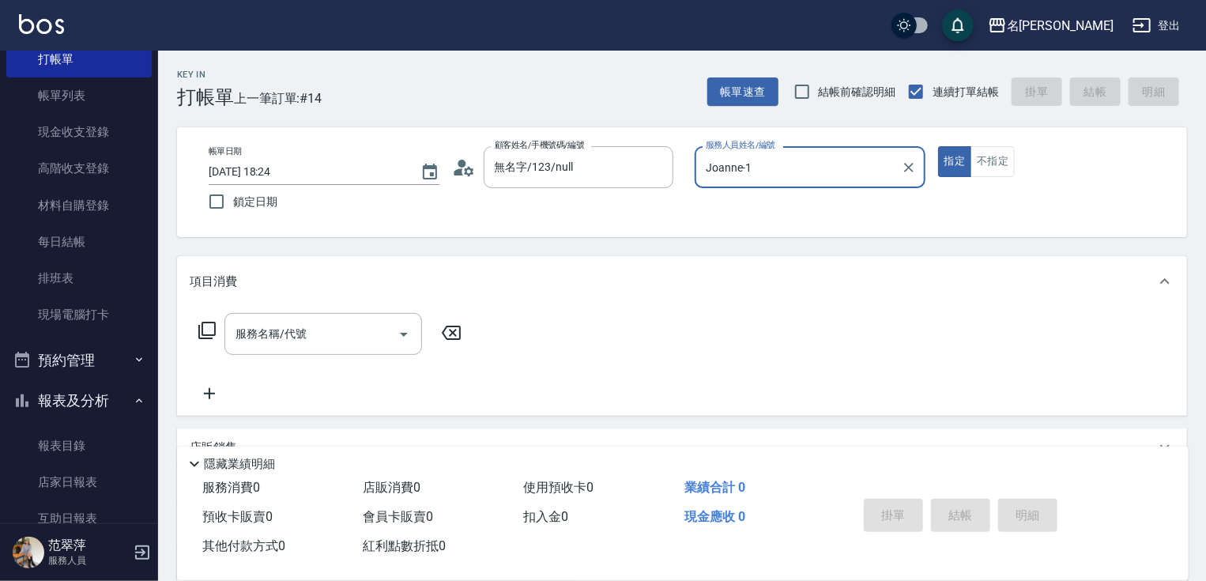
click at [217, 328] on div "服務名稱/代號 服務名稱/代號" at bounding box center [330, 334] width 281 height 42
click at [215, 329] on icon at bounding box center [206, 330] width 17 height 17
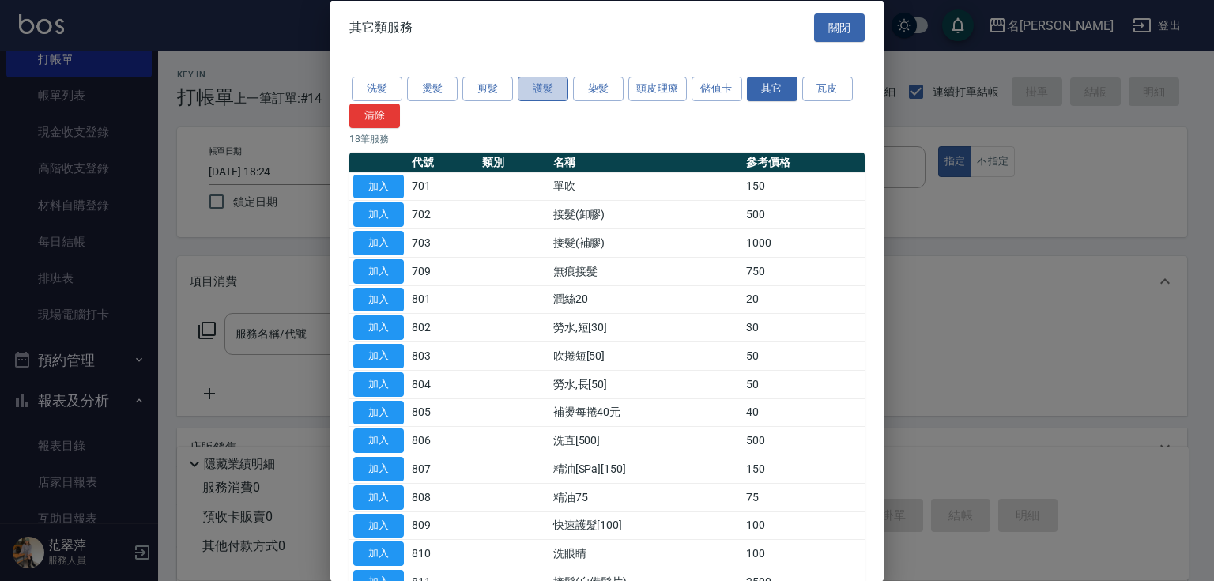
click at [528, 83] on button "護髮" at bounding box center [543, 89] width 51 height 25
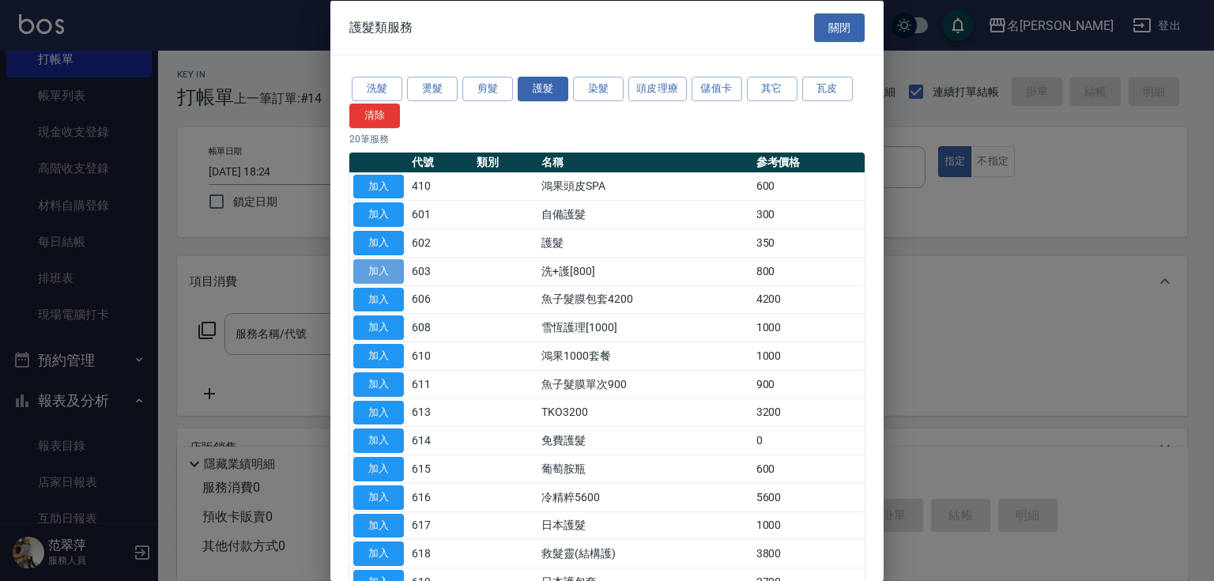
click at [385, 267] on button "加入" at bounding box center [378, 270] width 51 height 25
type input "洗+護[800](603)"
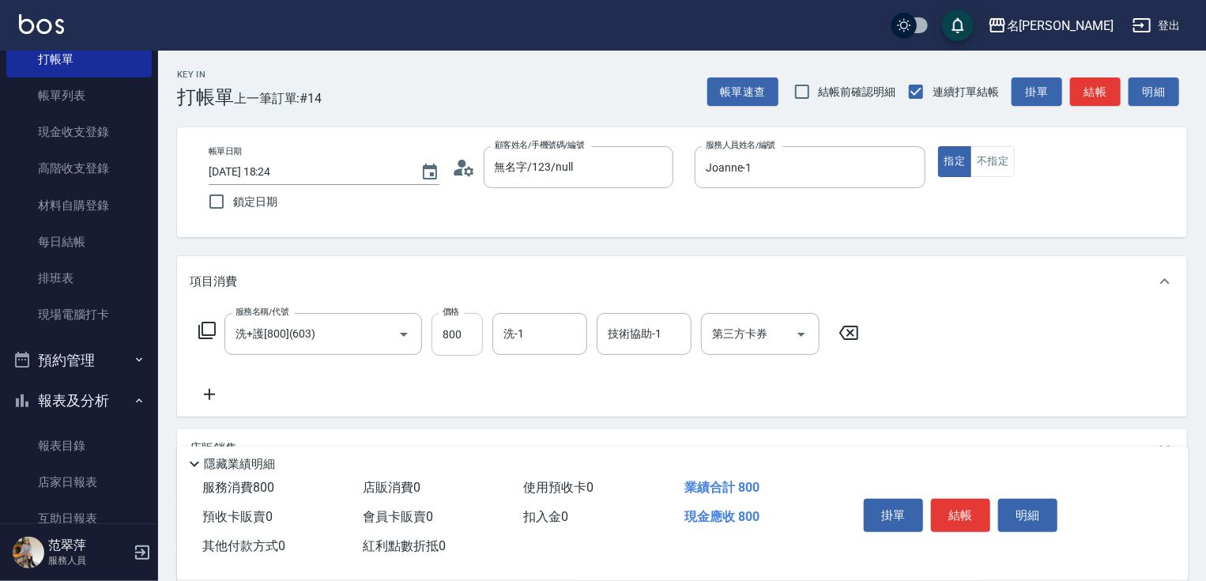
click at [448, 331] on input "800" at bounding box center [457, 334] width 51 height 43
type input "0"
type input "鴨肉-23"
click at [208, 392] on icon at bounding box center [210, 394] width 40 height 19
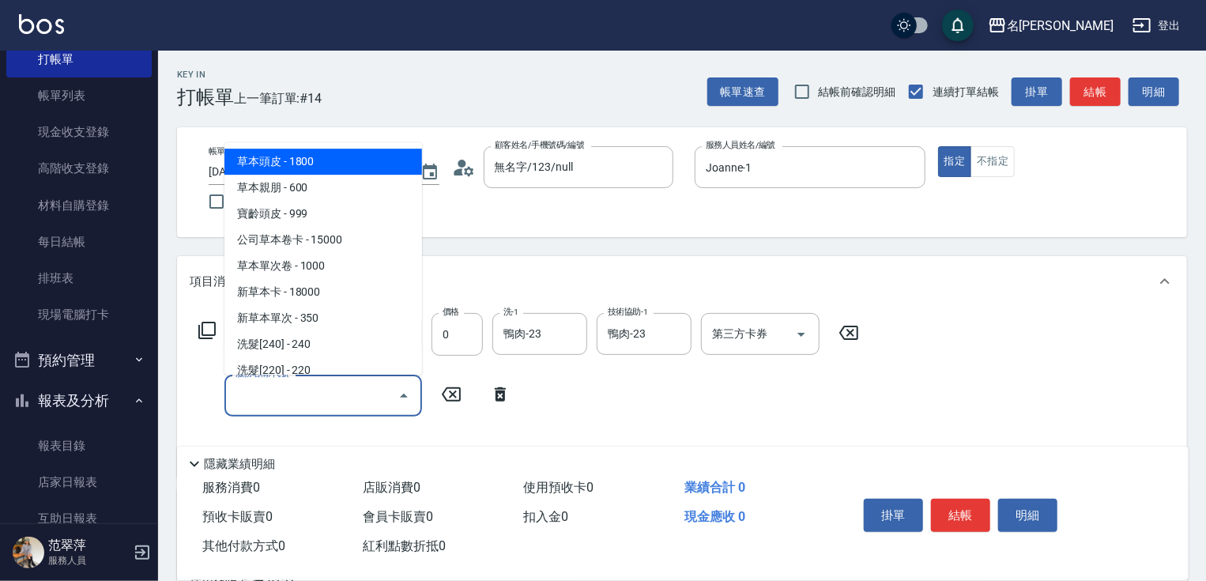
click at [247, 391] on input "服務名稱/代號" at bounding box center [312, 396] width 160 height 28
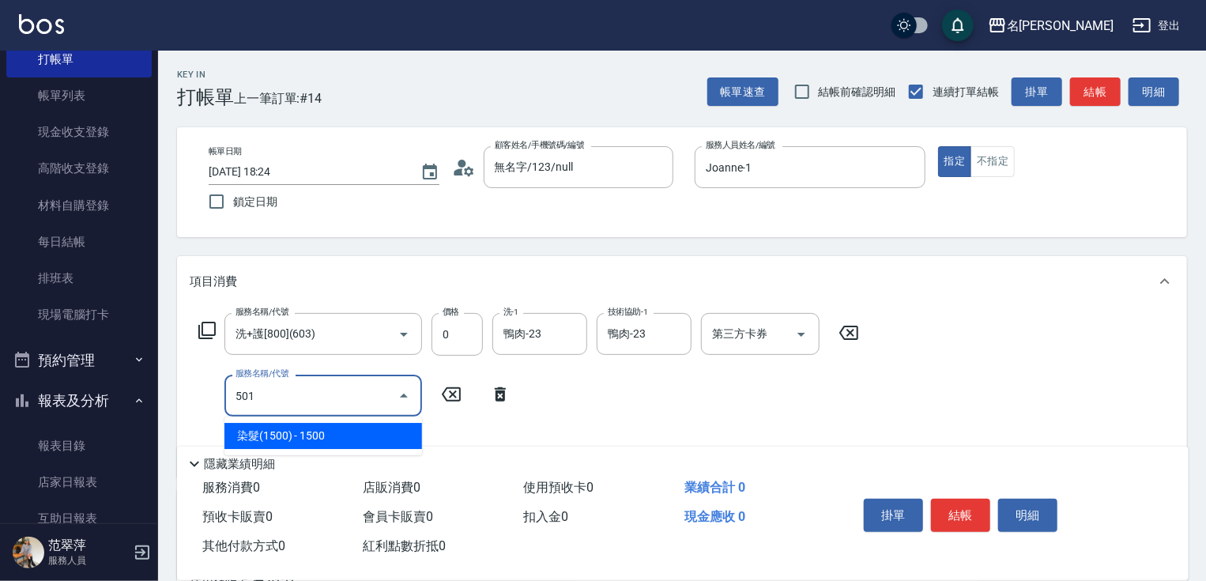
type input "染髮(1500)(501)"
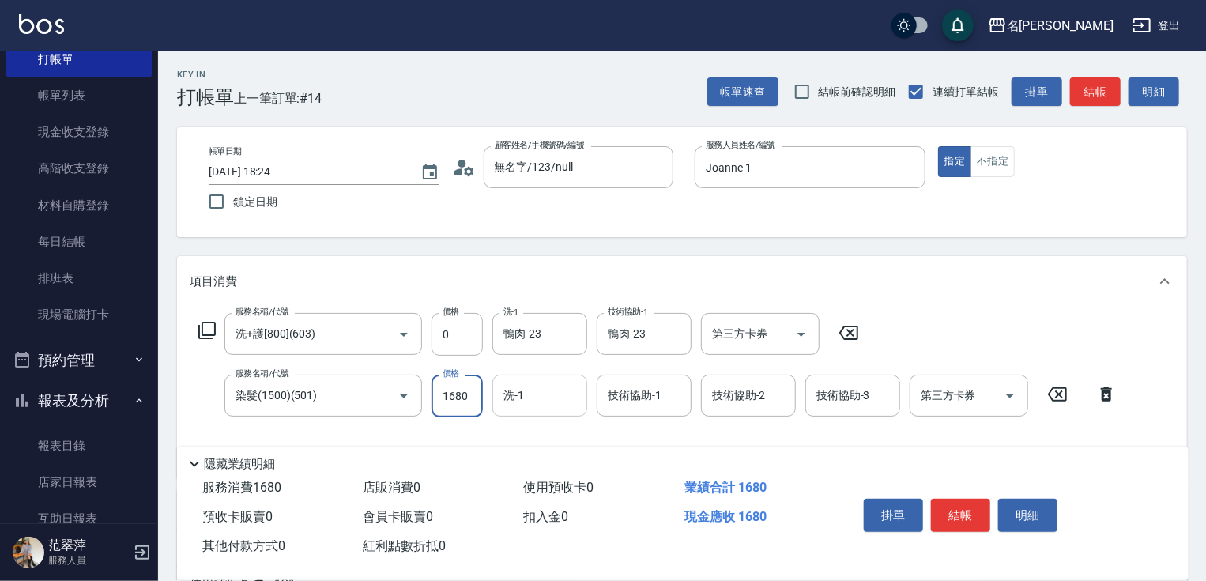
type input "1680"
click at [519, 403] on input "洗-1" at bounding box center [540, 396] width 81 height 28
type input "鴨肉-23"
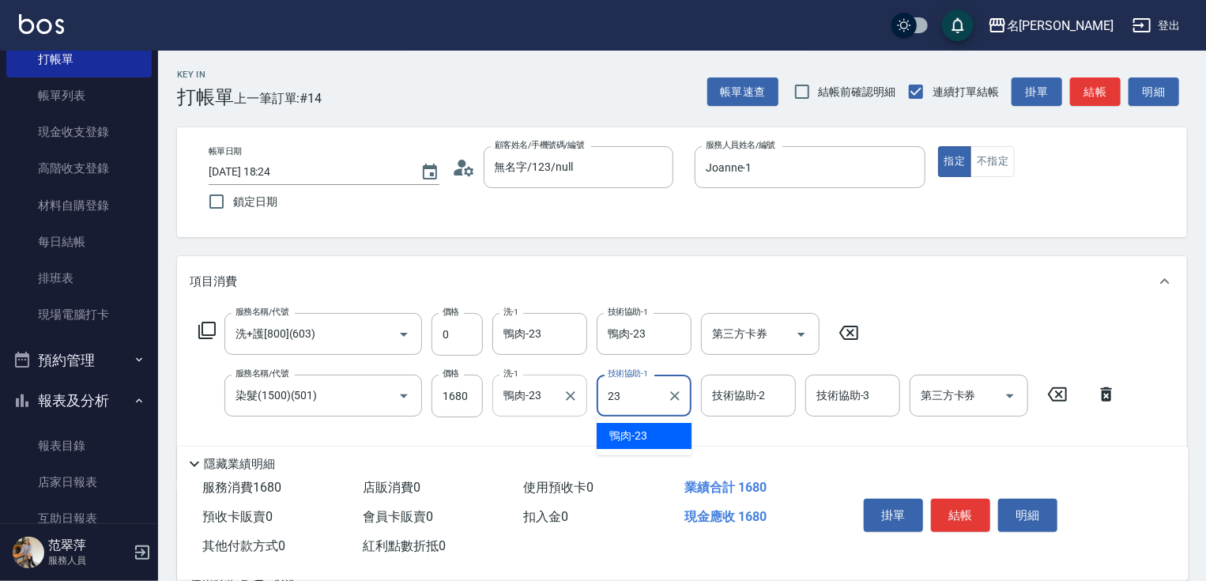
type input "鴨肉-23"
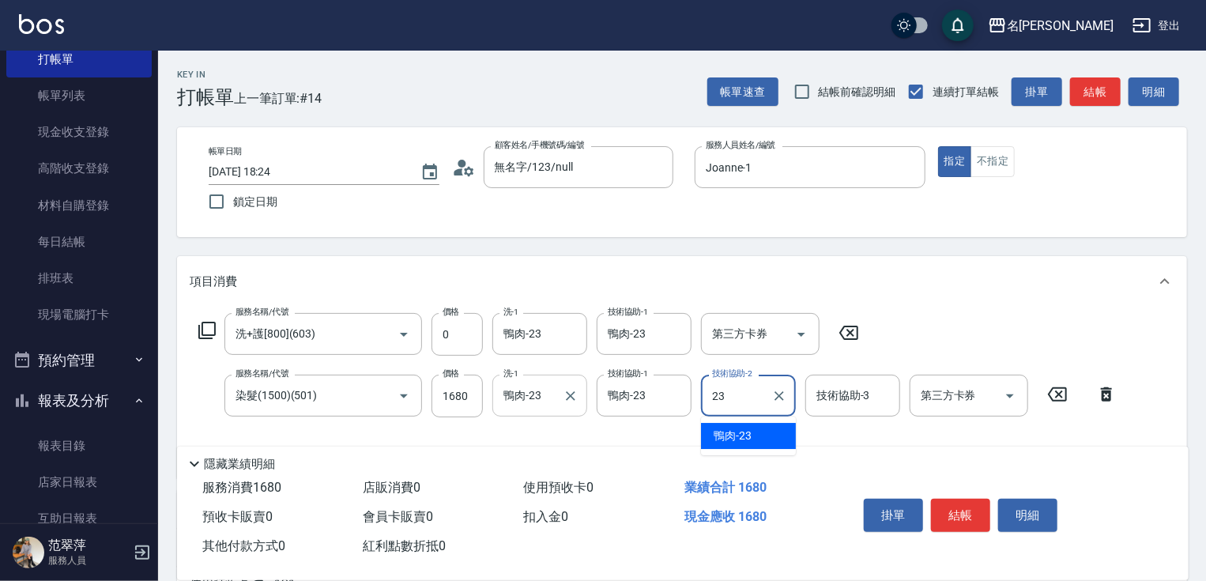
type input "鴨肉-23"
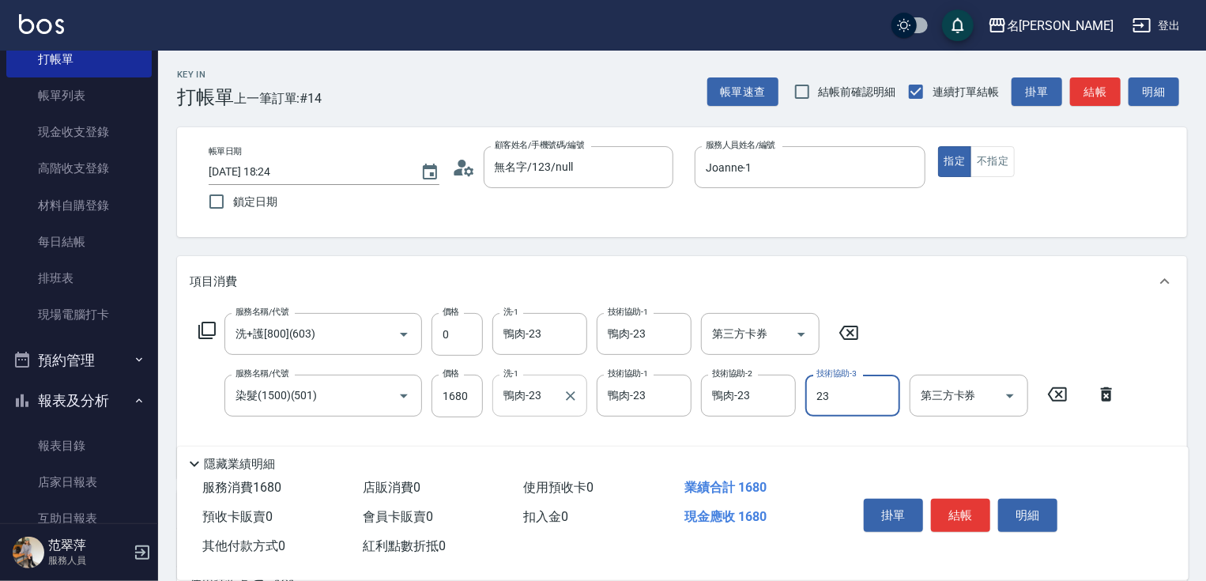
type input "鴨肉-23"
click at [960, 503] on button "結帳" at bounding box center [960, 515] width 59 height 33
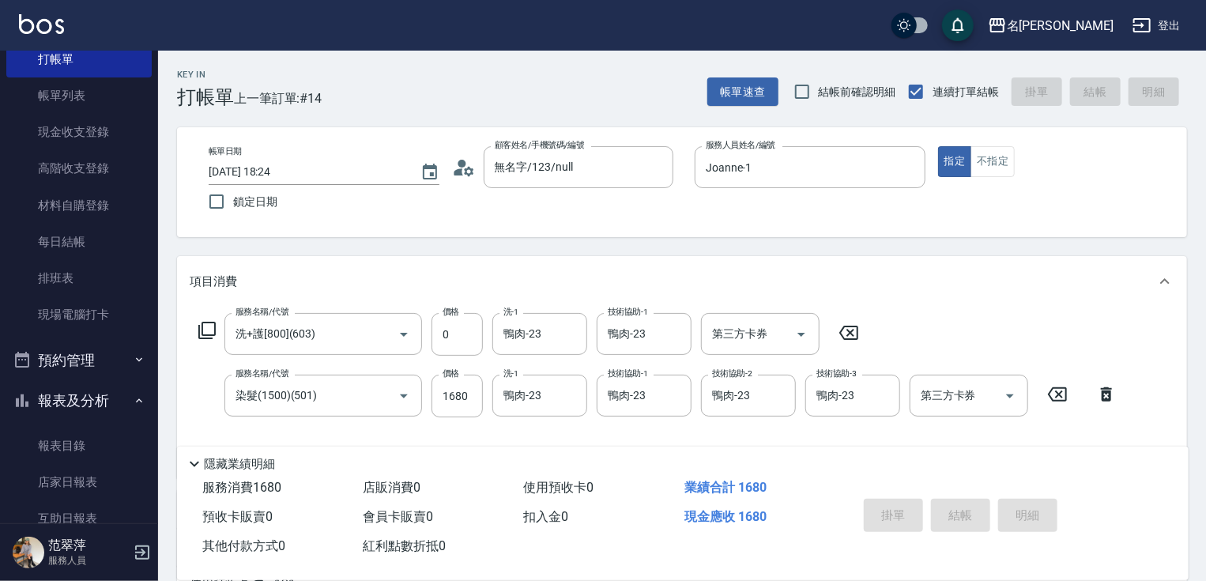
type input "[DATE] 18:25"
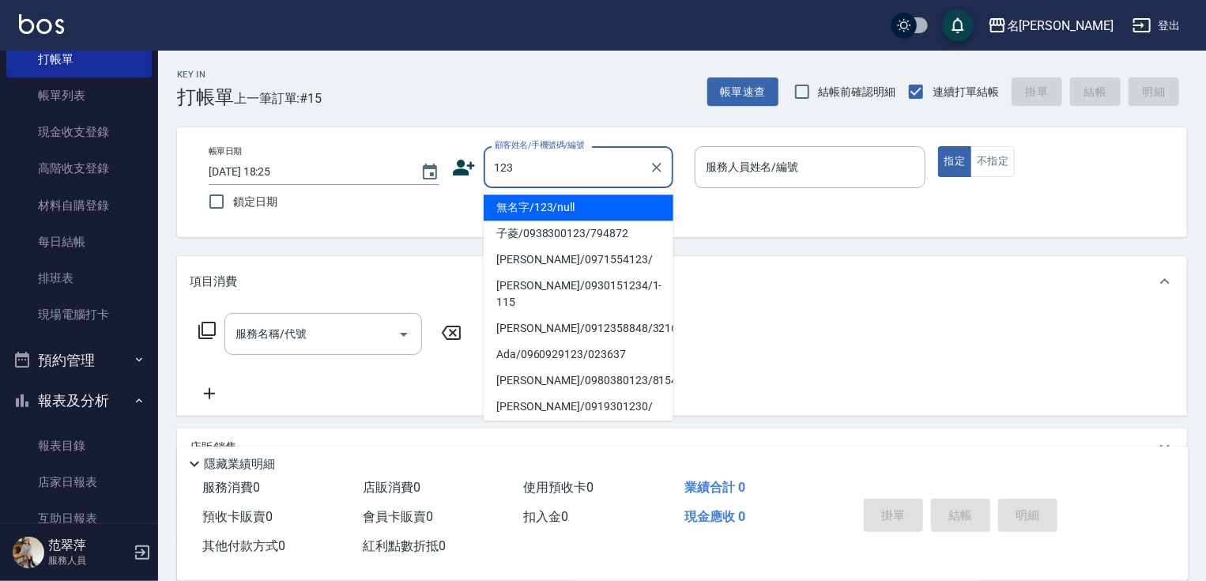
click at [572, 209] on li "無名字/123/null" at bounding box center [579, 207] width 190 height 26
type input "無名字/123/null"
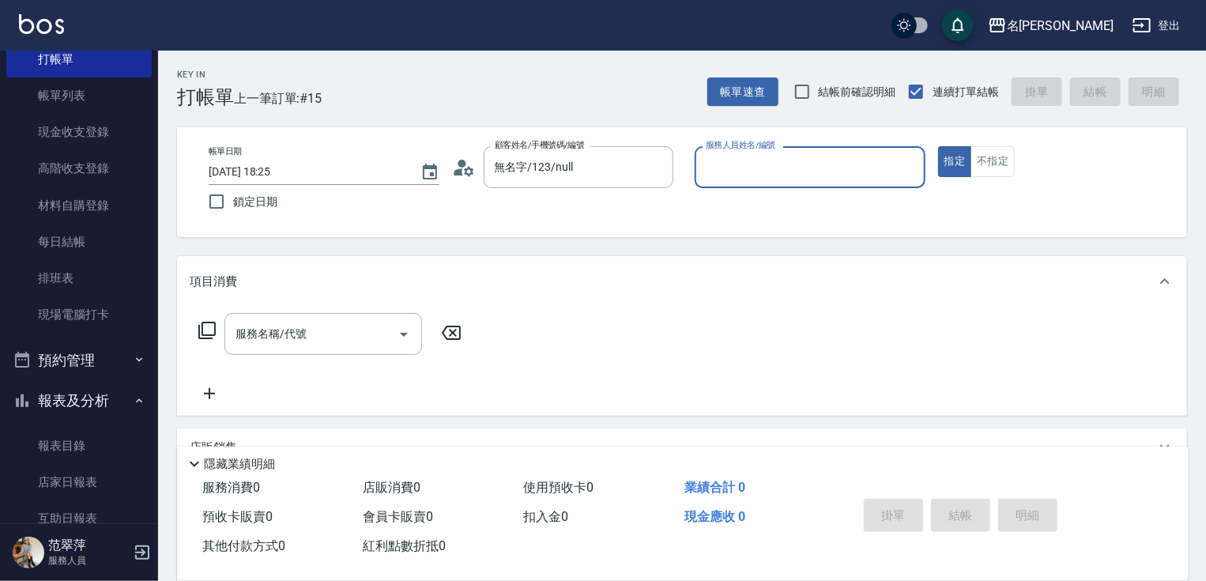
click at [744, 161] on input "服務人員姓名/編號" at bounding box center [810, 167] width 217 height 28
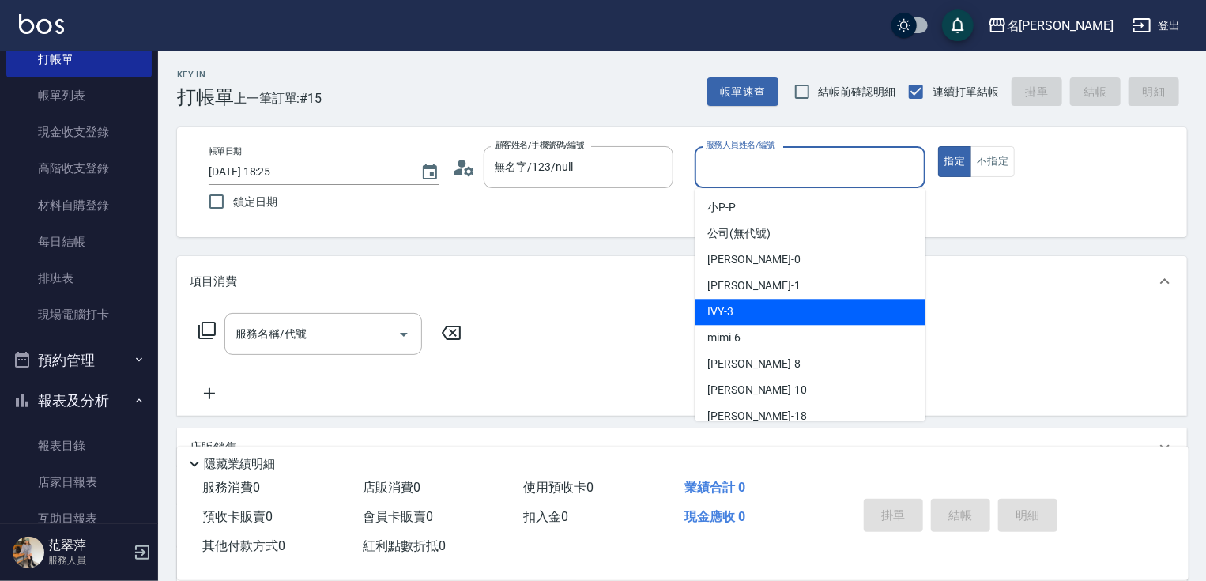
click at [738, 320] on div "IVY -3" at bounding box center [810, 312] width 231 height 26
type input "IVY-3"
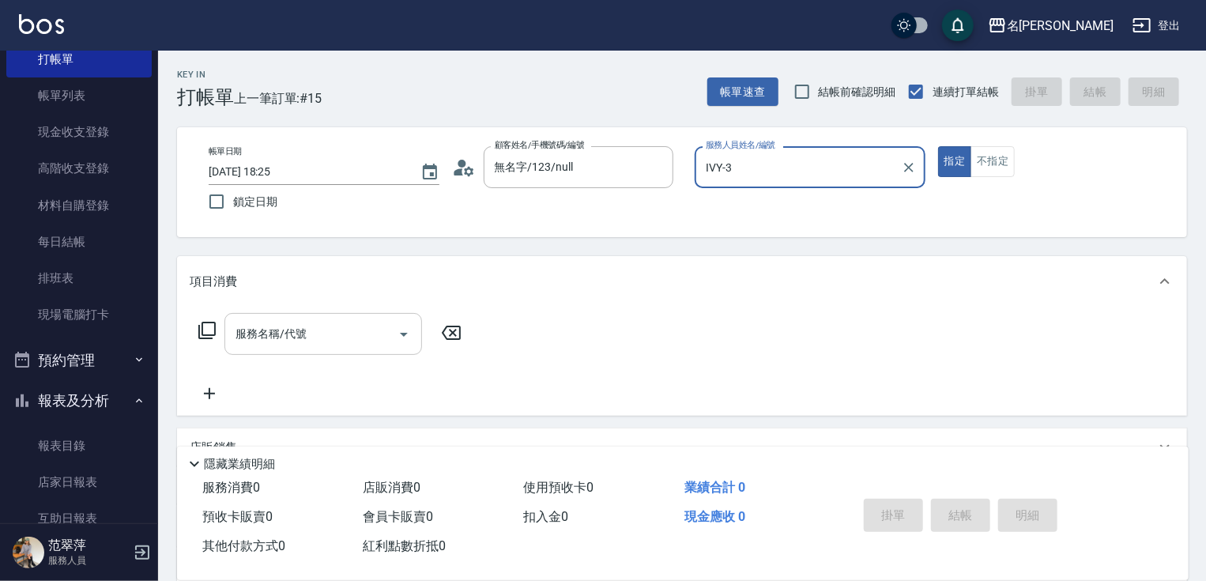
click at [345, 327] on input "服務名稱/代號" at bounding box center [312, 334] width 160 height 28
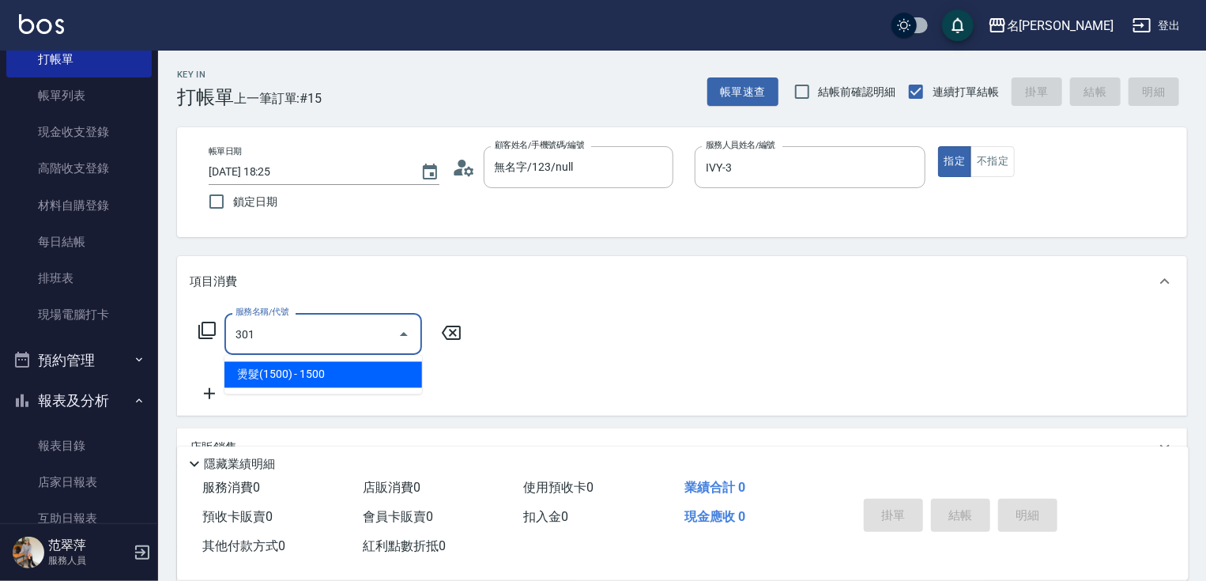
type input "燙髮(1500)(301)"
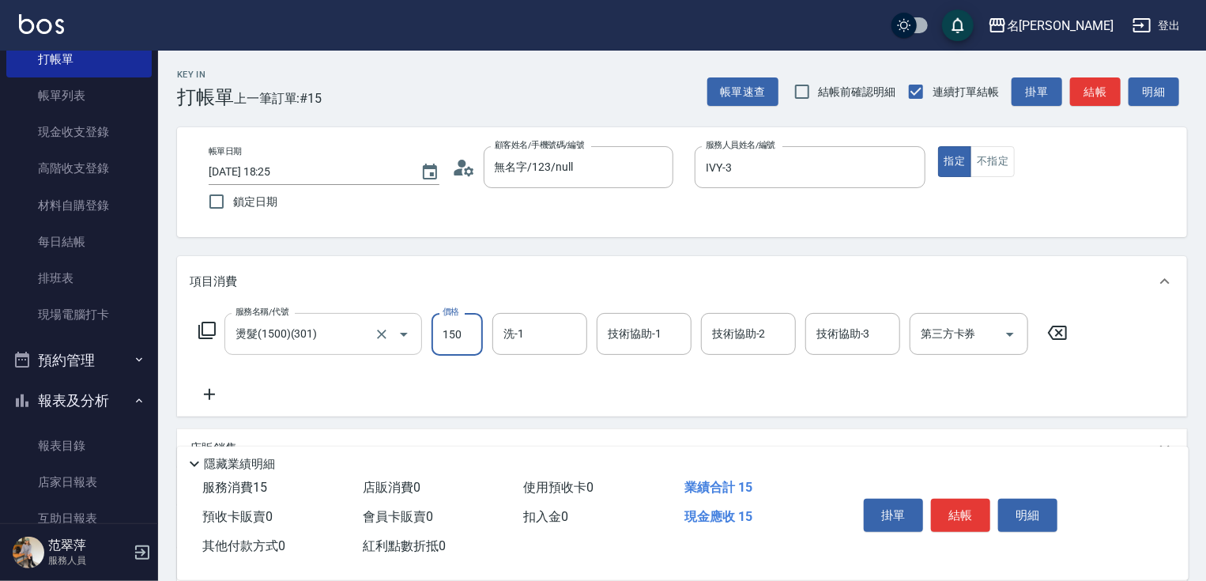
type input "1500"
type input "IVY-3"
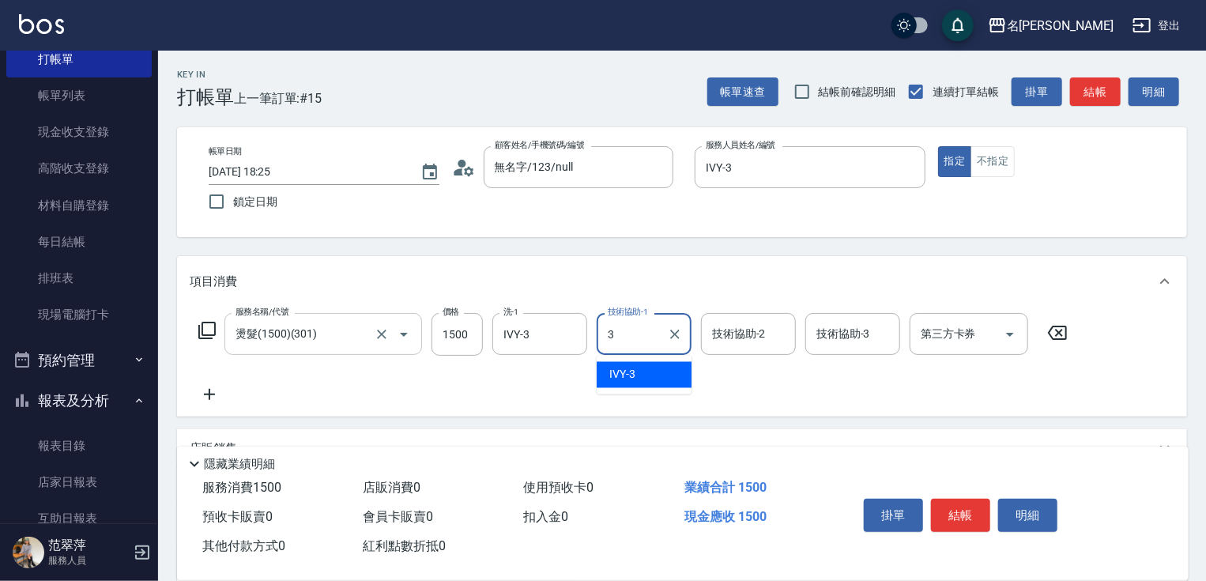
type input "IVY-3"
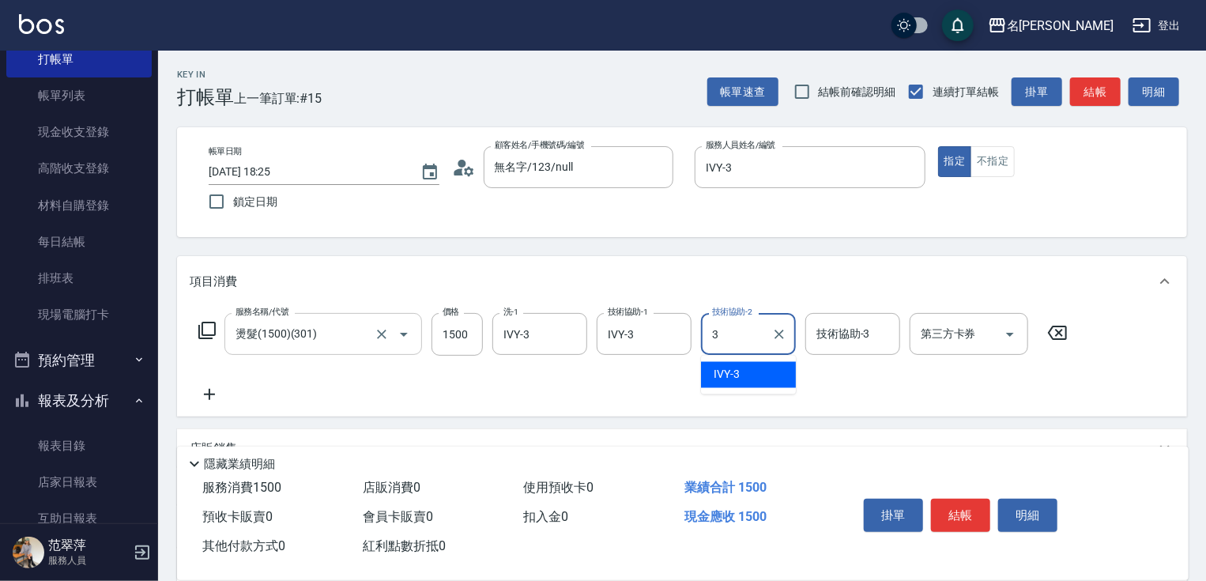
type input "IVY-3"
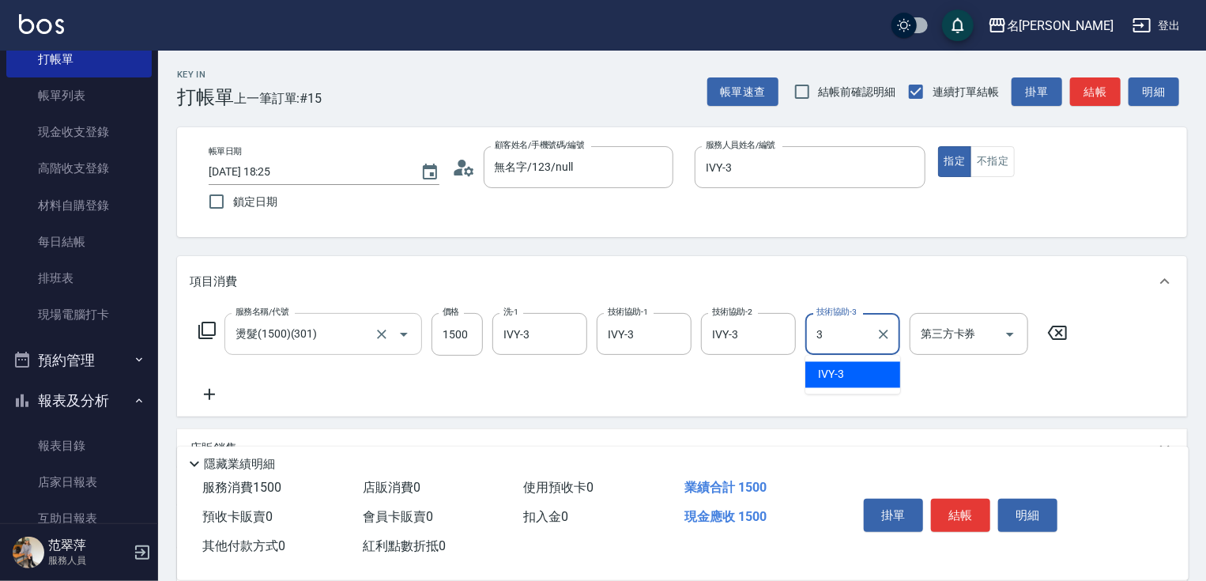
type input "IVY-3"
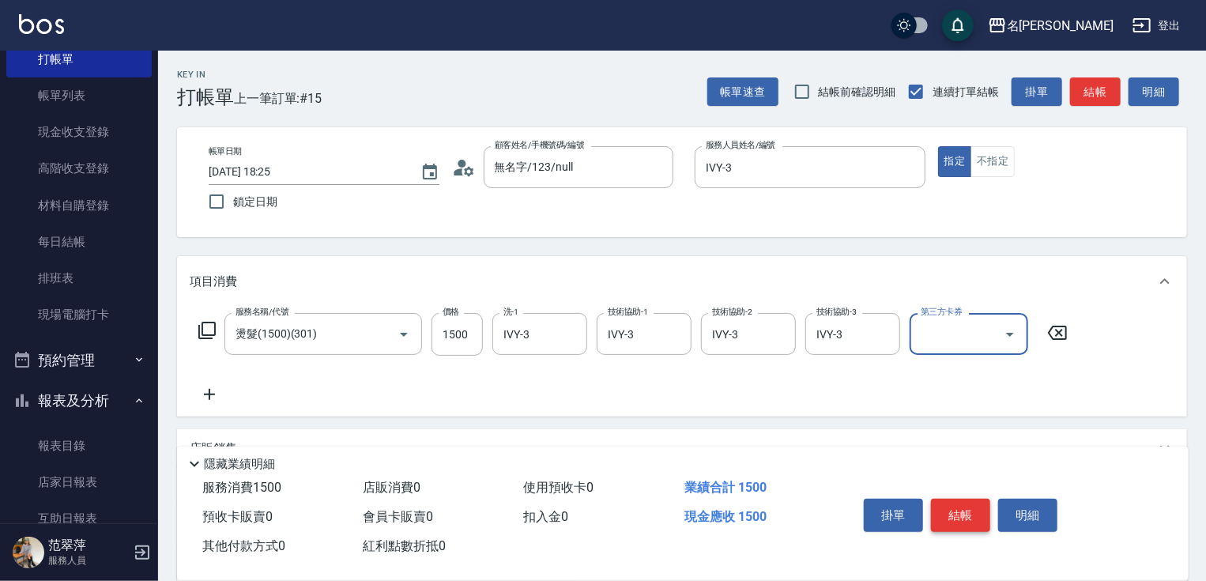
click at [970, 511] on button "結帳" at bounding box center [960, 515] width 59 height 33
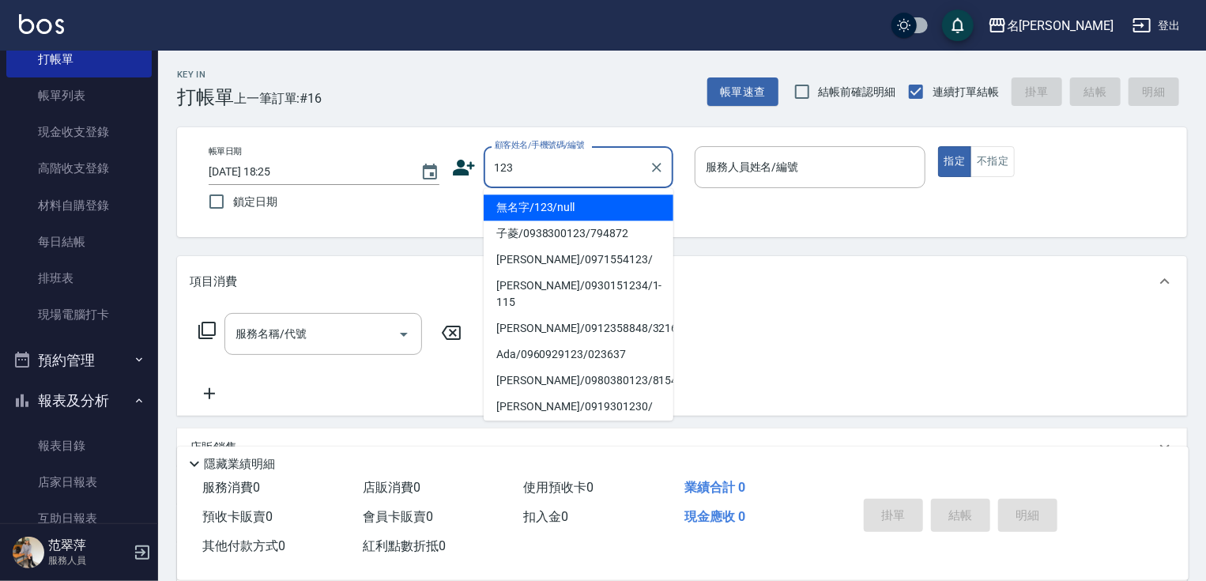
click at [598, 202] on li "無名字/123/null" at bounding box center [579, 207] width 190 height 26
type input "無名字/123/null"
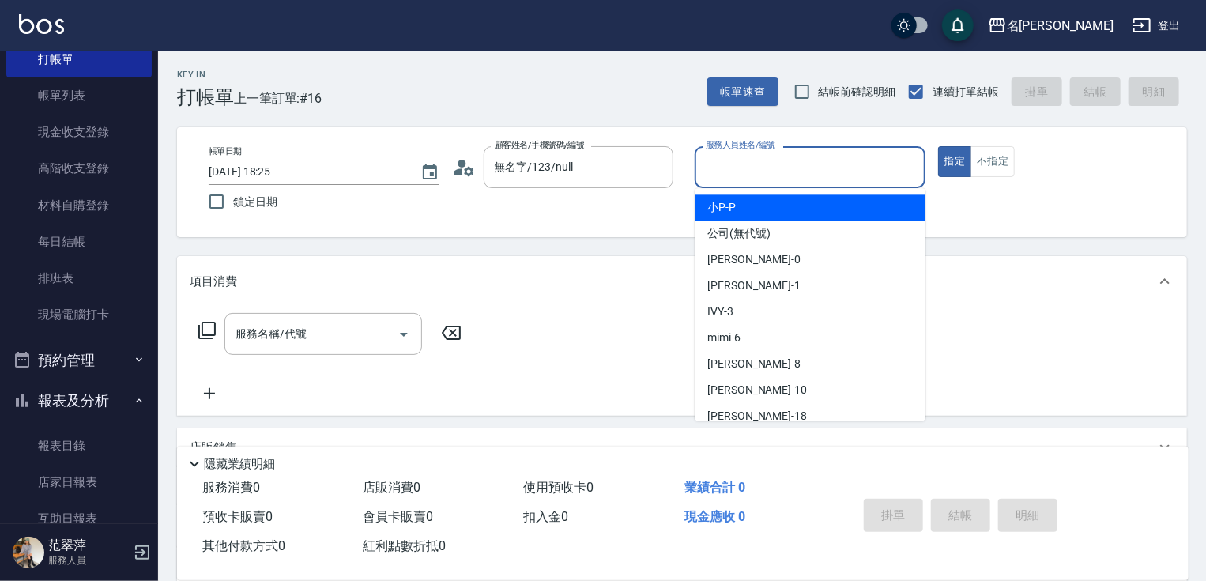
click at [742, 175] on input "服務人員姓名/編號" at bounding box center [810, 167] width 217 height 28
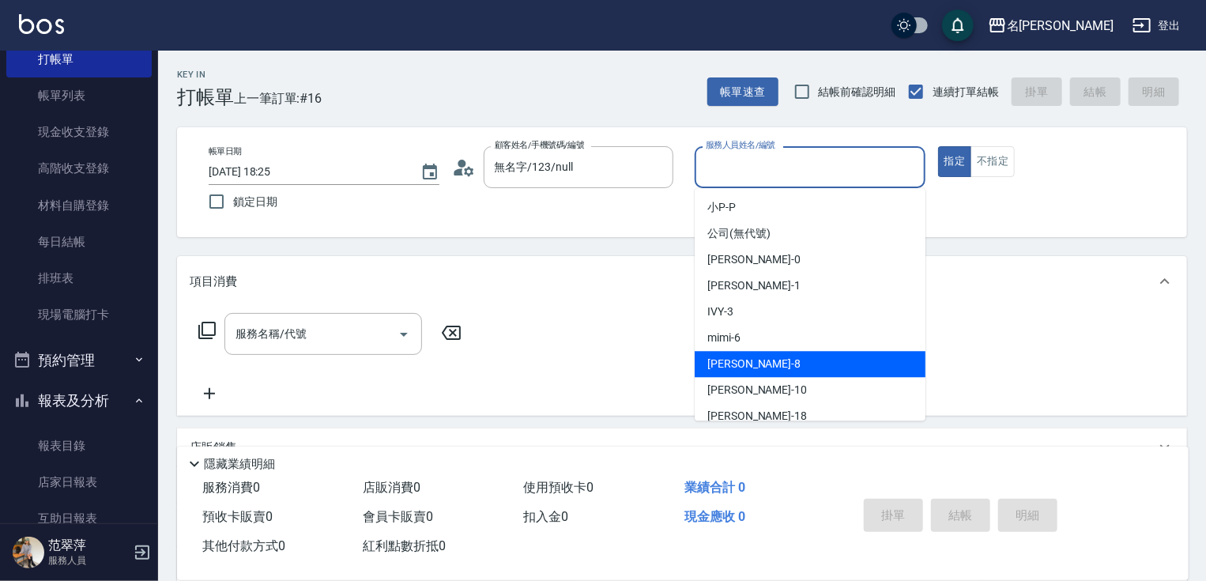
click at [745, 357] on div "曉容 -8" at bounding box center [810, 364] width 231 height 26
type input "曉容-8"
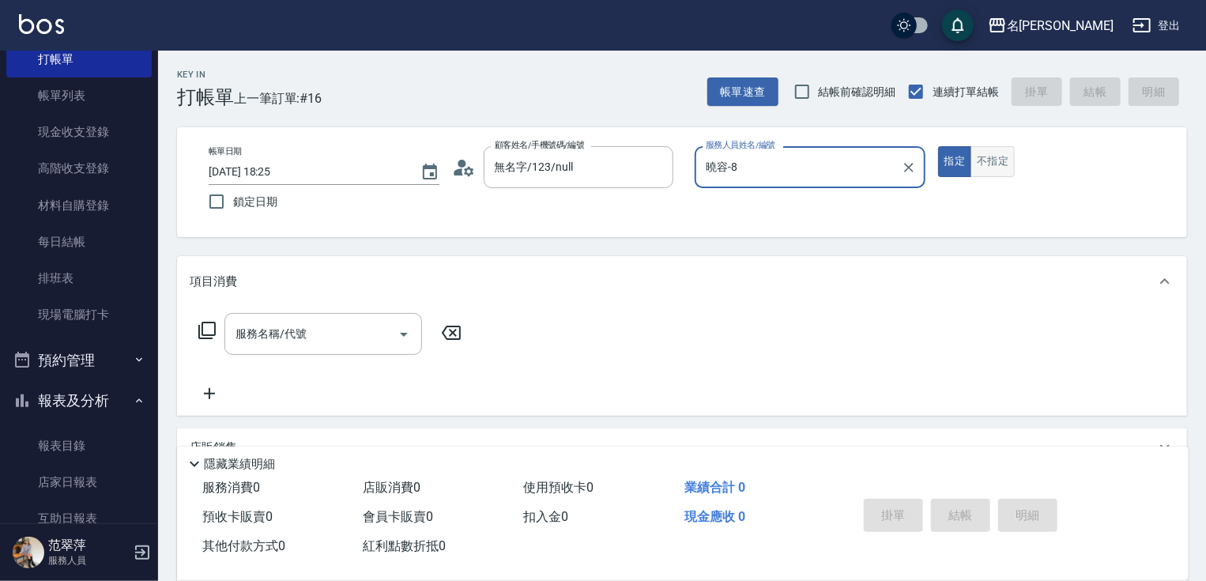
click at [982, 164] on button "不指定" at bounding box center [993, 161] width 44 height 31
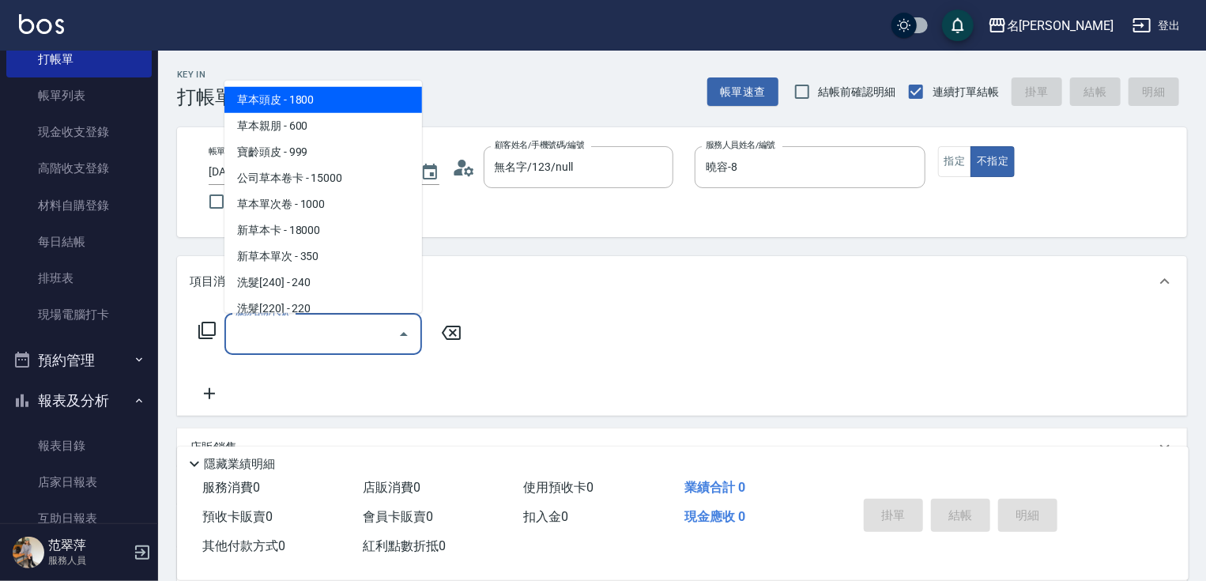
click at [335, 338] on input "服務名稱/代號" at bounding box center [312, 334] width 160 height 28
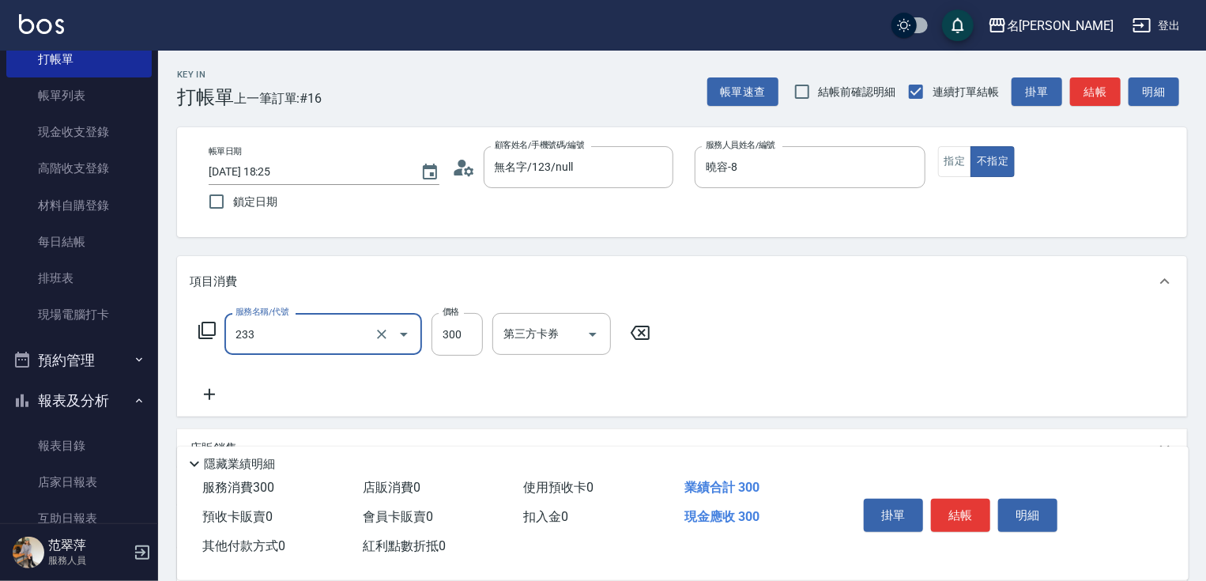
type input "洗髮300(233)"
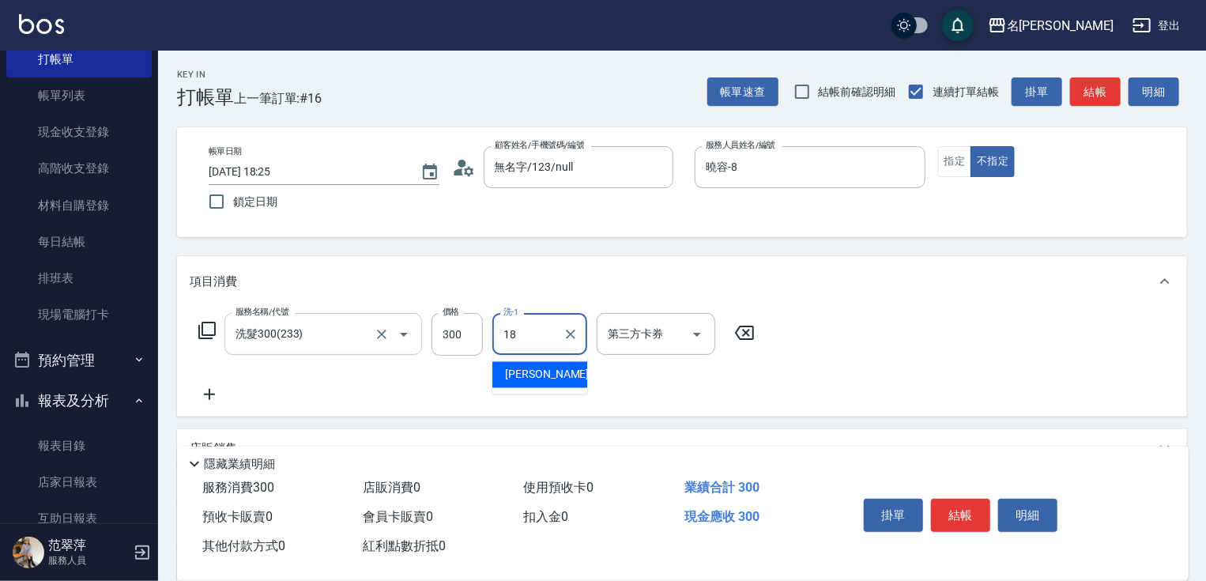
type input "[PERSON_NAME]-18"
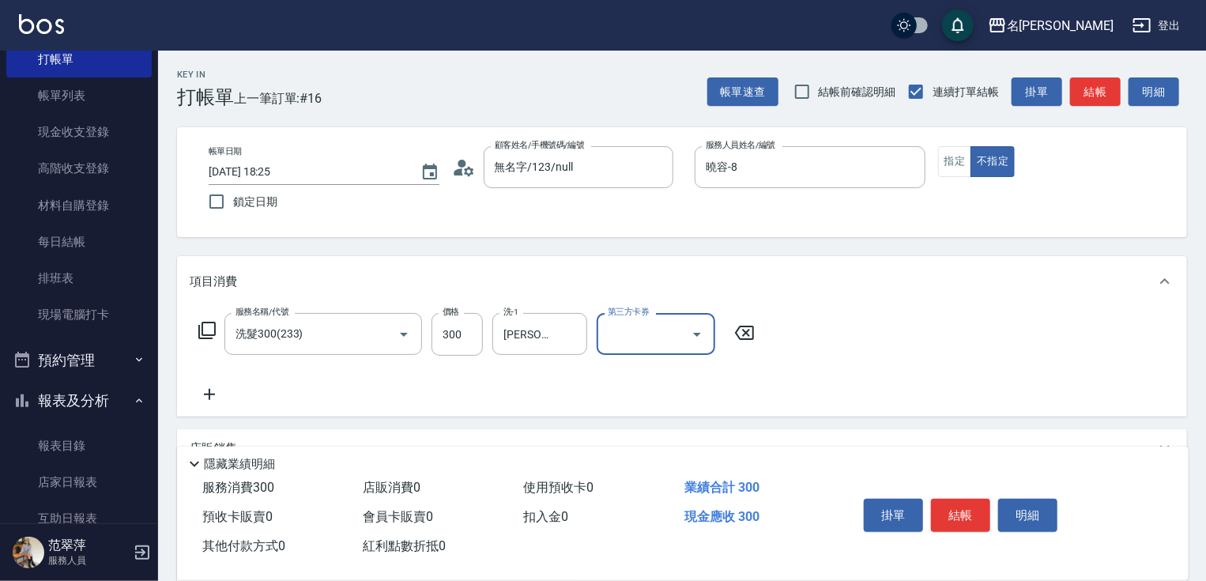
click at [206, 397] on icon at bounding box center [210, 394] width 40 height 19
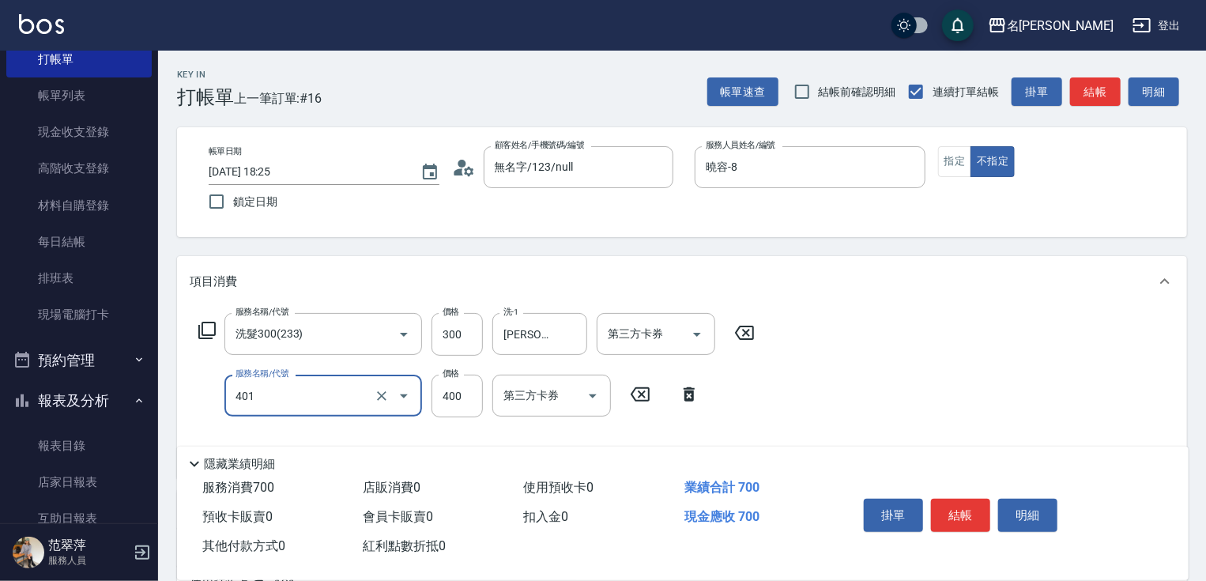
type input "剪髮(400)(401)"
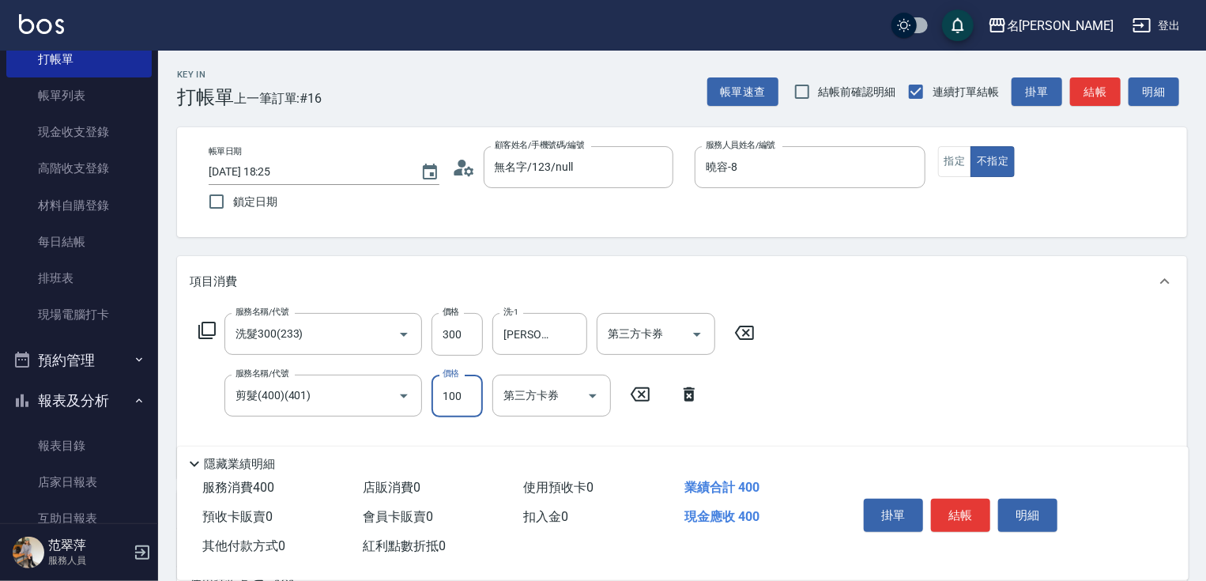
type input "100"
drag, startPoint x: 1205, startPoint y: 303, endPoint x: 1166, endPoint y: 405, distance: 109.1
click at [1166, 405] on div "Key In 打帳單 上一筆訂單:#16 帳單速查 結帳前確認明細 連續打單結帳 掛單 結帳 明細 帳單日期 [DATE] 18:25 鎖定日期 顧客姓名/手…" at bounding box center [682, 443] width 1048 height 785
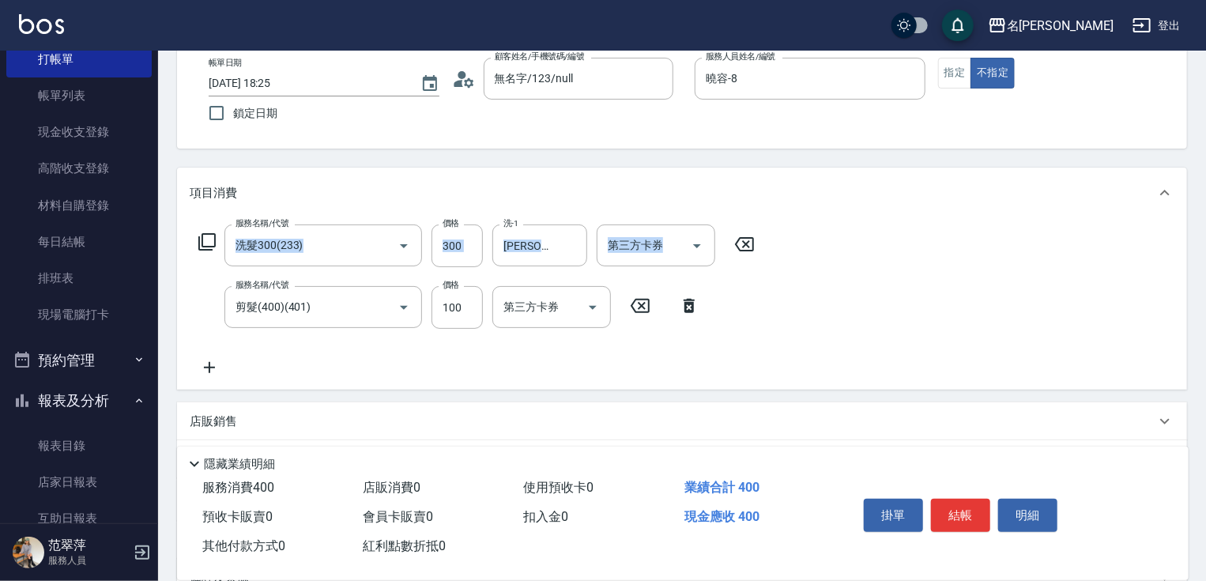
scroll to position [124, 0]
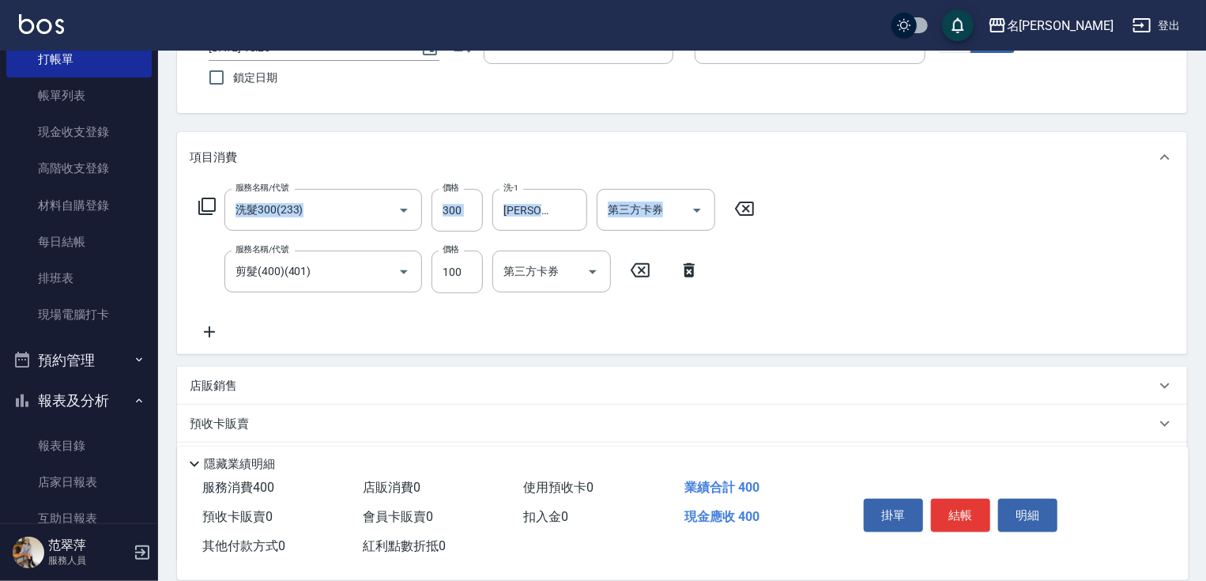
click at [206, 334] on icon at bounding box center [210, 332] width 40 height 19
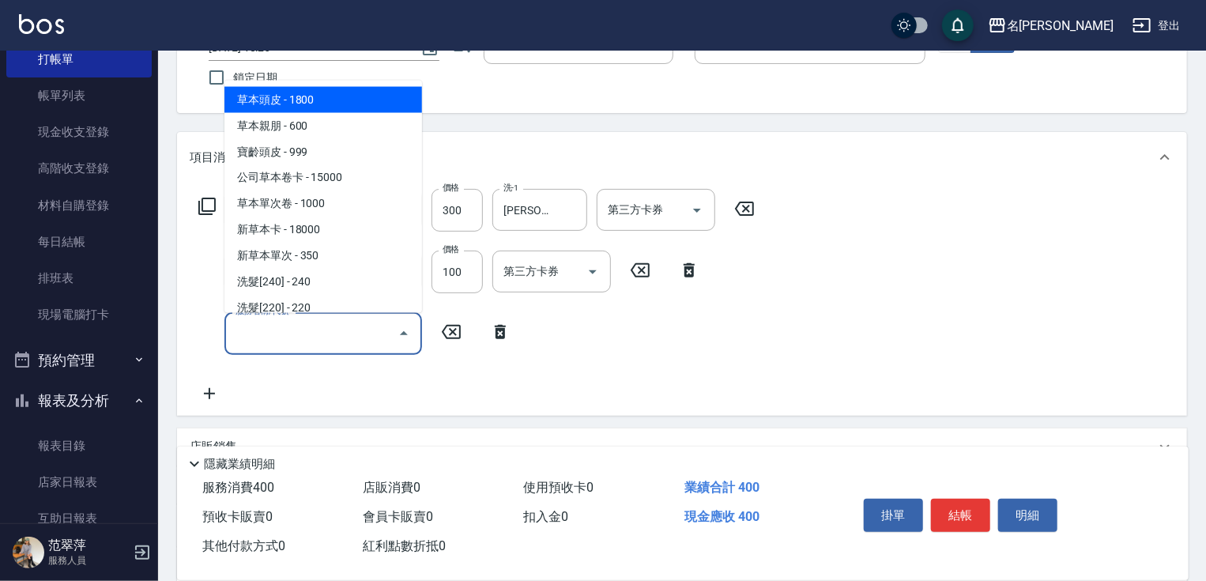
click at [248, 332] on input "服務名稱/代號" at bounding box center [312, 333] width 160 height 28
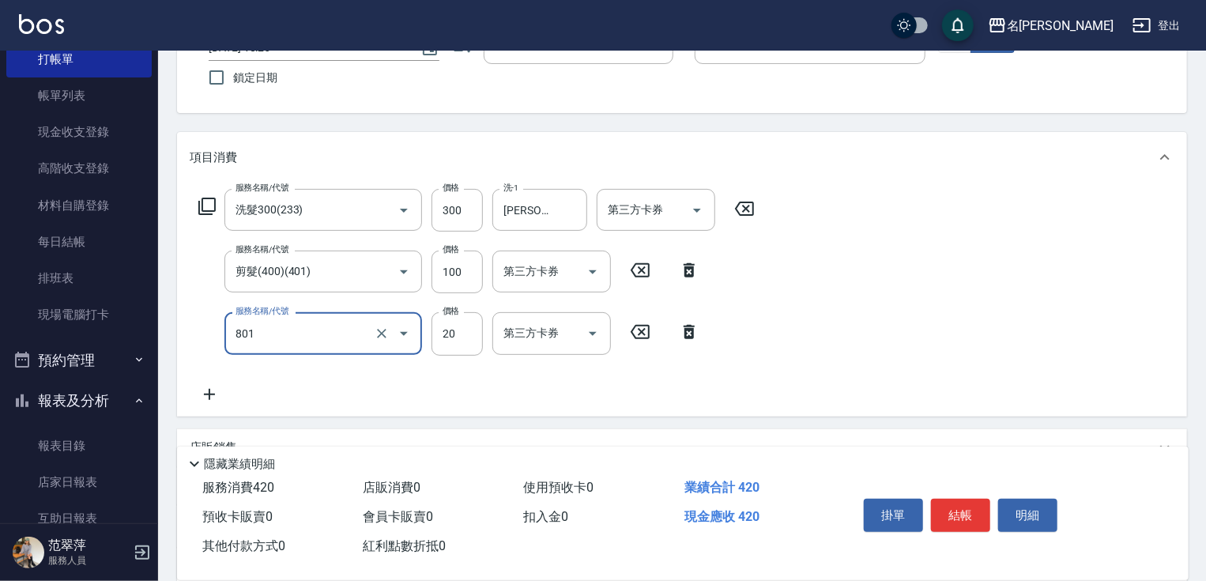
type input "潤絲20(801)"
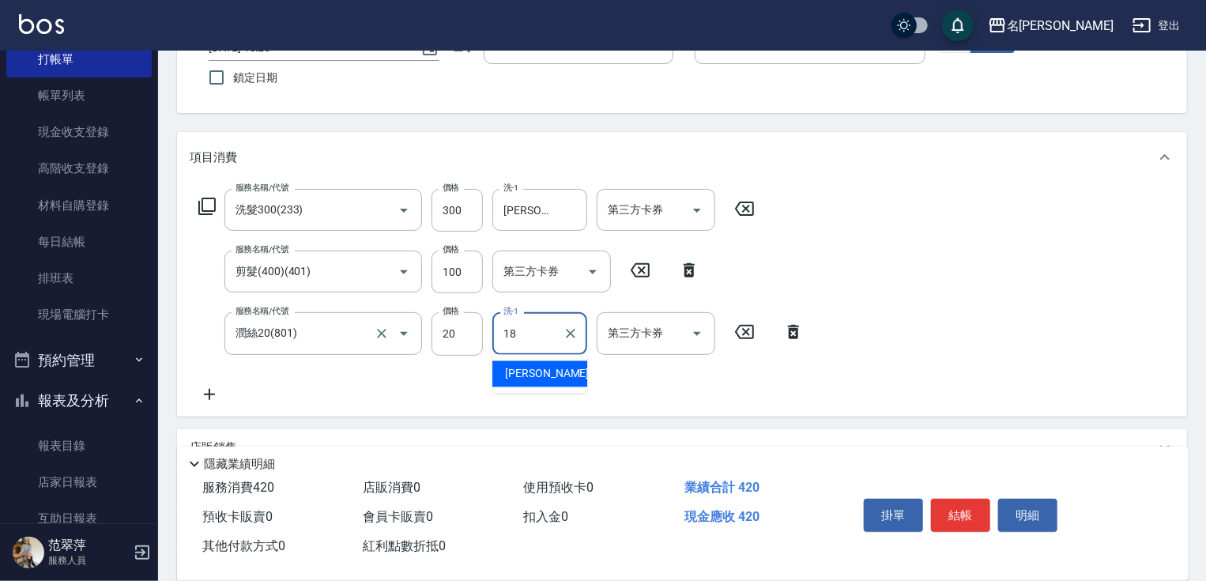
type input "[PERSON_NAME]-18"
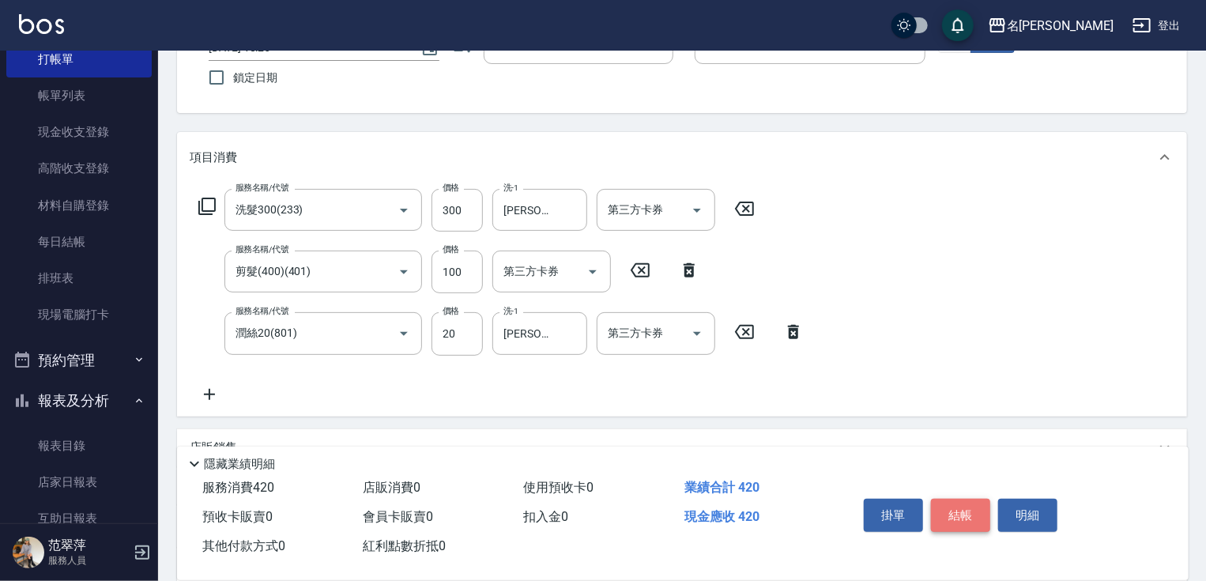
click at [973, 506] on button "結帳" at bounding box center [960, 515] width 59 height 33
type input "[DATE] 18:26"
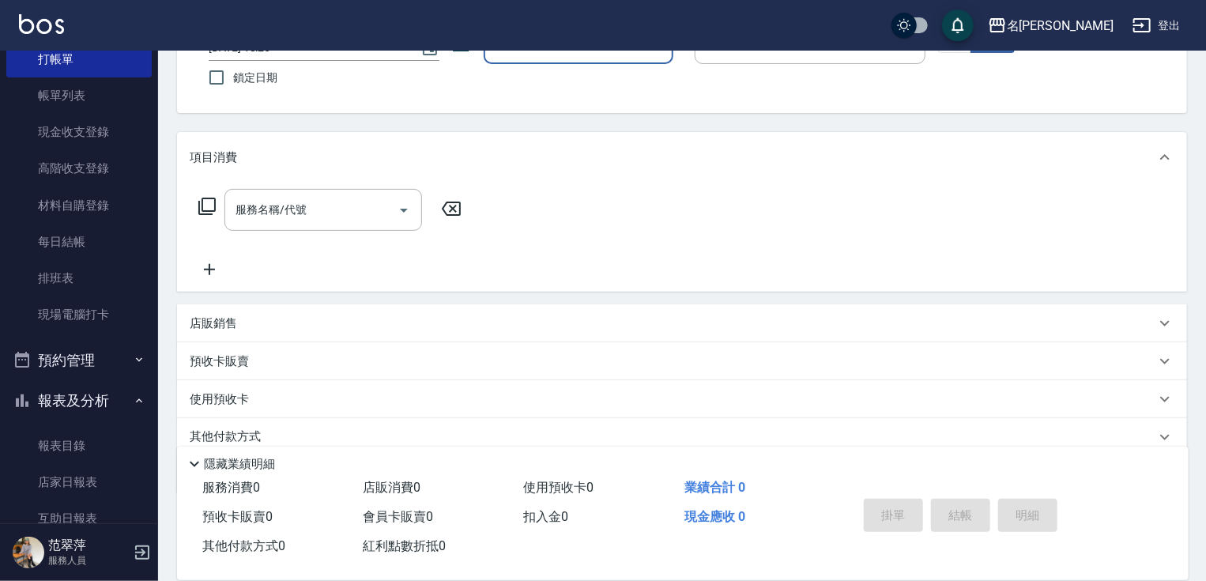
scroll to position [0, 0]
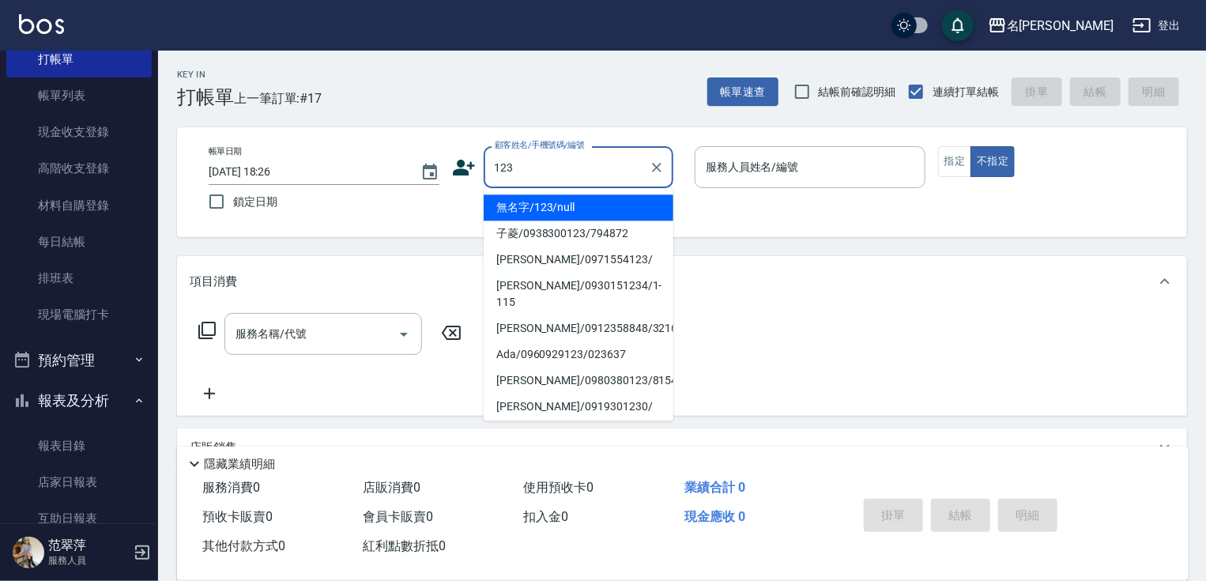
drag, startPoint x: 603, startPoint y: 209, endPoint x: 623, endPoint y: 225, distance: 25.8
click at [603, 212] on li "無名字/123/null" at bounding box center [579, 207] width 190 height 26
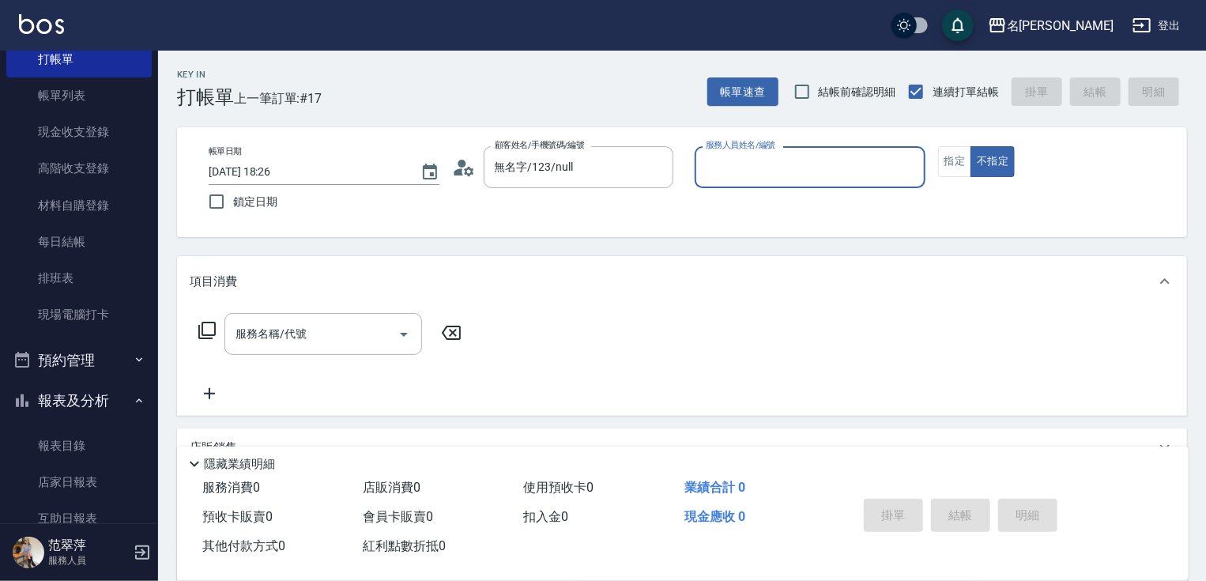
click at [739, 158] on input "服務人員姓名/編號" at bounding box center [810, 167] width 217 height 28
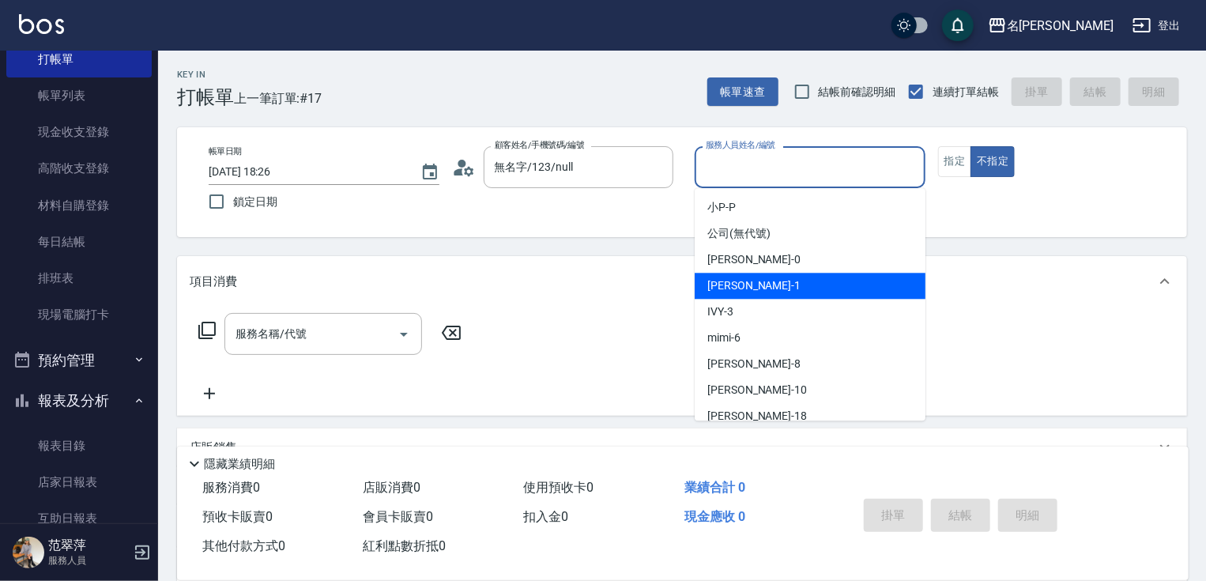
click at [738, 292] on span "[PERSON_NAME] -1" at bounding box center [754, 285] width 93 height 17
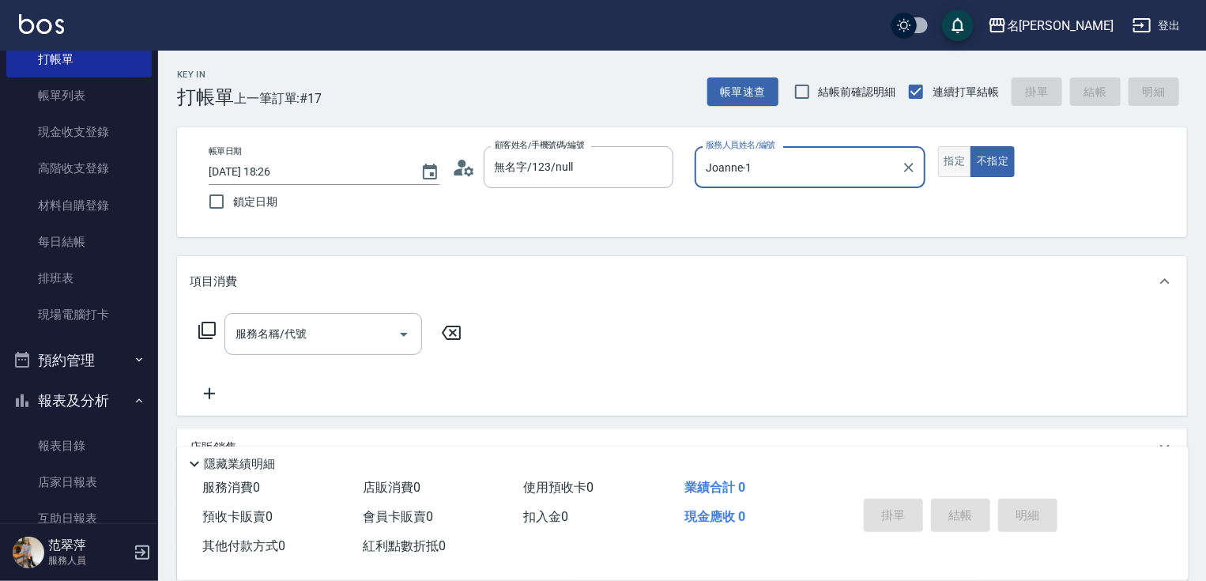
click at [955, 160] on button "指定" at bounding box center [955, 161] width 34 height 31
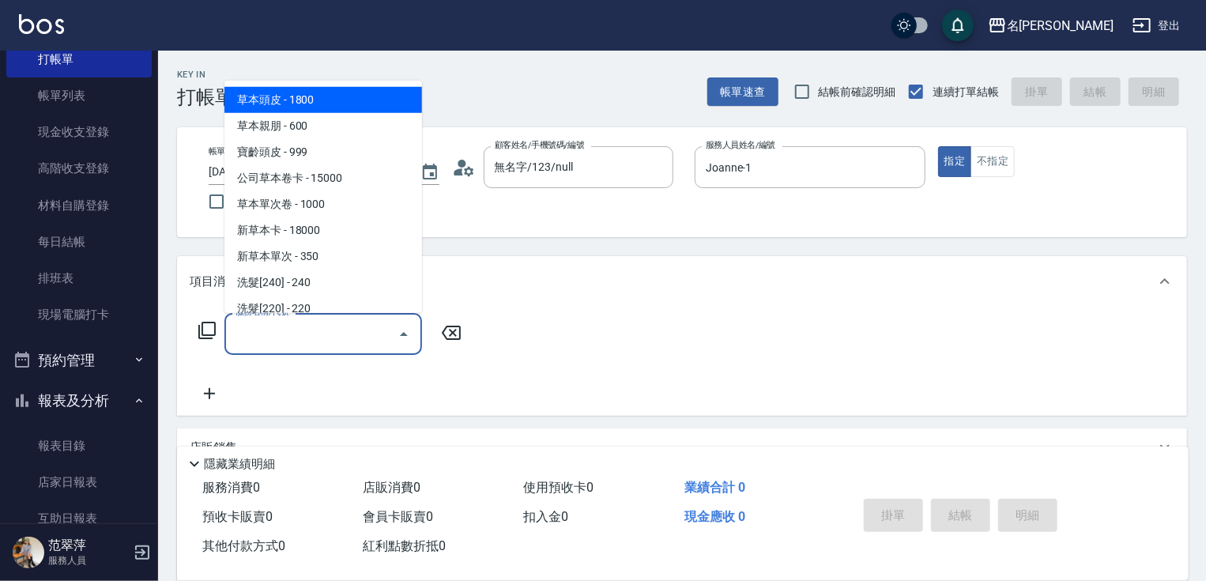
click at [335, 336] on input "服務名稱/代號" at bounding box center [312, 334] width 160 height 28
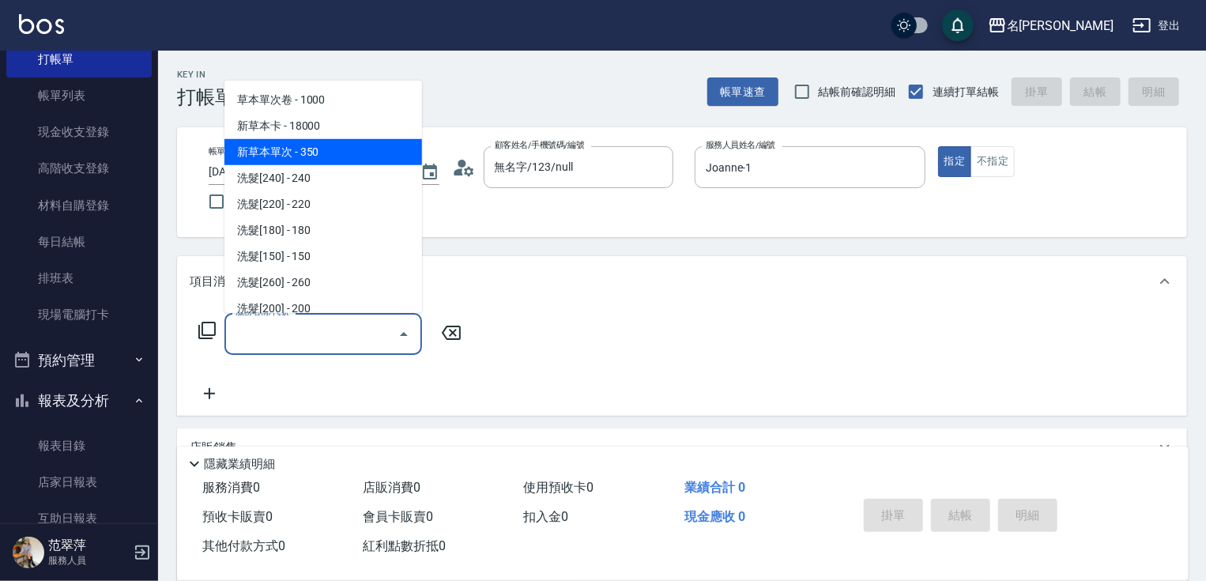
scroll to position [252, 0]
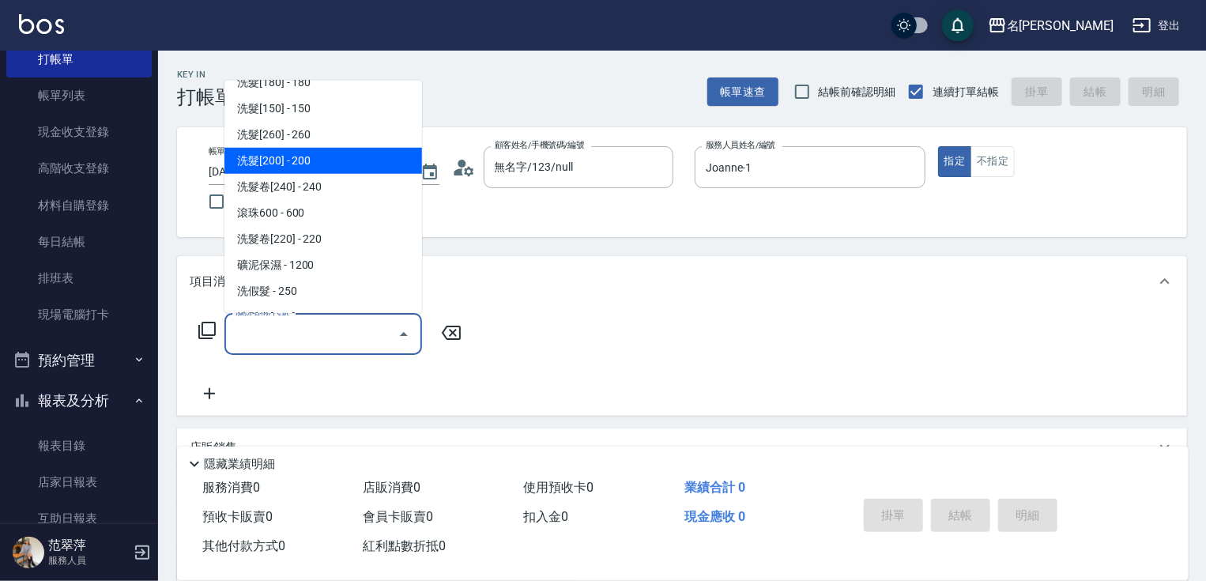
click at [300, 160] on span "洗髮[200] - 200" at bounding box center [324, 161] width 198 height 26
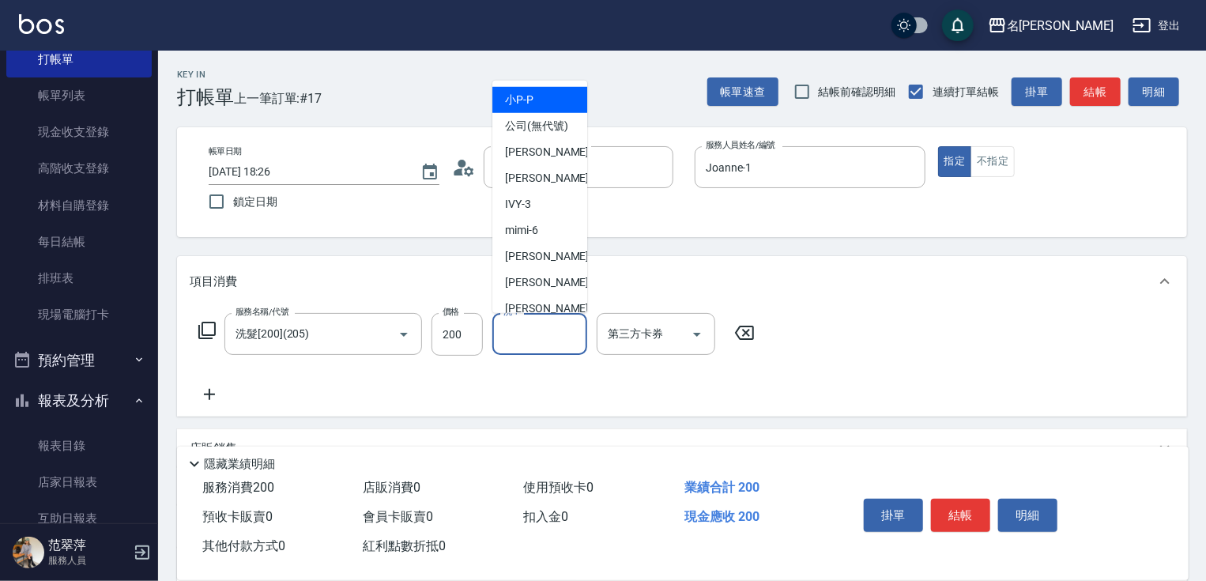
click at [542, 329] on input "洗-1" at bounding box center [540, 334] width 81 height 28
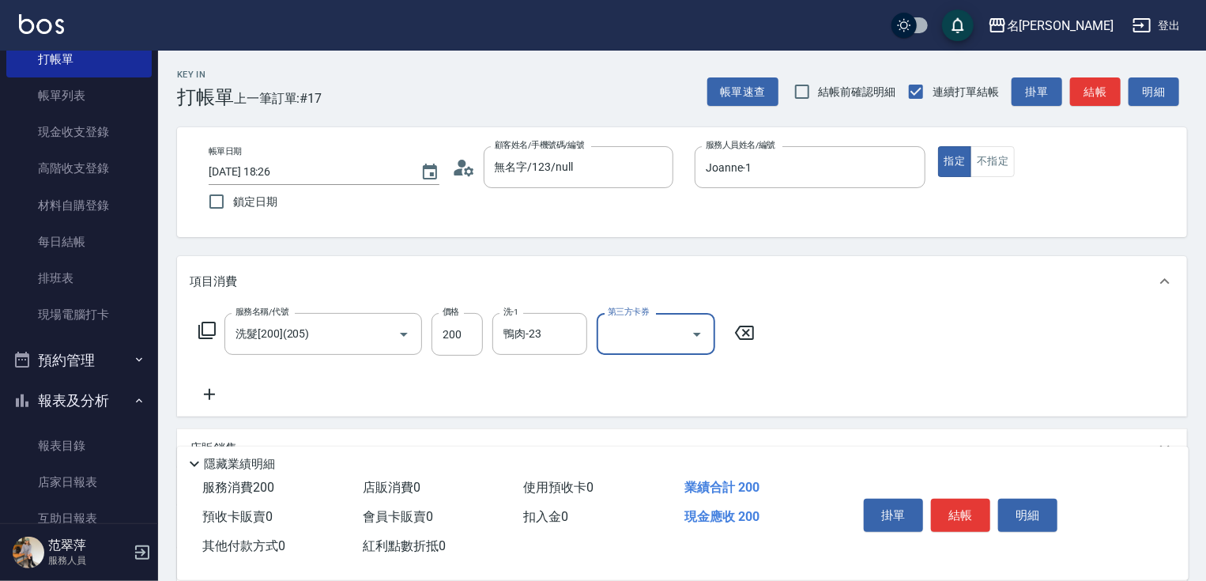
click at [208, 398] on icon at bounding box center [210, 394] width 40 height 19
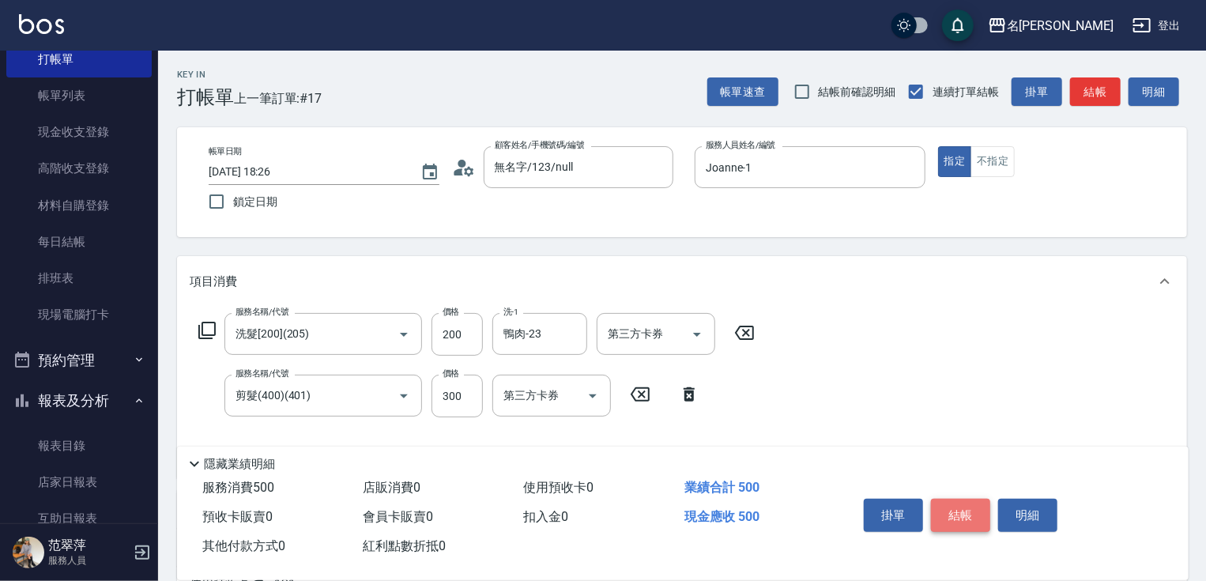
click at [964, 512] on button "結帳" at bounding box center [960, 515] width 59 height 33
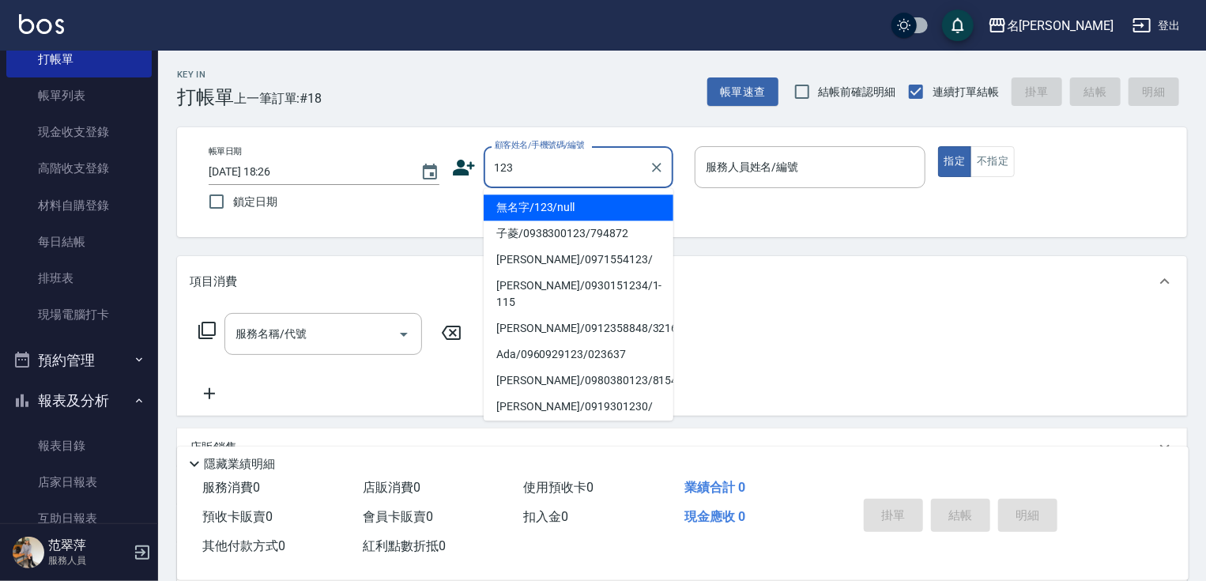
click at [582, 206] on li "無名字/123/null" at bounding box center [579, 207] width 190 height 26
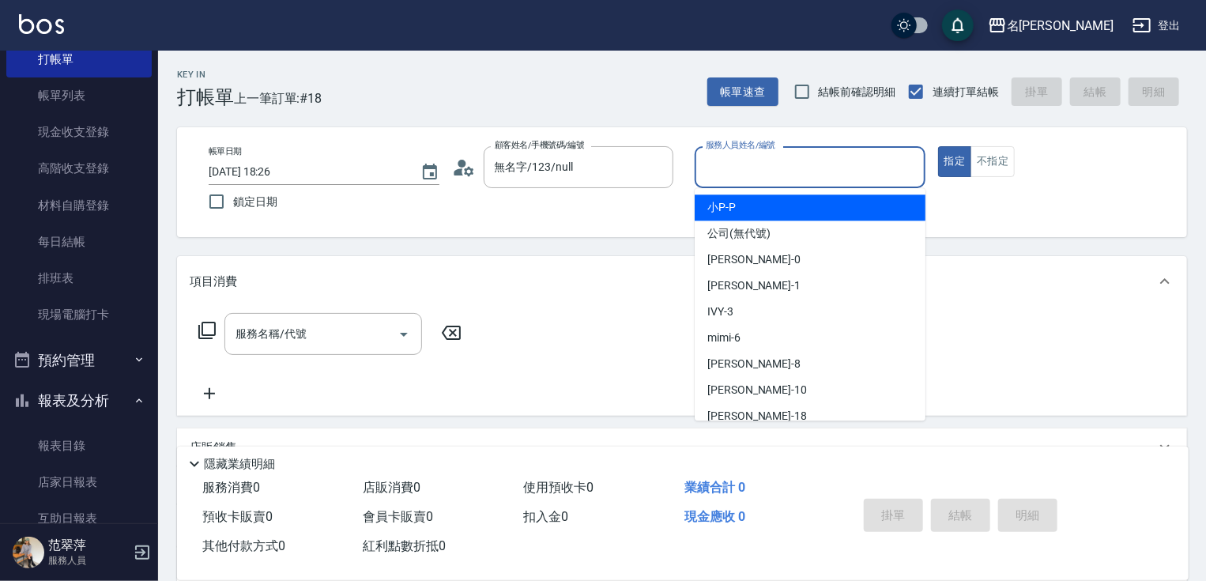
click at [780, 172] on input "服務人員姓名/編號" at bounding box center [810, 167] width 217 height 28
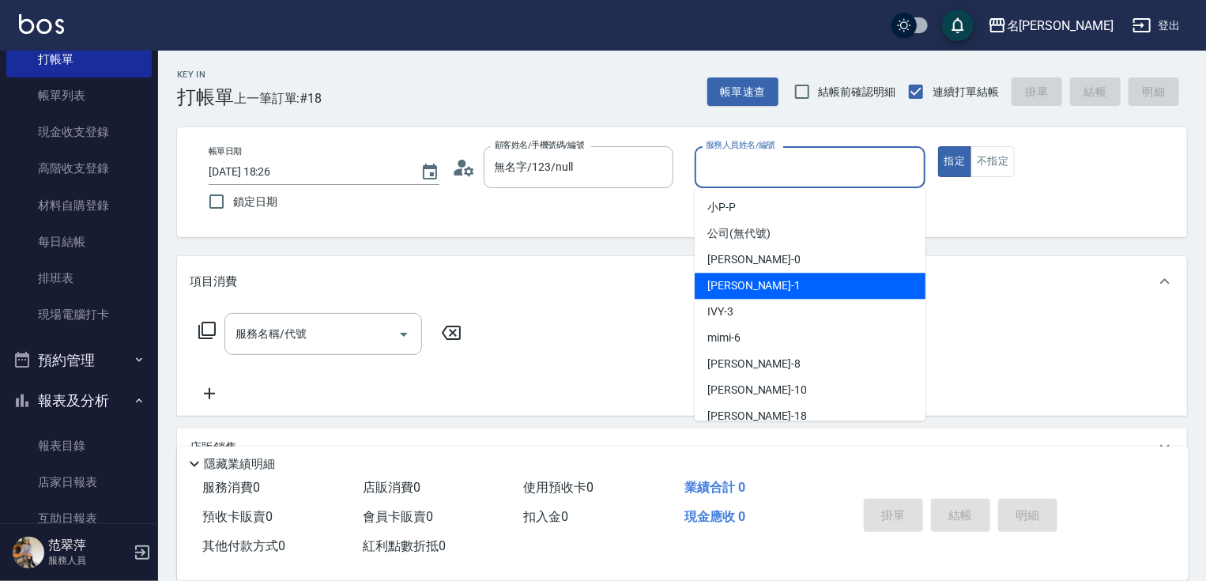
drag, startPoint x: 748, startPoint y: 276, endPoint x: 542, endPoint y: 304, distance: 208.2
click at [746, 278] on div "[PERSON_NAME] -1" at bounding box center [810, 286] width 231 height 26
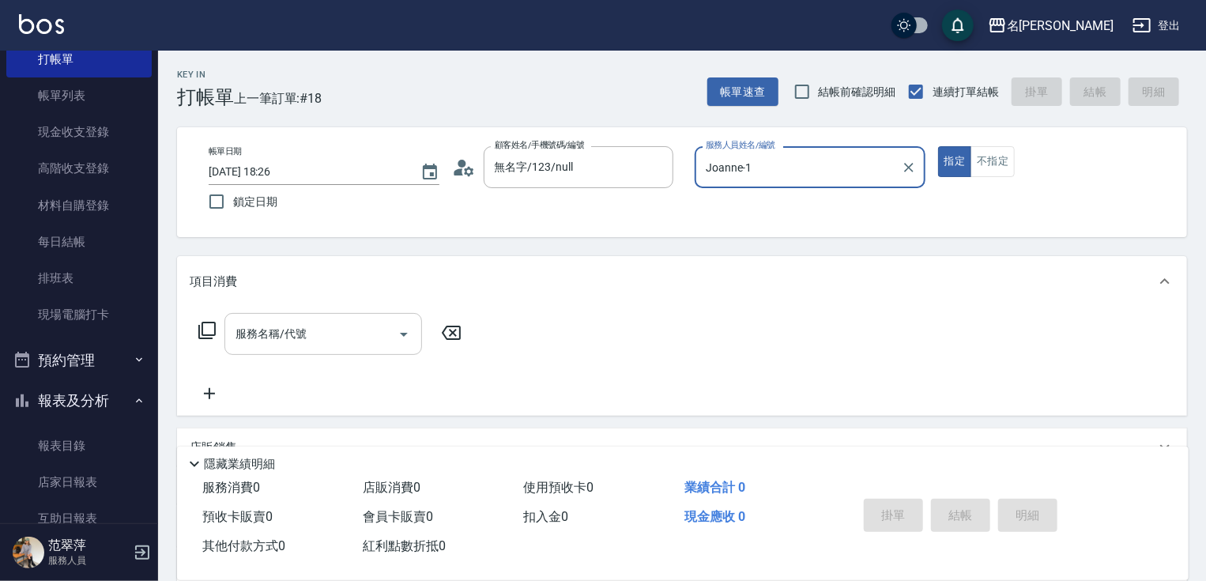
click at [323, 325] on input "服務名稱/代號" at bounding box center [312, 334] width 160 height 28
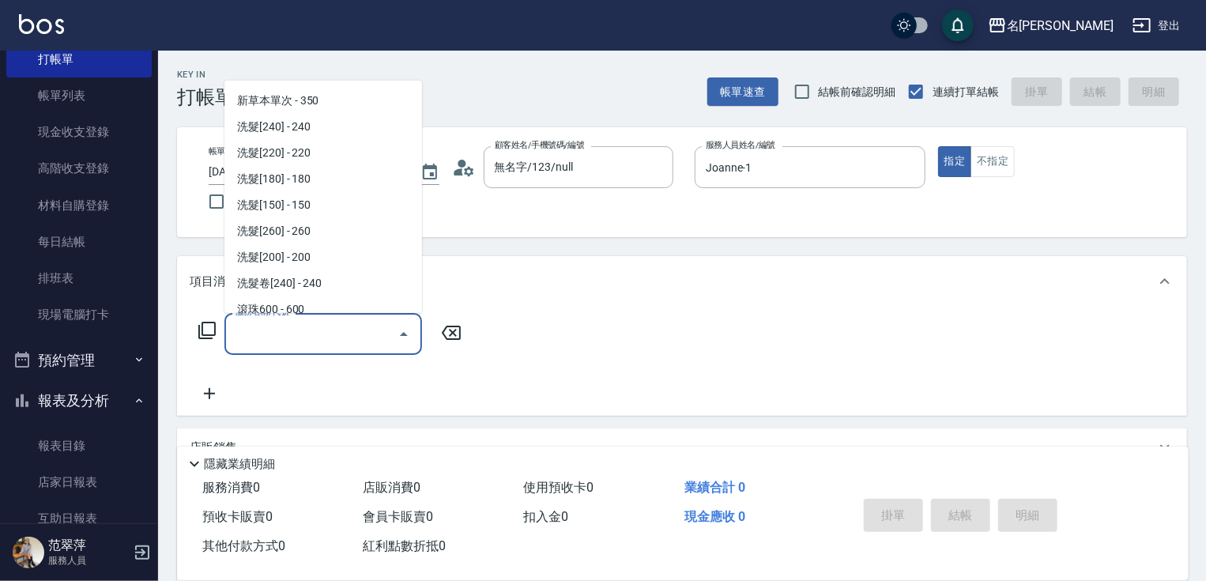
scroll to position [191, 0]
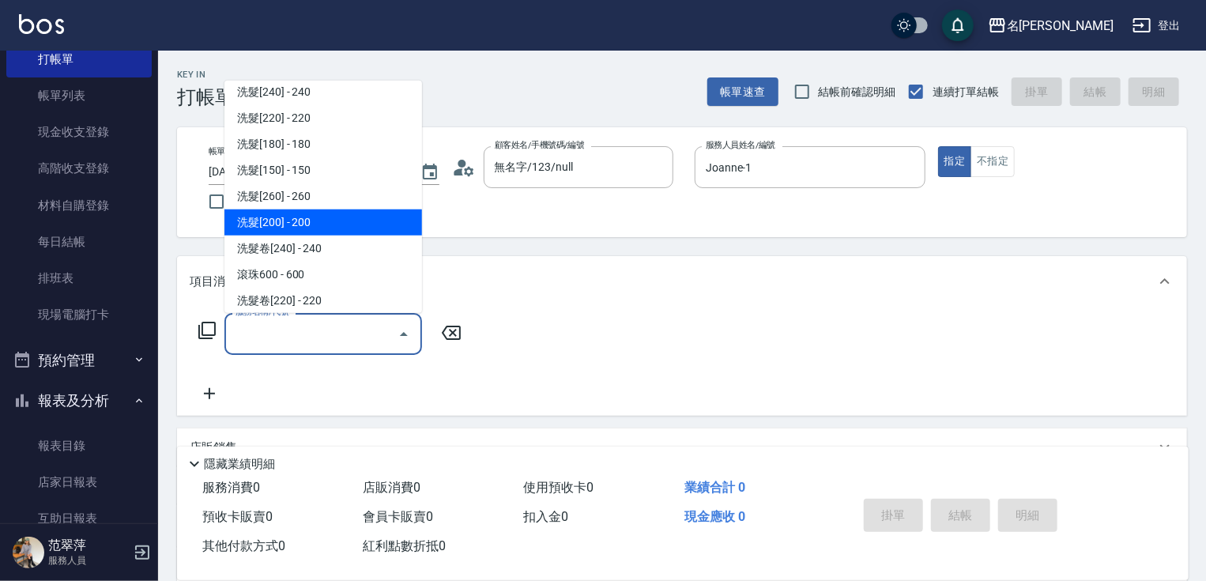
click at [318, 224] on span "洗髮[200] - 200" at bounding box center [324, 222] width 198 height 26
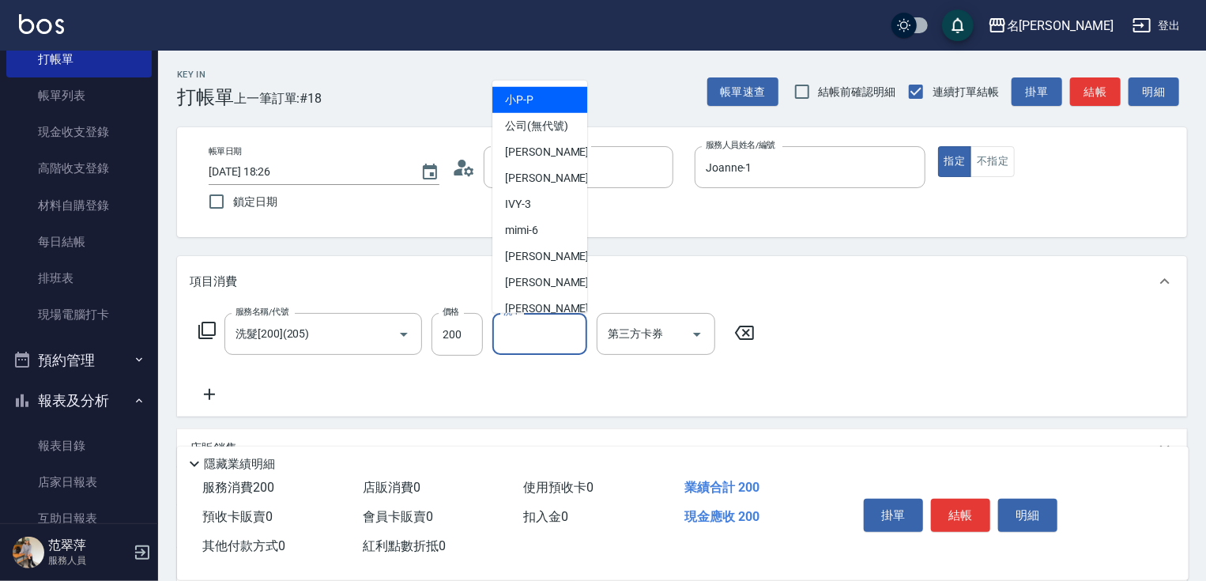
click at [523, 330] on input "洗-1" at bounding box center [540, 334] width 81 height 28
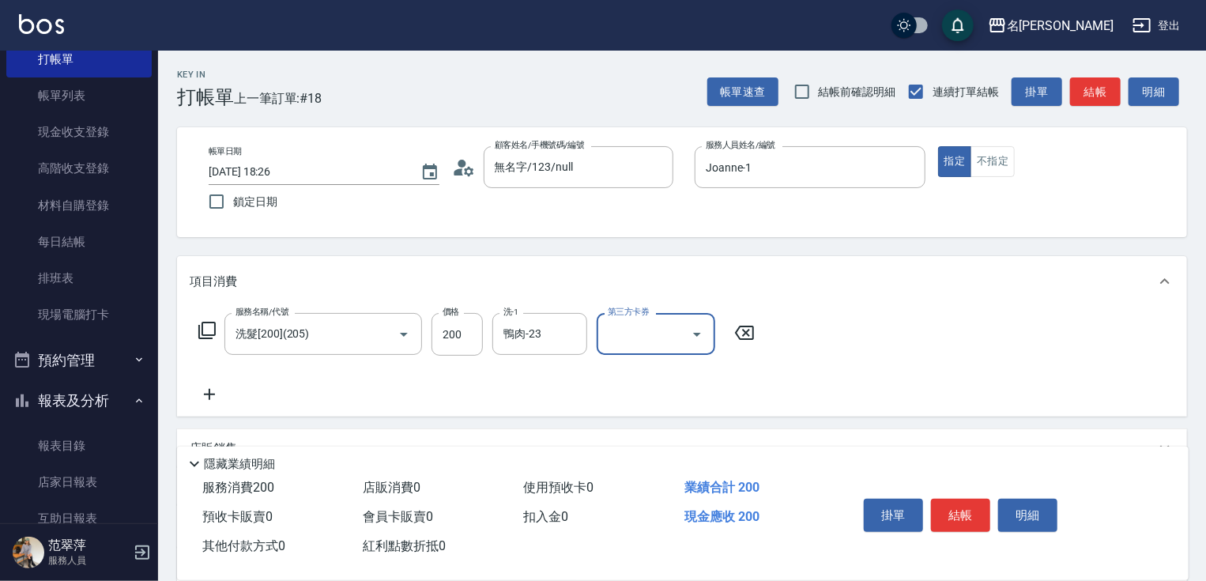
click at [210, 400] on icon at bounding box center [210, 394] width 40 height 19
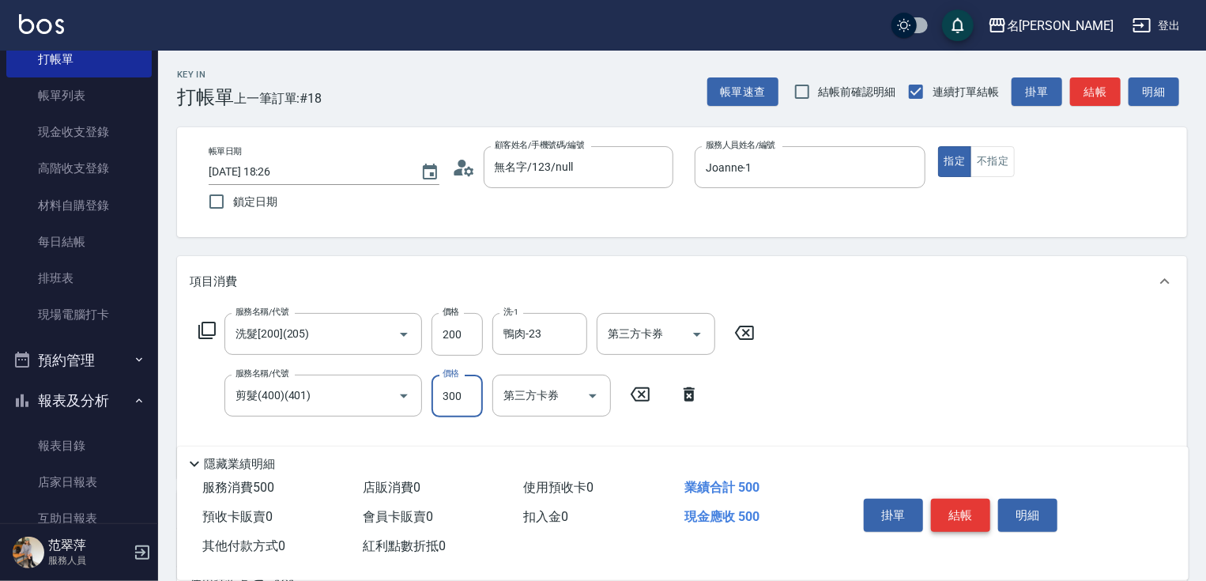
click at [951, 519] on button "結帳" at bounding box center [960, 515] width 59 height 33
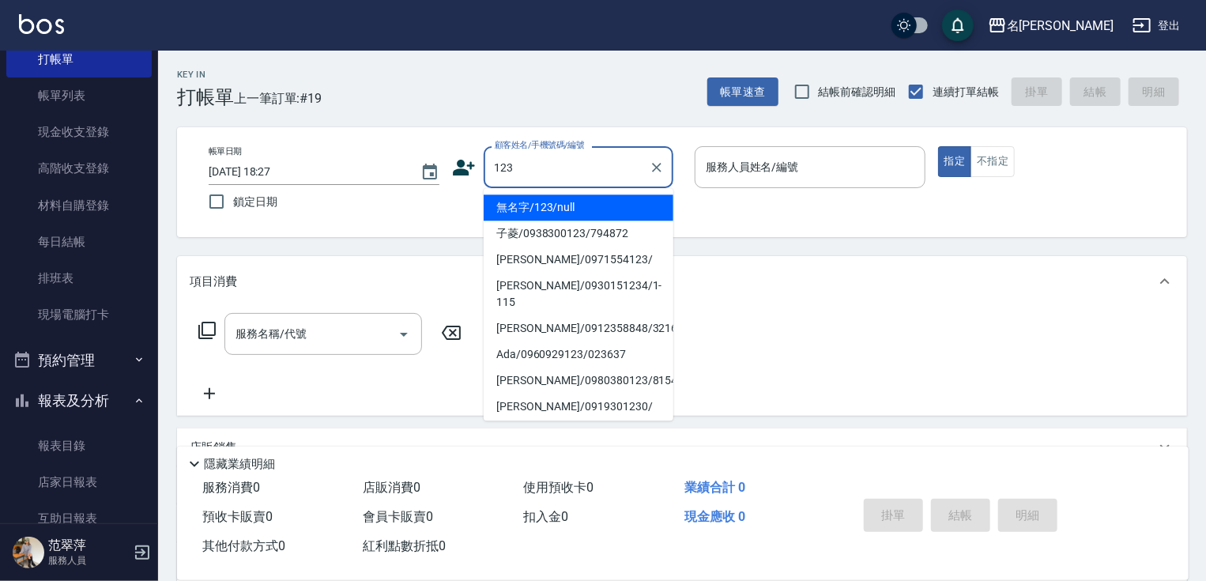
drag, startPoint x: 600, startPoint y: 217, endPoint x: 717, endPoint y: 164, distance: 128.1
click at [601, 217] on li "無名字/123/null" at bounding box center [579, 207] width 190 height 26
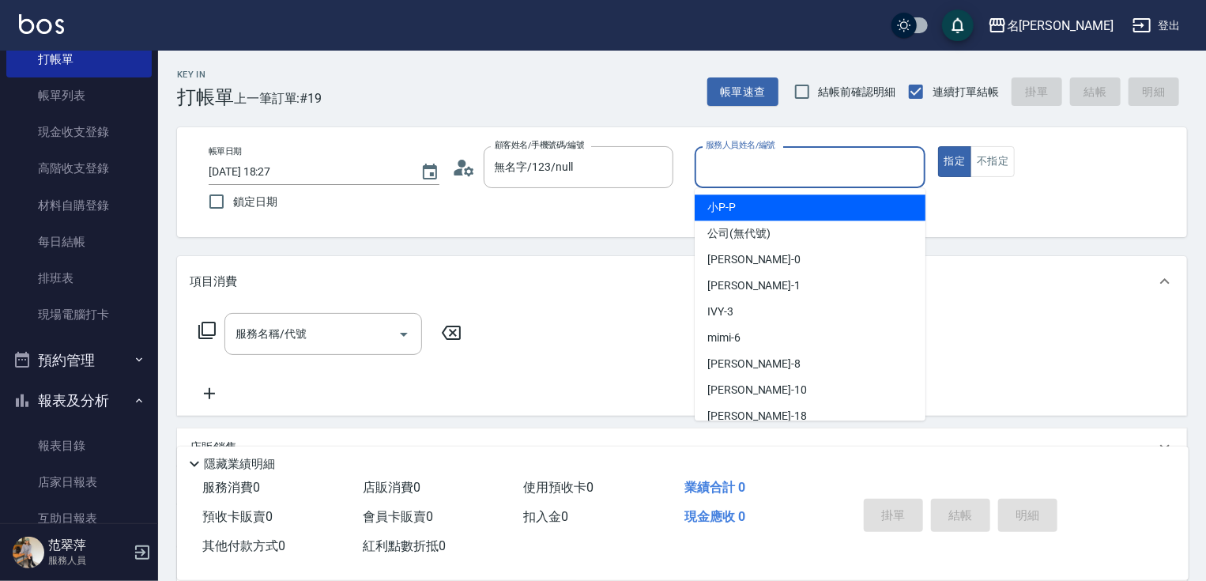
drag, startPoint x: 736, startPoint y: 160, endPoint x: 728, endPoint y: 218, distance: 58.2
click at [736, 161] on input "服務人員姓名/編號" at bounding box center [810, 167] width 217 height 28
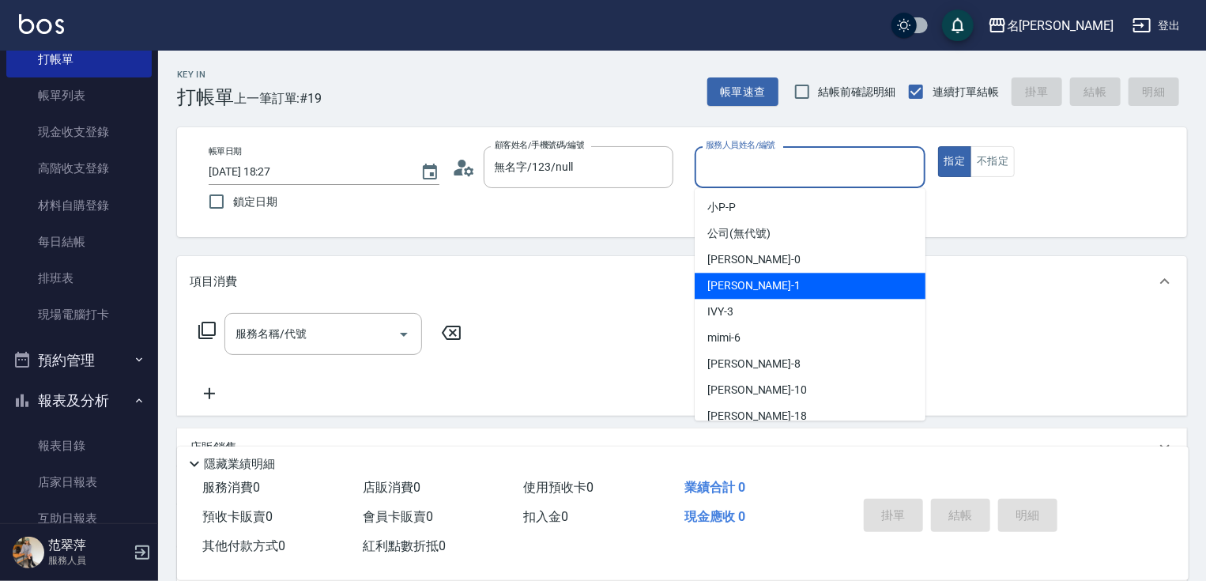
click at [740, 285] on span "[PERSON_NAME] -1" at bounding box center [754, 285] width 93 height 17
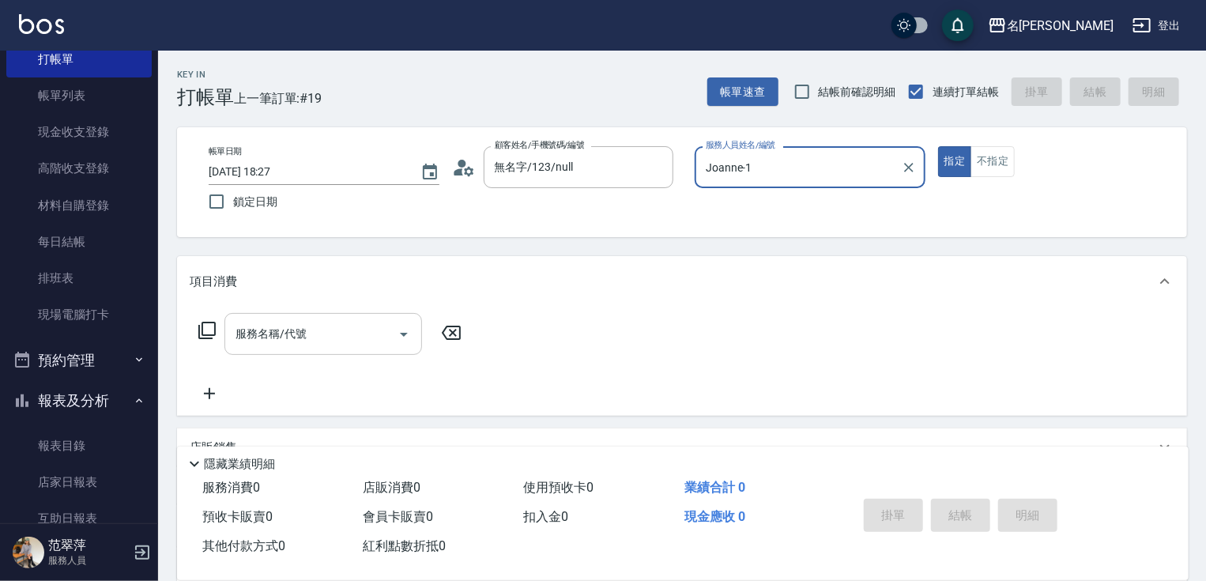
click at [348, 332] on input "服務名稱/代號" at bounding box center [312, 334] width 160 height 28
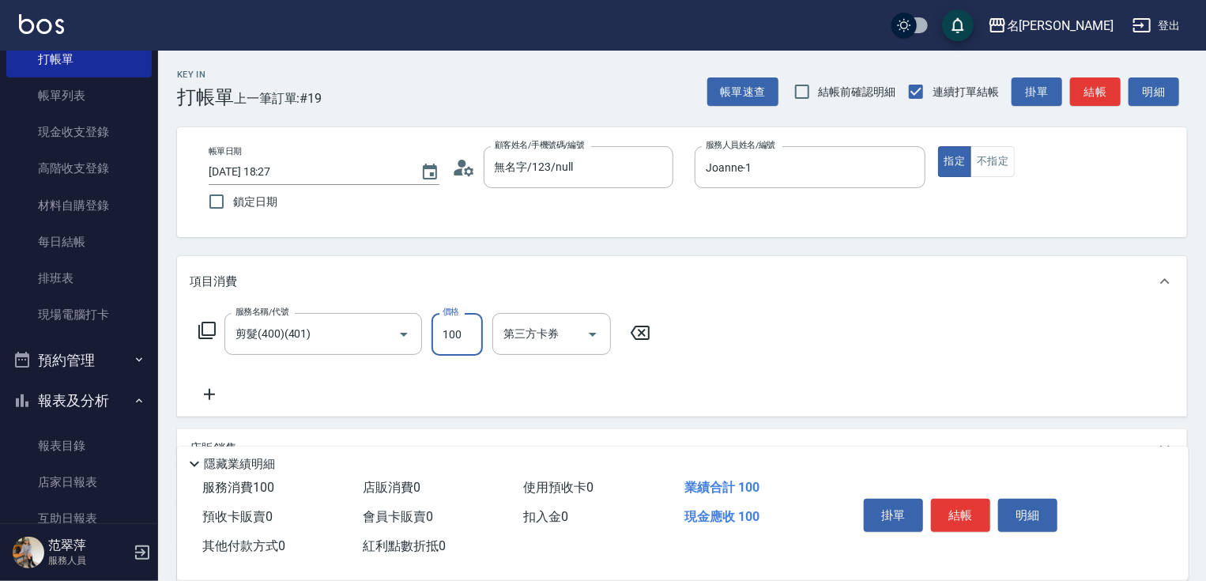
click at [206, 392] on icon at bounding box center [210, 394] width 40 height 19
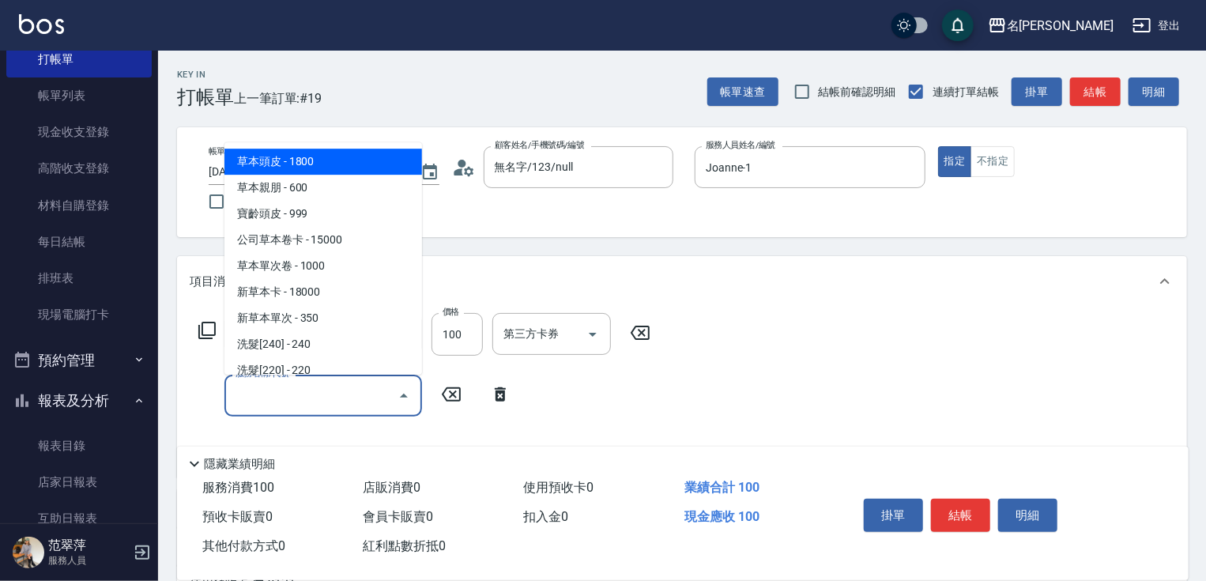
click at [243, 393] on input "服務名稱/代號" at bounding box center [312, 396] width 160 height 28
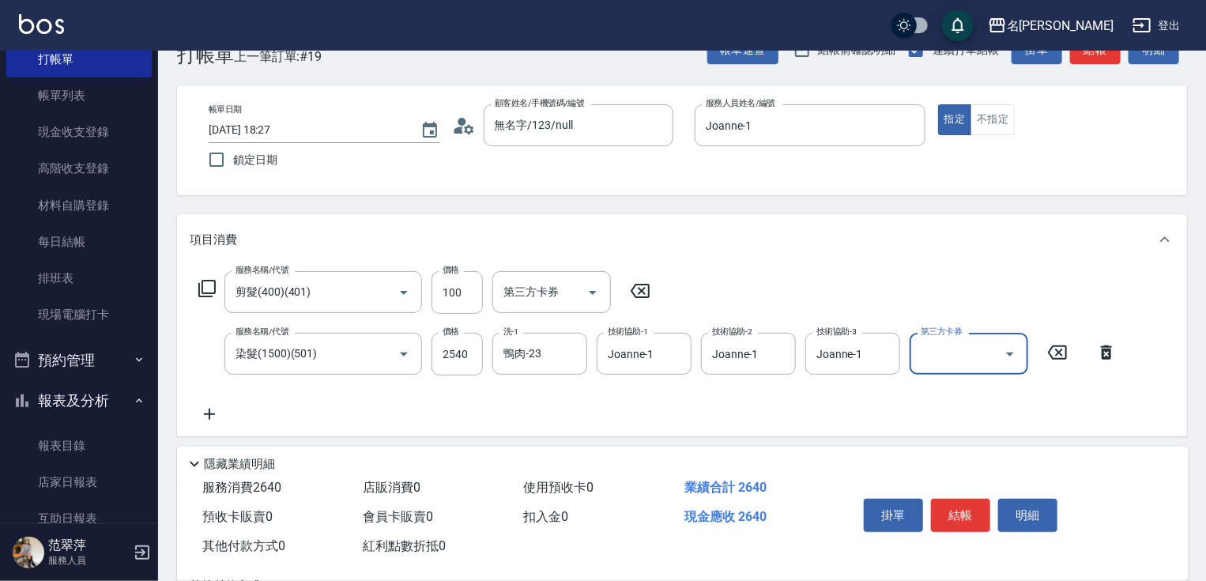
scroll to position [48, 0]
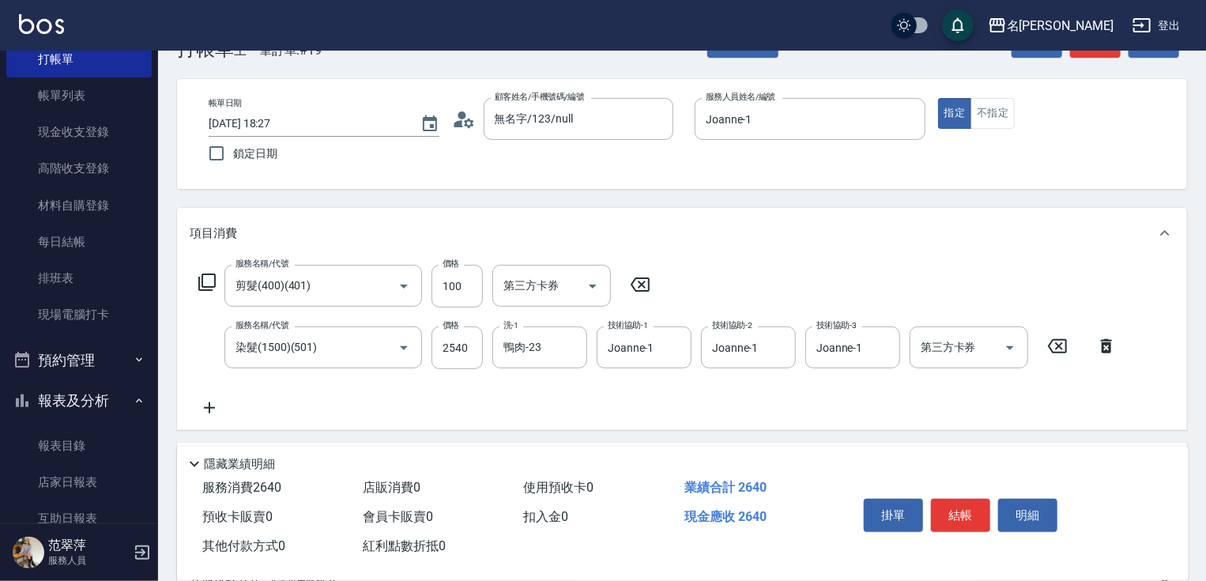
click at [210, 407] on icon at bounding box center [209, 407] width 11 height 11
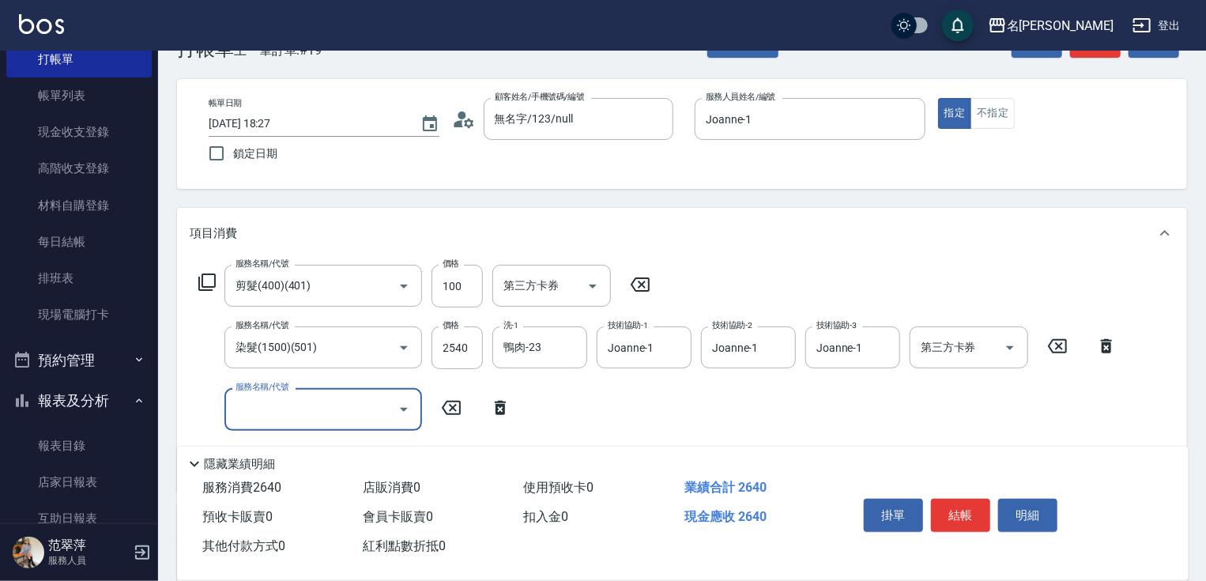
click at [201, 281] on icon at bounding box center [207, 282] width 19 height 19
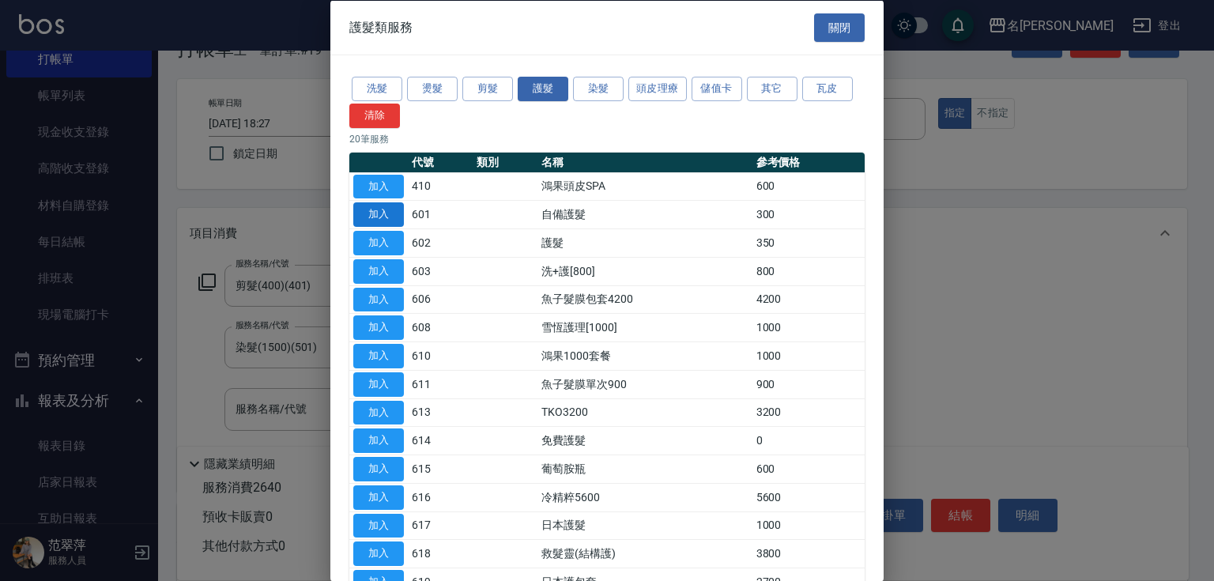
click at [378, 213] on button "加入" at bounding box center [378, 214] width 51 height 25
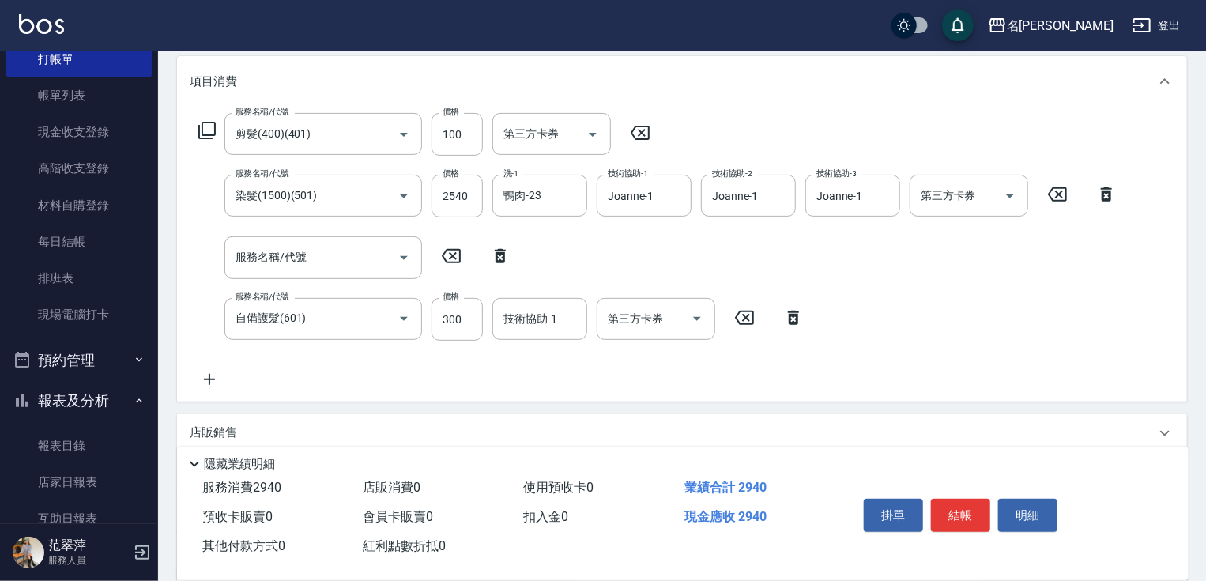
scroll to position [206, 0]
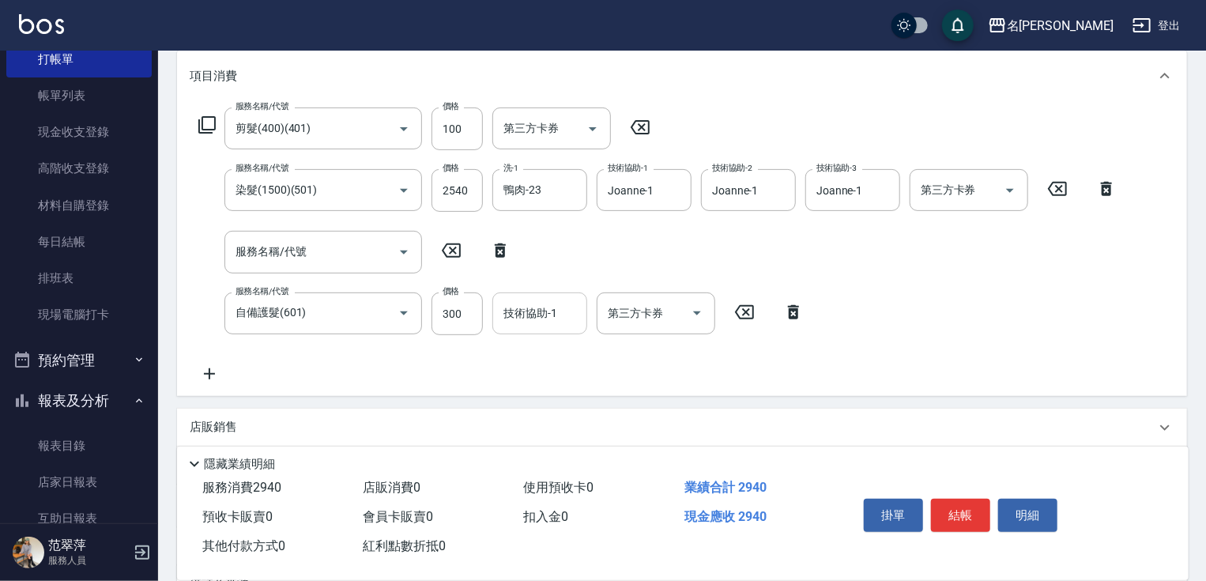
click at [523, 309] on div "技術協助-1 技術協助-1" at bounding box center [539, 313] width 95 height 42
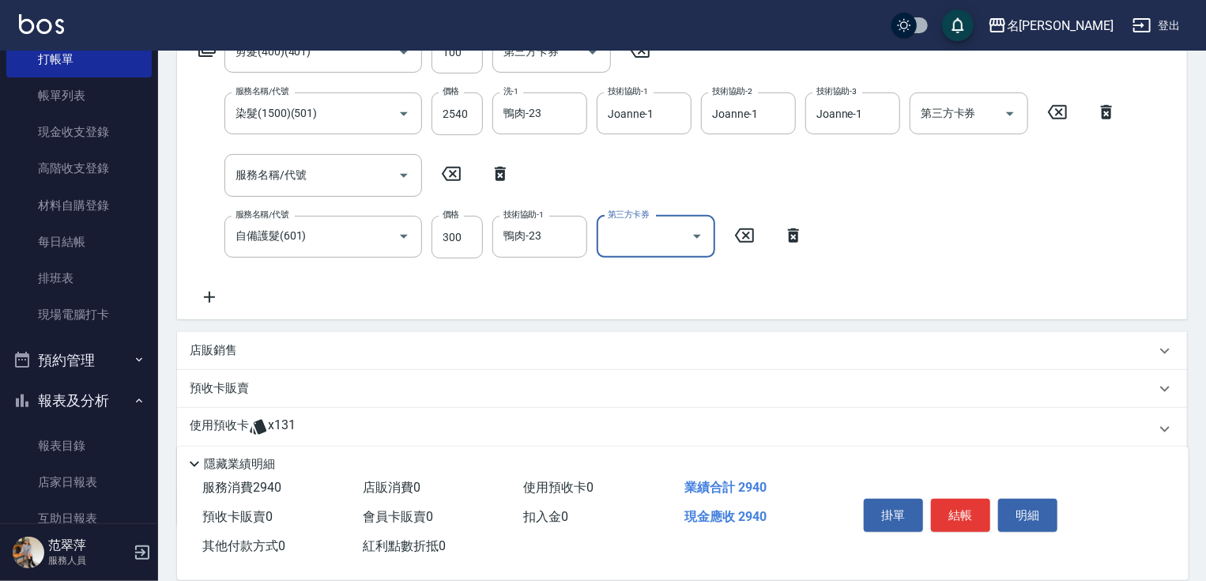
scroll to position [368, 0]
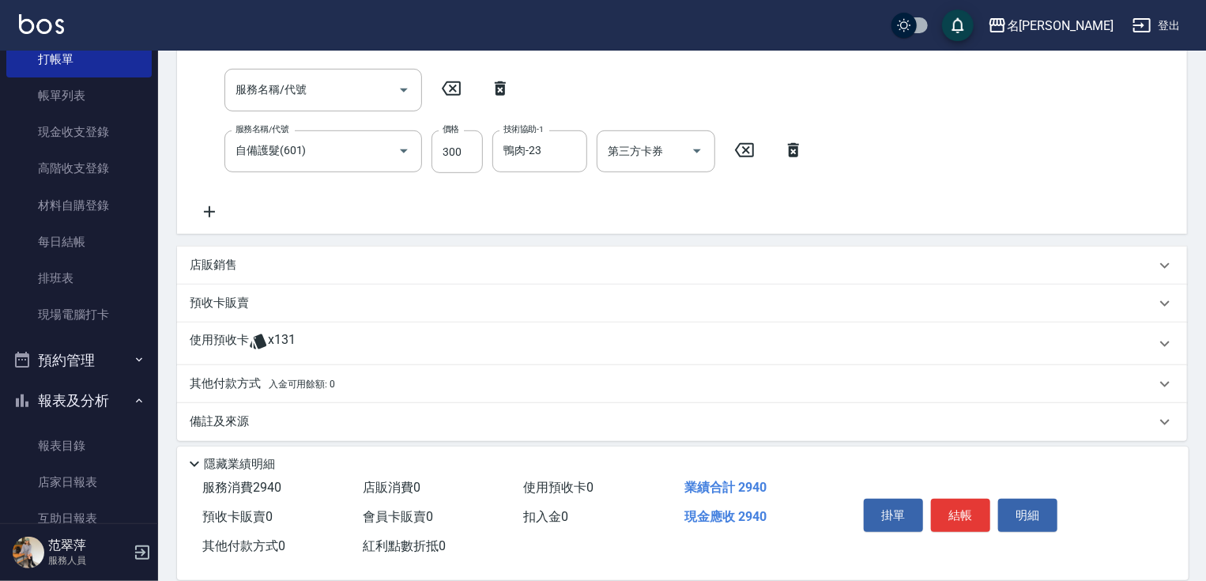
click at [214, 259] on p "店販銷售" at bounding box center [213, 265] width 47 height 17
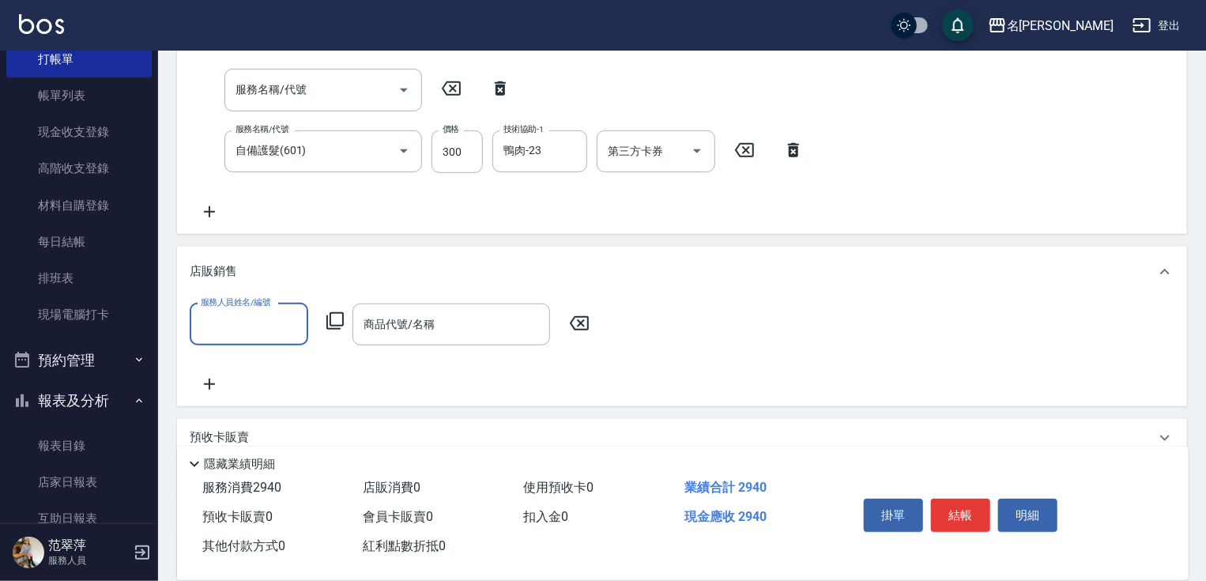
scroll to position [0, 0]
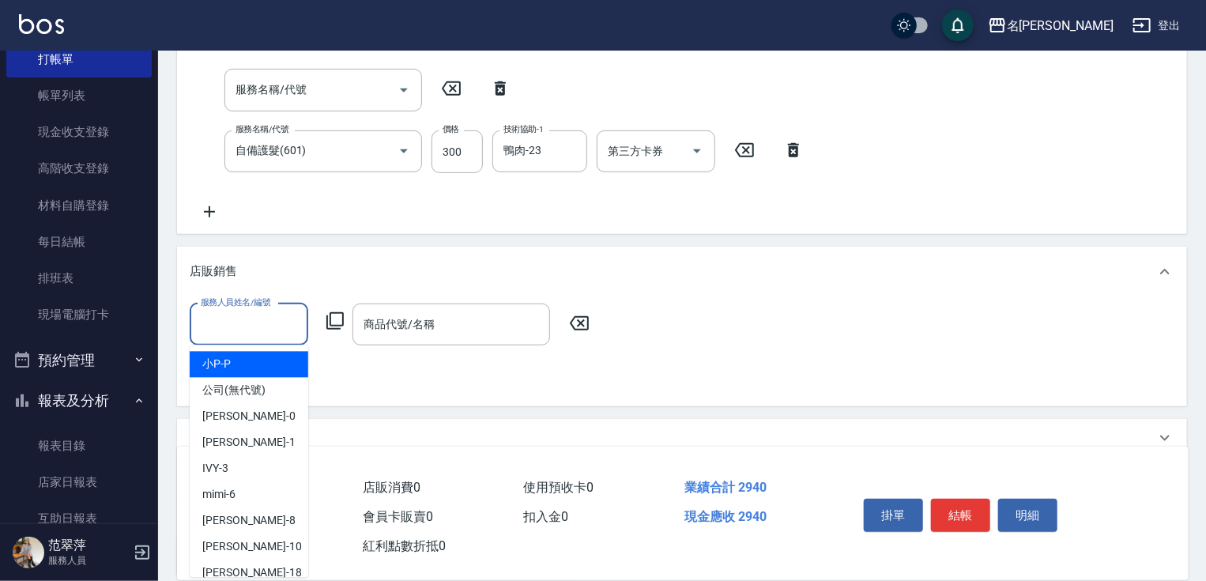
click at [236, 322] on input "服務人員姓名/編號" at bounding box center [249, 325] width 104 height 28
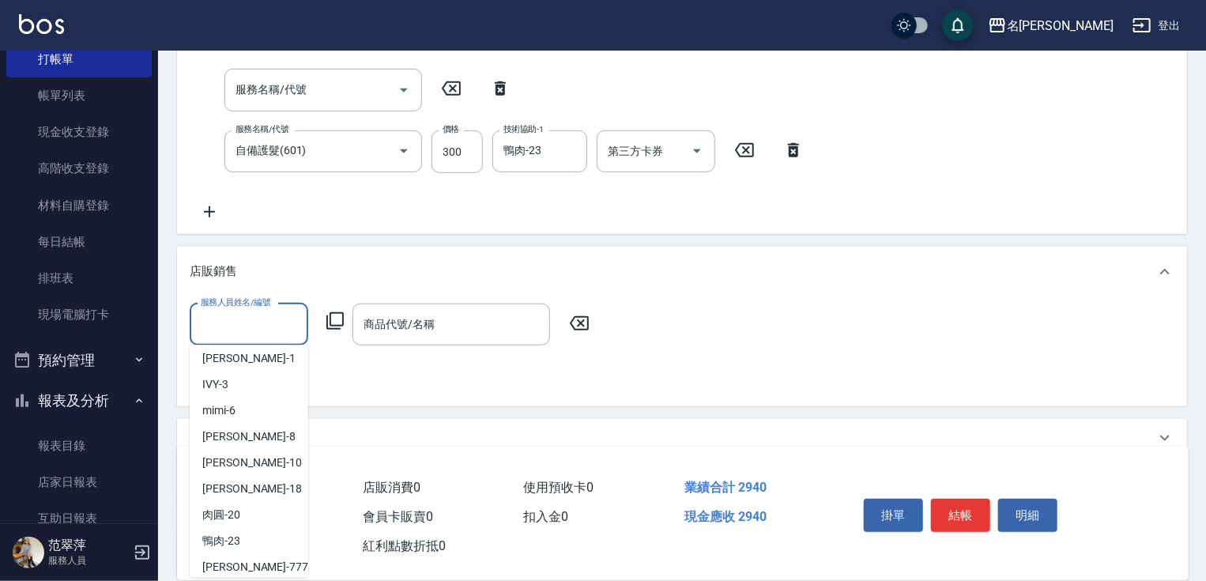
scroll to position [92, 0]
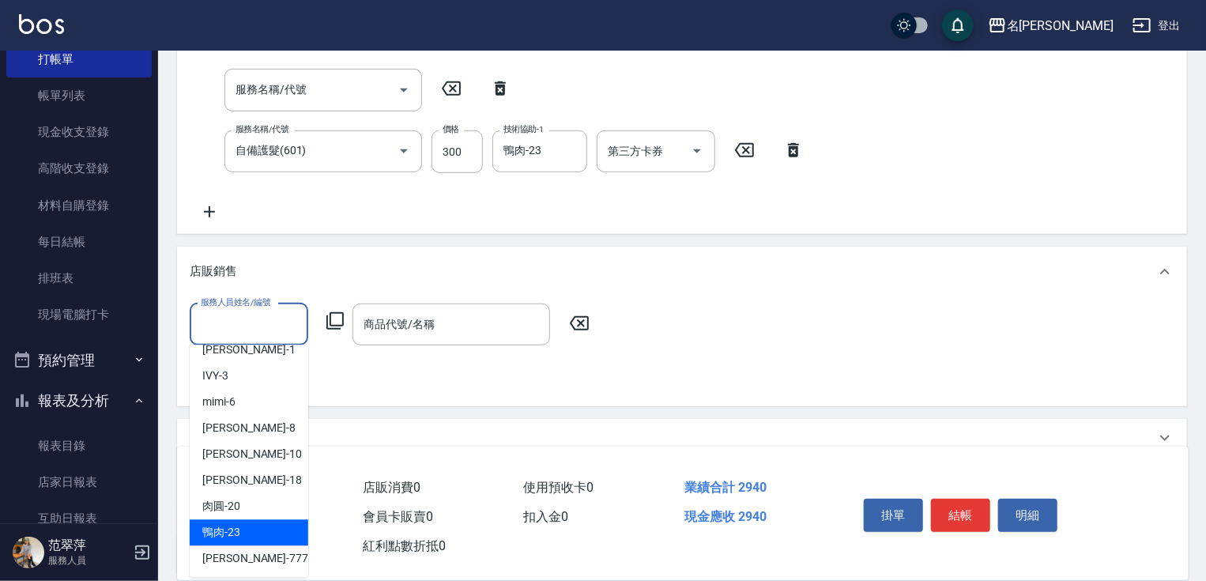
click at [265, 529] on div "鴨肉 -23" at bounding box center [249, 533] width 119 height 26
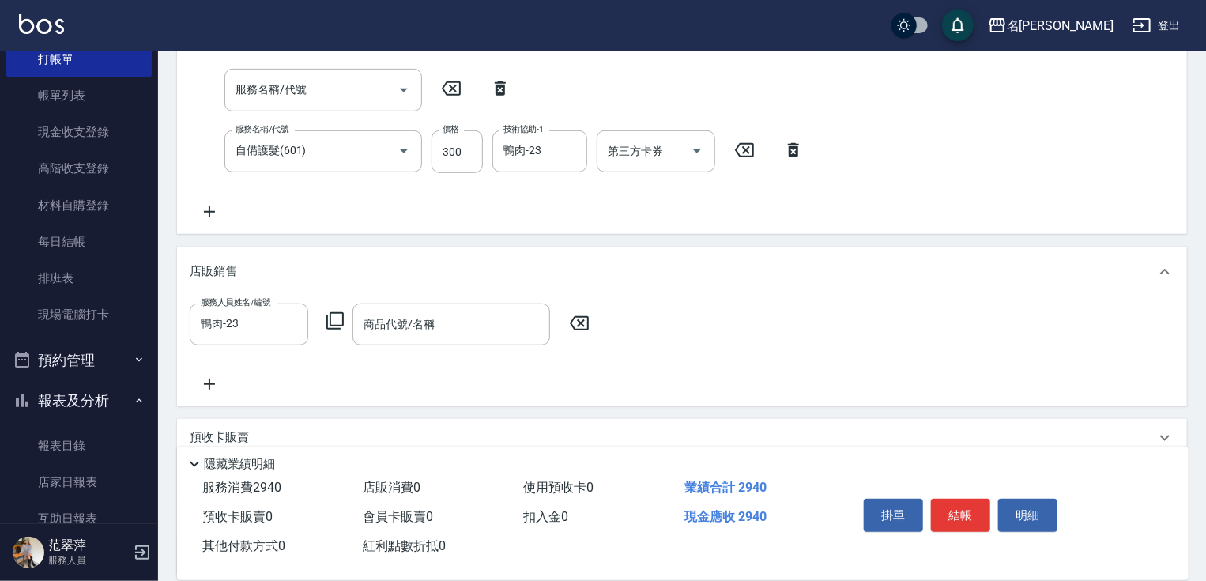
click at [335, 311] on icon at bounding box center [335, 320] width 19 height 19
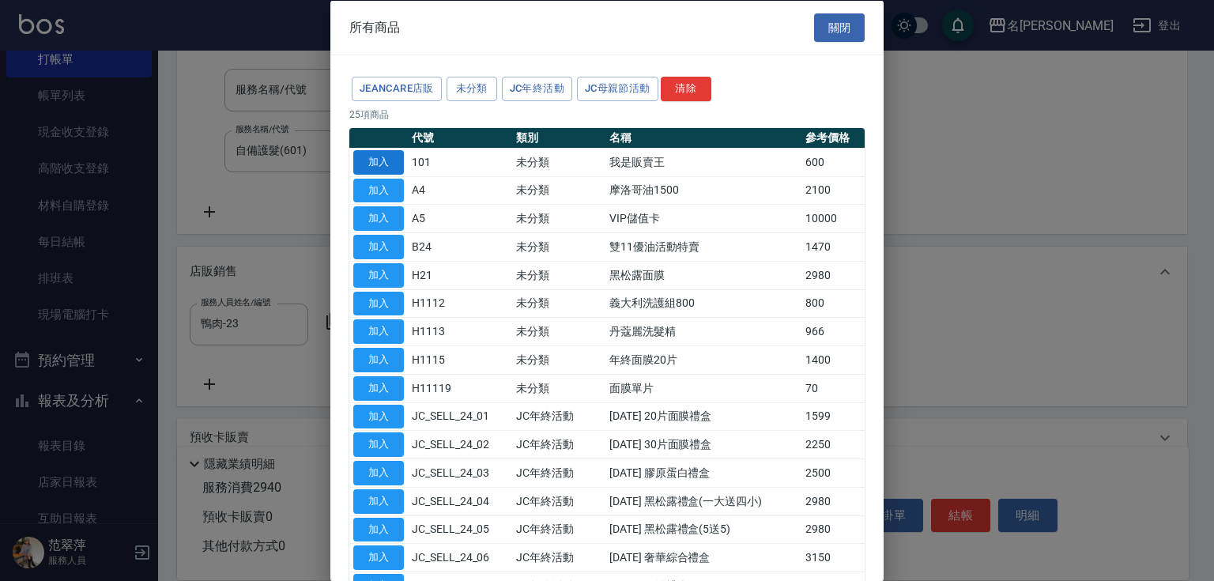
click at [370, 152] on button "加入" at bounding box center [378, 161] width 51 height 25
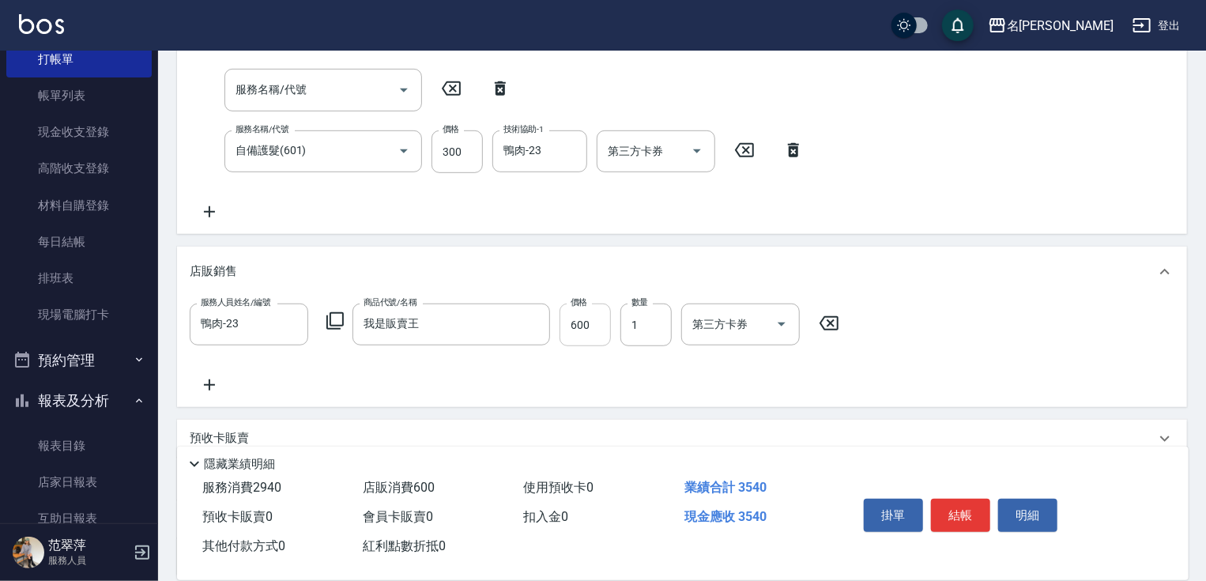
click at [579, 317] on input "600" at bounding box center [585, 325] width 51 height 43
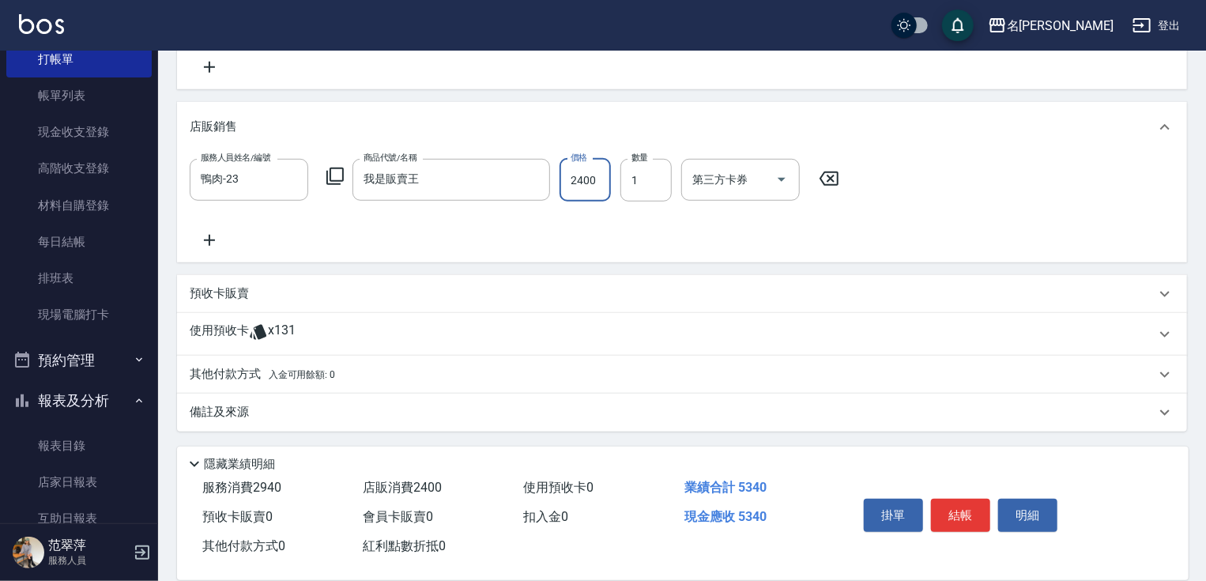
click at [238, 372] on p "其他付款方式 入金可用餘額: 0" at bounding box center [262, 374] width 145 height 17
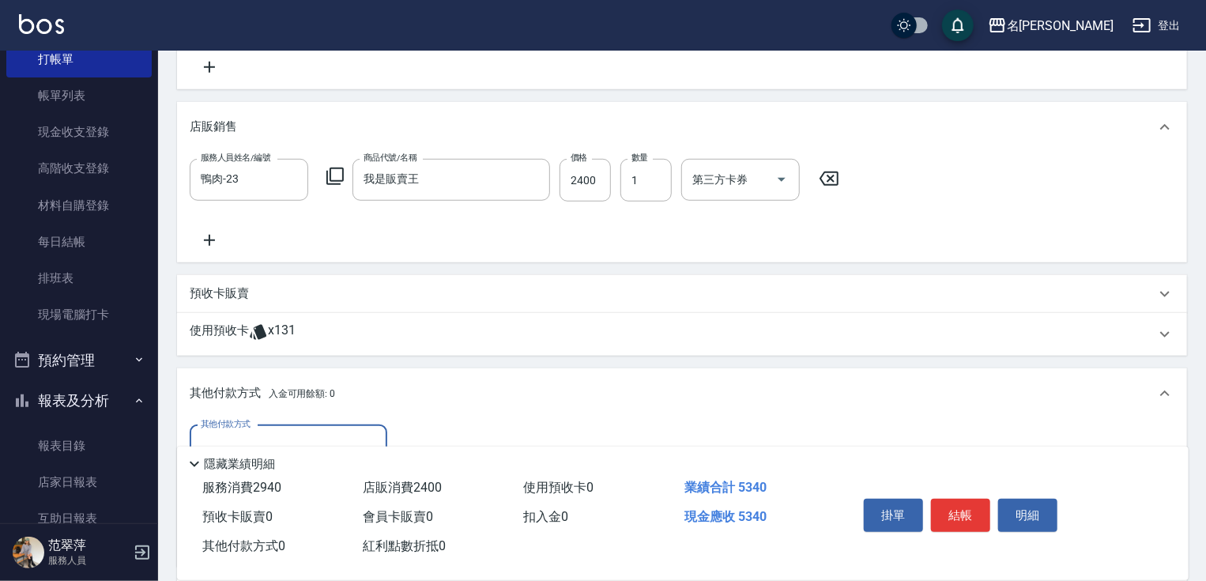
scroll to position [0, 0]
click at [266, 436] on input "其他付款方式" at bounding box center [288, 446] width 183 height 28
click at [268, 509] on span "信用卡" at bounding box center [289, 512] width 198 height 26
click at [409, 433] on input "0" at bounding box center [456, 446] width 119 height 43
click at [957, 515] on button "結帳" at bounding box center [960, 515] width 59 height 33
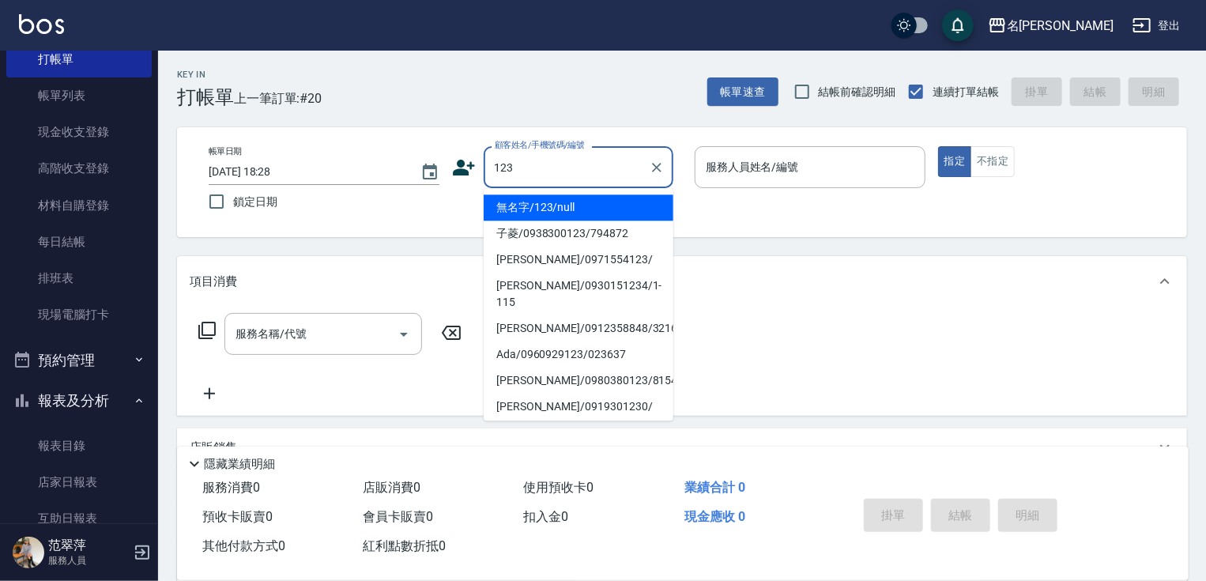
click at [547, 207] on li "無名字/123/null" at bounding box center [579, 207] width 190 height 26
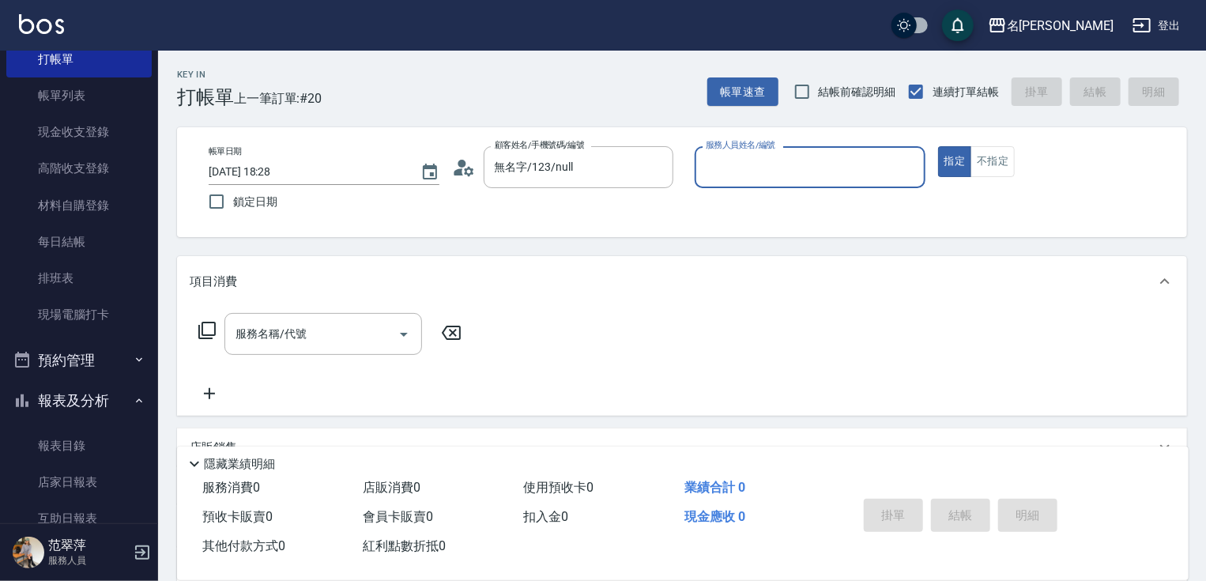
click at [738, 171] on input "服務人員姓名/編號" at bounding box center [810, 167] width 217 height 28
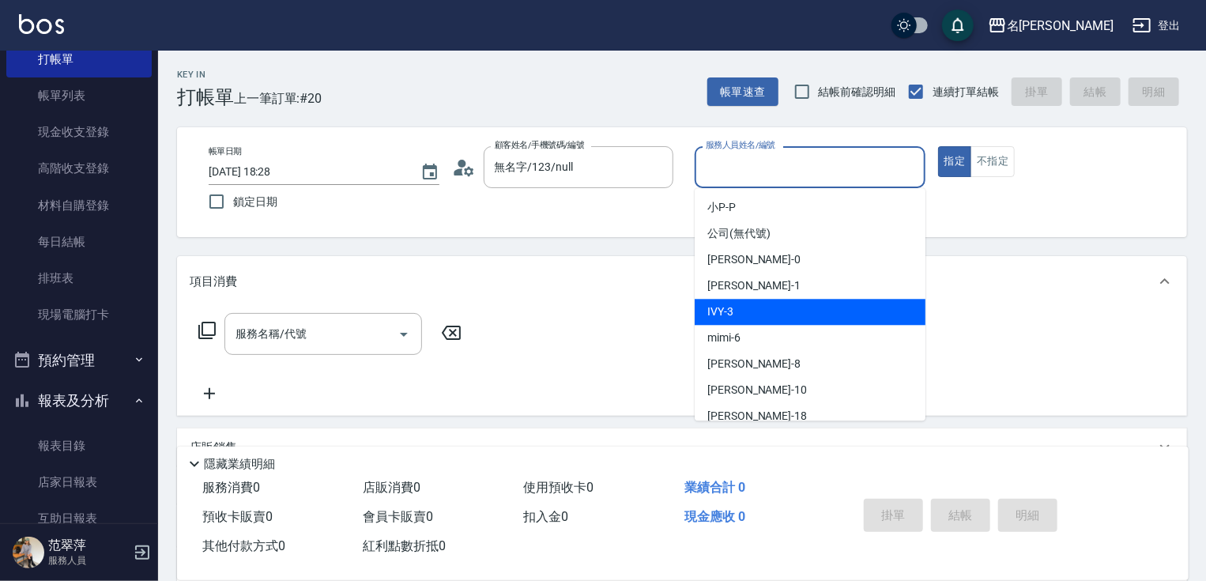
click at [733, 309] on span "IVY -3" at bounding box center [721, 312] width 26 height 17
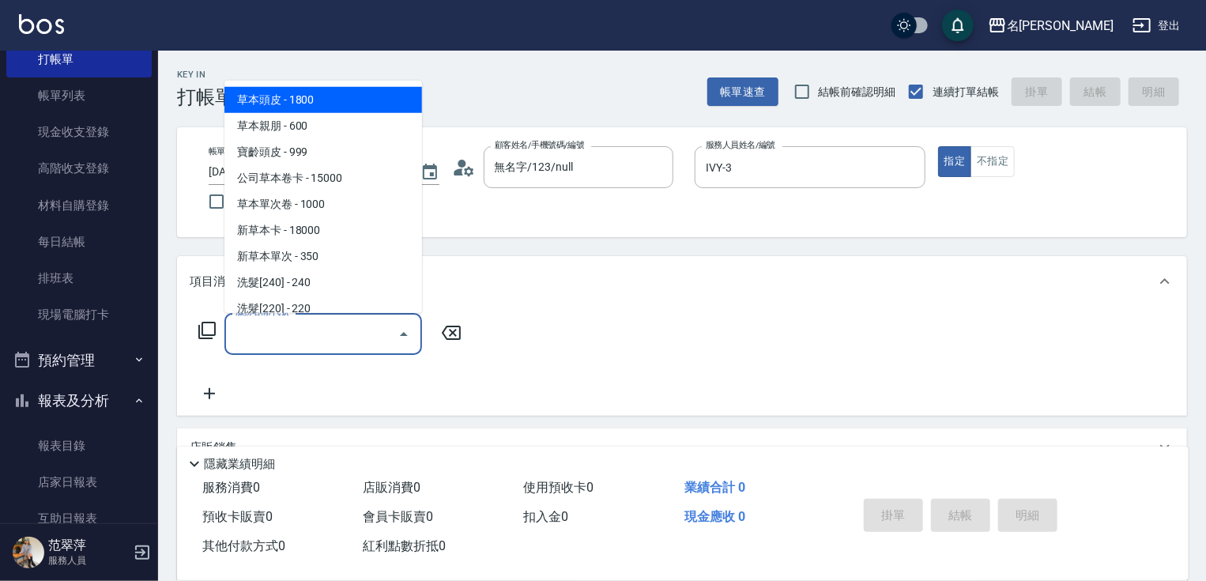
click at [323, 335] on input "服務名稱/代號" at bounding box center [312, 334] width 160 height 28
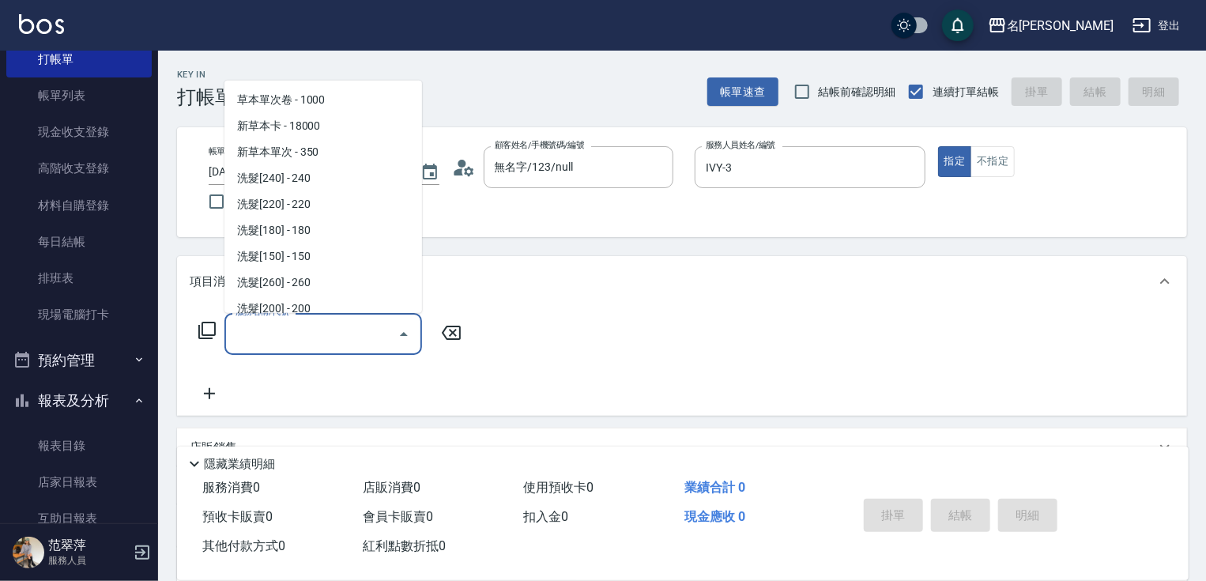
scroll to position [121, 0]
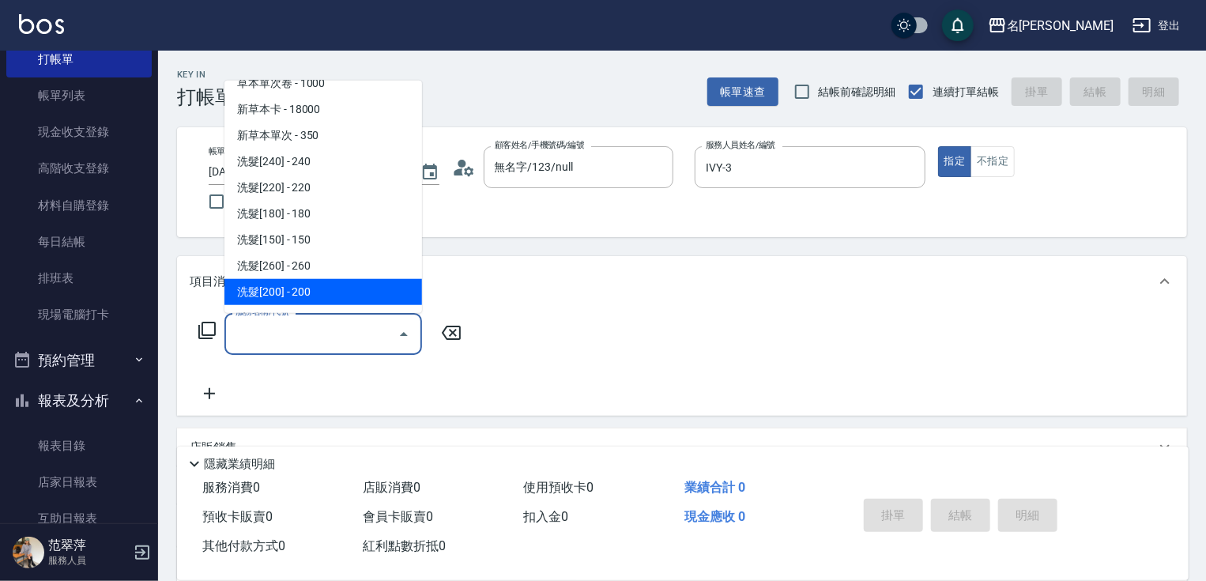
click at [328, 292] on span "洗髮[200] - 200" at bounding box center [324, 292] width 198 height 26
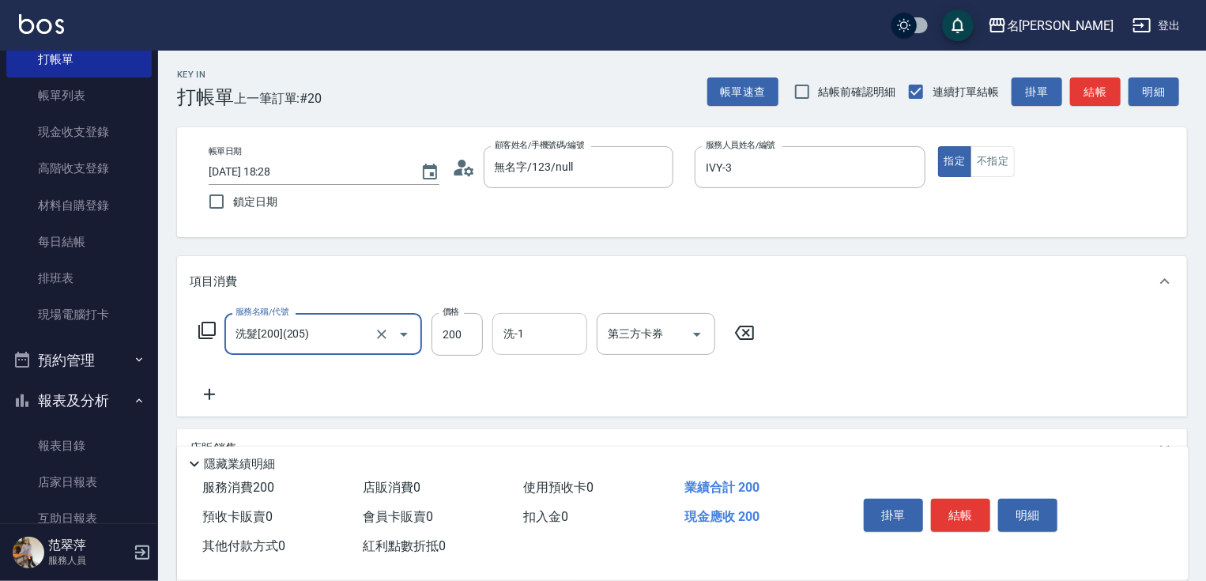
click at [534, 337] on input "洗-1" at bounding box center [540, 334] width 81 height 28
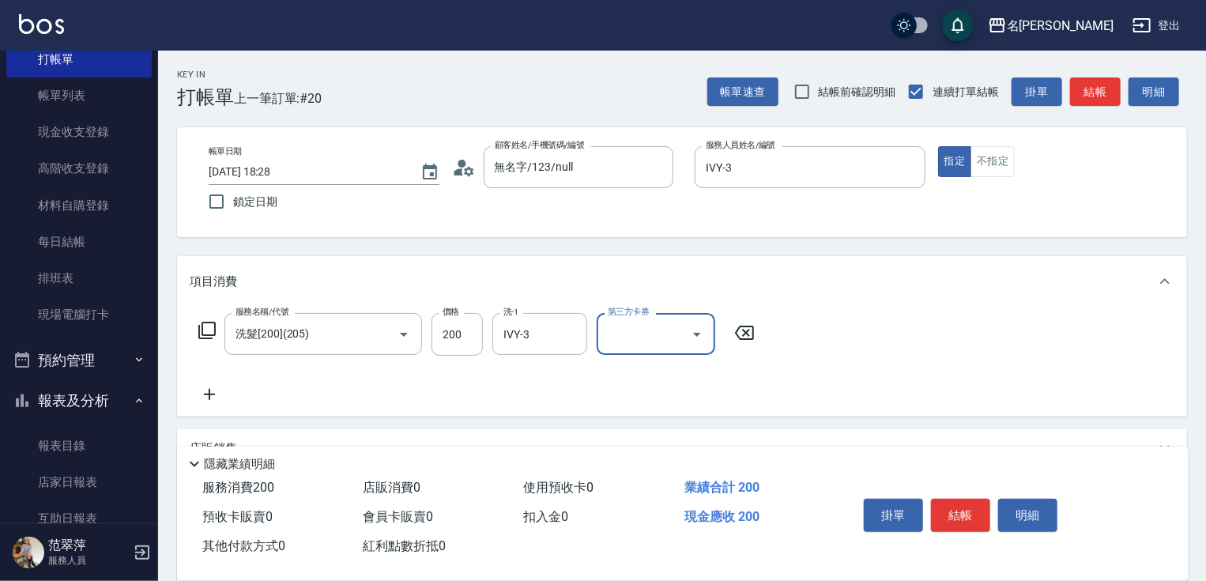
click at [195, 390] on icon at bounding box center [210, 394] width 40 height 19
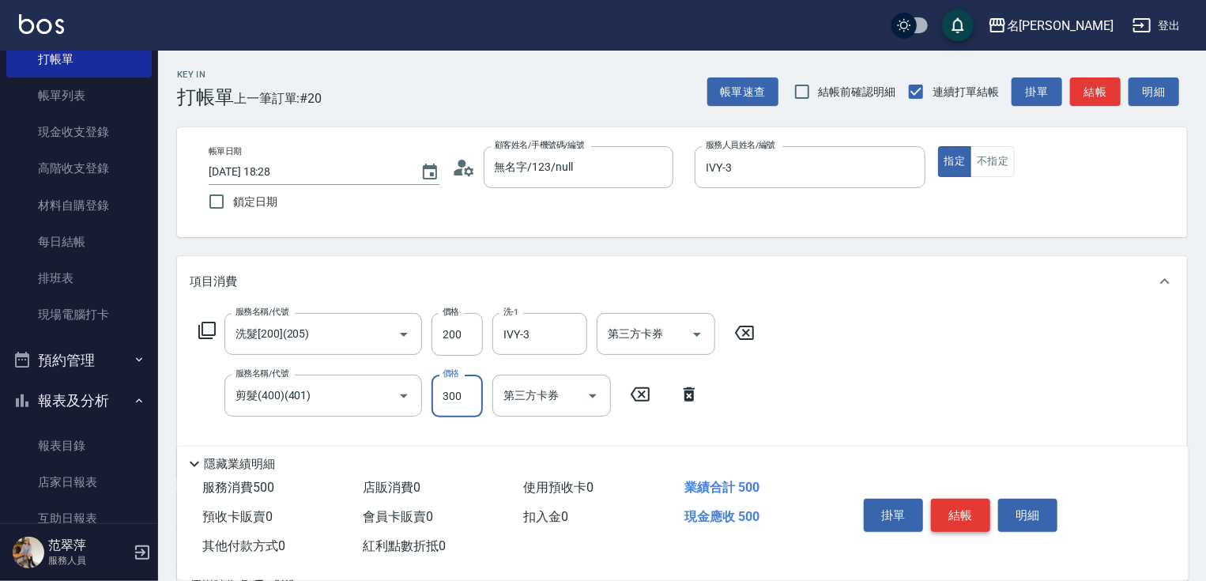
click at [958, 515] on button "結帳" at bounding box center [960, 515] width 59 height 33
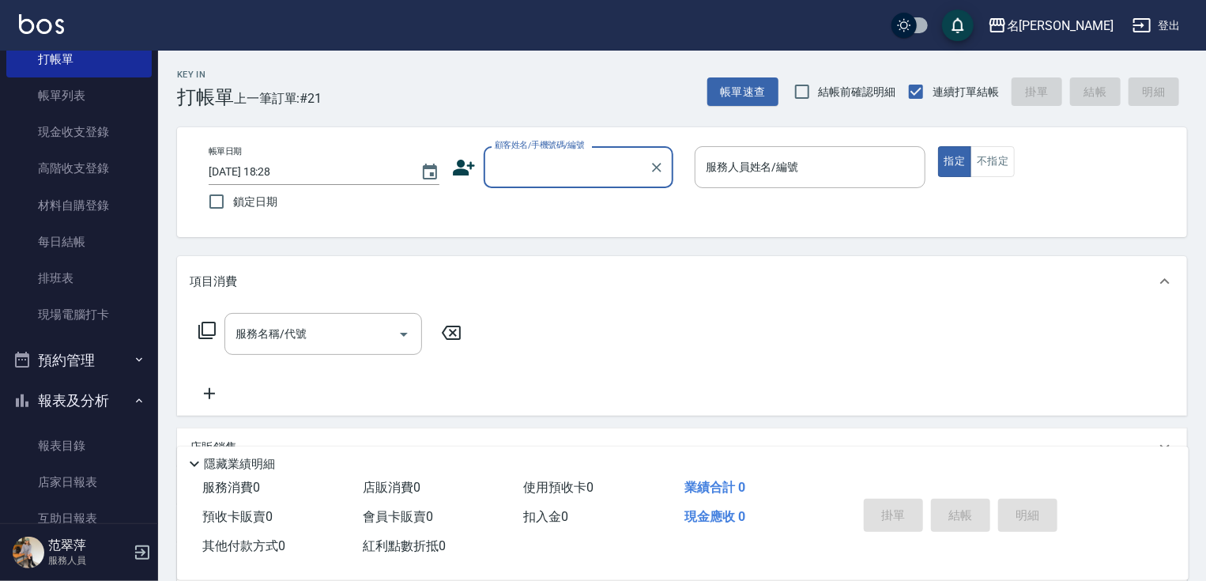
drag, startPoint x: 964, startPoint y: 523, endPoint x: 975, endPoint y: 540, distance: 20.2
click at [968, 530] on div "掛單 結帳 明細" at bounding box center [961, 517] width 206 height 50
click at [556, 180] on input "顧客姓名/手機號碼/編號" at bounding box center [567, 167] width 152 height 28
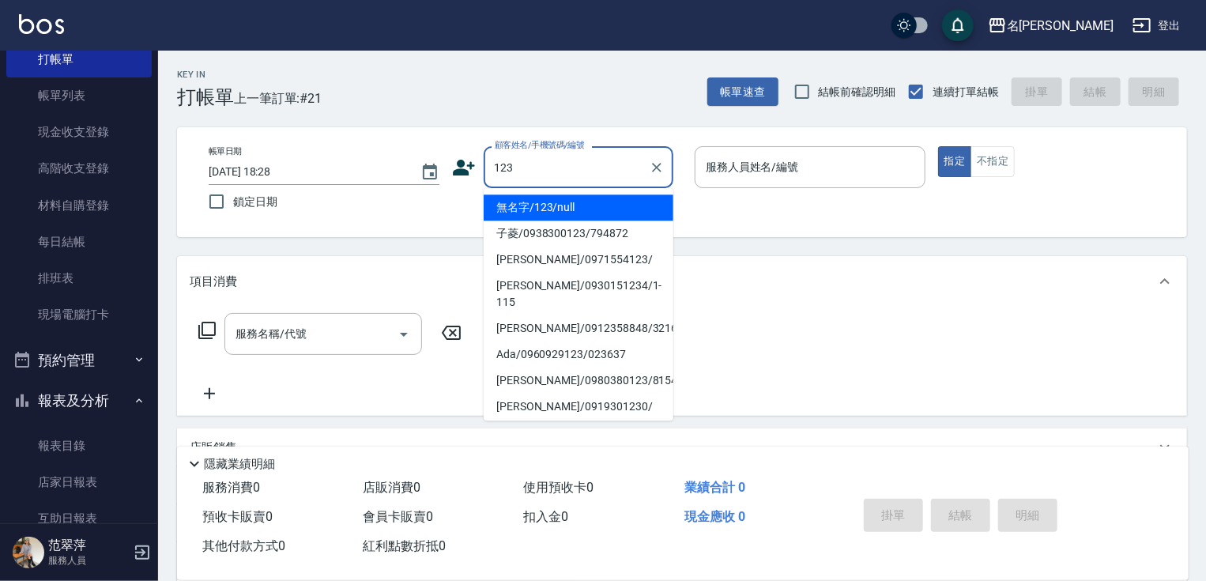
click at [591, 208] on li "無名字/123/null" at bounding box center [579, 207] width 190 height 26
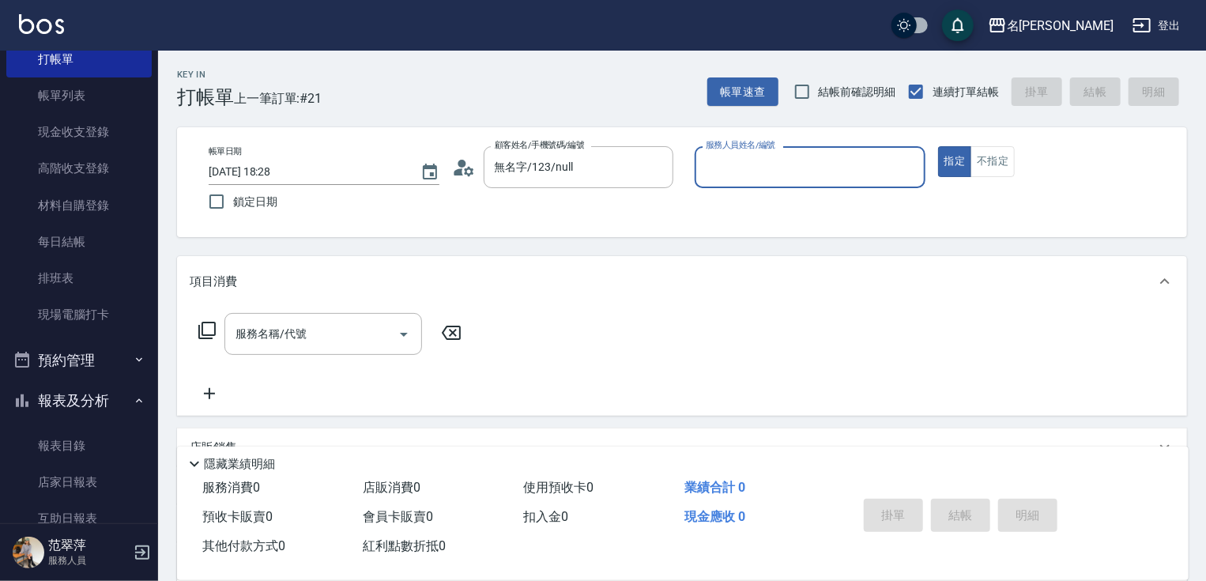
click at [746, 179] on input "服務人員姓名/編號" at bounding box center [810, 167] width 217 height 28
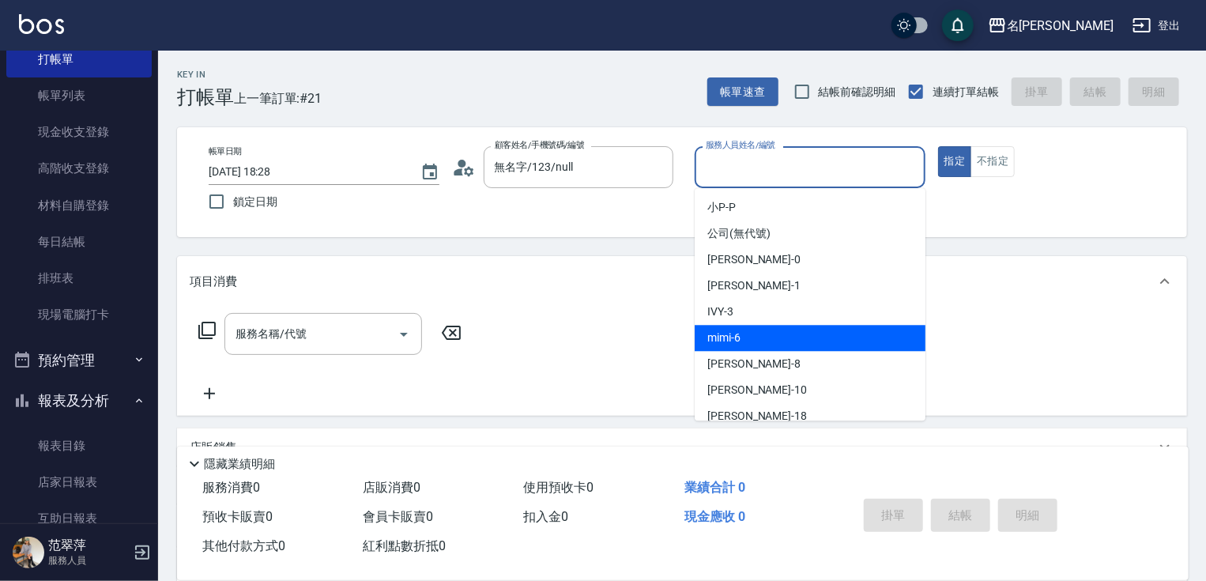
click at [755, 330] on div "mimi -6" at bounding box center [810, 338] width 231 height 26
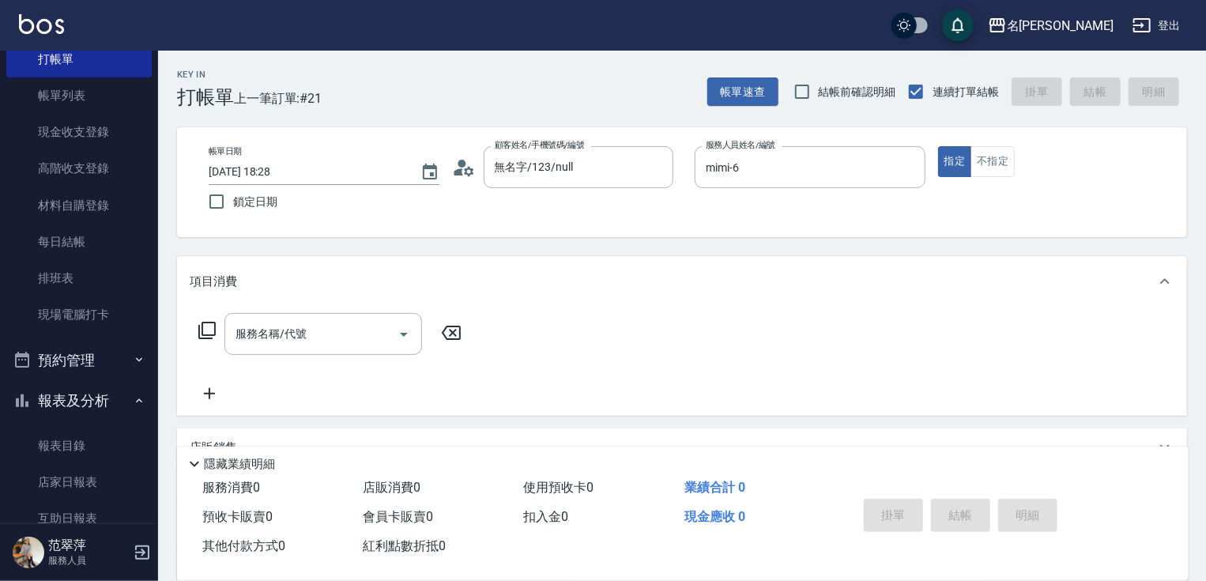
click at [204, 323] on icon at bounding box center [207, 330] width 19 height 19
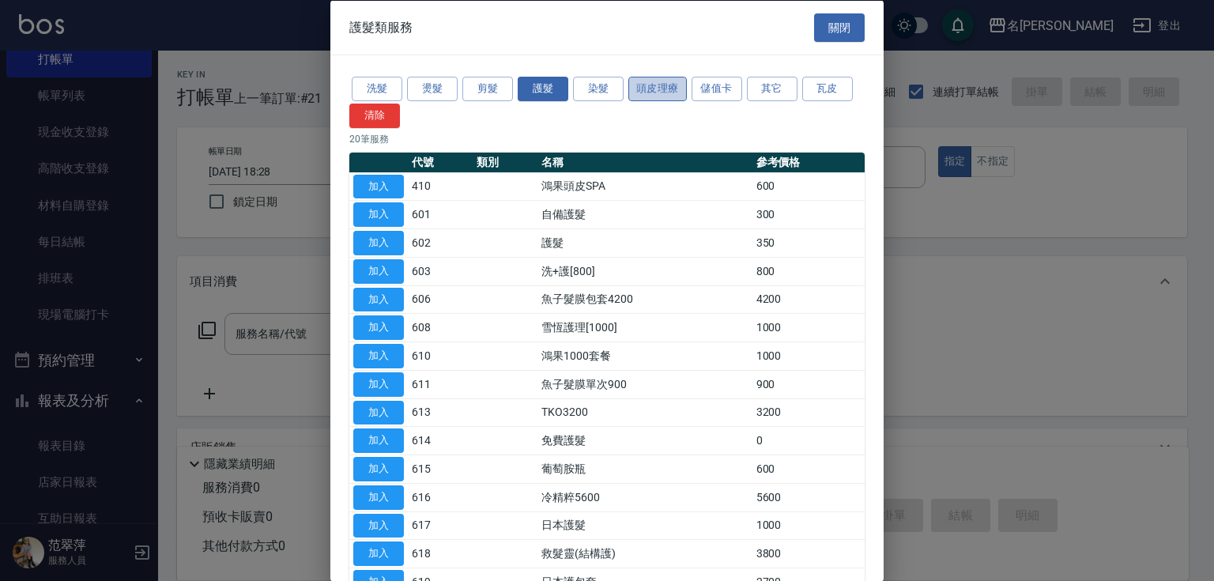
click at [662, 87] on button "頭皮理療" at bounding box center [657, 89] width 58 height 25
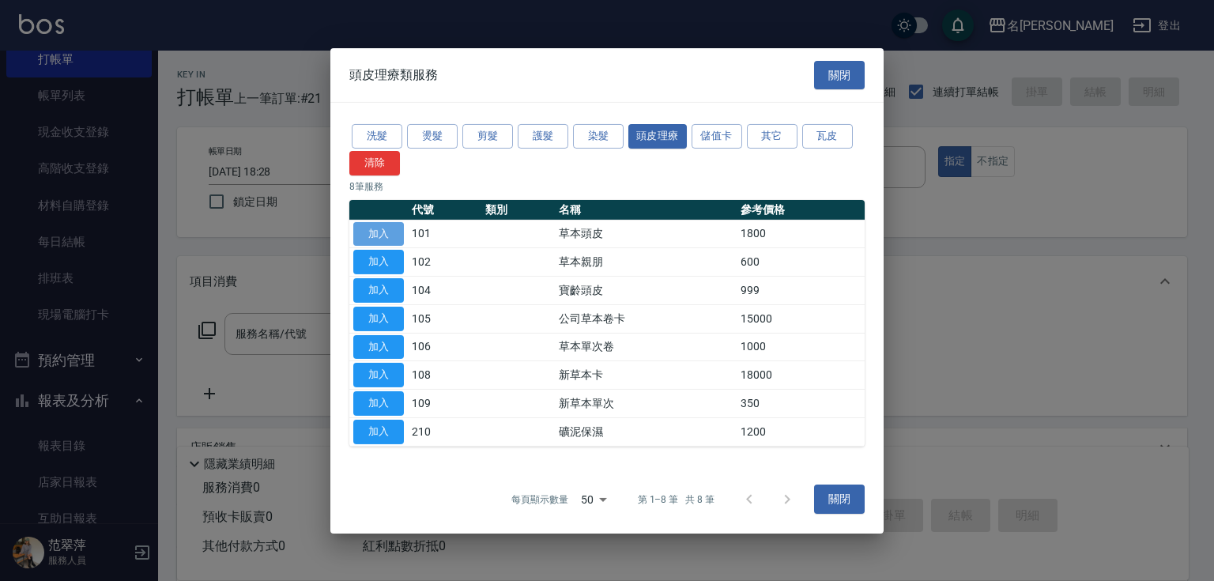
click at [386, 232] on button "加入" at bounding box center [378, 233] width 51 height 25
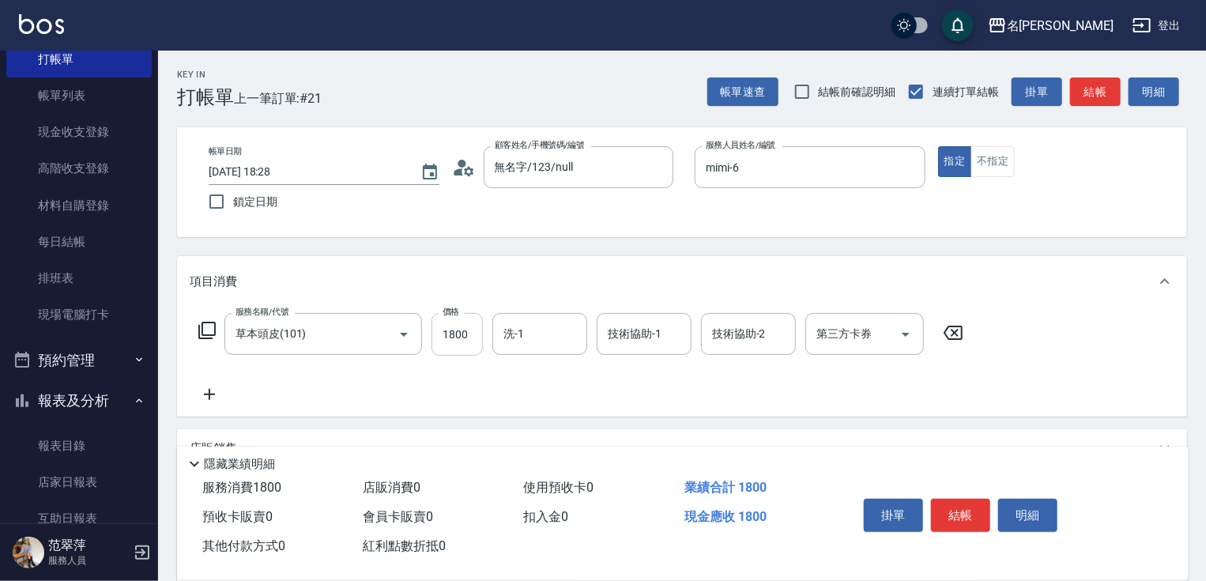
click at [451, 335] on input "1800" at bounding box center [457, 334] width 51 height 43
click at [957, 529] on div "掛單 結帳 明細" at bounding box center [961, 517] width 206 height 50
click at [964, 514] on button "結帳" at bounding box center [960, 515] width 59 height 33
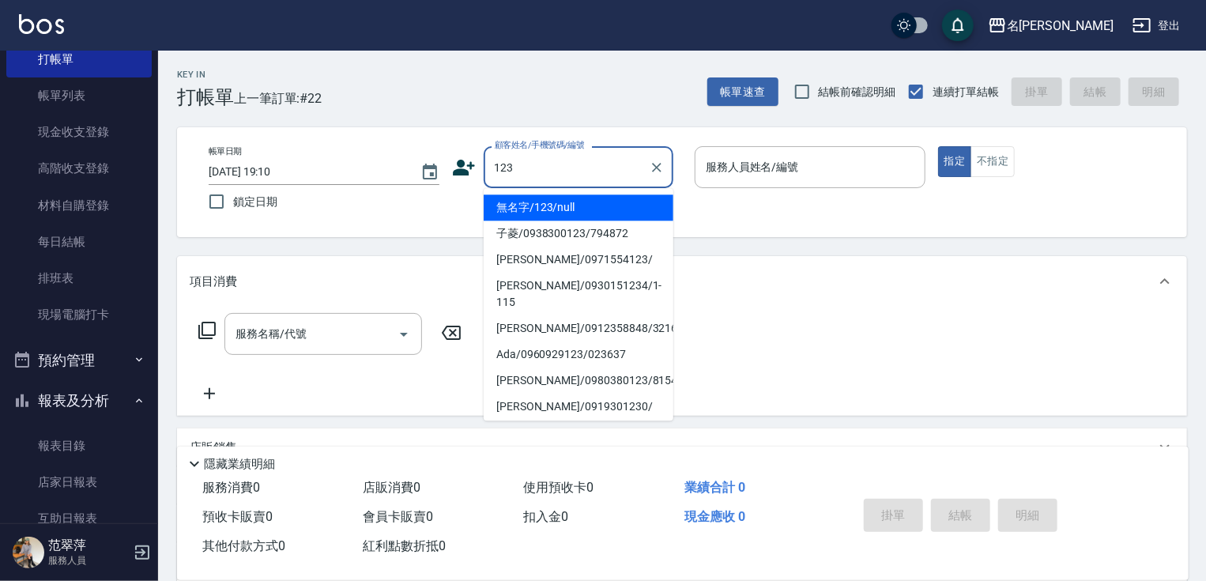
click at [569, 200] on li "無名字/123/null" at bounding box center [579, 207] width 190 height 26
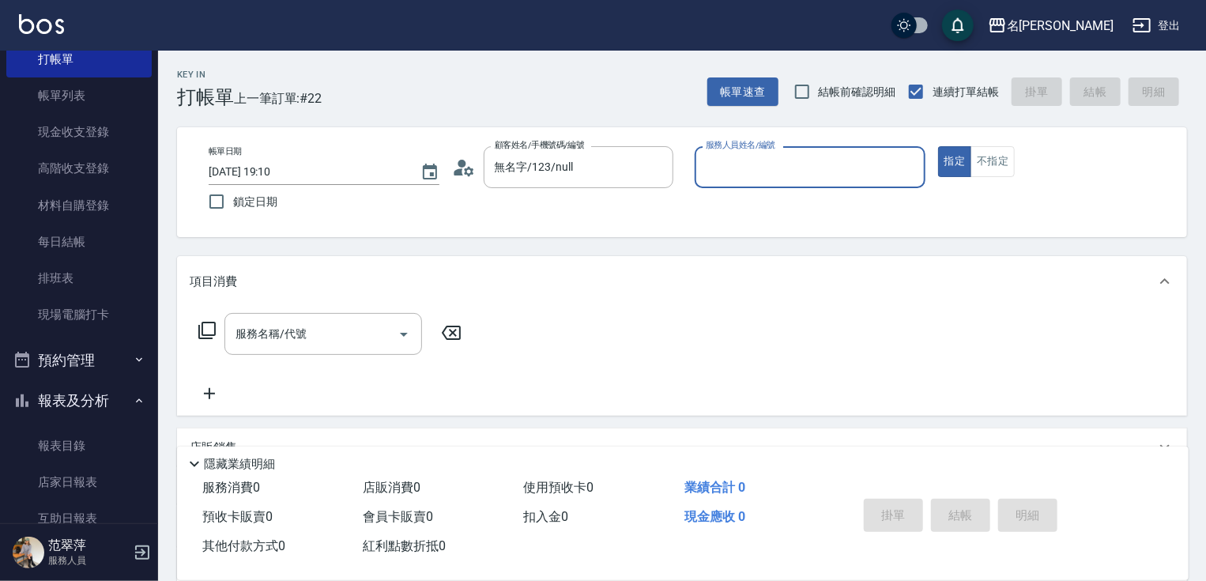
click at [753, 172] on input "服務人員姓名/編號" at bounding box center [810, 167] width 217 height 28
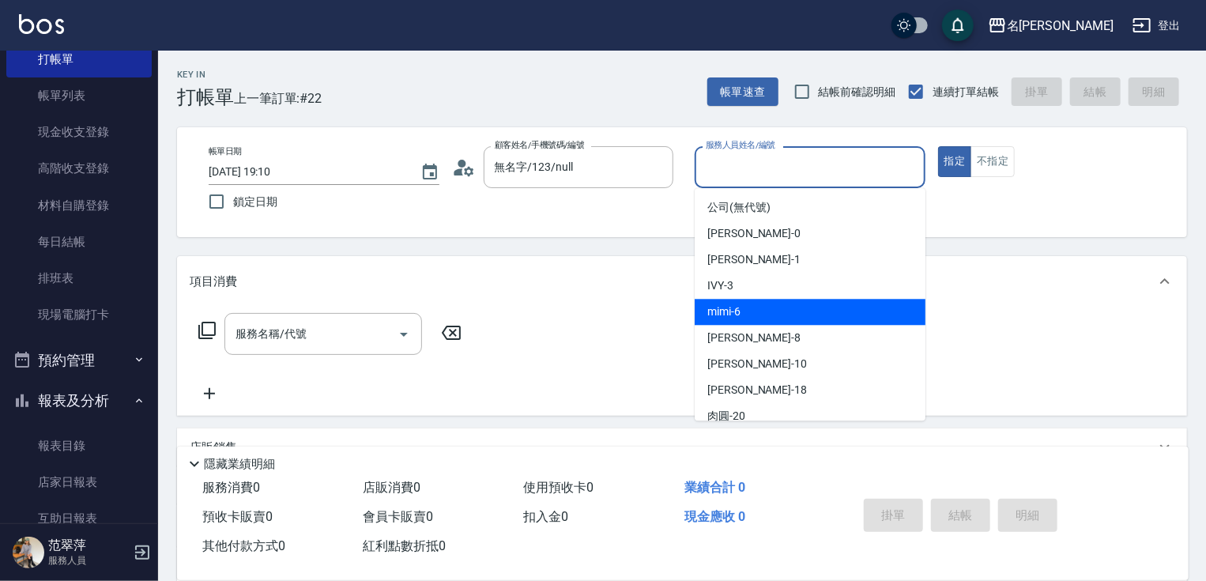
click at [739, 319] on span "mimi -6" at bounding box center [724, 312] width 33 height 17
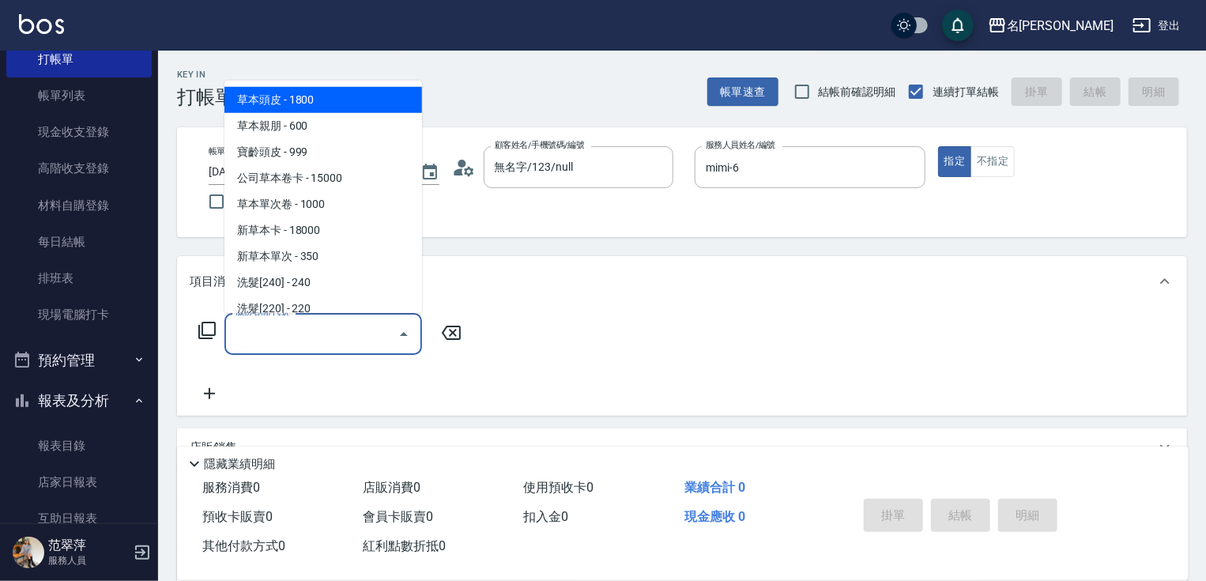
click at [340, 324] on input "服務名稱/代號" at bounding box center [312, 334] width 160 height 28
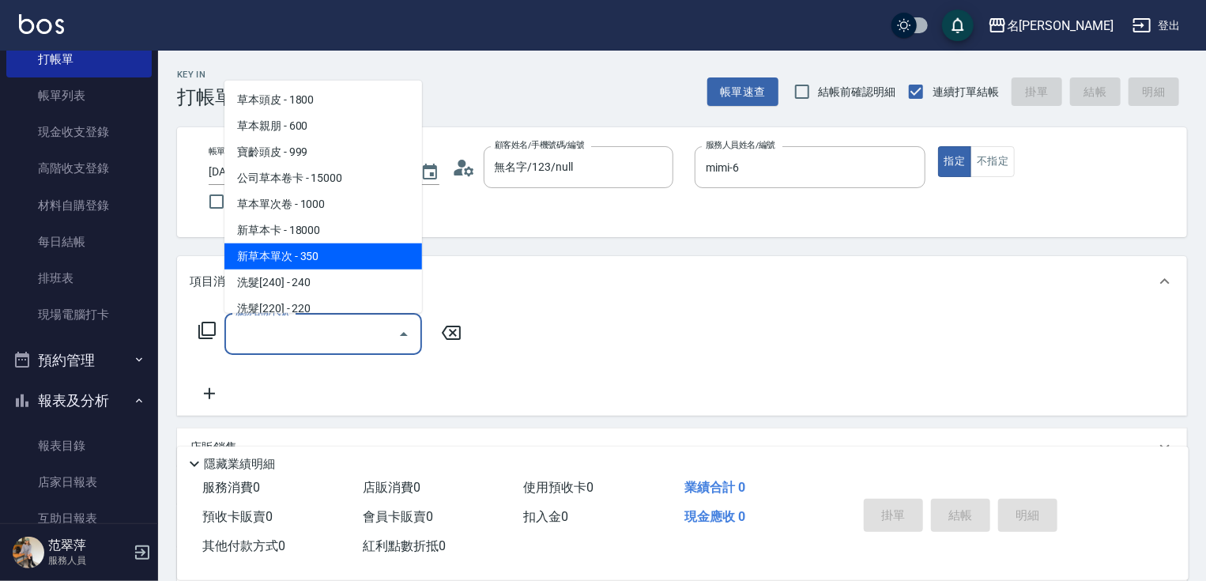
click at [339, 259] on span "新草本單次 - 350" at bounding box center [324, 256] width 198 height 26
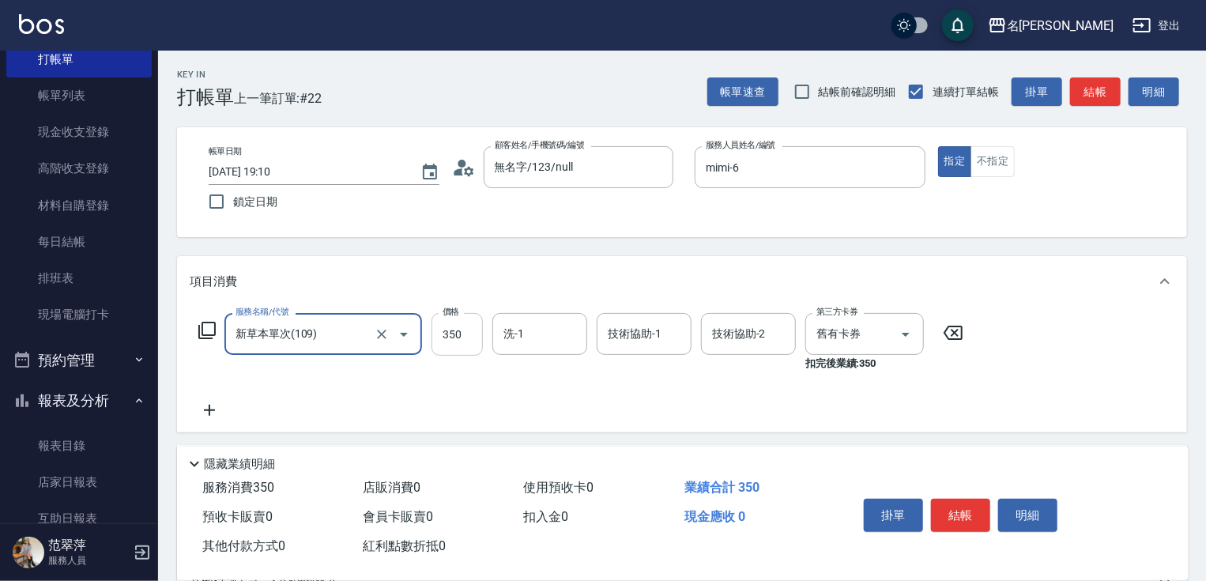
click at [460, 335] on input "350" at bounding box center [457, 334] width 51 height 43
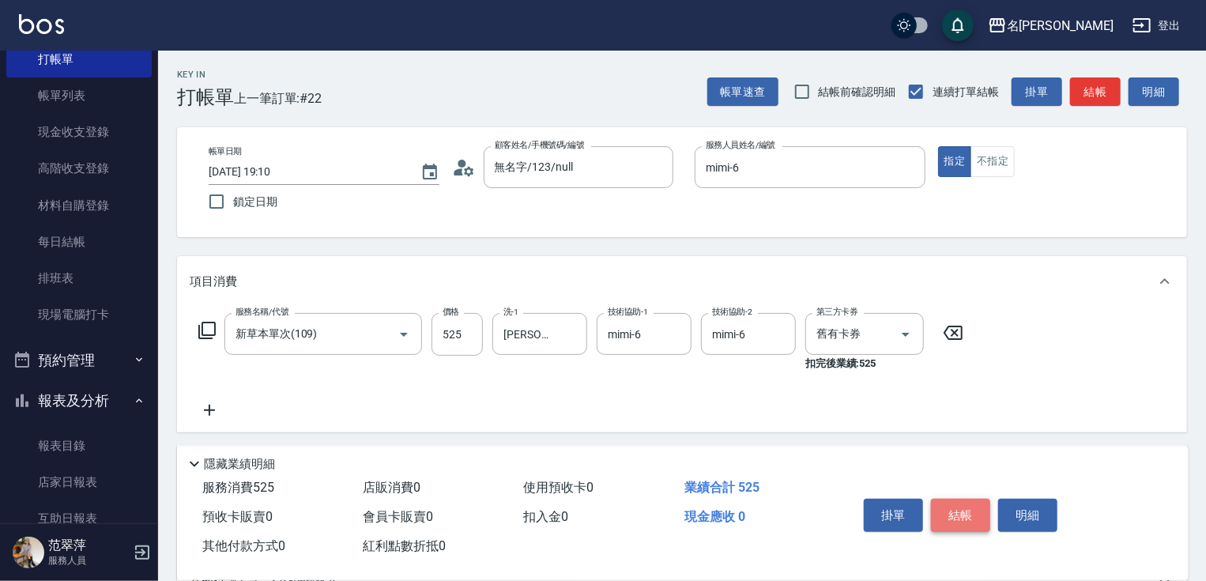
click at [956, 508] on button "結帳" at bounding box center [960, 515] width 59 height 33
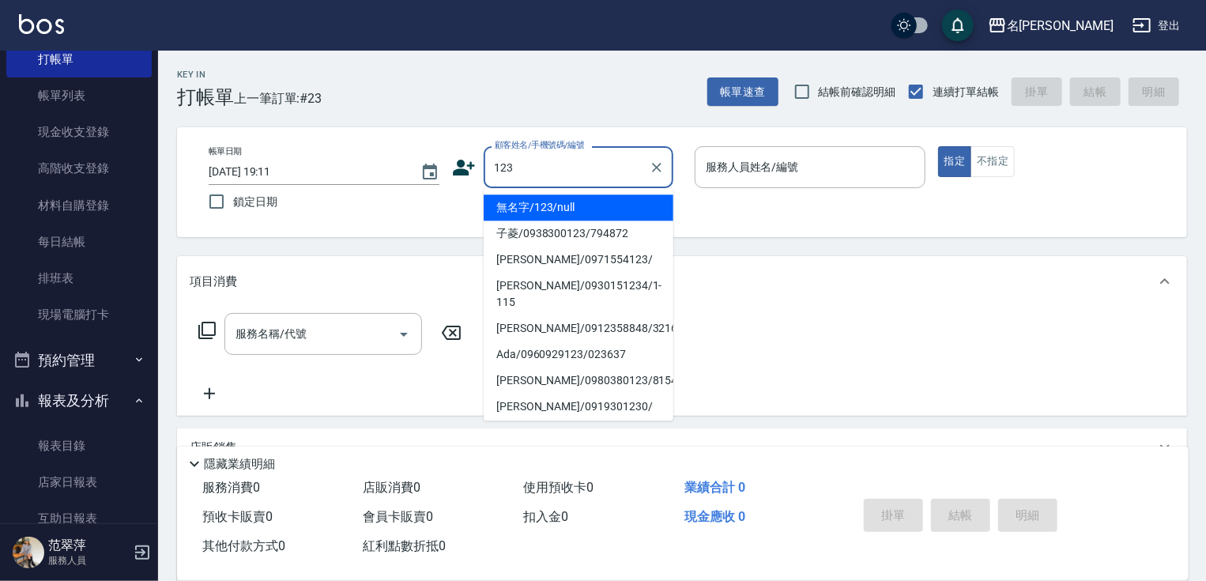
click at [616, 209] on li "無名字/123/null" at bounding box center [579, 207] width 190 height 26
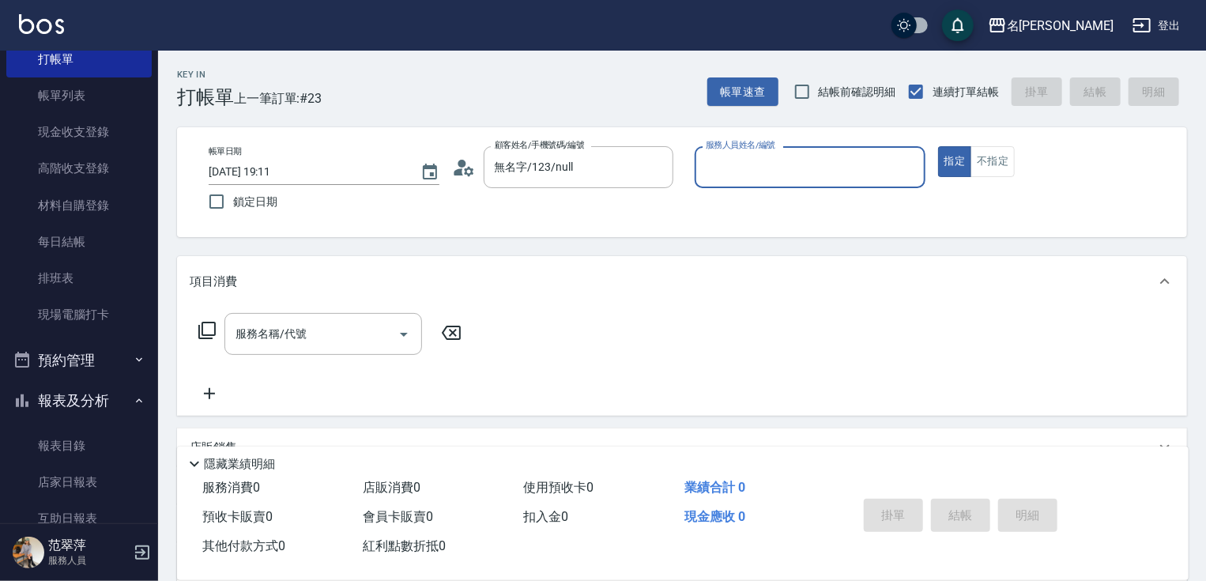
click at [742, 168] on input "服務人員姓名/編號" at bounding box center [810, 167] width 217 height 28
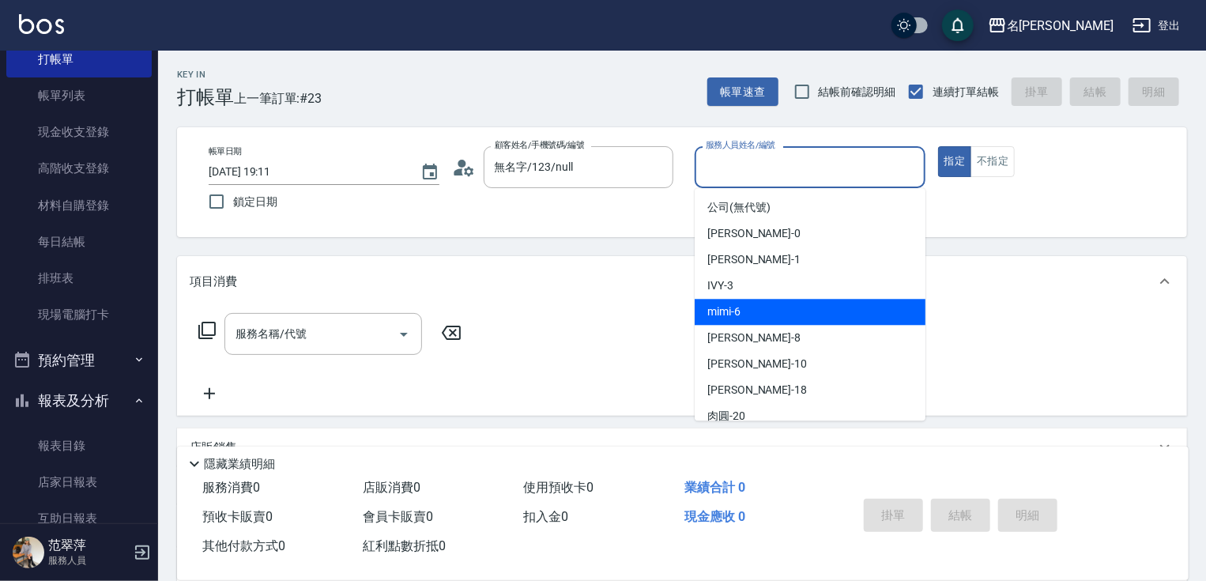
click at [751, 304] on div "mimi -6" at bounding box center [810, 312] width 231 height 26
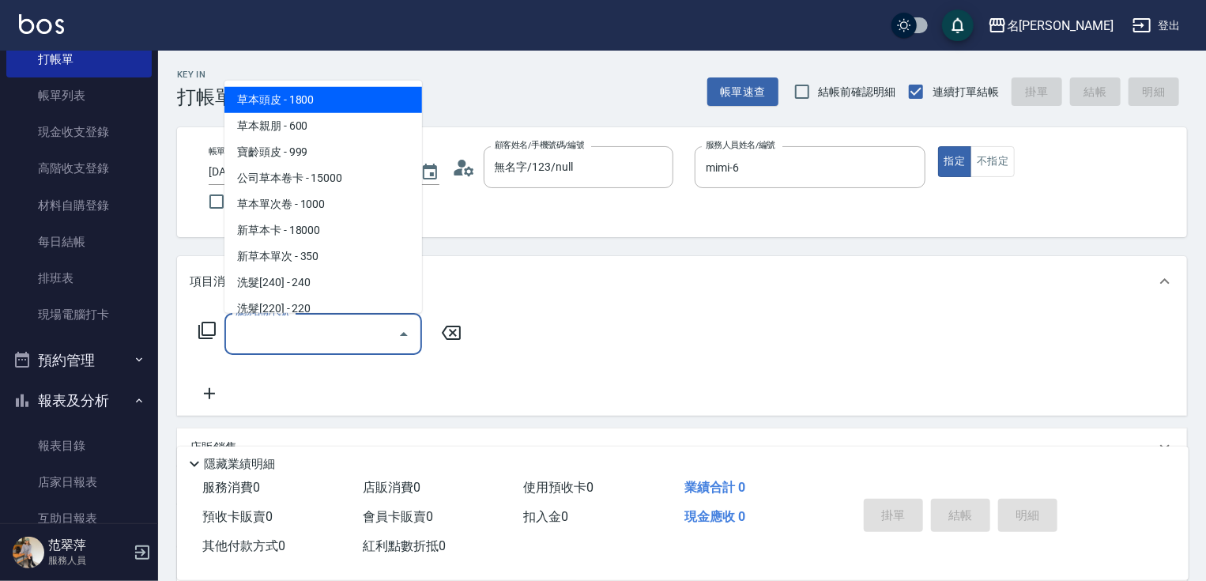
click at [313, 340] on input "服務名稱/代號" at bounding box center [312, 334] width 160 height 28
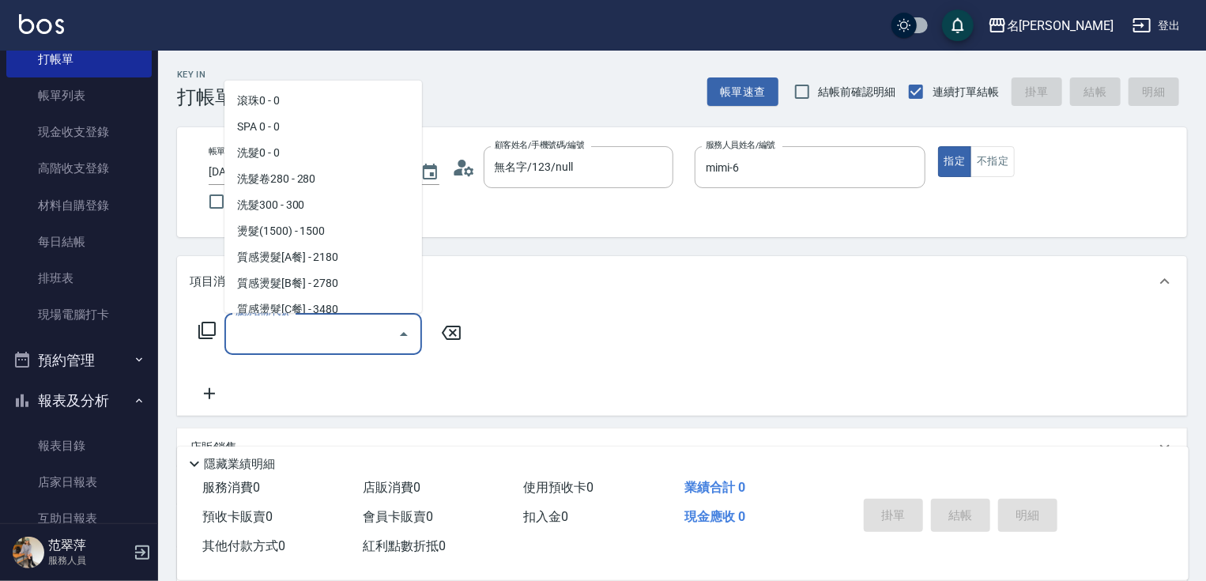
scroll to position [686, 0]
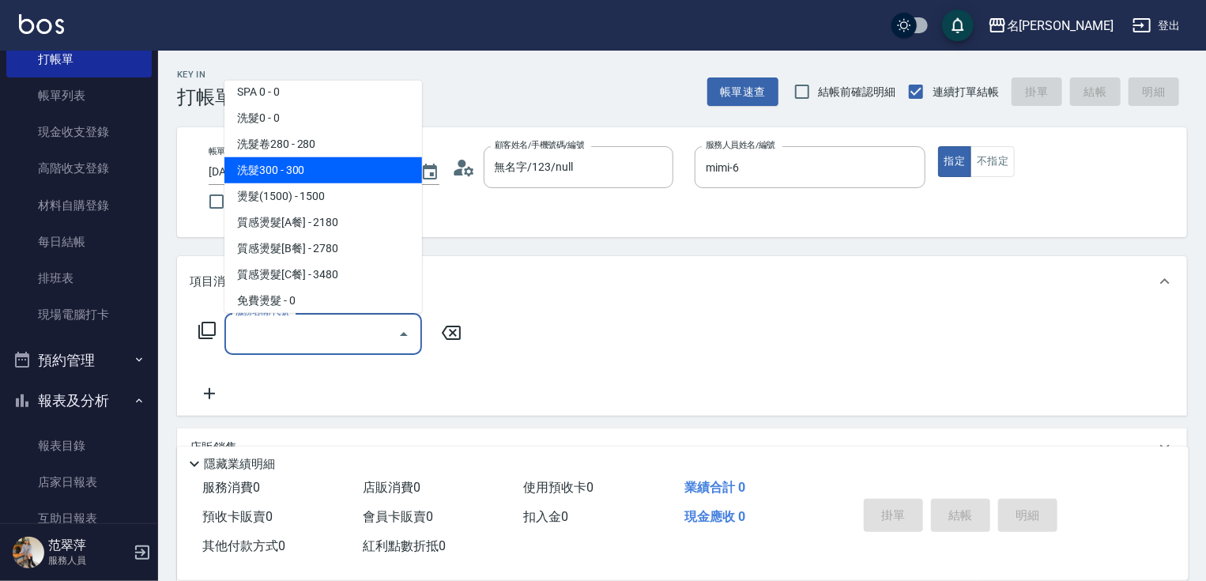
click at [312, 172] on span "洗髮300 - 300" at bounding box center [324, 170] width 198 height 26
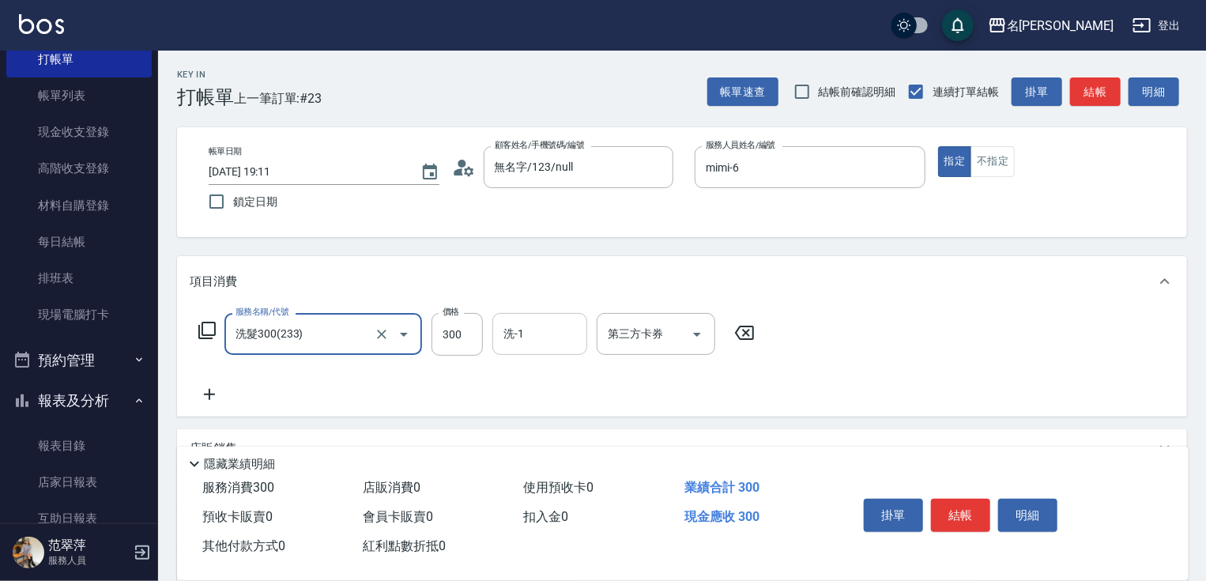
click at [538, 338] on input "洗-1" at bounding box center [540, 334] width 81 height 28
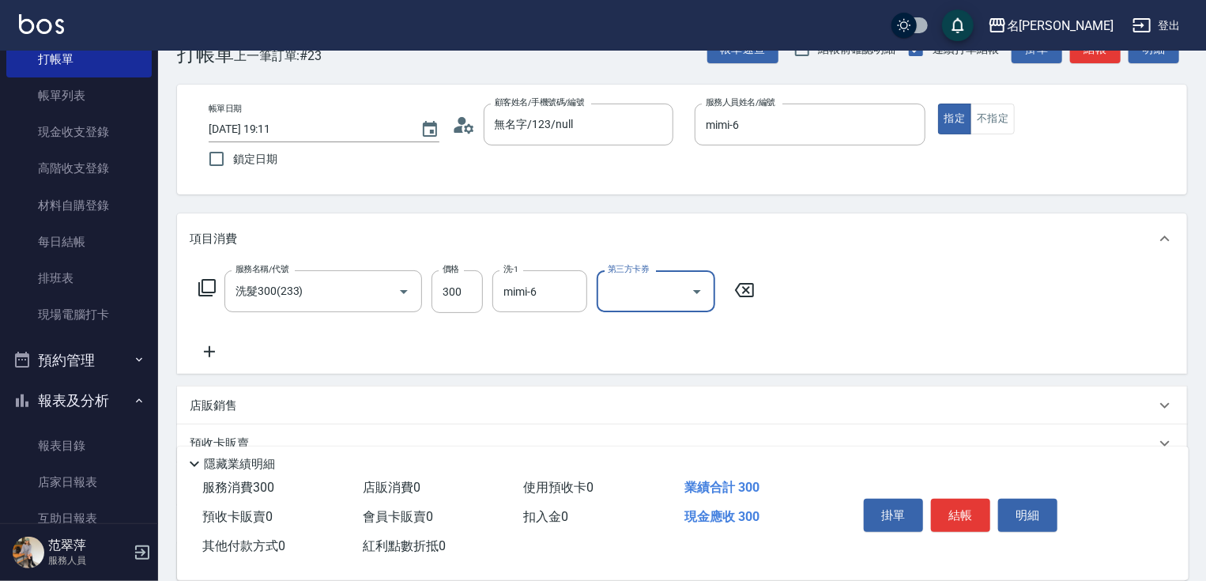
scroll to position [63, 0]
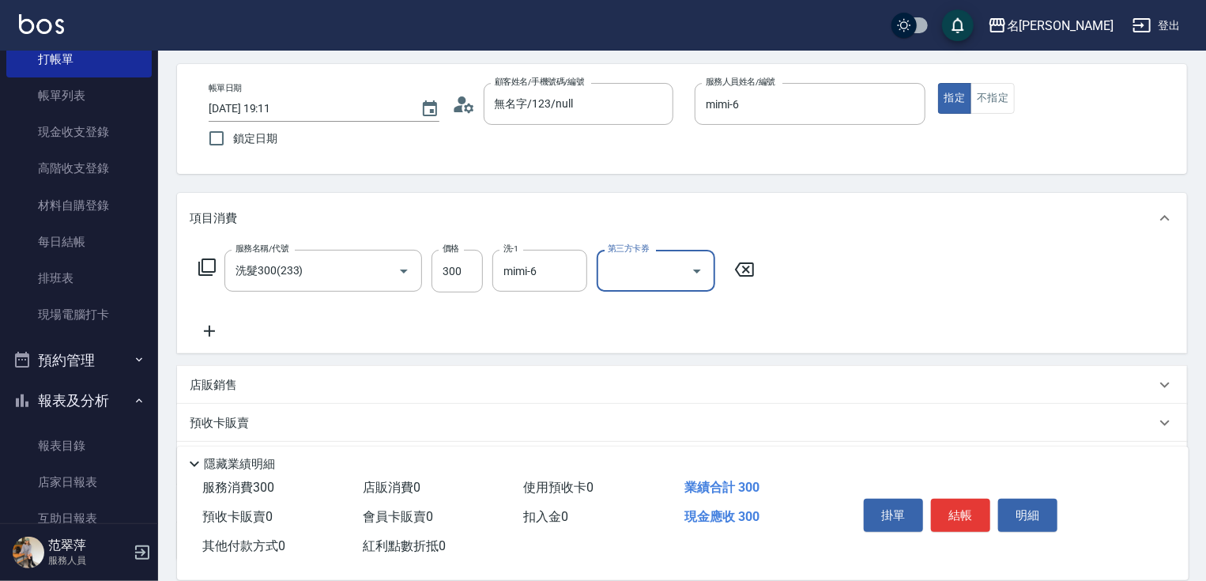
click at [964, 500] on button "結帳" at bounding box center [960, 515] width 59 height 33
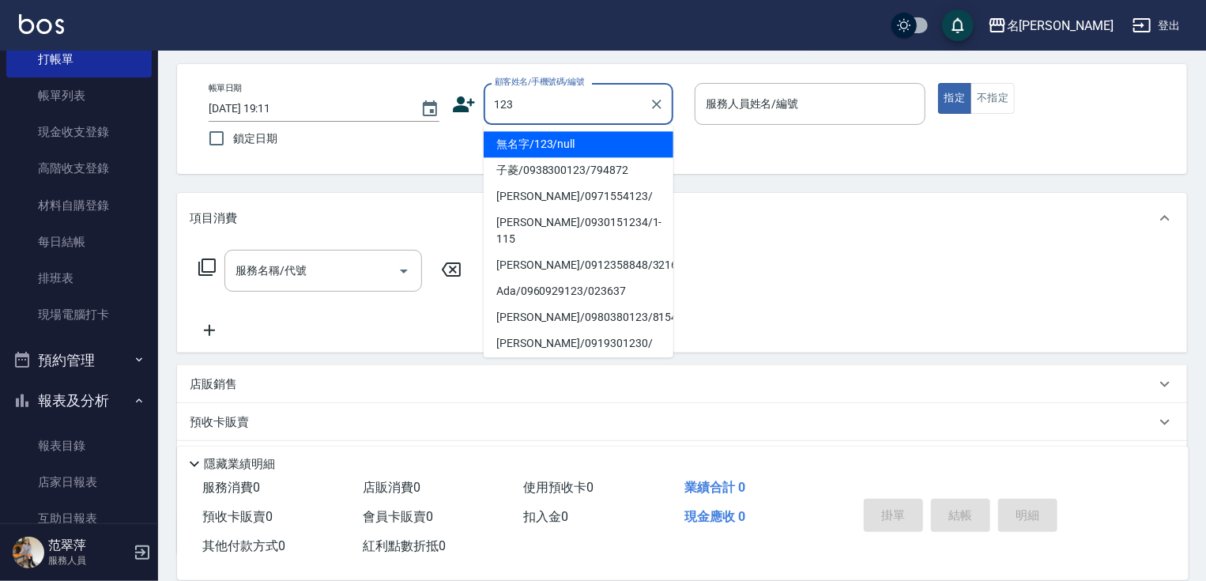
click at [574, 141] on li "無名字/123/null" at bounding box center [579, 144] width 190 height 26
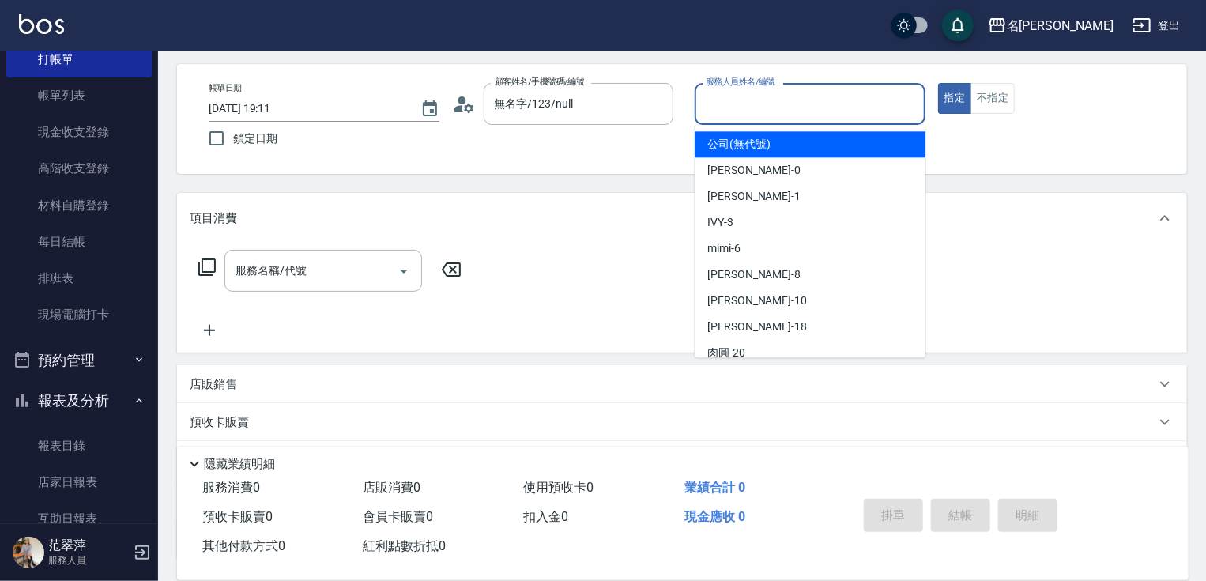
click at [755, 114] on input "服務人員姓名/編號" at bounding box center [810, 104] width 217 height 28
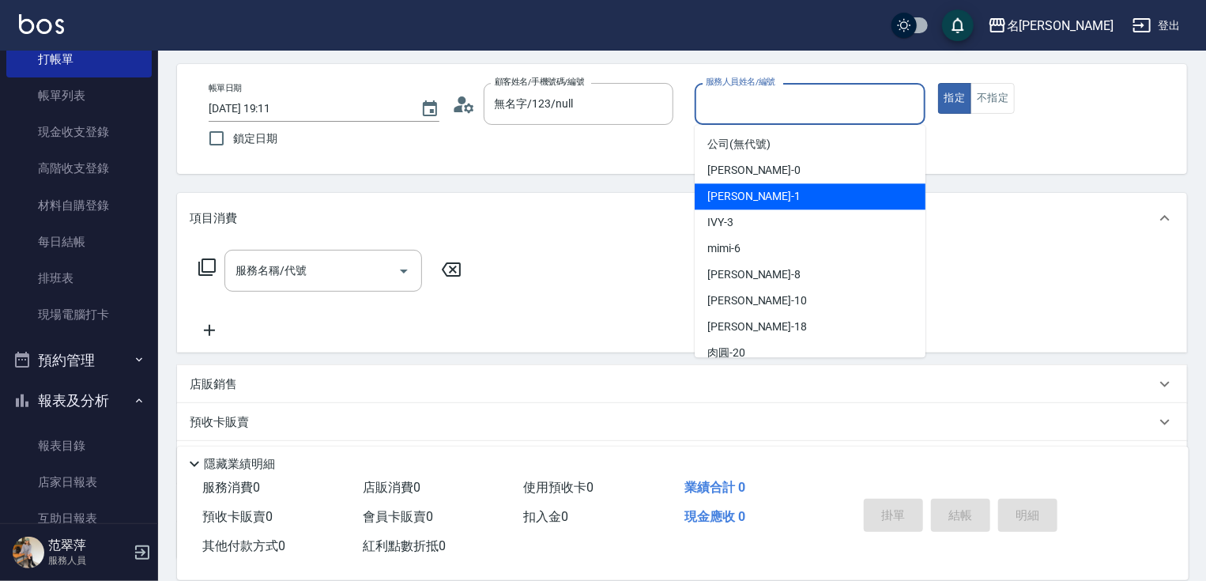
click at [760, 195] on div "[PERSON_NAME] -1" at bounding box center [810, 196] width 231 height 26
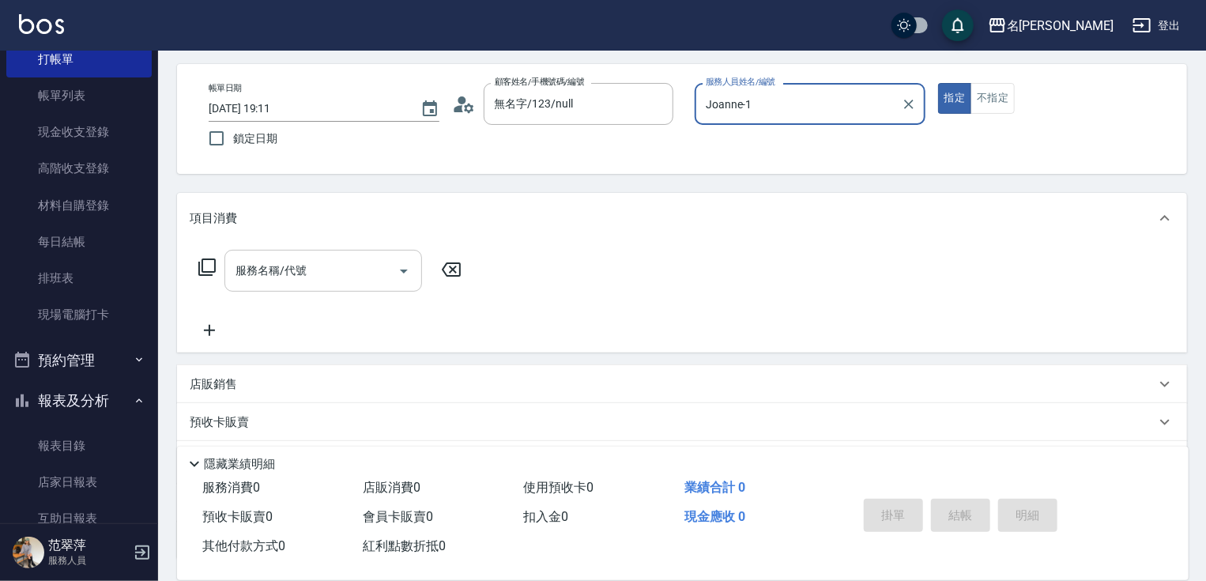
click at [342, 277] on input "服務名稱/代號" at bounding box center [312, 271] width 160 height 28
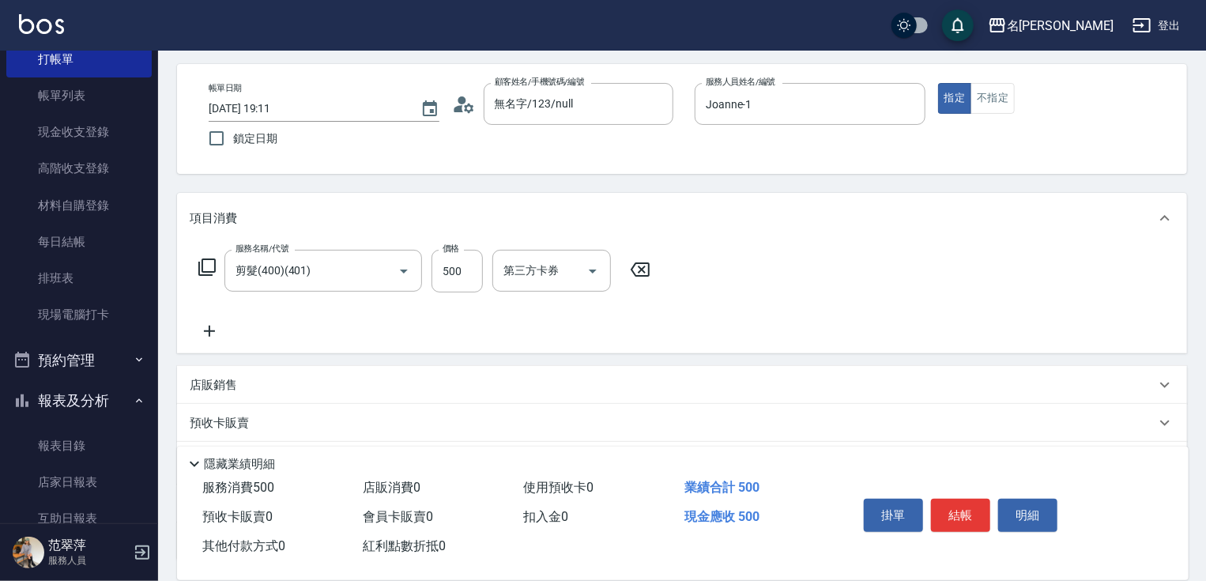
click at [212, 332] on icon at bounding box center [209, 331] width 11 height 11
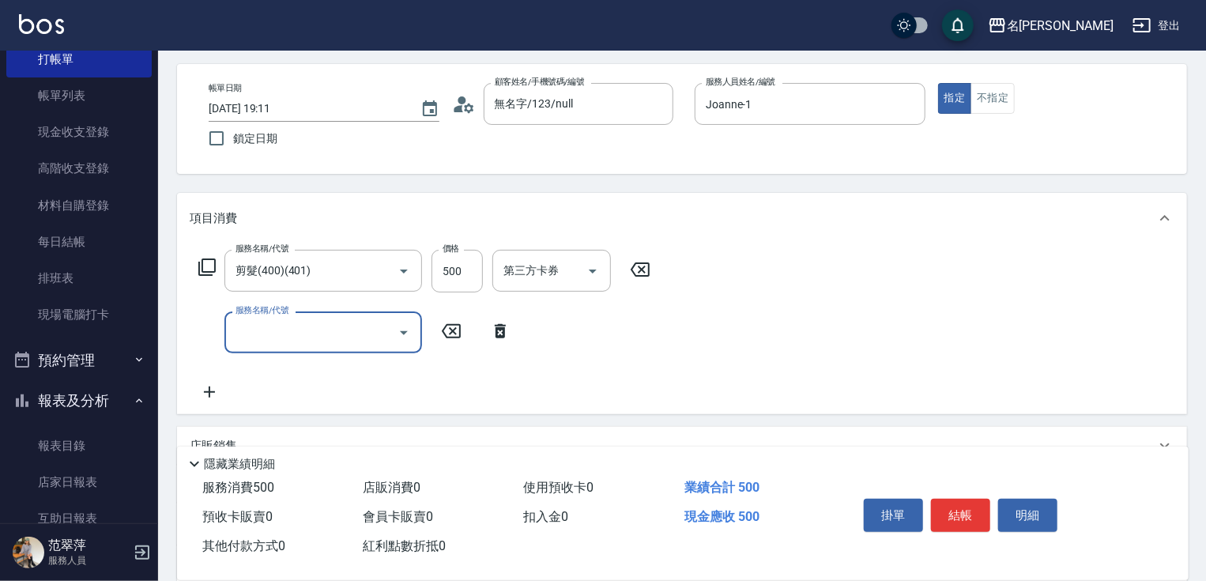
click at [255, 328] on input "服務名稱/代號" at bounding box center [312, 333] width 160 height 28
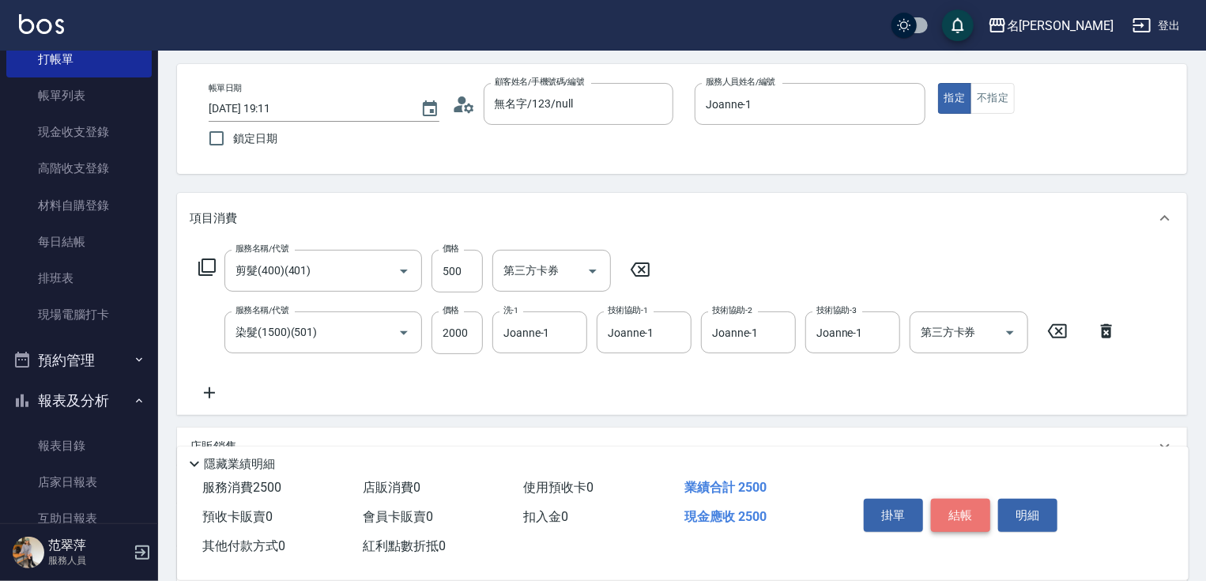
click at [971, 508] on button "結帳" at bounding box center [960, 515] width 59 height 33
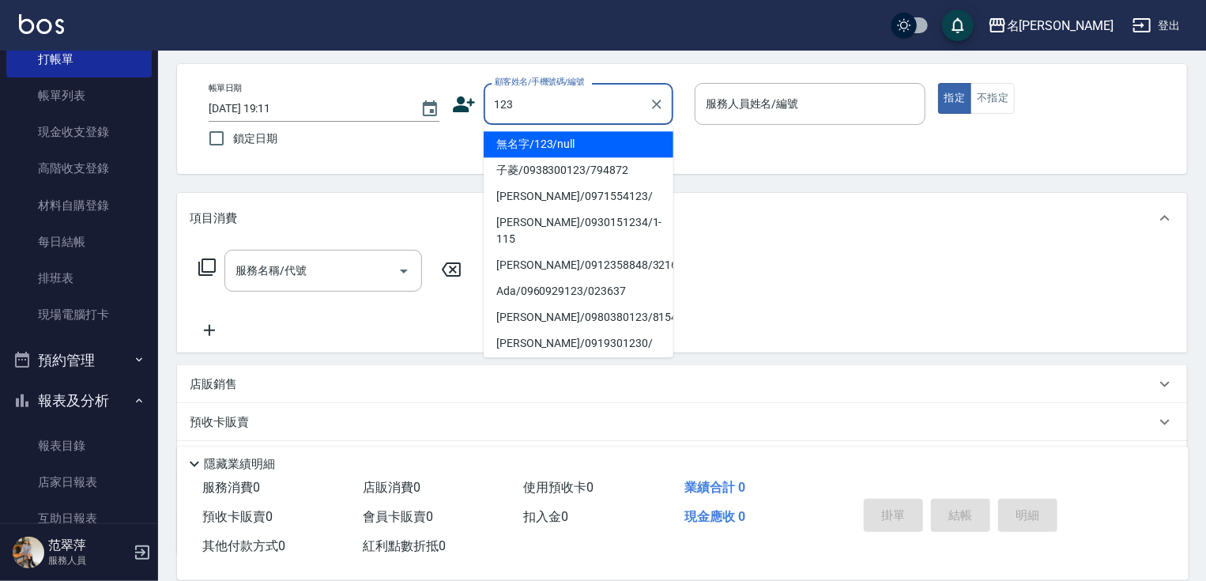
click at [594, 143] on li "無名字/123/null" at bounding box center [579, 144] width 190 height 26
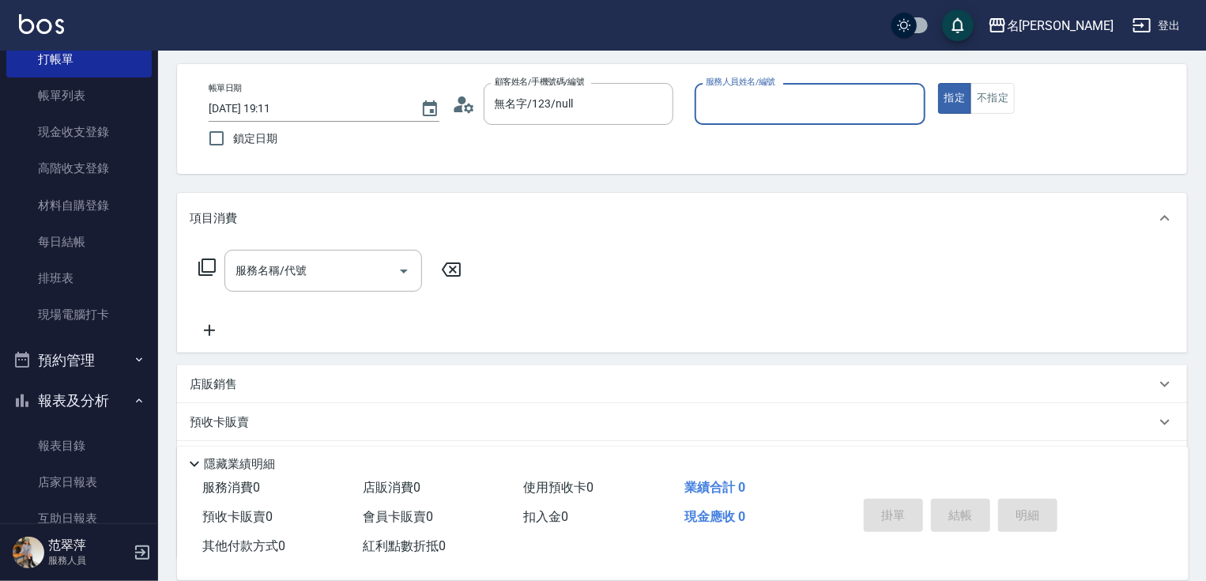
click at [749, 111] on input "服務人員姓名/編號" at bounding box center [810, 104] width 217 height 28
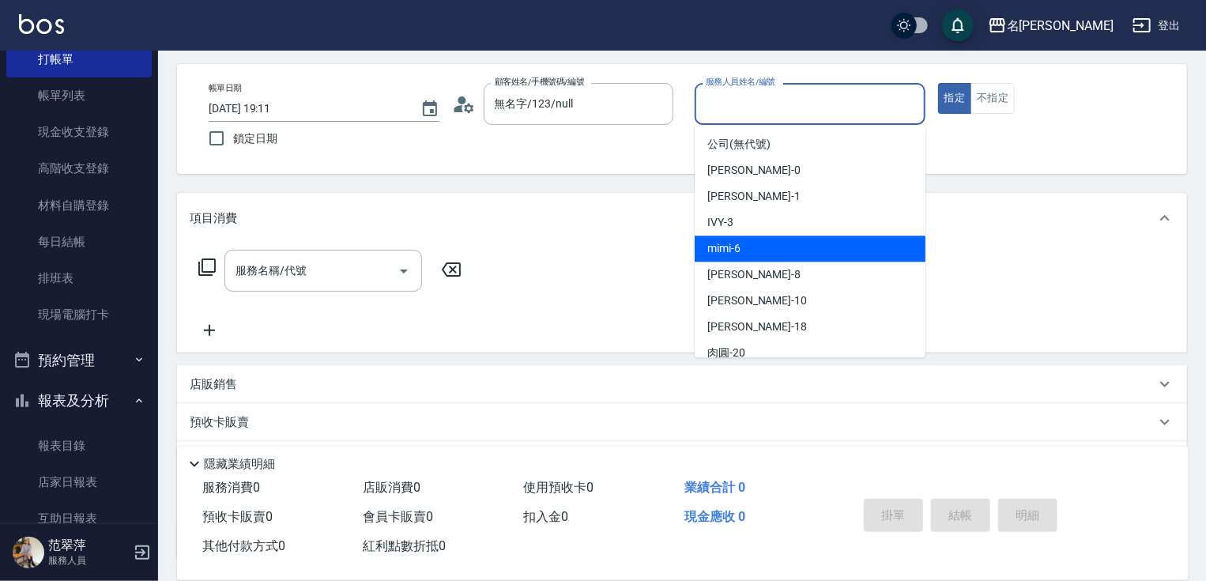
click at [740, 250] on span "mimi -6" at bounding box center [724, 248] width 33 height 17
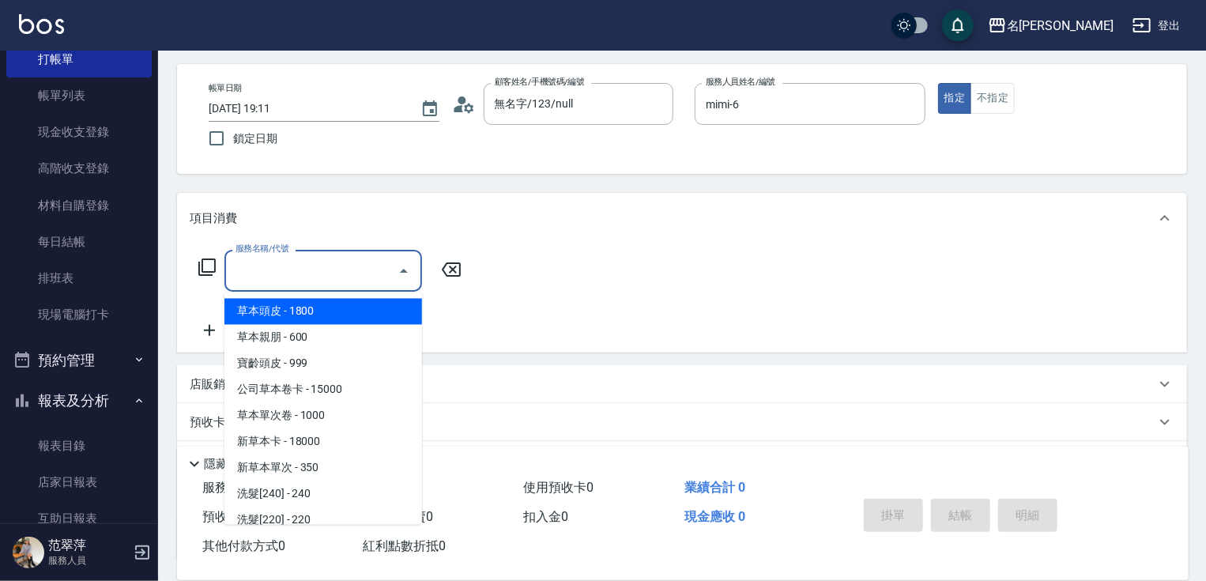
click at [354, 268] on input "服務名稱/代號" at bounding box center [312, 271] width 160 height 28
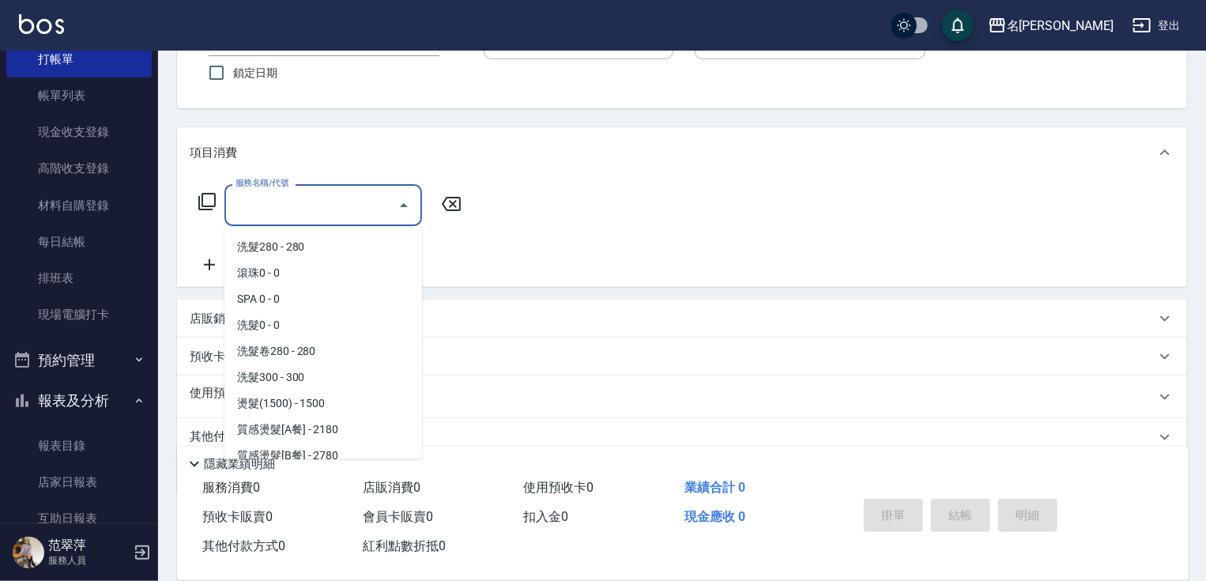
scroll to position [661, 0]
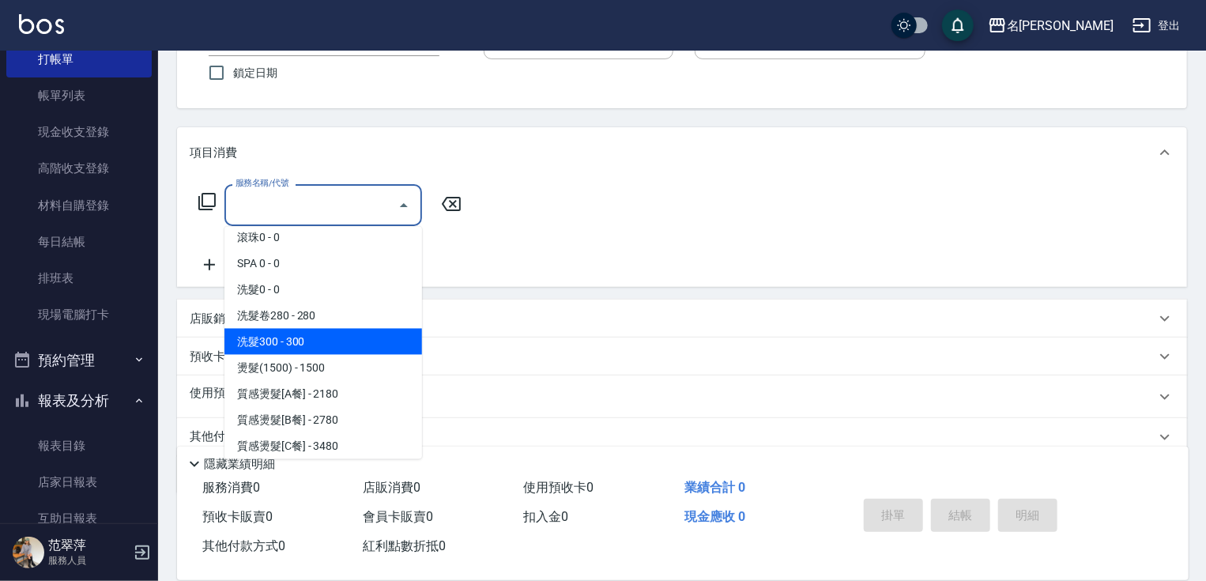
click at [316, 339] on span "洗髮300 - 300" at bounding box center [324, 342] width 198 height 26
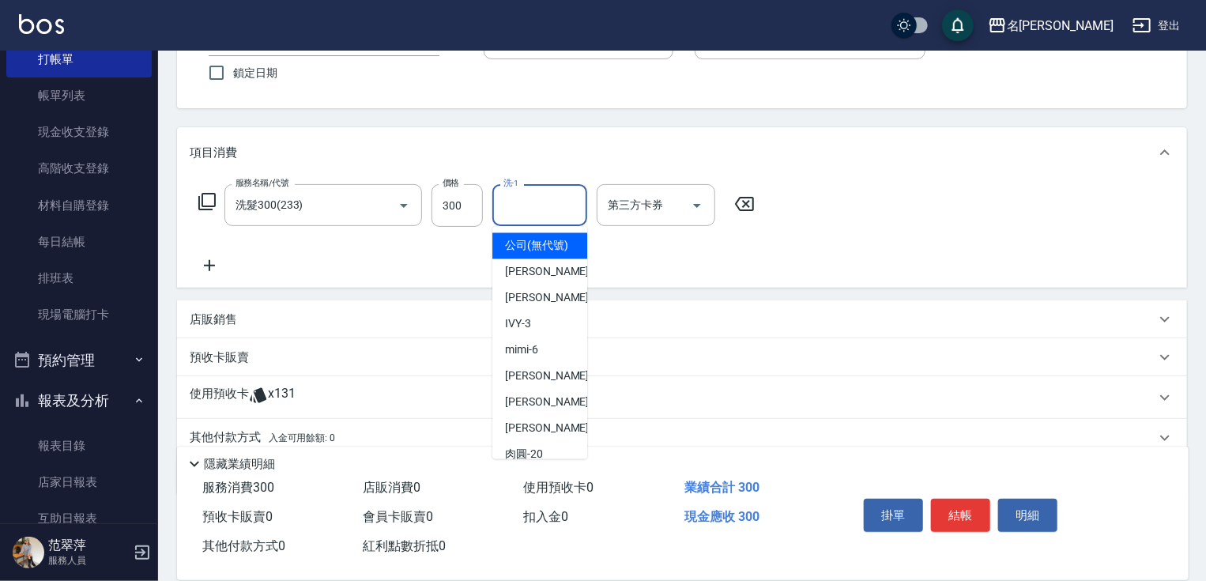
click at [539, 215] on input "洗-1" at bounding box center [540, 205] width 81 height 28
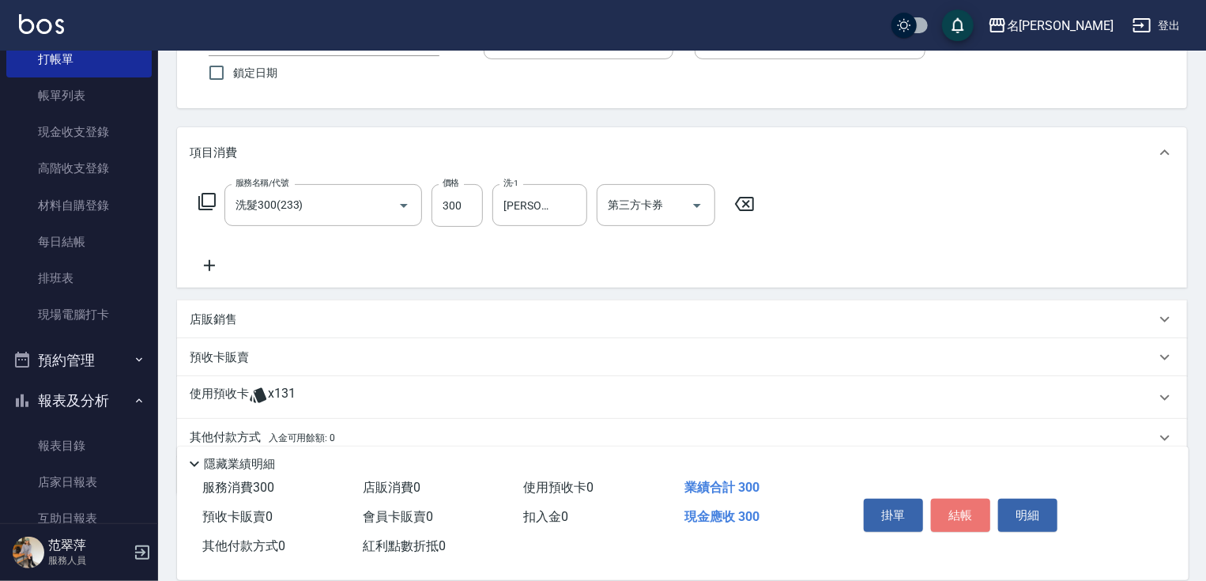
click at [974, 514] on button "結帳" at bounding box center [960, 515] width 59 height 33
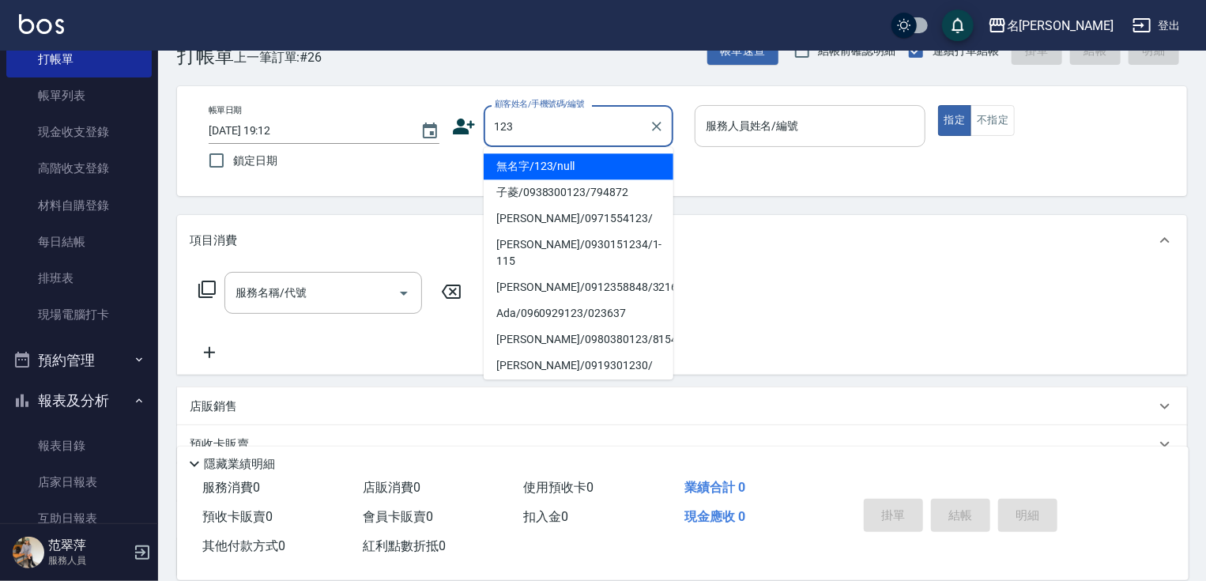
scroll to position [63, 0]
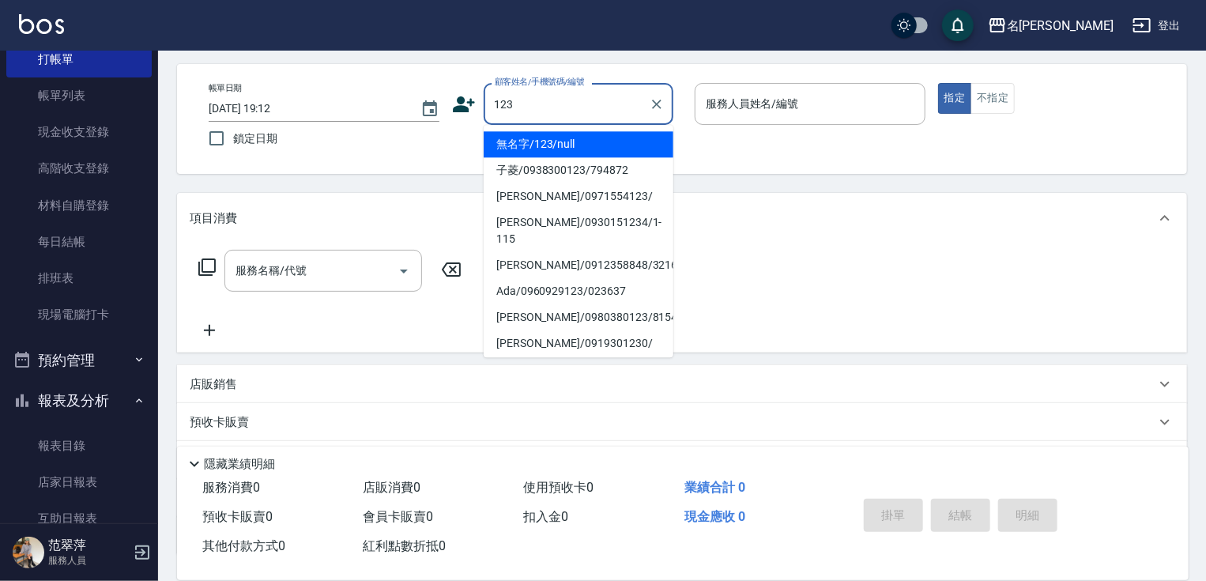
click at [593, 143] on li "無名字/123/null" at bounding box center [579, 144] width 190 height 26
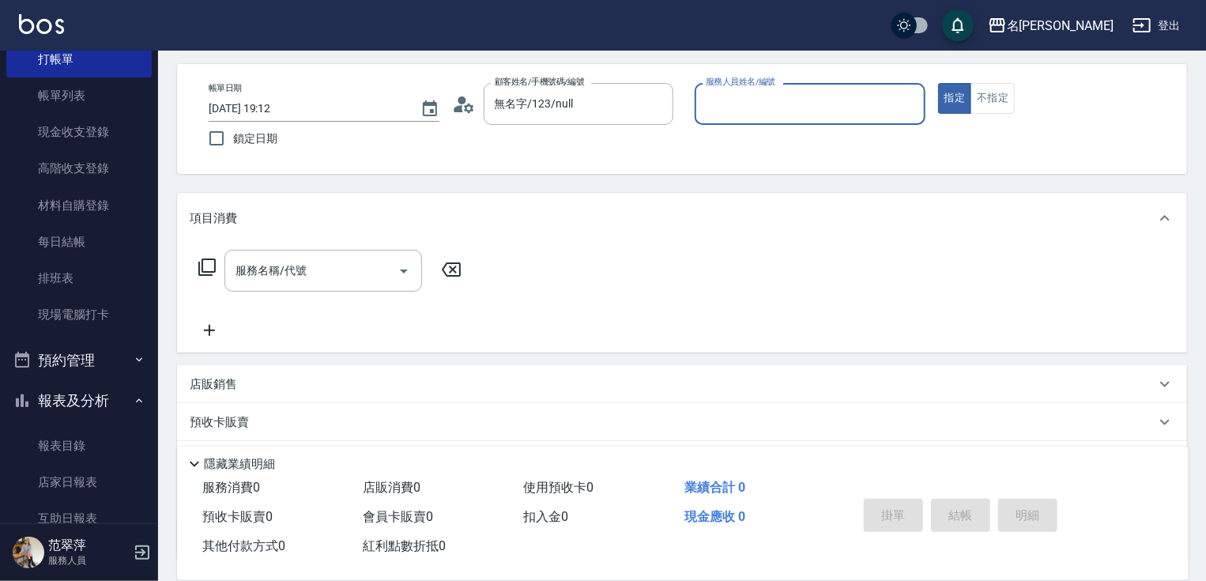
click at [784, 106] on input "服務人員姓名/編號" at bounding box center [810, 104] width 217 height 28
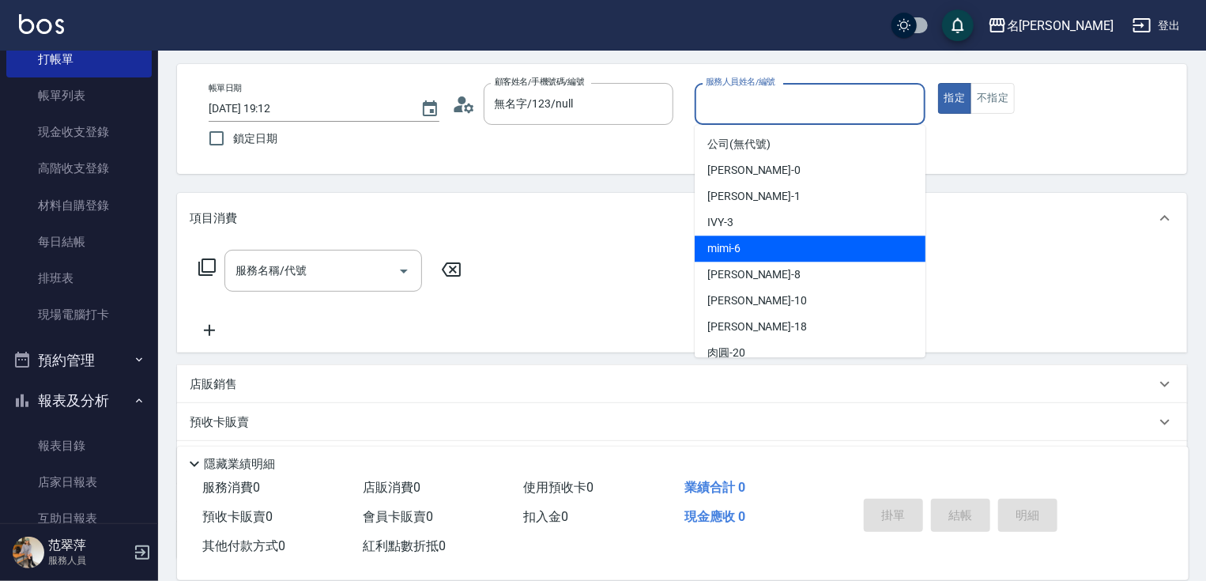
click at [738, 244] on span "mimi -6" at bounding box center [724, 248] width 33 height 17
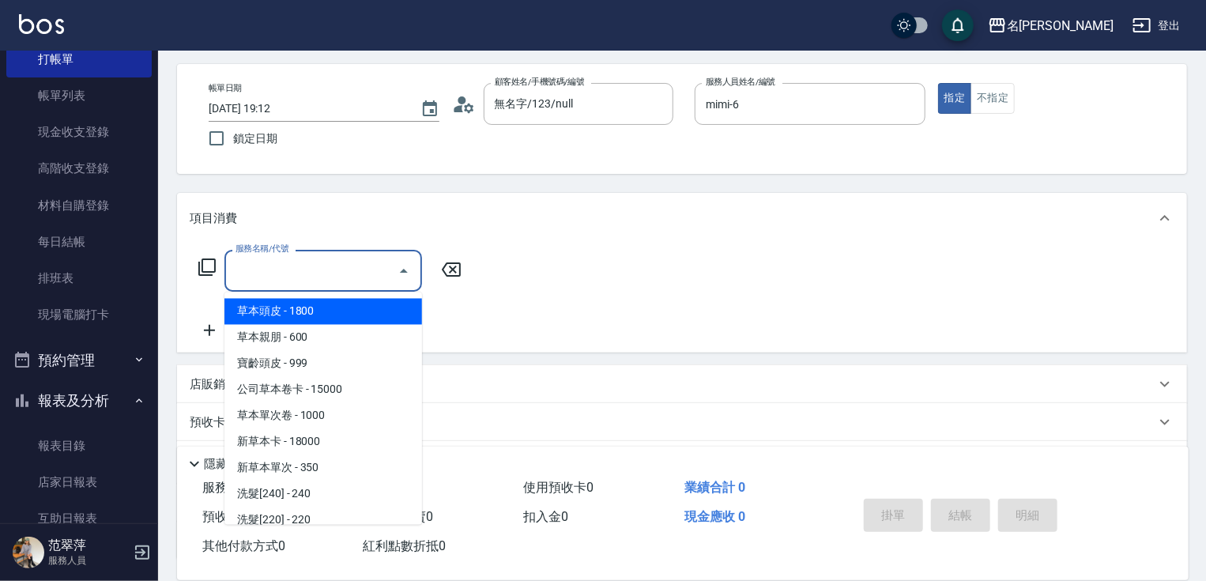
click at [322, 267] on input "服務名稱/代號" at bounding box center [312, 271] width 160 height 28
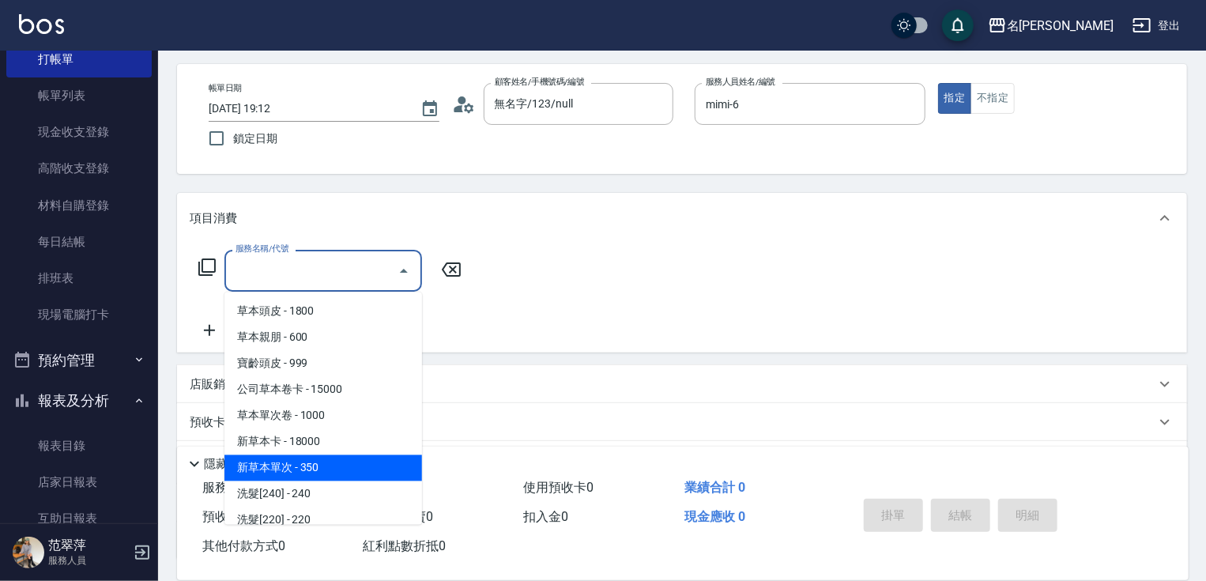
click at [311, 466] on span "新草本單次 - 350" at bounding box center [324, 468] width 198 height 26
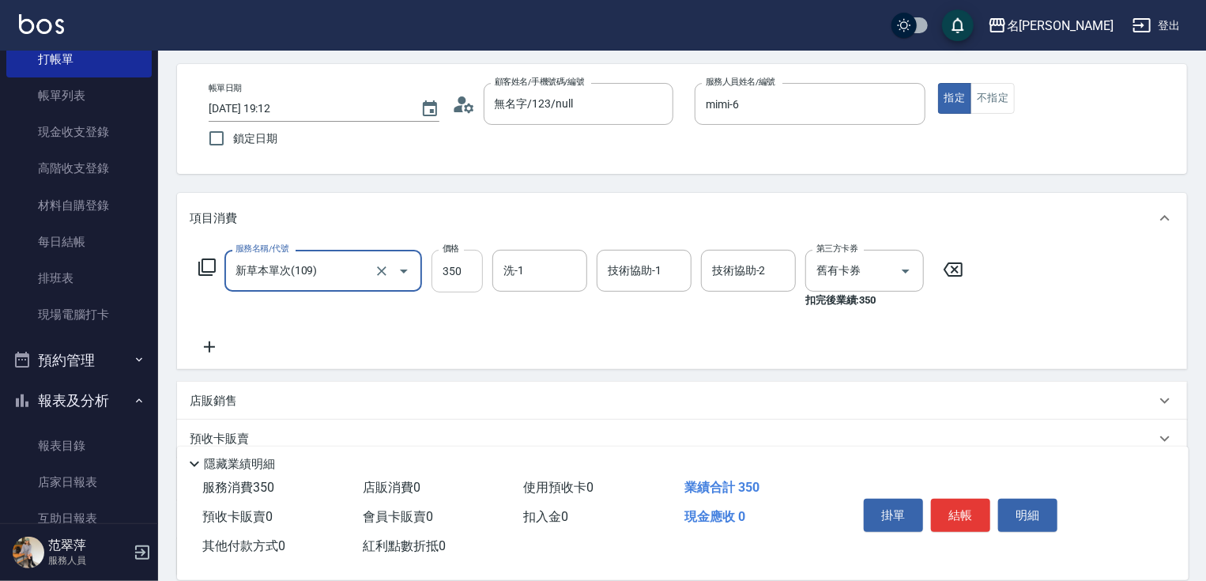
click at [456, 269] on input "350" at bounding box center [457, 271] width 51 height 43
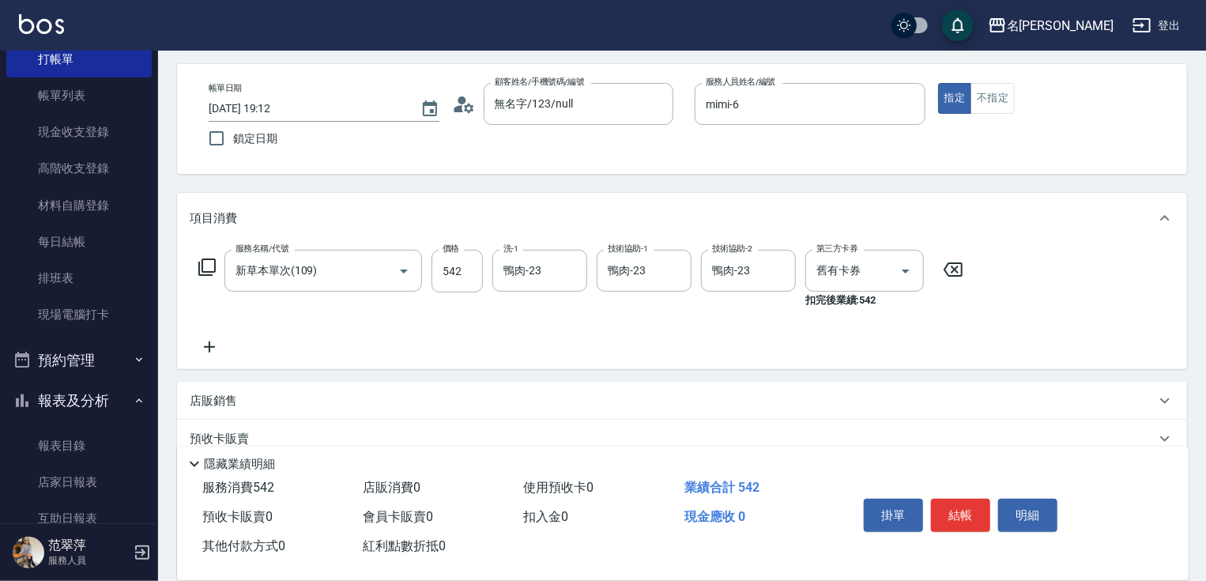
drag, startPoint x: 213, startPoint y: 346, endPoint x: 212, endPoint y: 296, distance: 50.6
click at [212, 346] on icon at bounding box center [209, 347] width 11 height 11
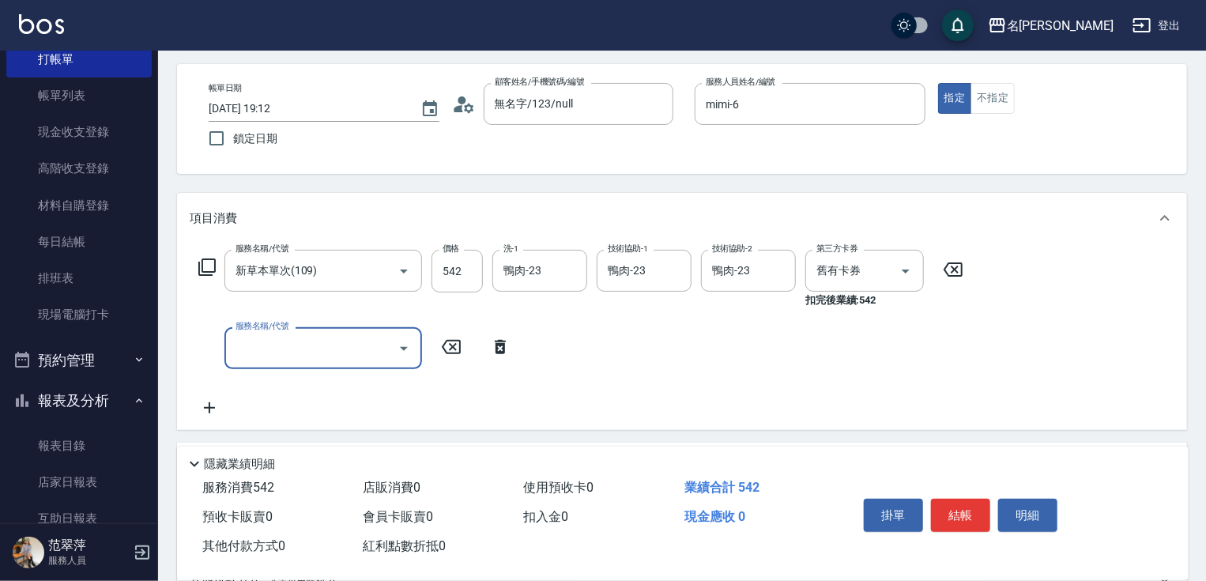
click at [206, 263] on icon at bounding box center [207, 267] width 19 height 19
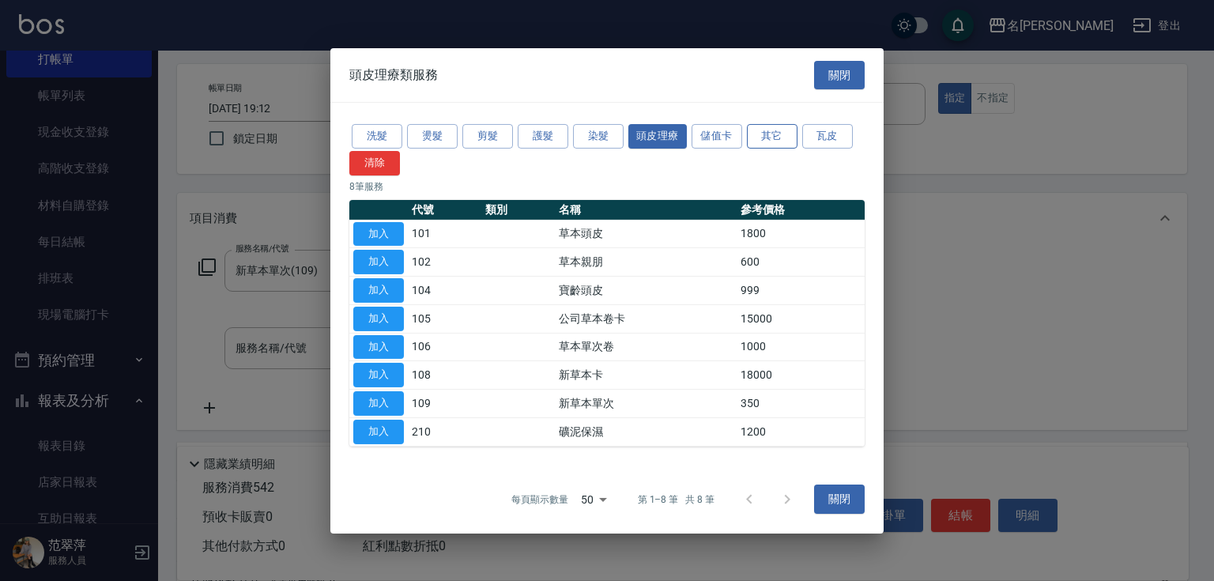
click at [781, 140] on button "其它" at bounding box center [772, 136] width 51 height 25
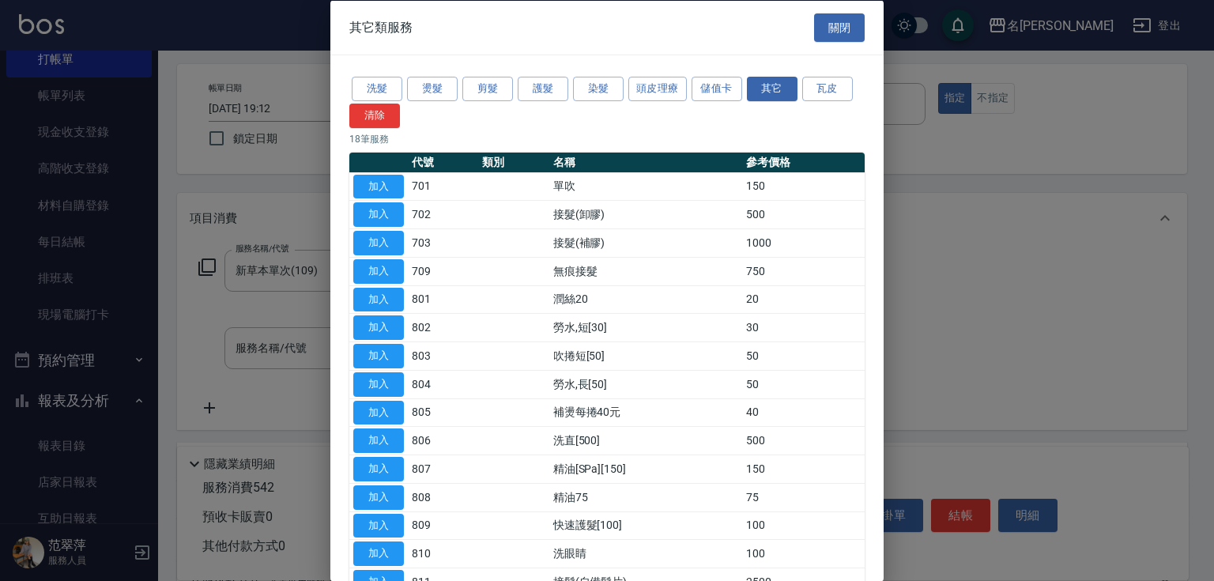
click at [383, 483] on td "加入" at bounding box center [378, 497] width 58 height 28
click at [387, 493] on button "加入" at bounding box center [378, 497] width 51 height 25
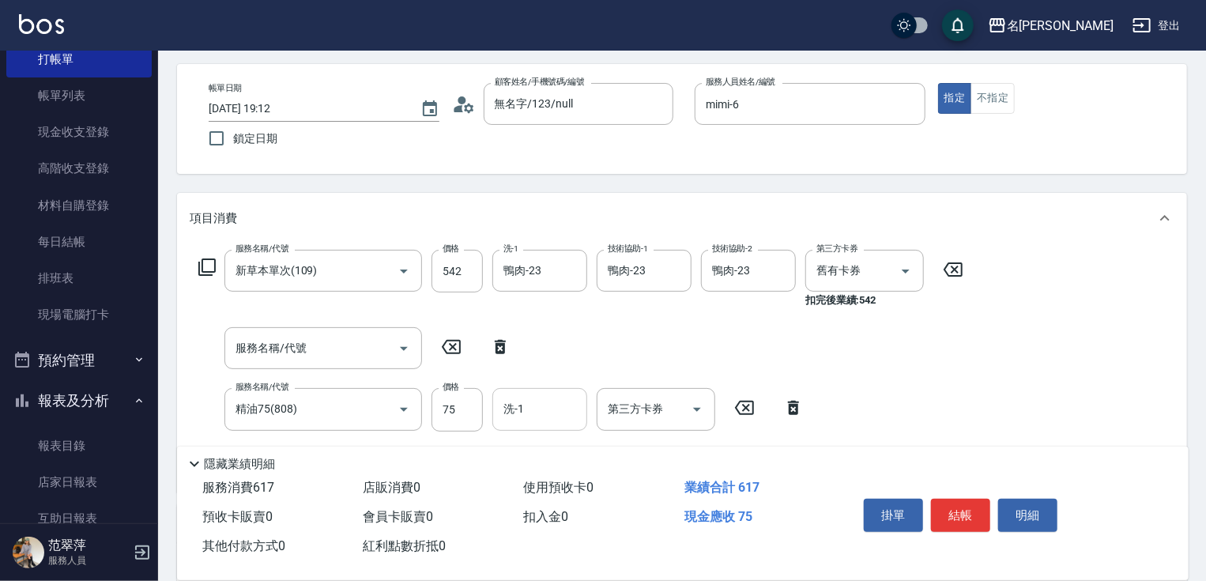
click at [538, 408] on input "洗-1" at bounding box center [540, 409] width 81 height 28
click at [954, 504] on button "結帳" at bounding box center [960, 515] width 59 height 33
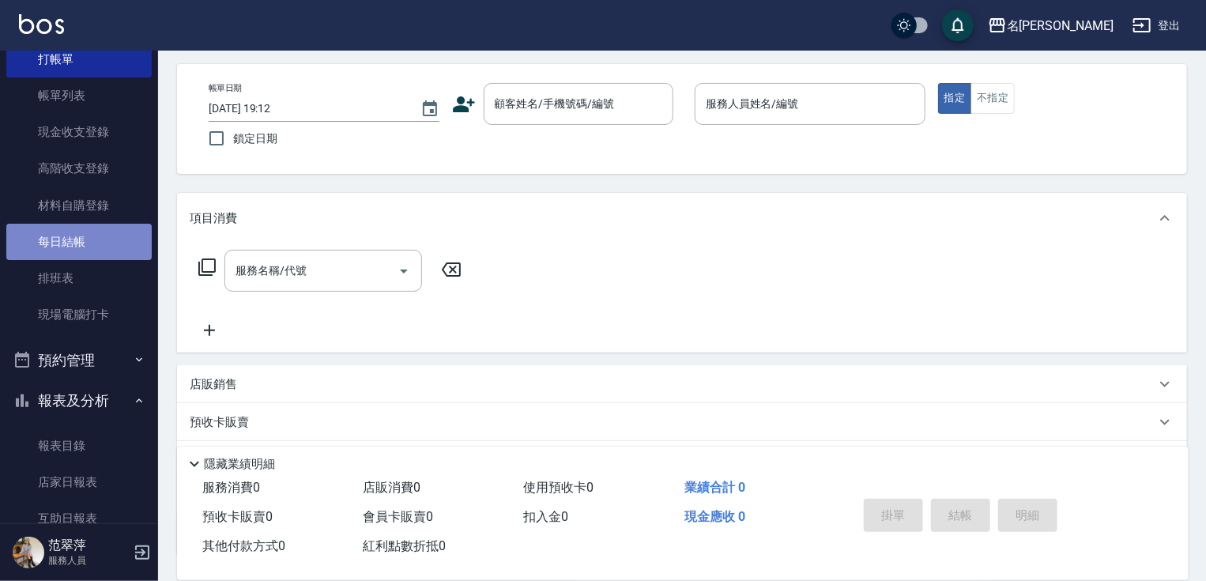
click at [79, 243] on link "每日結帳" at bounding box center [78, 242] width 145 height 36
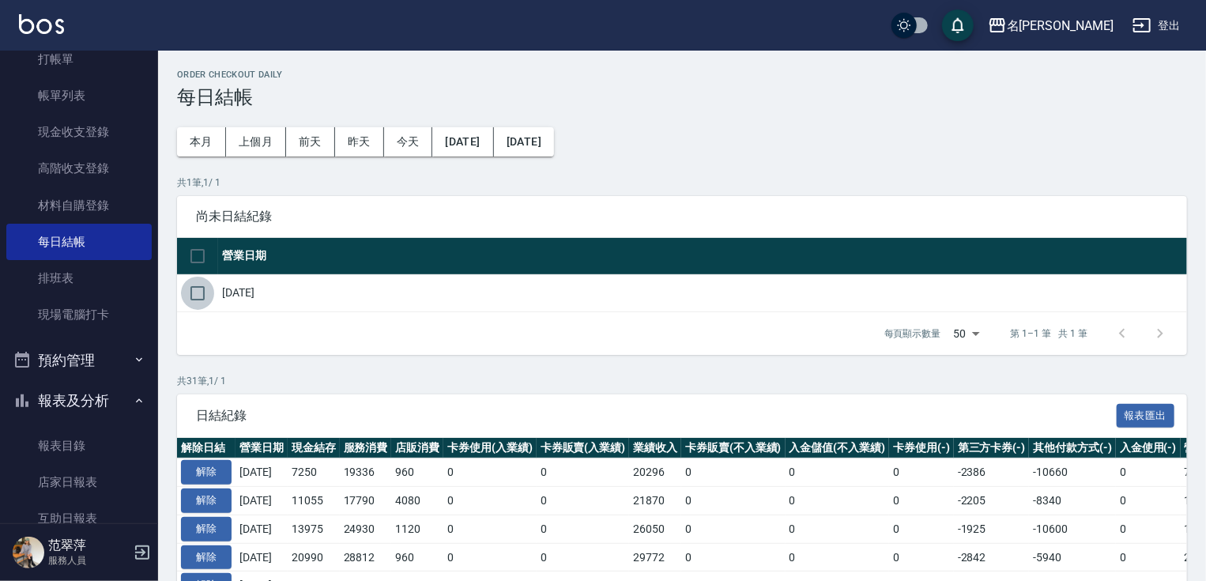
click at [202, 288] on input "checkbox" at bounding box center [197, 293] width 33 height 33
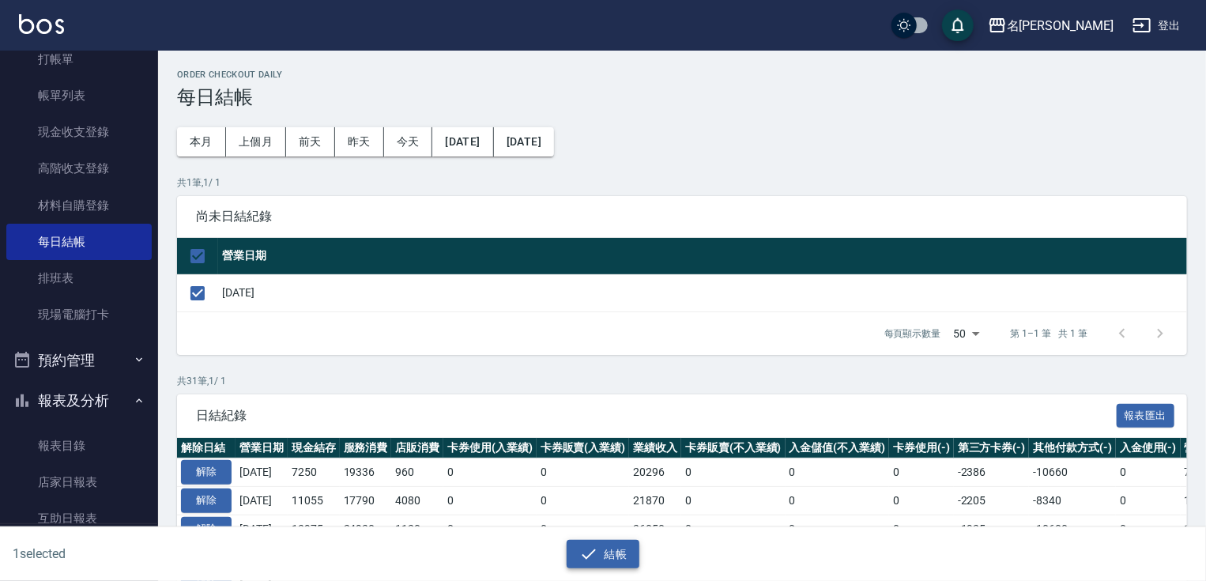
click at [632, 557] on button "結帳" at bounding box center [604, 554] width 74 height 29
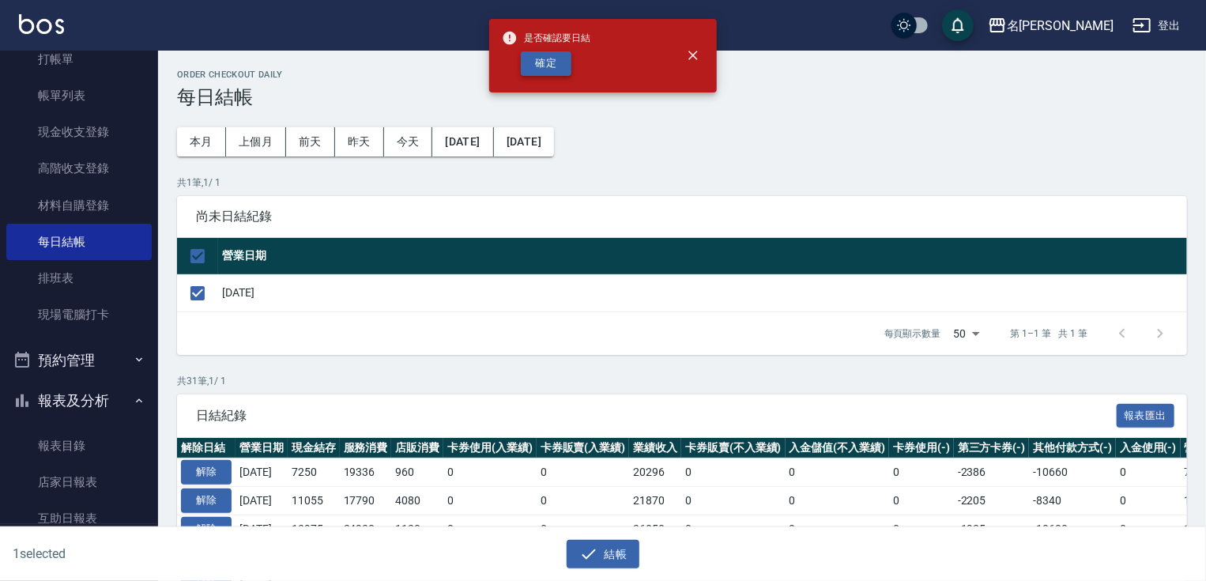
click at [551, 70] on button "確定" at bounding box center [546, 63] width 51 height 25
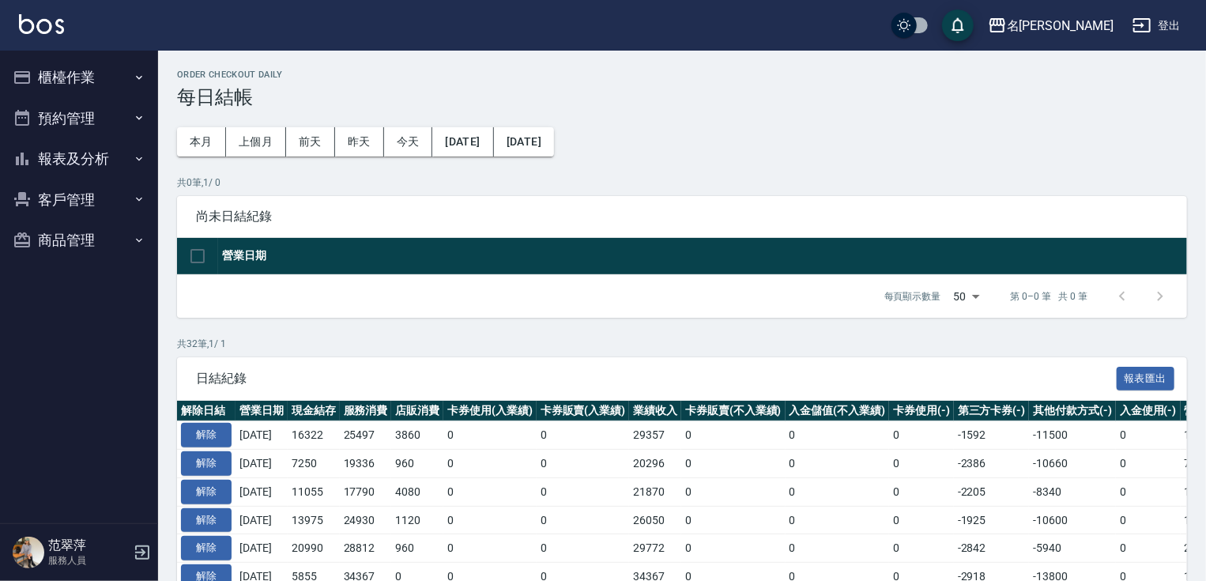
click at [63, 149] on button "報表及分析" at bounding box center [78, 158] width 145 height 41
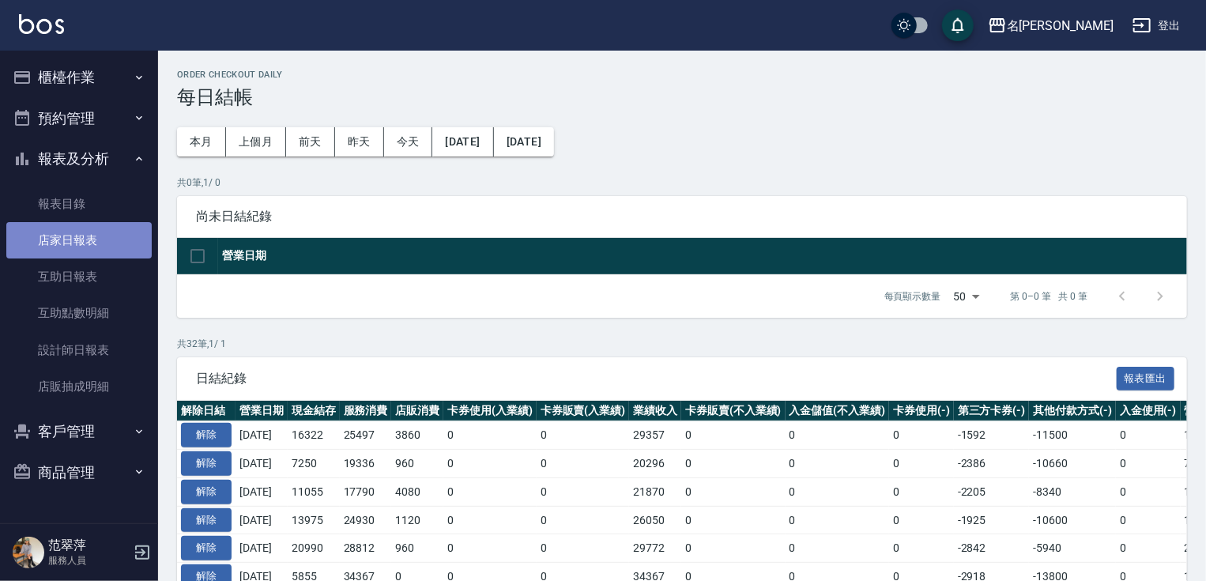
click at [80, 236] on link "店家日報表" at bounding box center [78, 240] width 145 height 36
